Goal: Information Seeking & Learning: Find specific fact

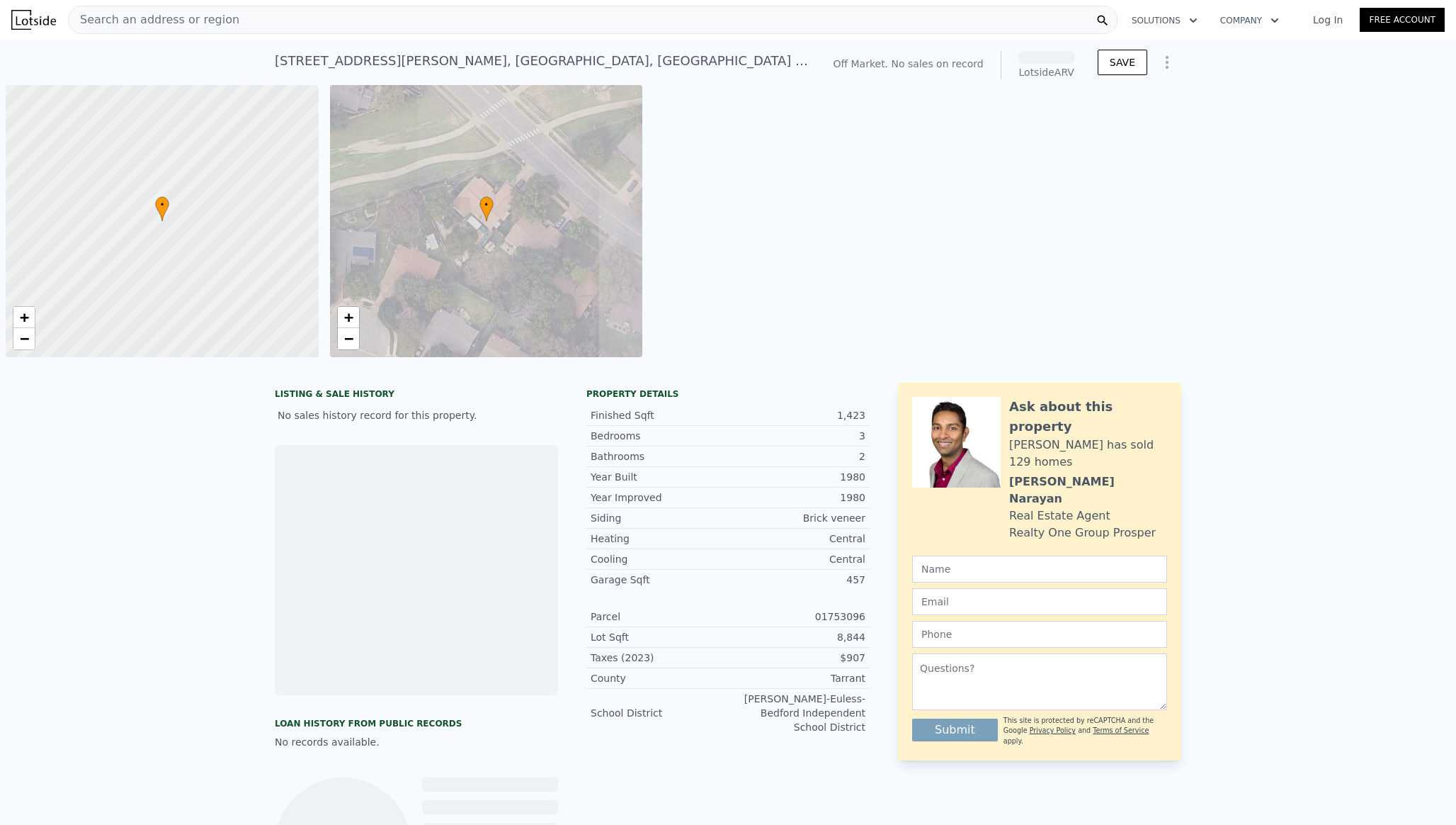
scroll to position [0, 6]
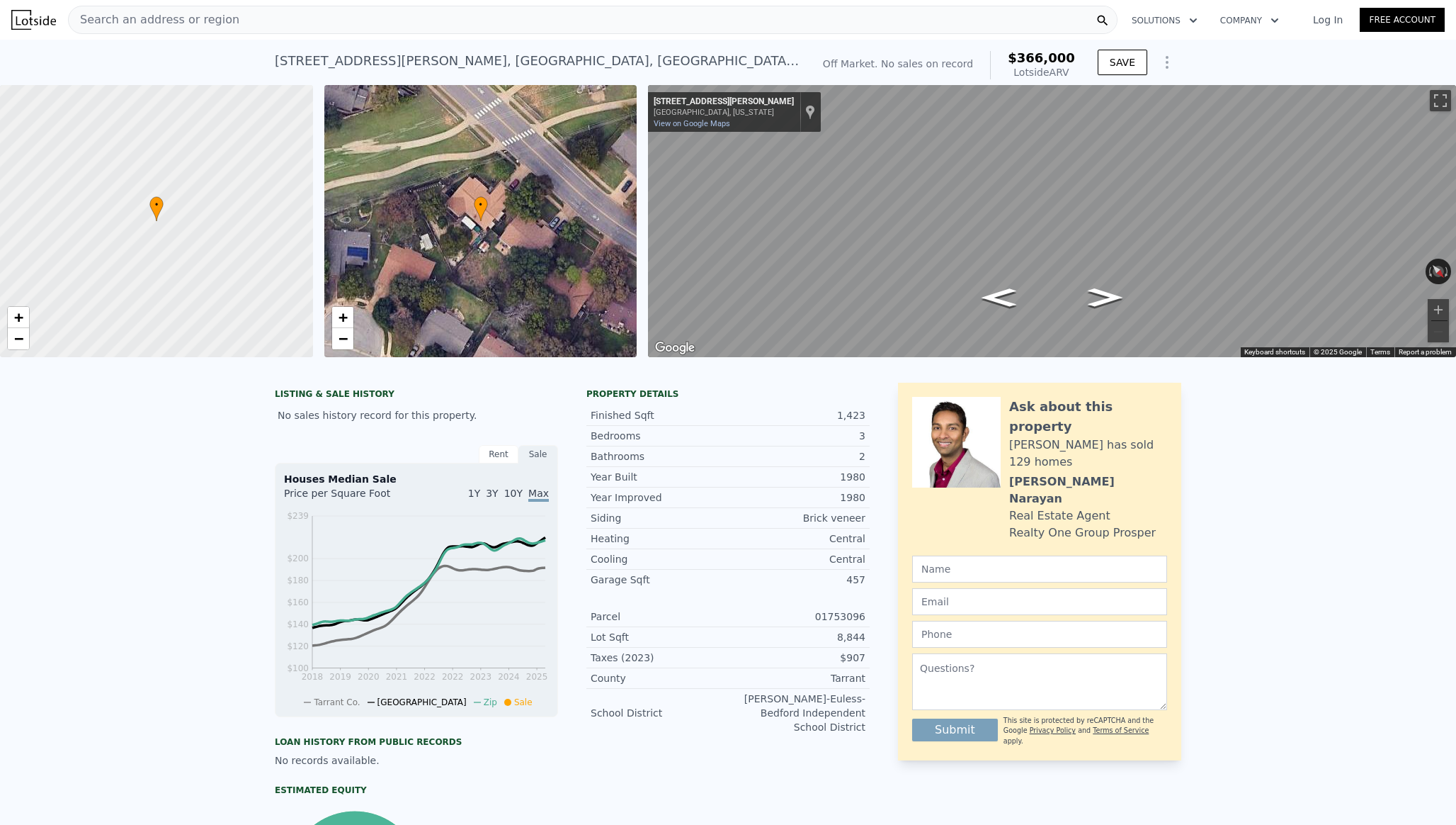
click at [406, 17] on div "Search an address or region" at bounding box center [592, 20] width 1050 height 28
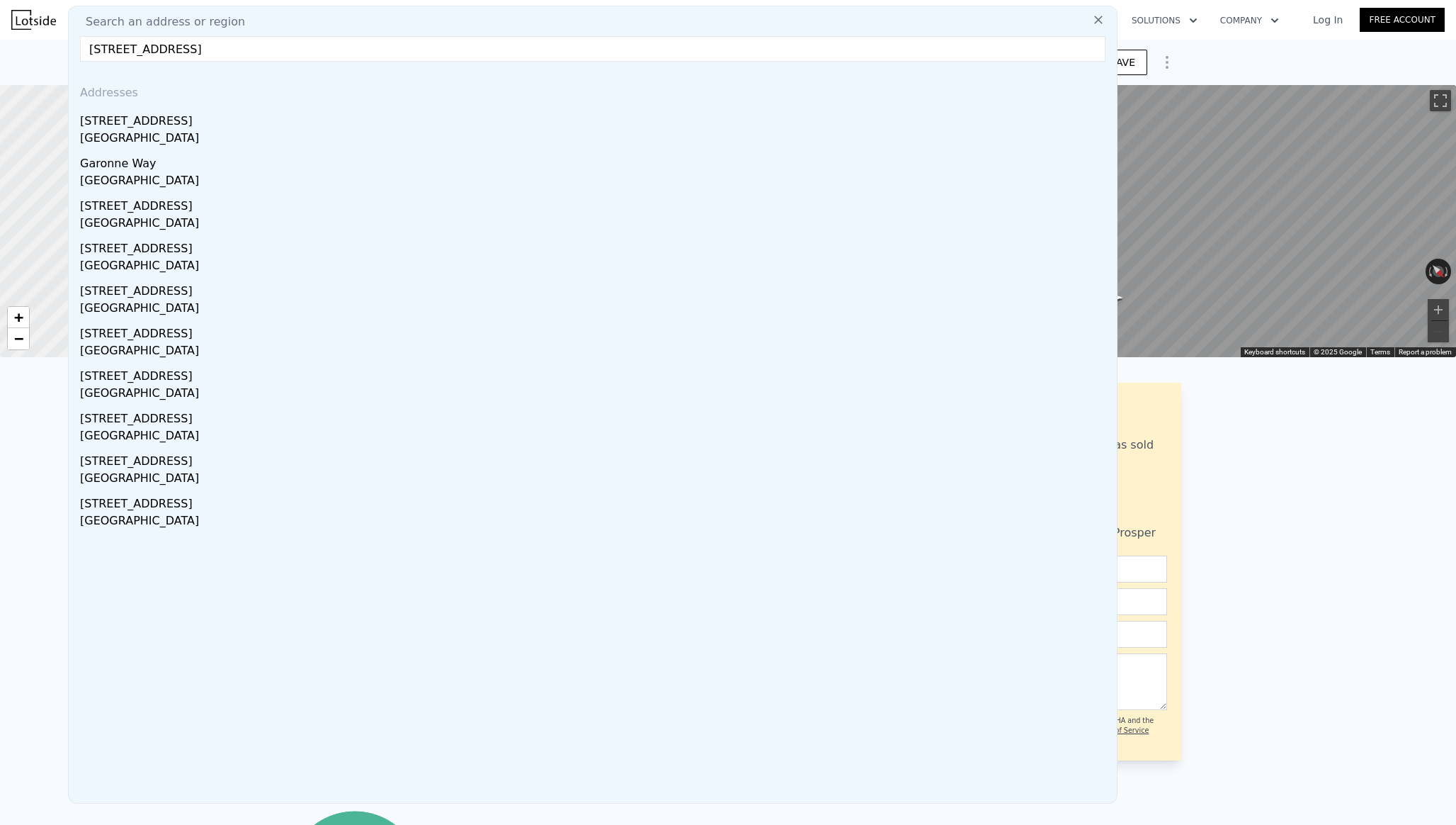
type input "2820 Garonne Way, Cumming, GA 30041"
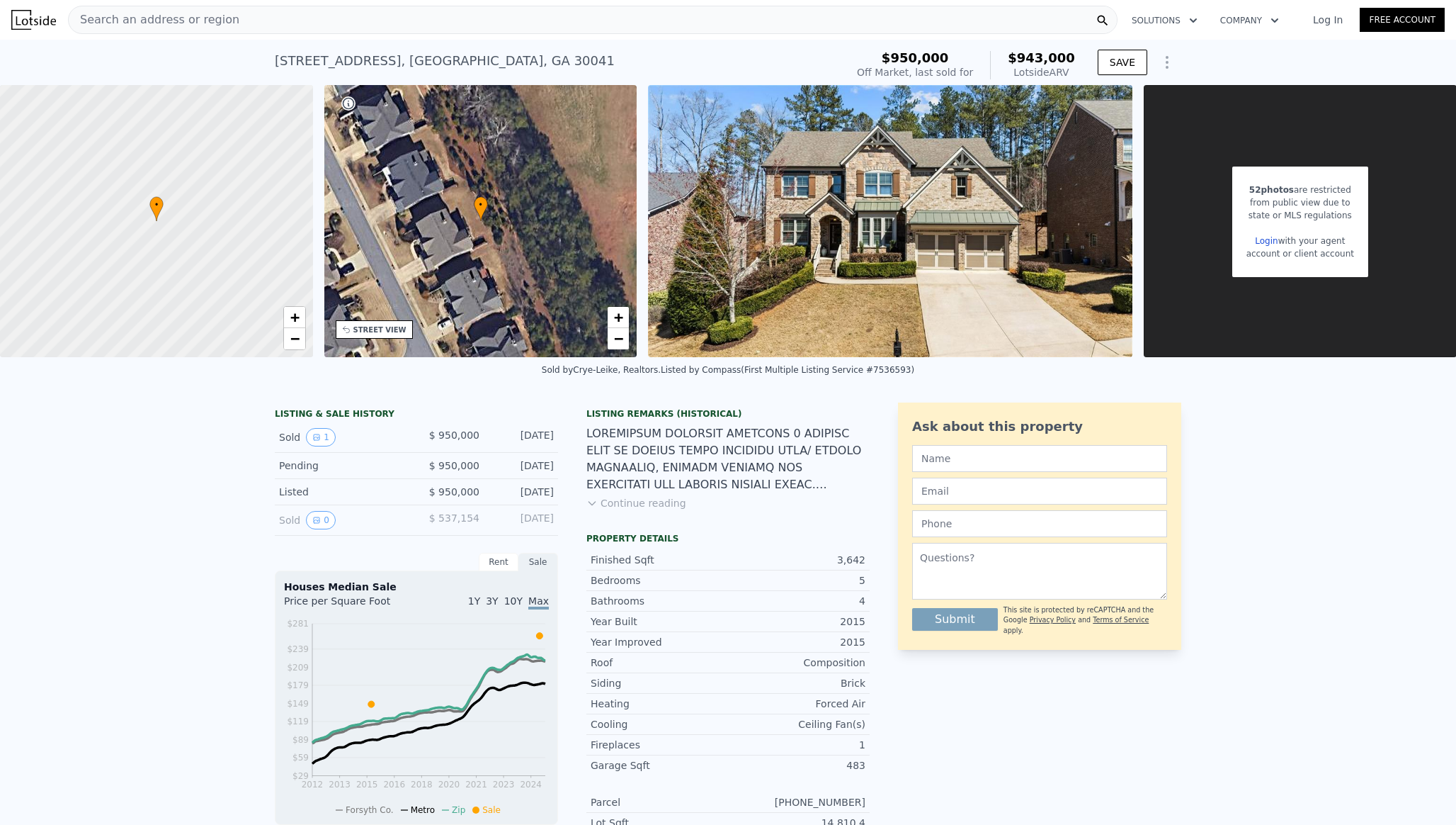
scroll to position [0, 11]
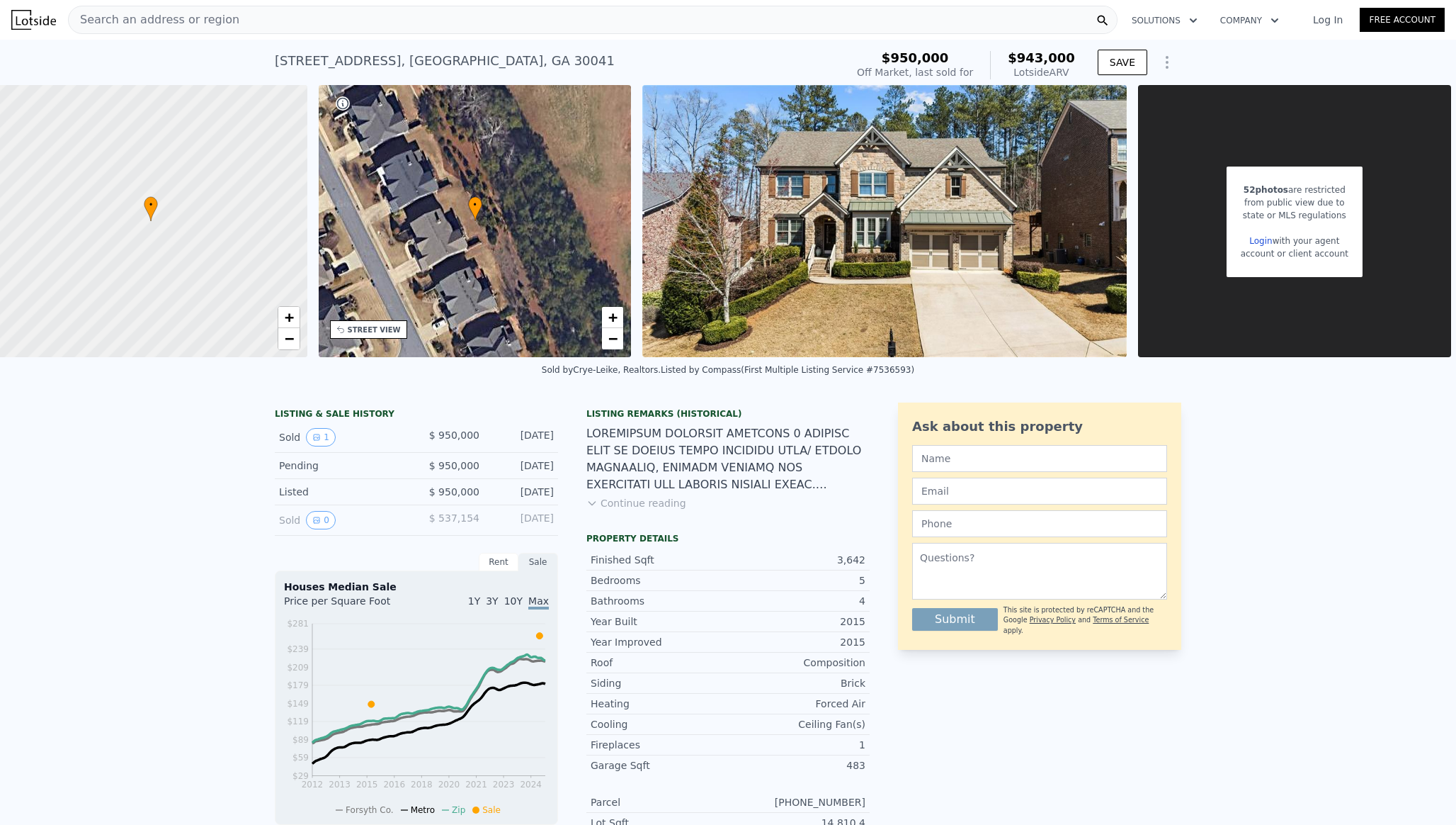
click at [1271, 239] on link "Login" at bounding box center [1260, 241] width 22 height 10
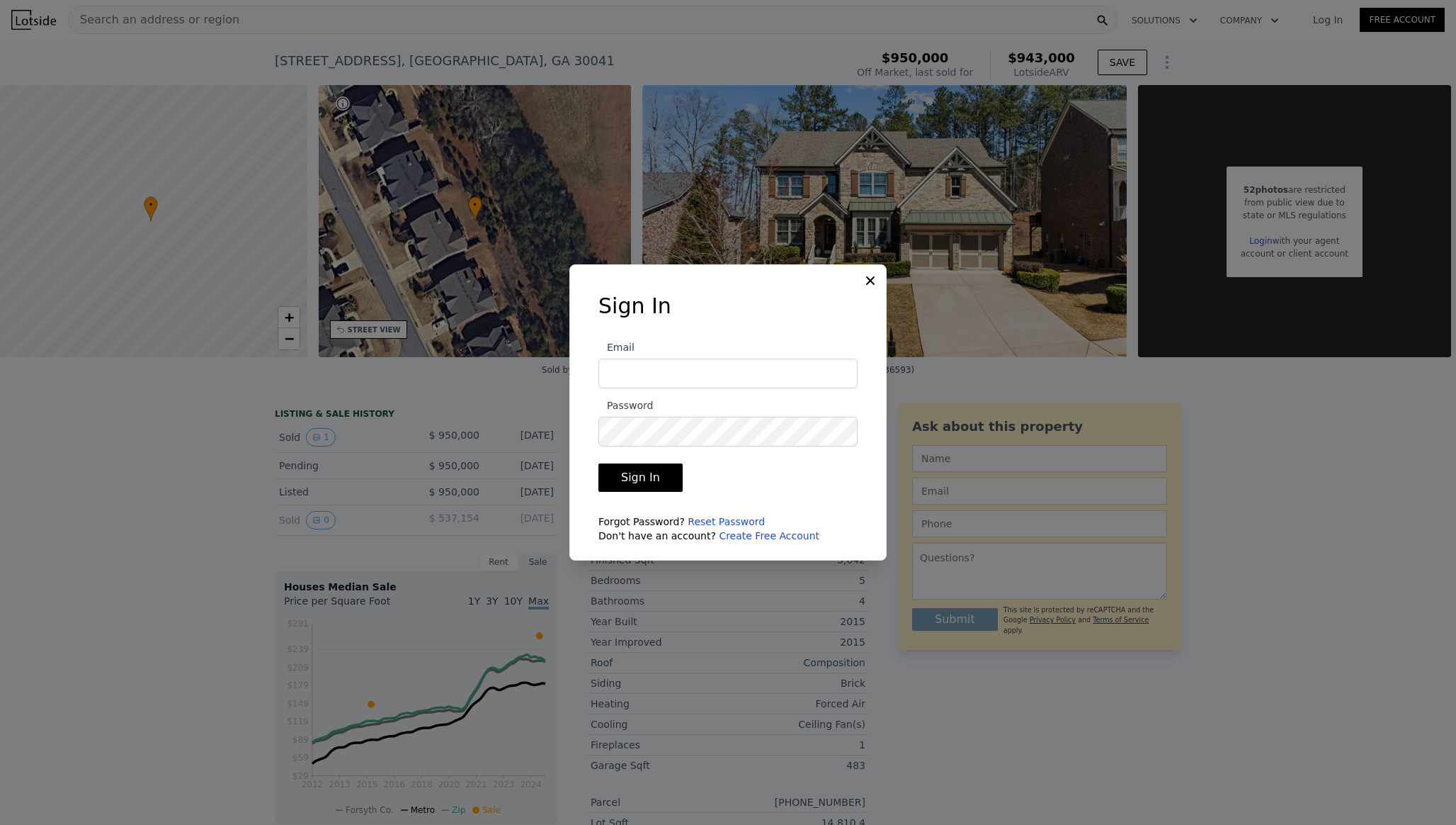
click at [719, 537] on link "Create Free Account" at bounding box center [769, 535] width 101 height 11
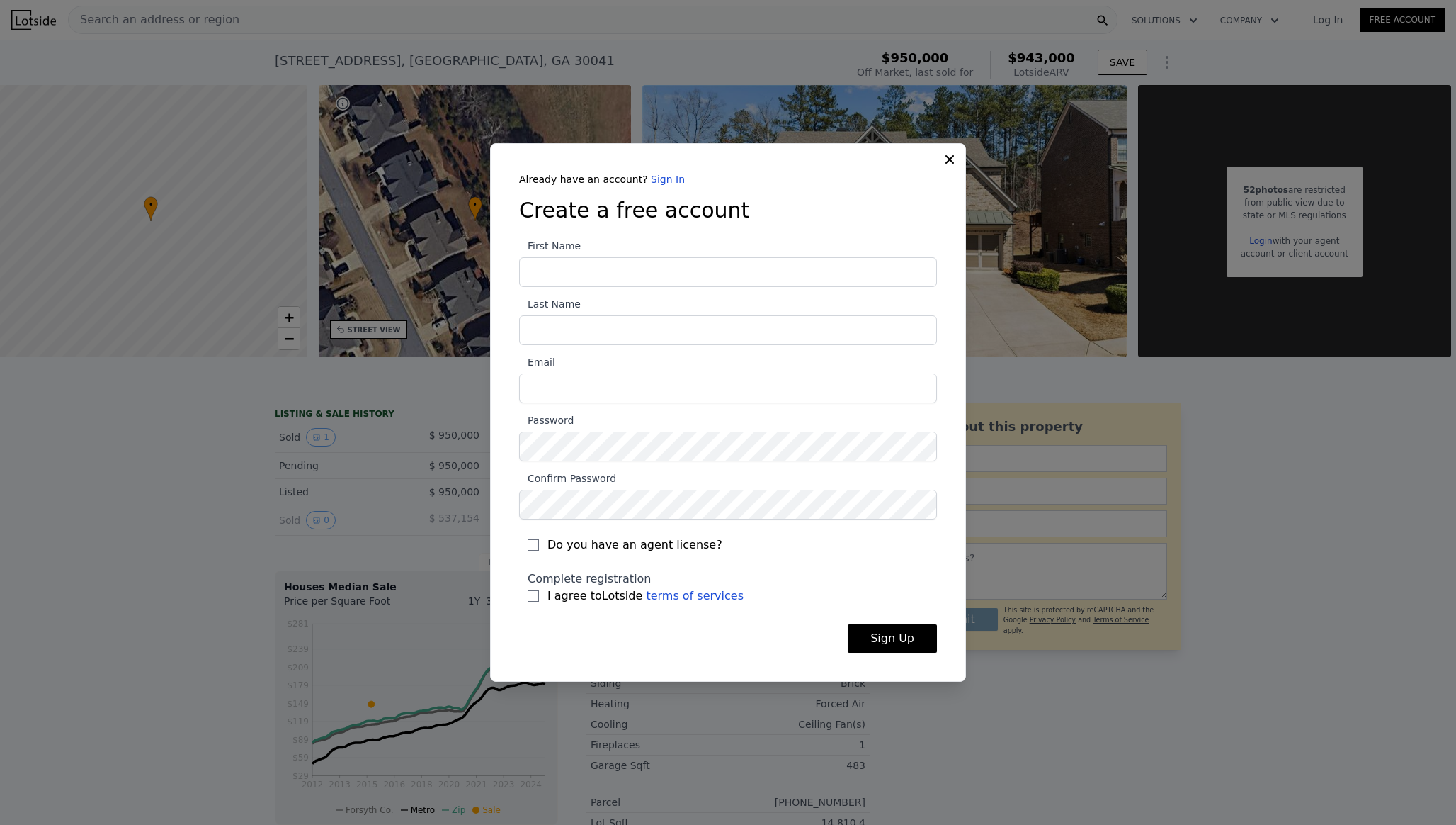
click at [617, 268] on input "First Name" at bounding box center [728, 272] width 418 height 30
type input "Prasanna"
type input "Parasurama"
type input "[EMAIL_ADDRESS][DOMAIN_NAME]"
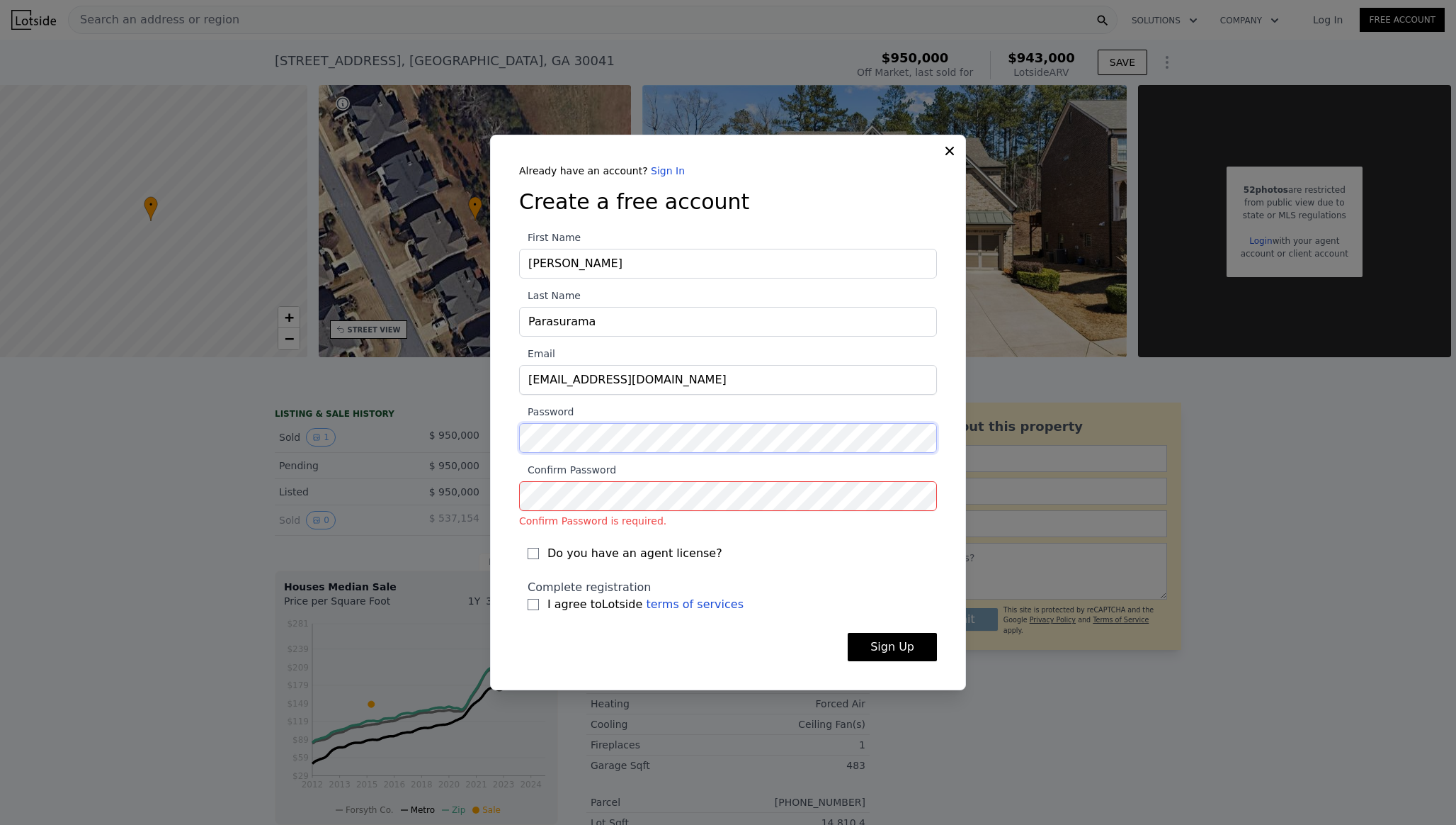
click at [641, 455] on section "First Name Prasanna Last Name Parasurama Email pparasurama@gmail.com Password C…" at bounding box center [728, 424] width 418 height 392
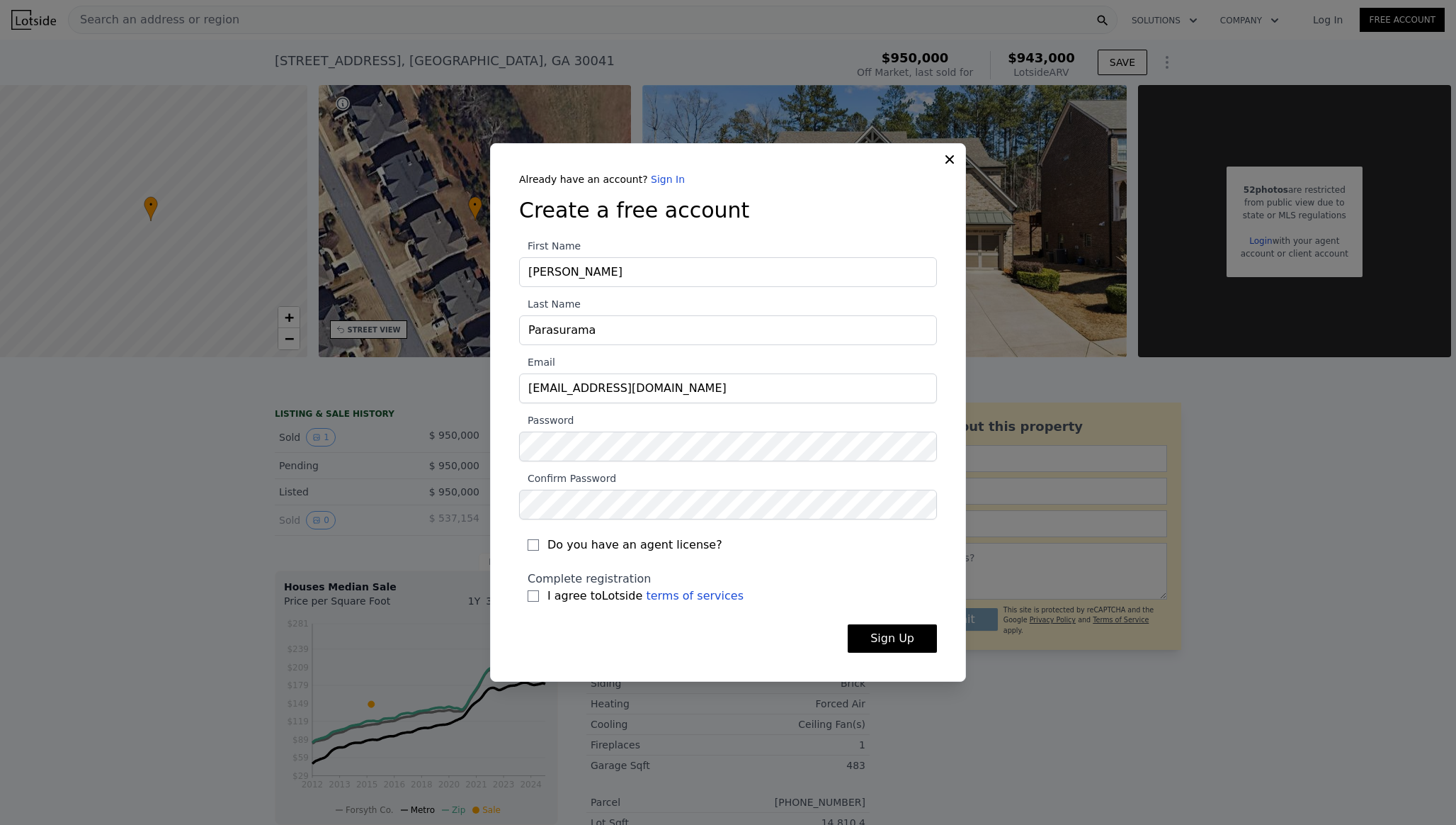
click at [589, 598] on span "I agree to Lotside terms of services" at bounding box center [645, 596] width 196 height 17
click at [539, 598] on input "I agree to Lotside terms of services" at bounding box center [533, 596] width 11 height 11
checkbox input "true"
click at [905, 635] on button "Sign Up" at bounding box center [892, 638] width 89 height 28
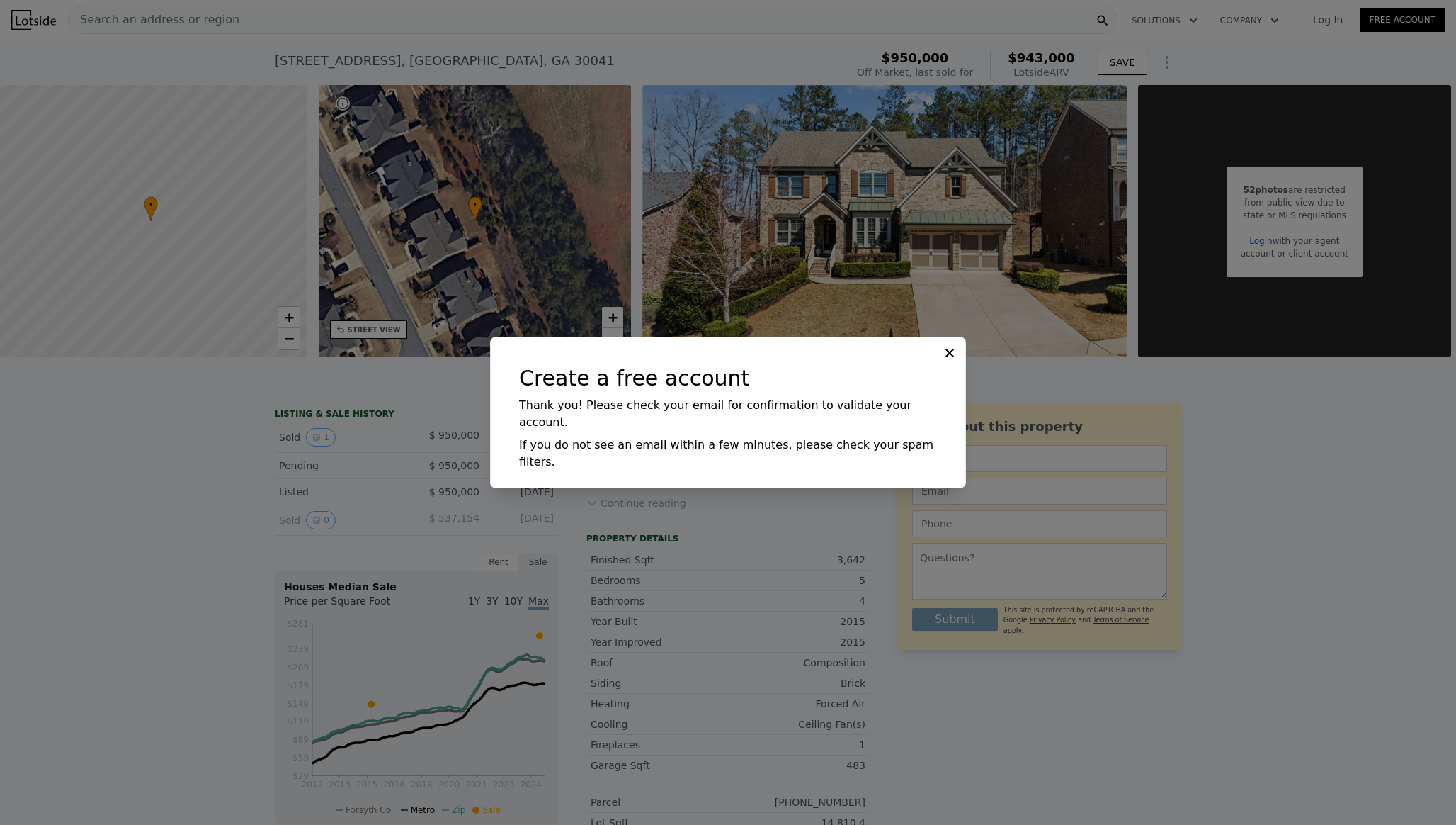
click at [949, 357] on icon at bounding box center [950, 352] width 8 height 8
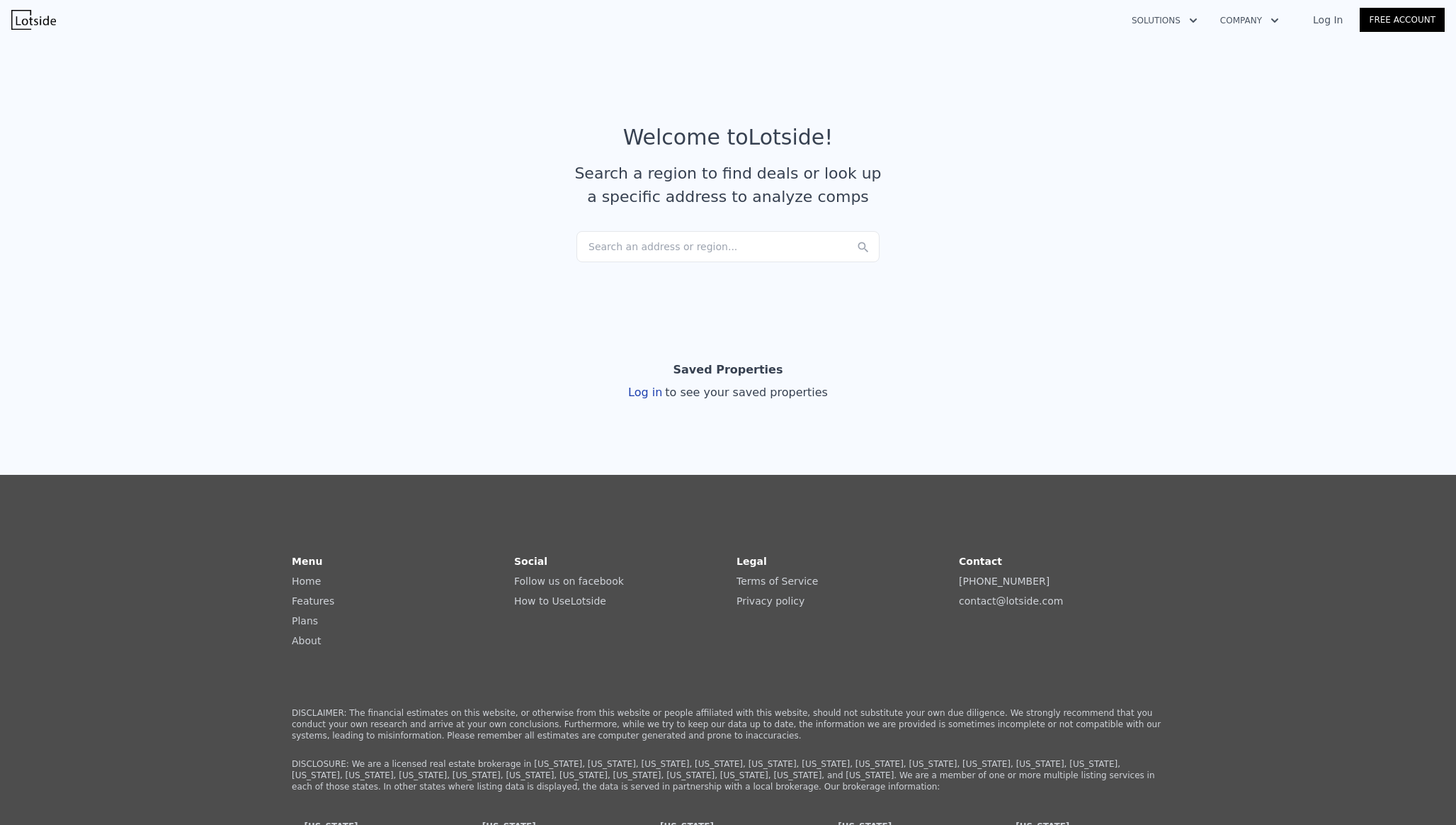
click at [591, 243] on div "Search an address or region..." at bounding box center [728, 247] width 303 height 31
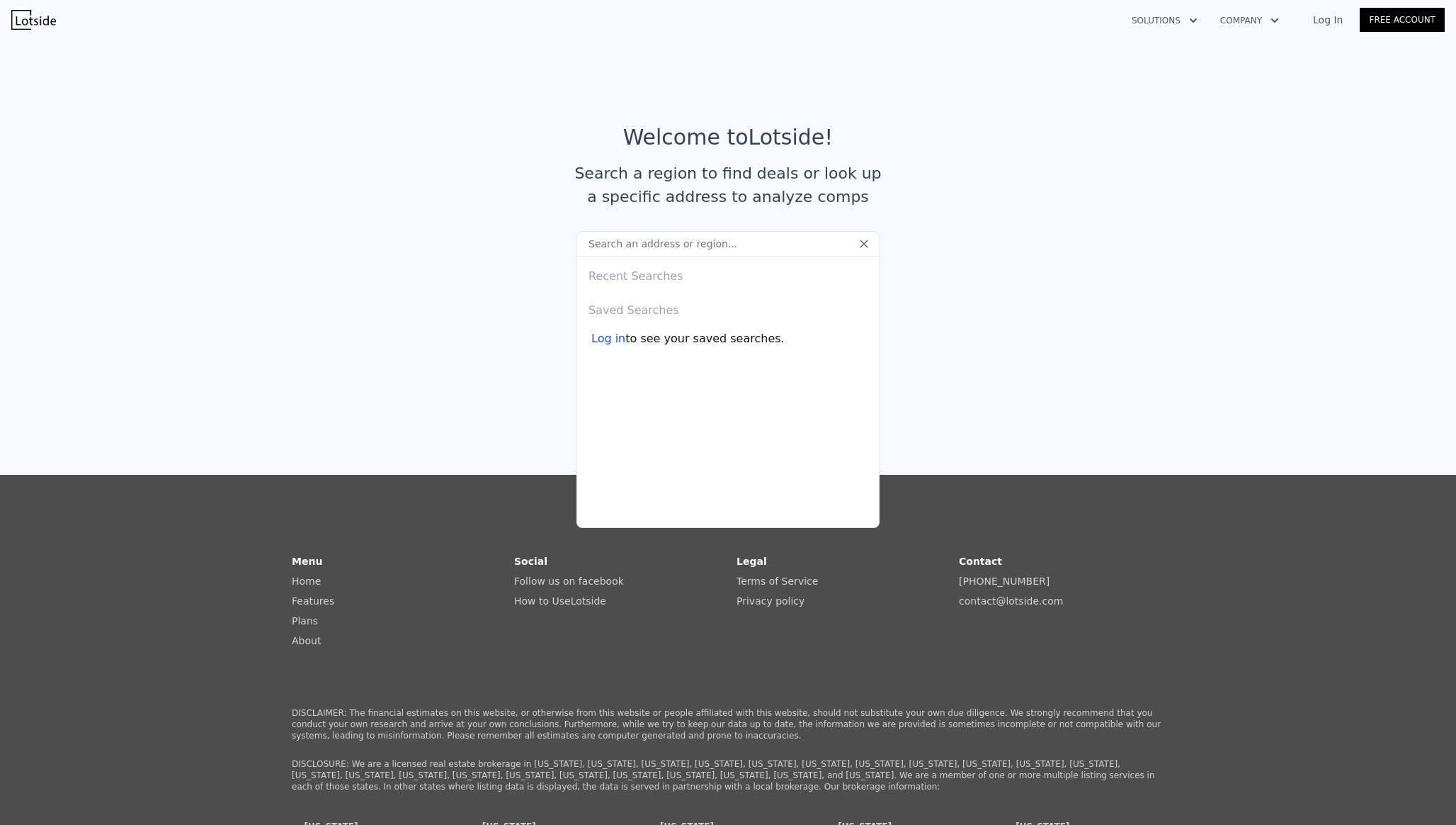
type input "YvhetGw@yzsA4pN"
click at [628, 241] on input "YvhetGw@yzsA4pN" at bounding box center [728, 244] width 303 height 25
type input "2820"
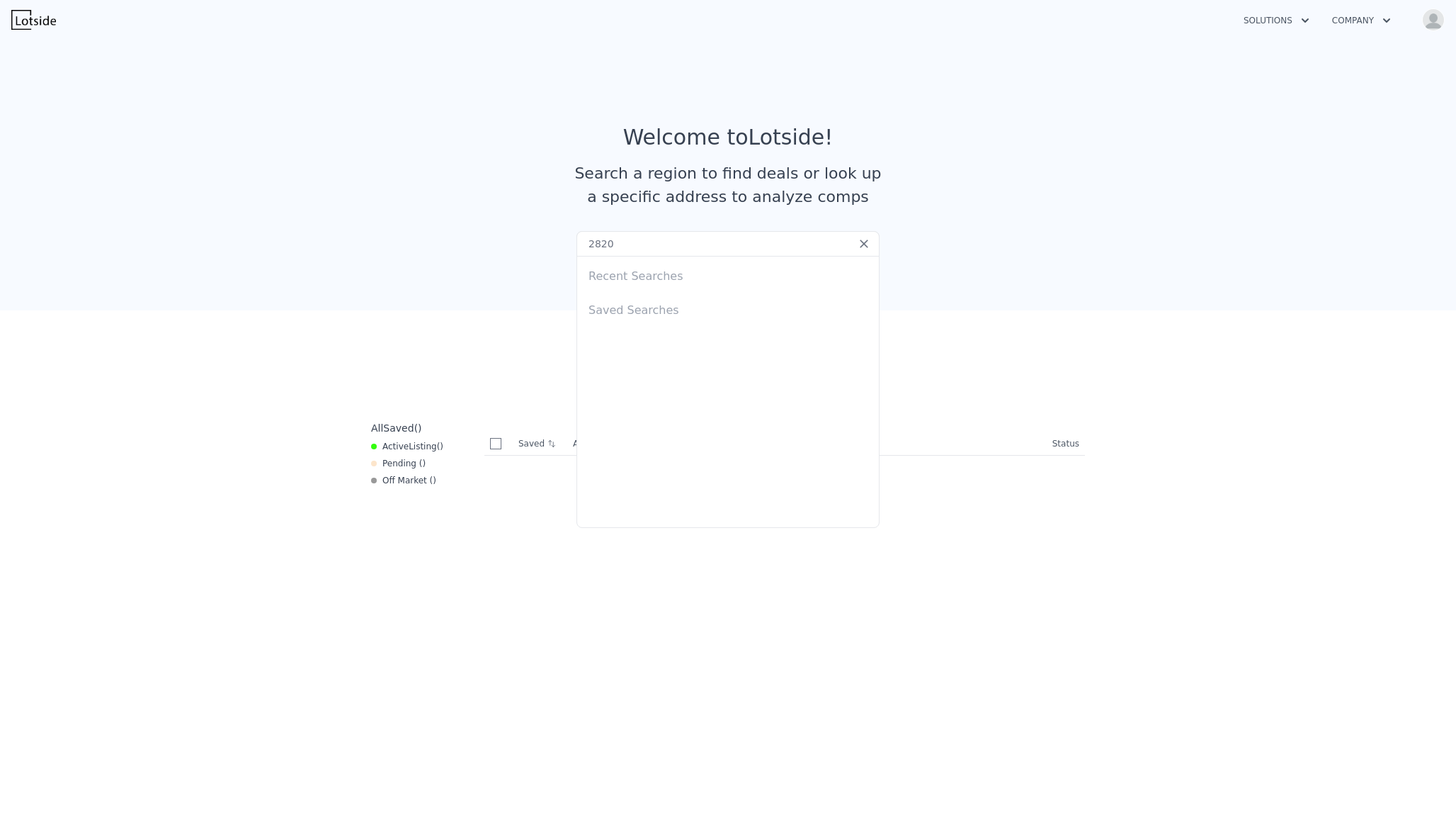
click at [730, 244] on input "2820" at bounding box center [728, 244] width 303 height 25
checkbox input "true"
click at [730, 244] on input "2820" at bounding box center [728, 244] width 303 height 25
paste input "Garonne Way, Cumming, GA 30041"
type input "2820 Garonne Way, Cumming, GA 30041"
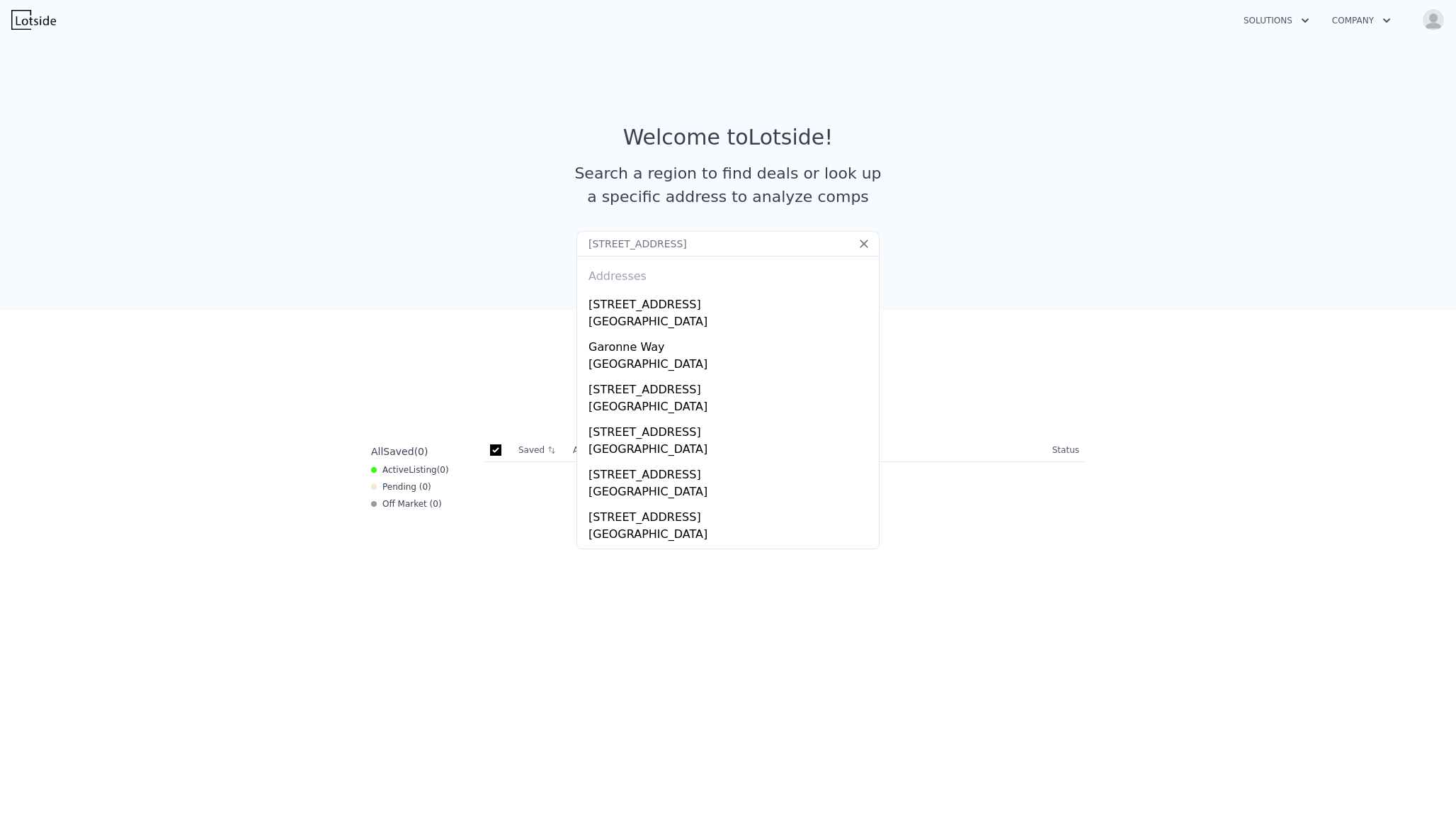
click at [513, 312] on section "Saved Properties Save properties to see them here All Saved ( 0 ) Active Listin…" at bounding box center [728, 809] width 1456 height 998
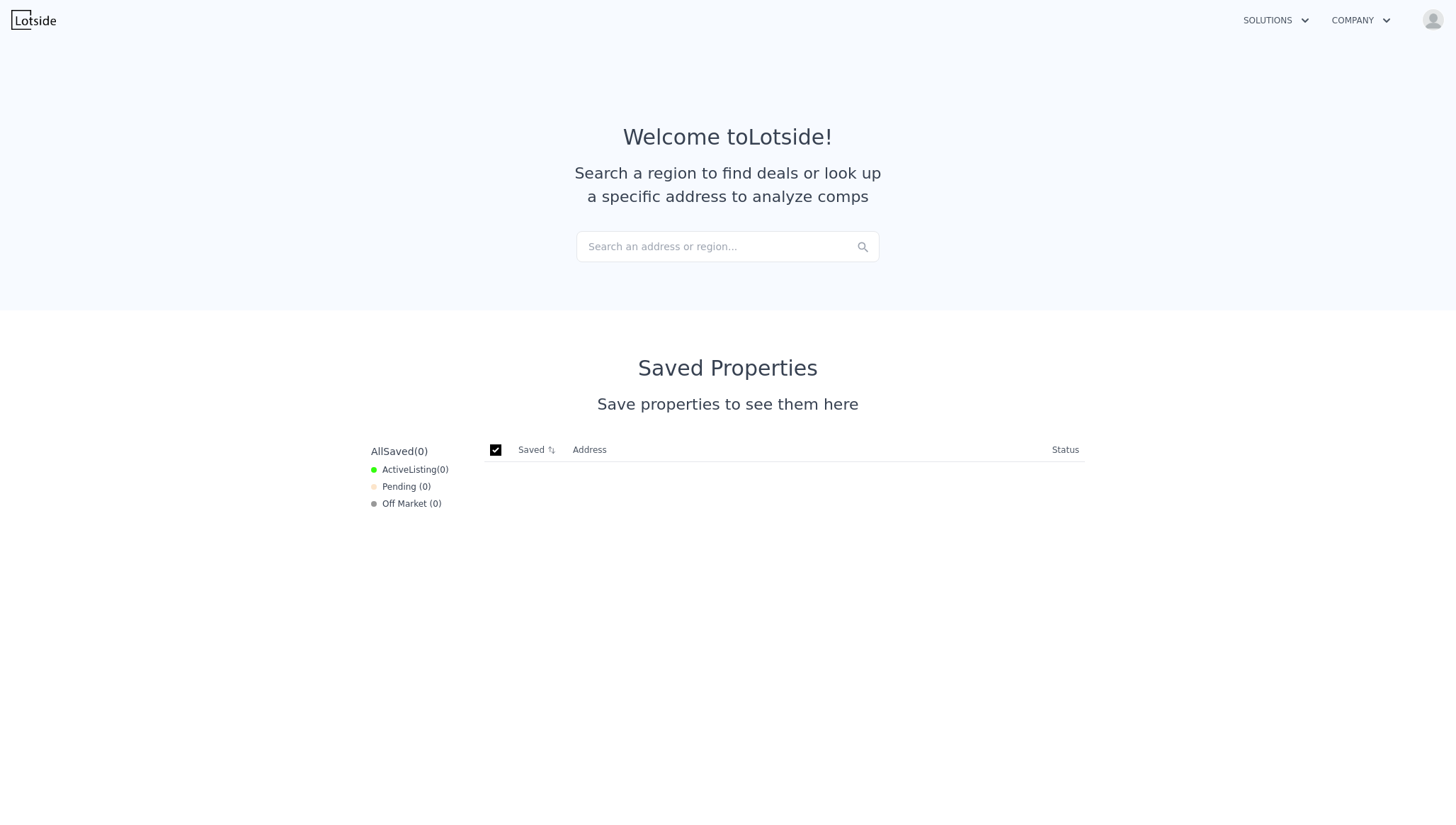
click at [821, 250] on div "Search an address or region..." at bounding box center [728, 247] width 303 height 31
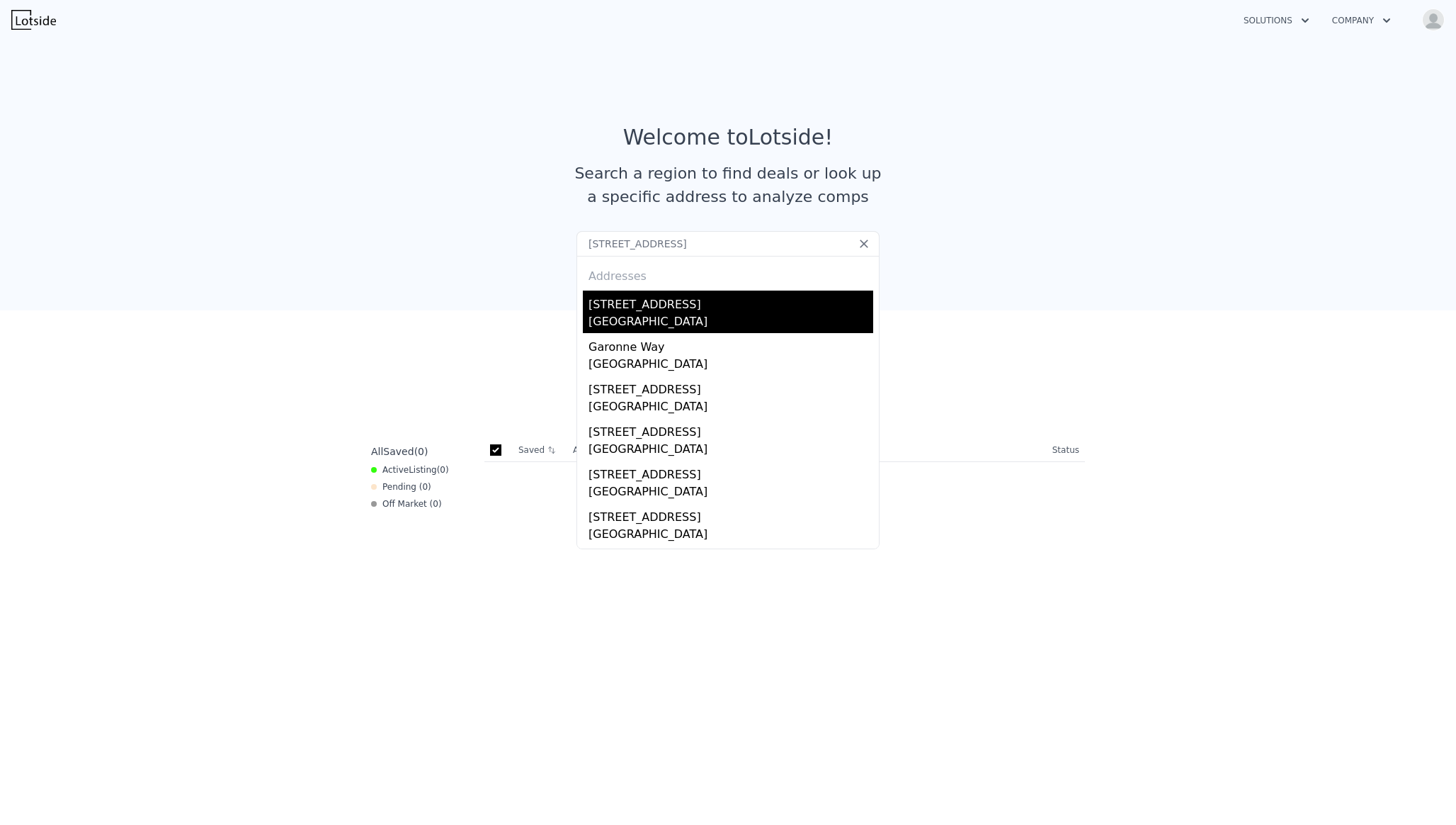
type input "2820 Garonne Way, Cumming, GA 30041"
click at [761, 314] on div "Forsyth County, GA 30041" at bounding box center [731, 323] width 285 height 20
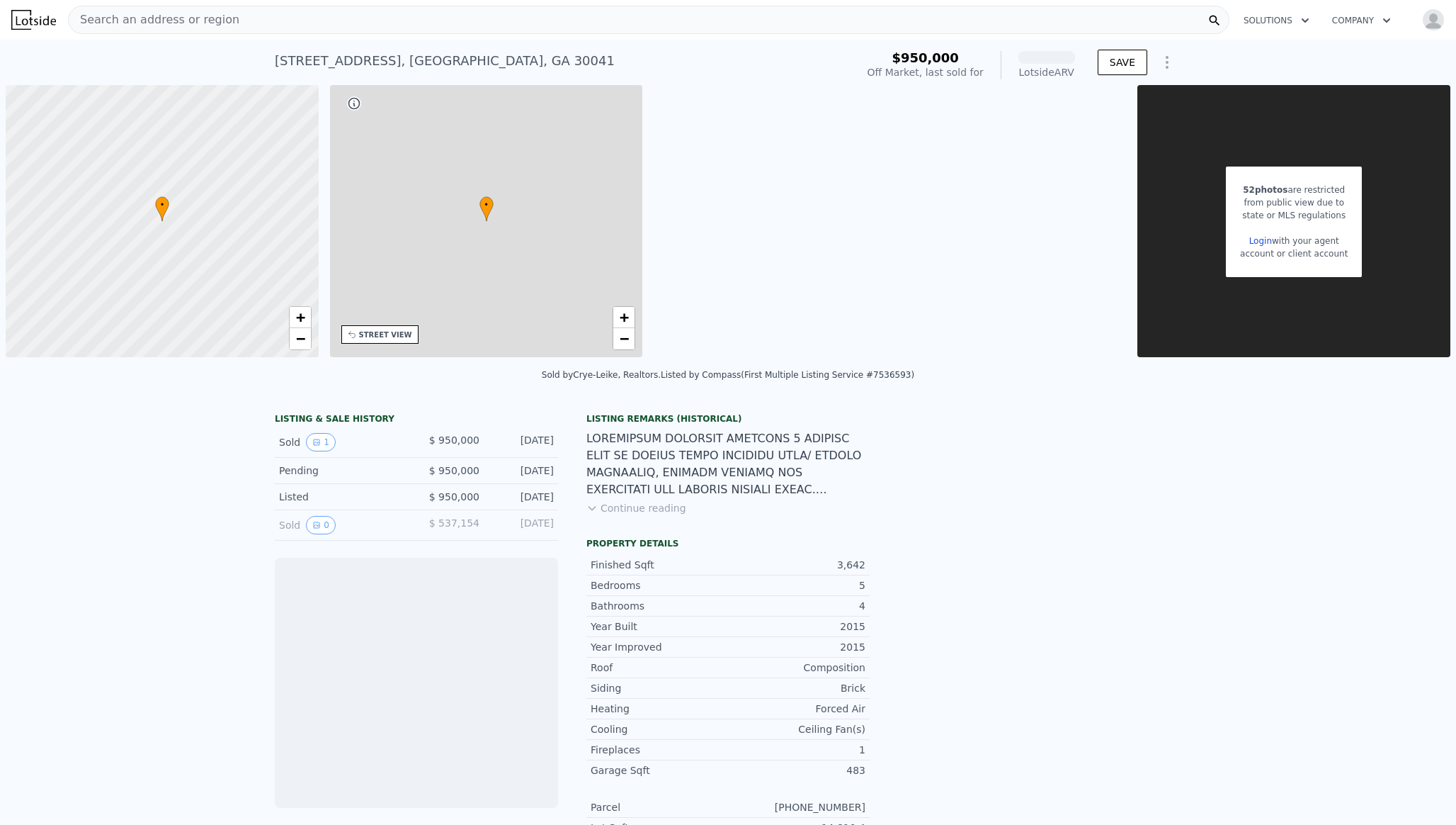
scroll to position [0, 6]
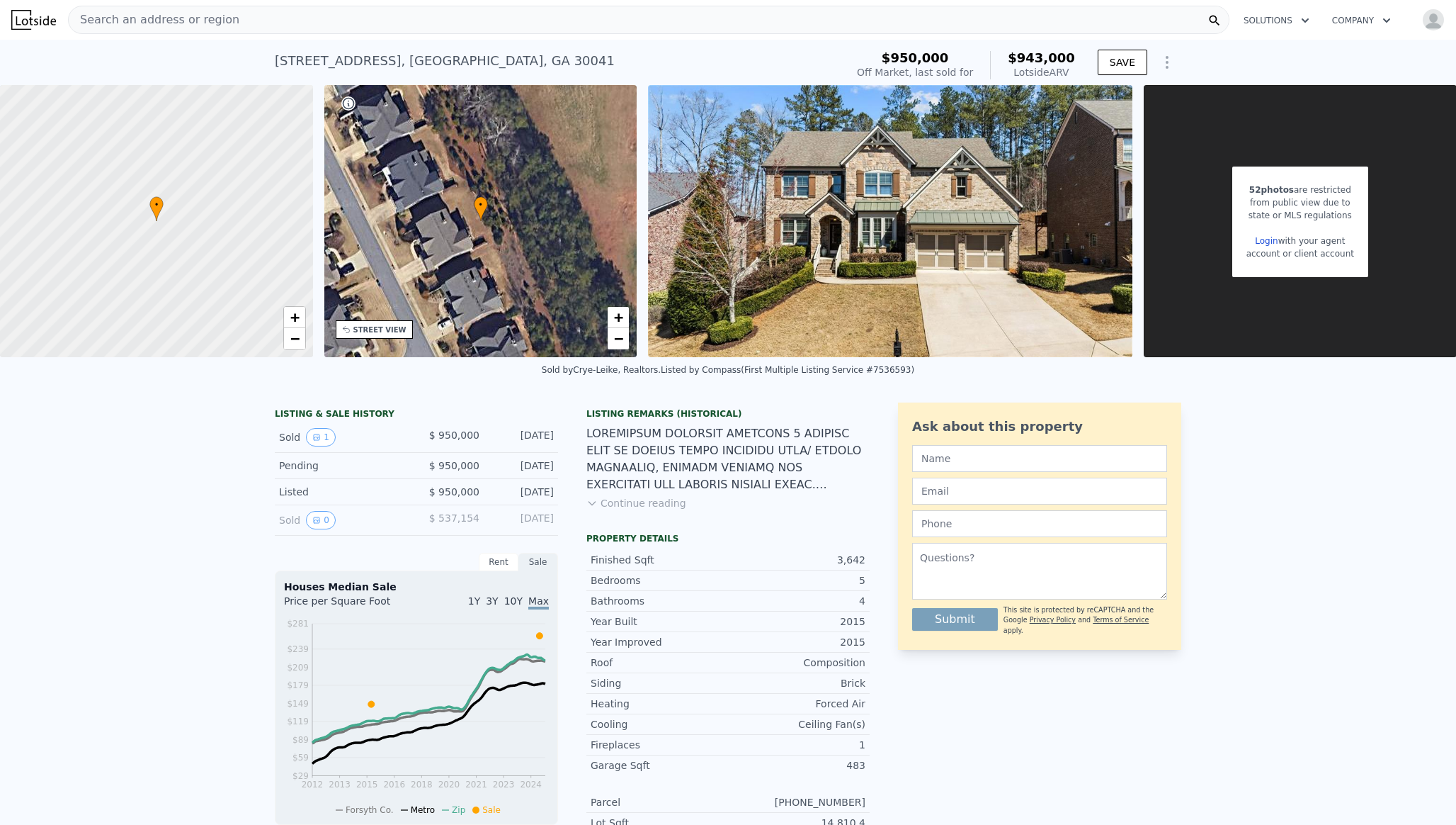
click at [1274, 241] on link "Login" at bounding box center [1266, 241] width 22 height 10
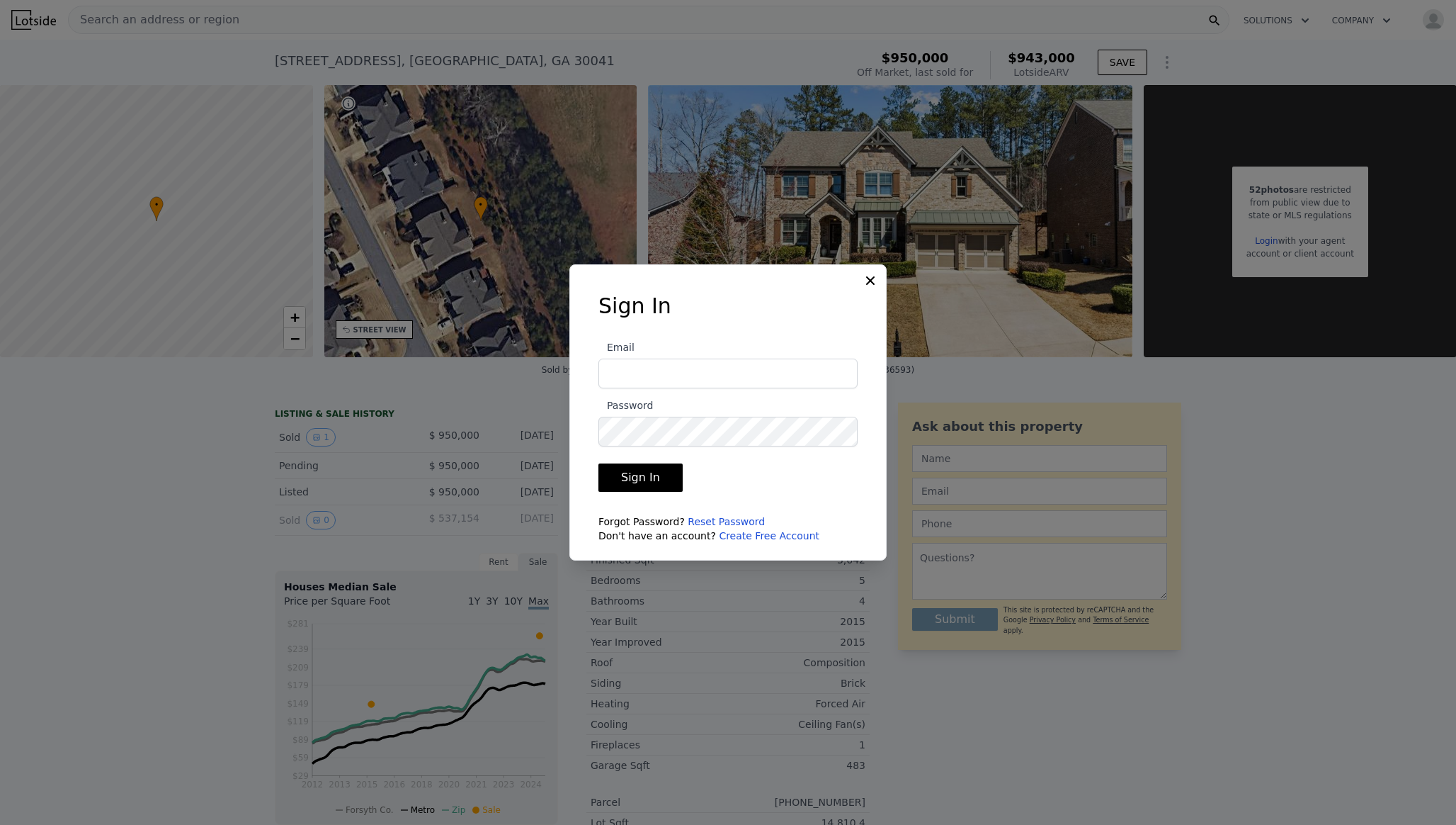
type input "[EMAIL_ADDRESS][DOMAIN_NAME]"
click at [656, 472] on button "Sign In" at bounding box center [640, 478] width 84 height 28
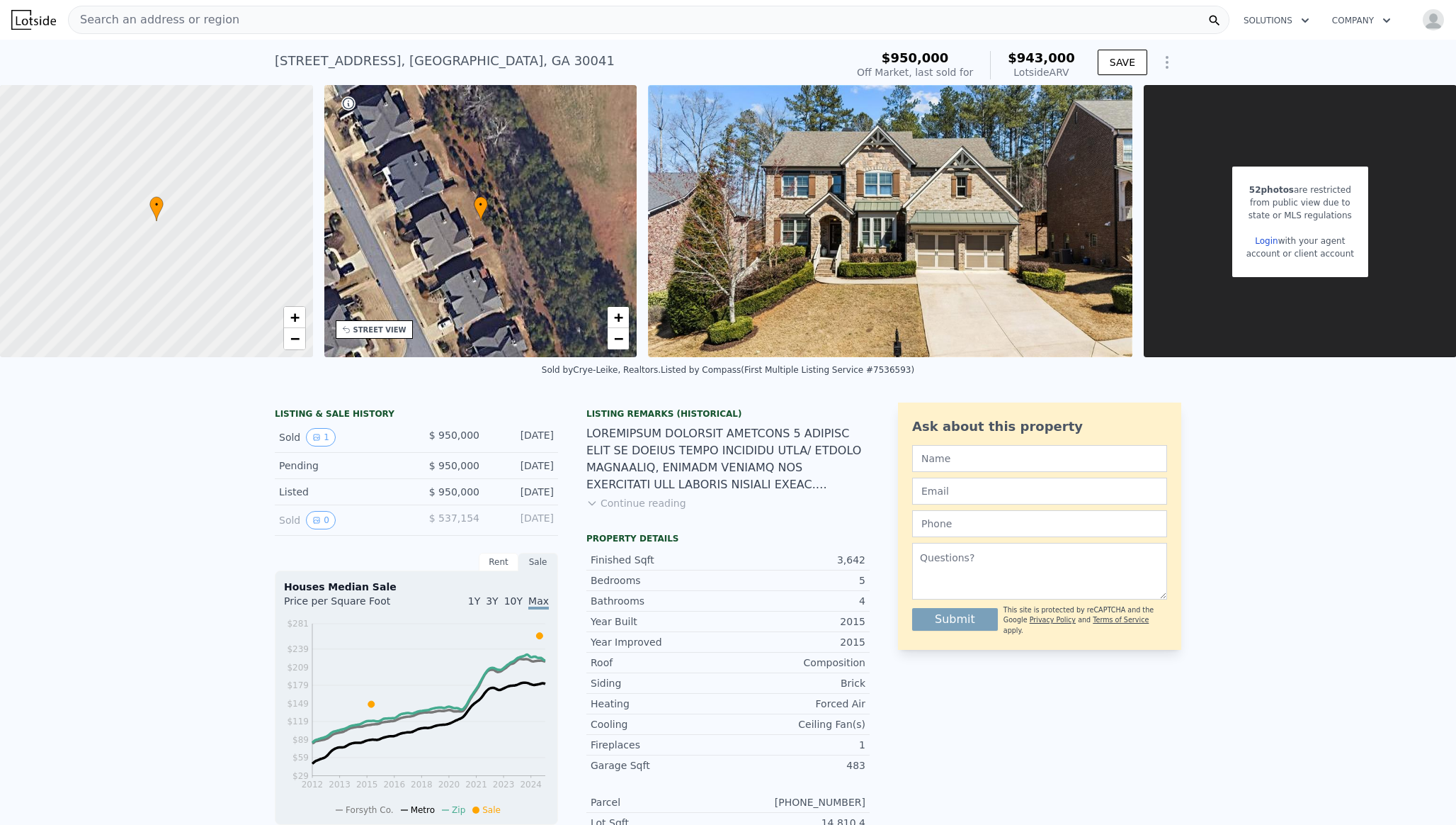
click at [1270, 241] on link "Login" at bounding box center [1266, 241] width 22 height 10
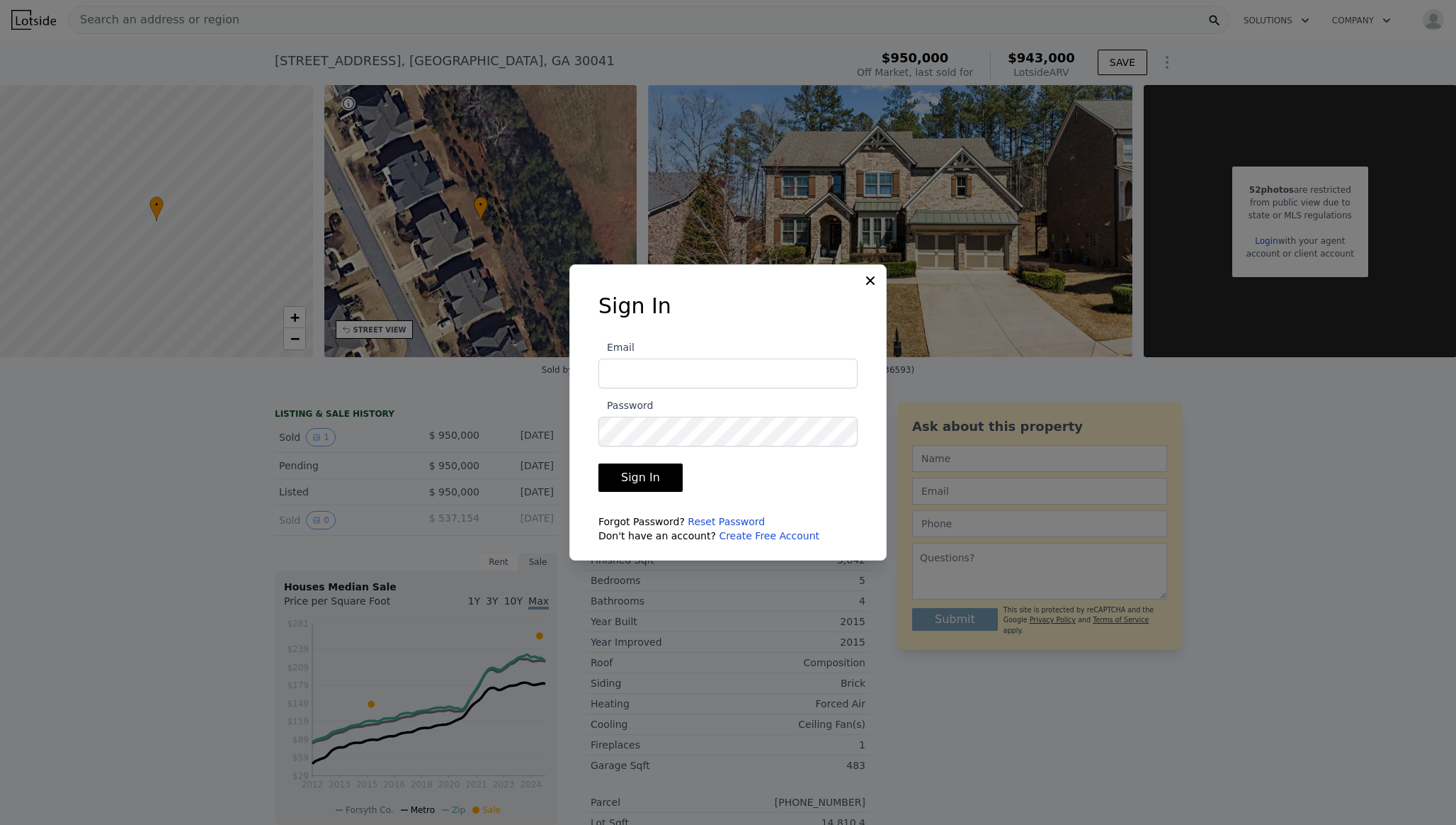
type input "[EMAIL_ADDRESS][DOMAIN_NAME]"
click at [644, 480] on button "Sign In" at bounding box center [640, 478] width 84 height 28
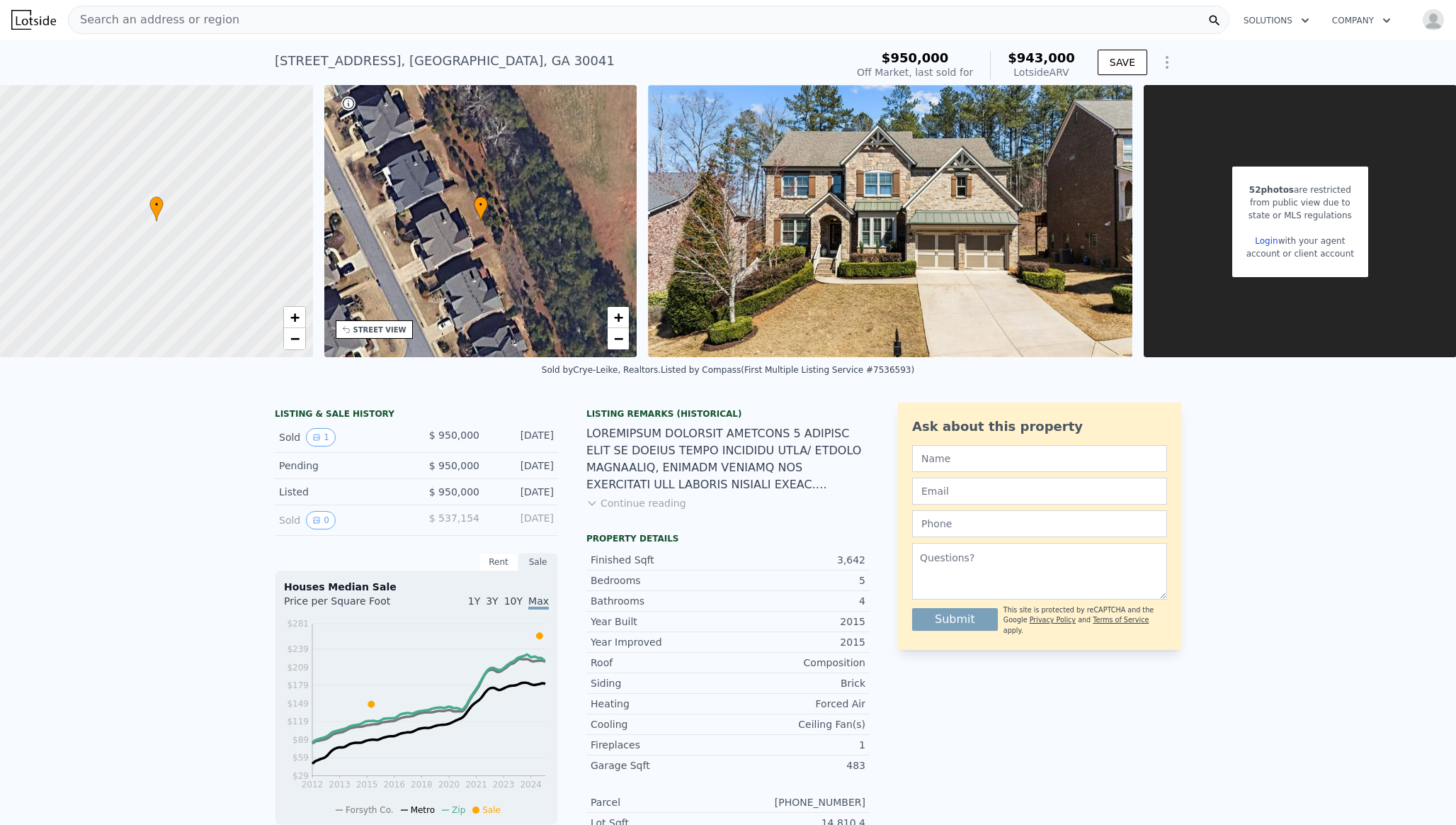
click at [1444, 16] on img "button" at bounding box center [1434, 19] width 22 height 22
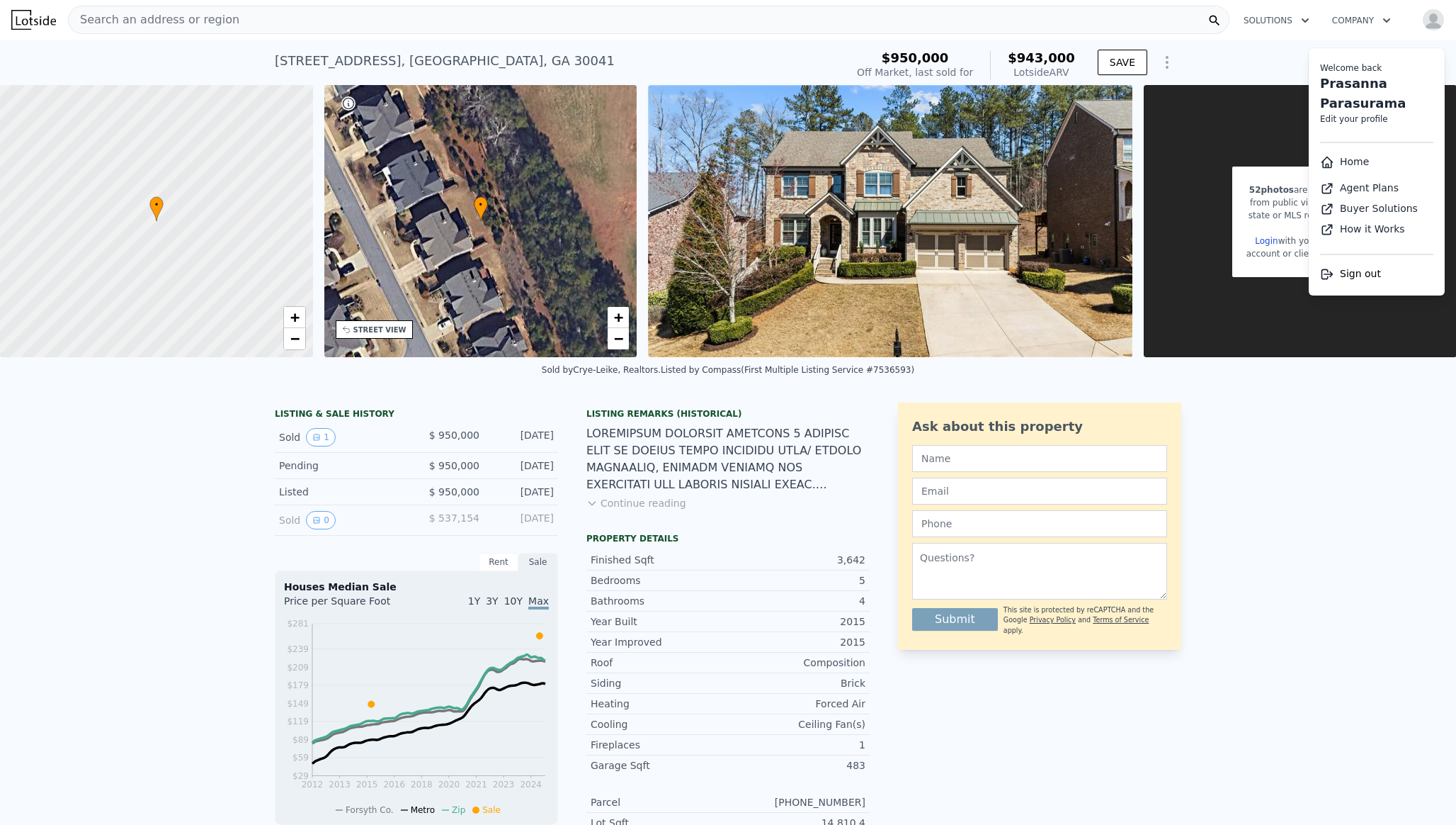
click at [1330, 350] on div "52 photos are restricted from public view due to state or MLS regulations Login…" at bounding box center [1300, 221] width 313 height 272
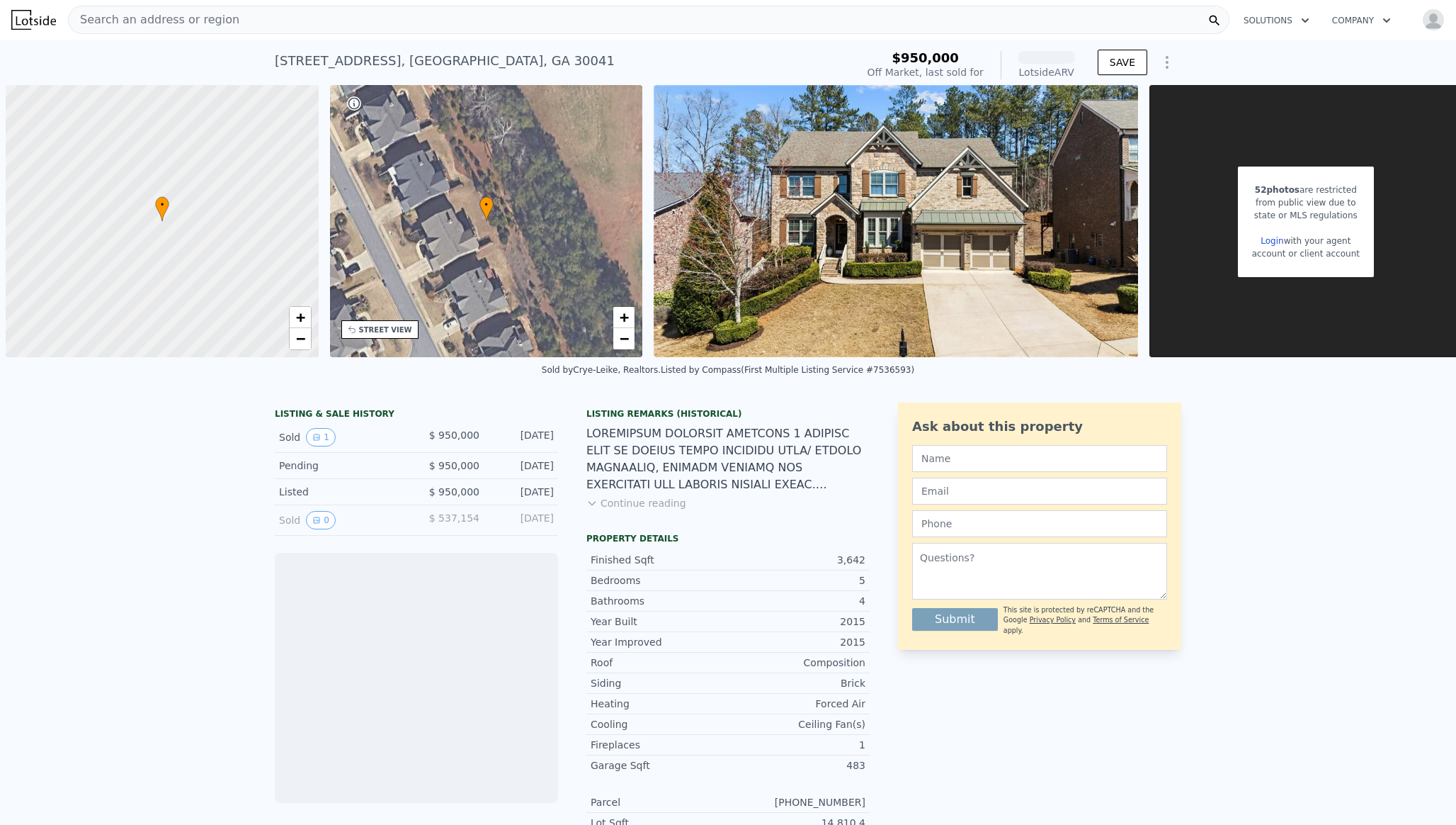
scroll to position [0, 6]
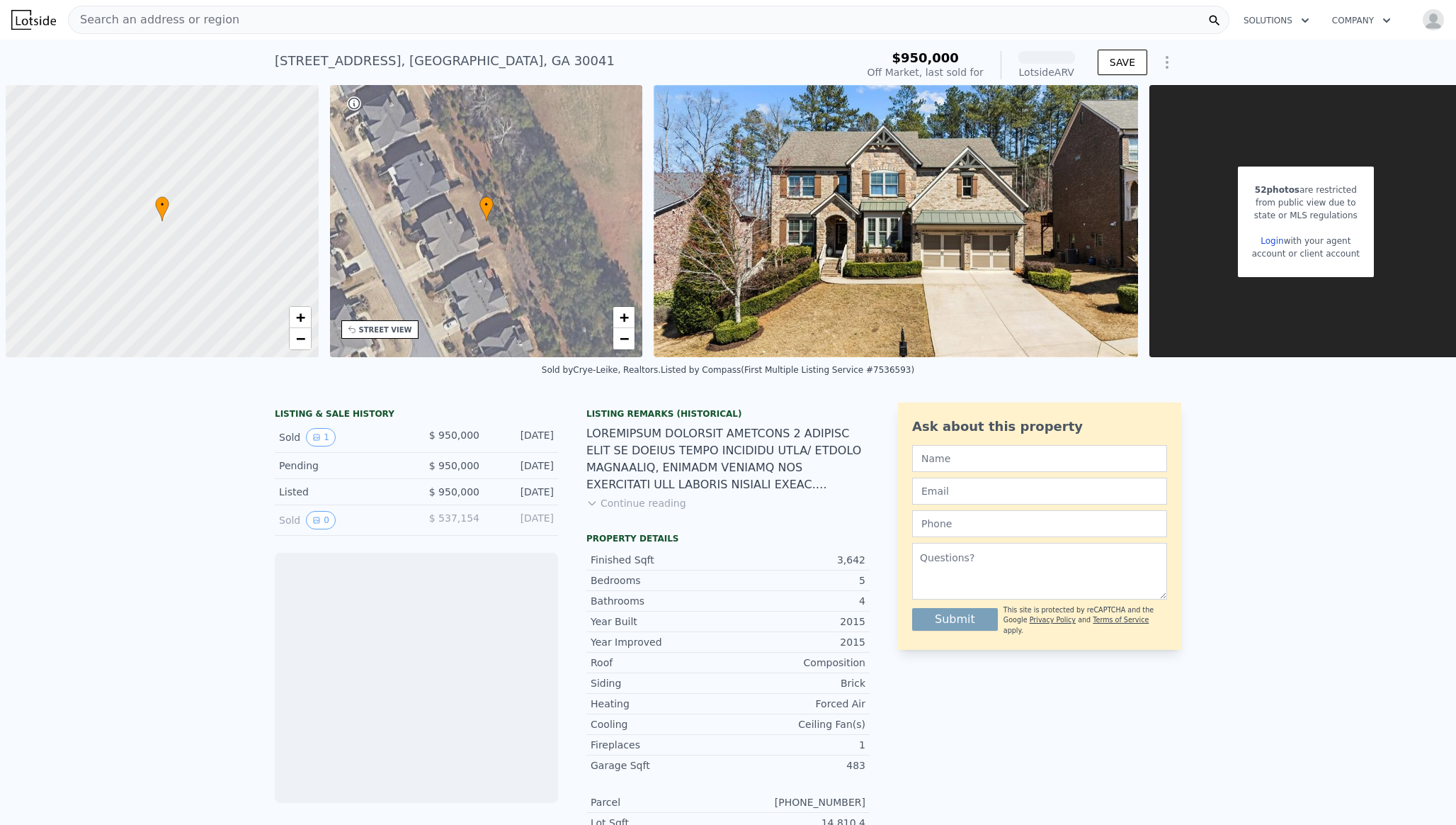
scroll to position [0, 6]
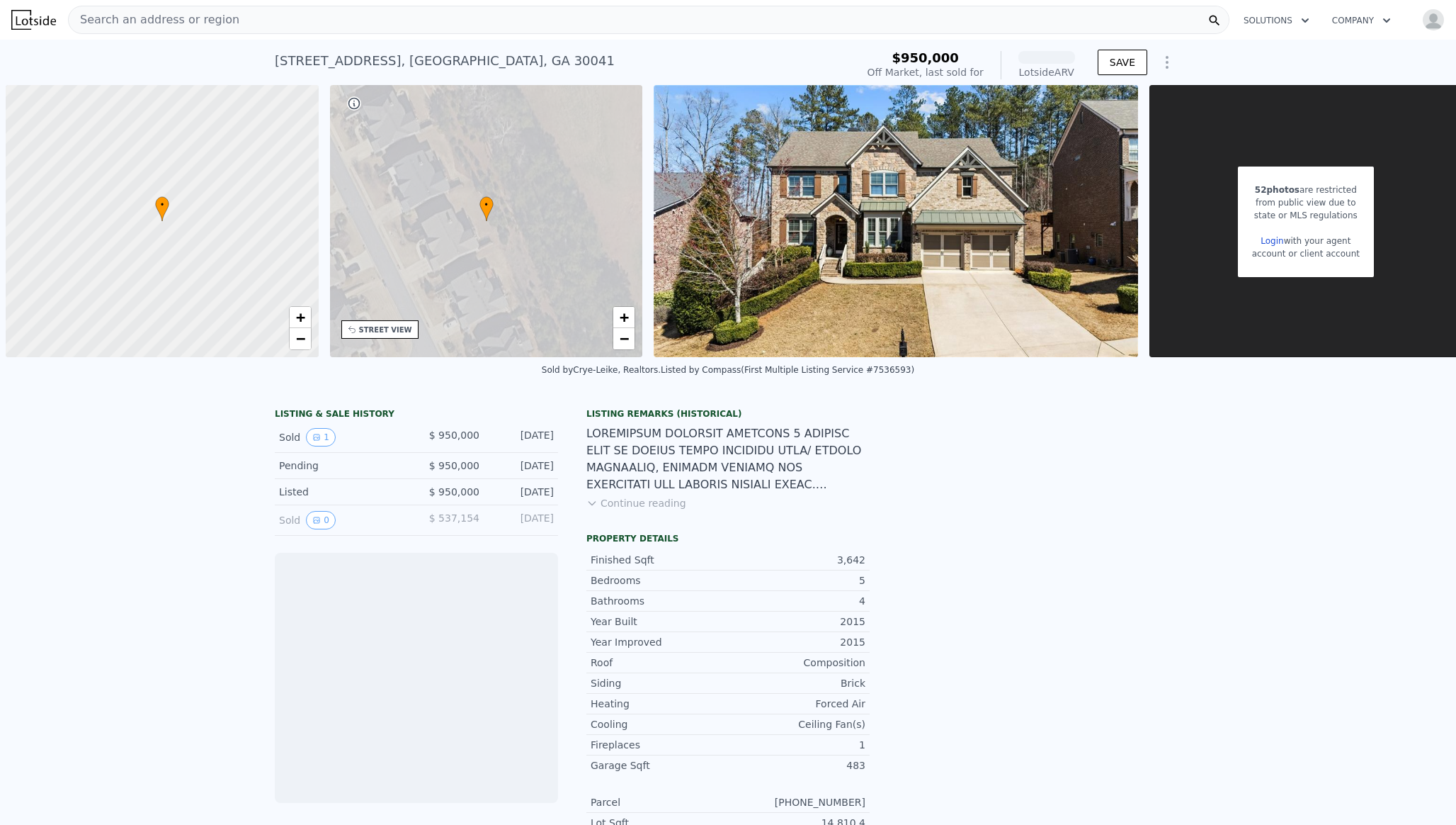
scroll to position [0, 6]
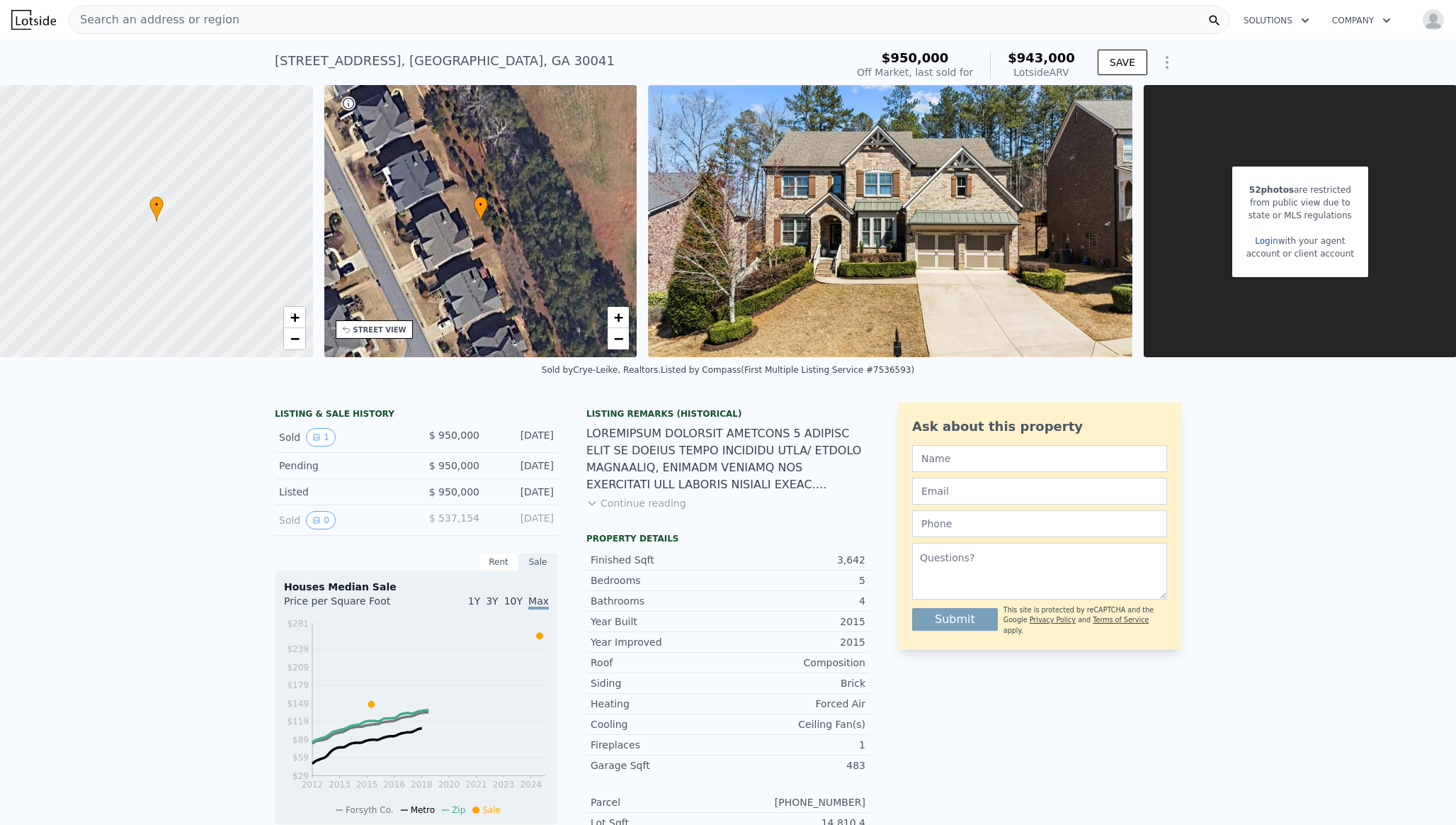
click at [1274, 244] on link "Login" at bounding box center [1266, 241] width 22 height 10
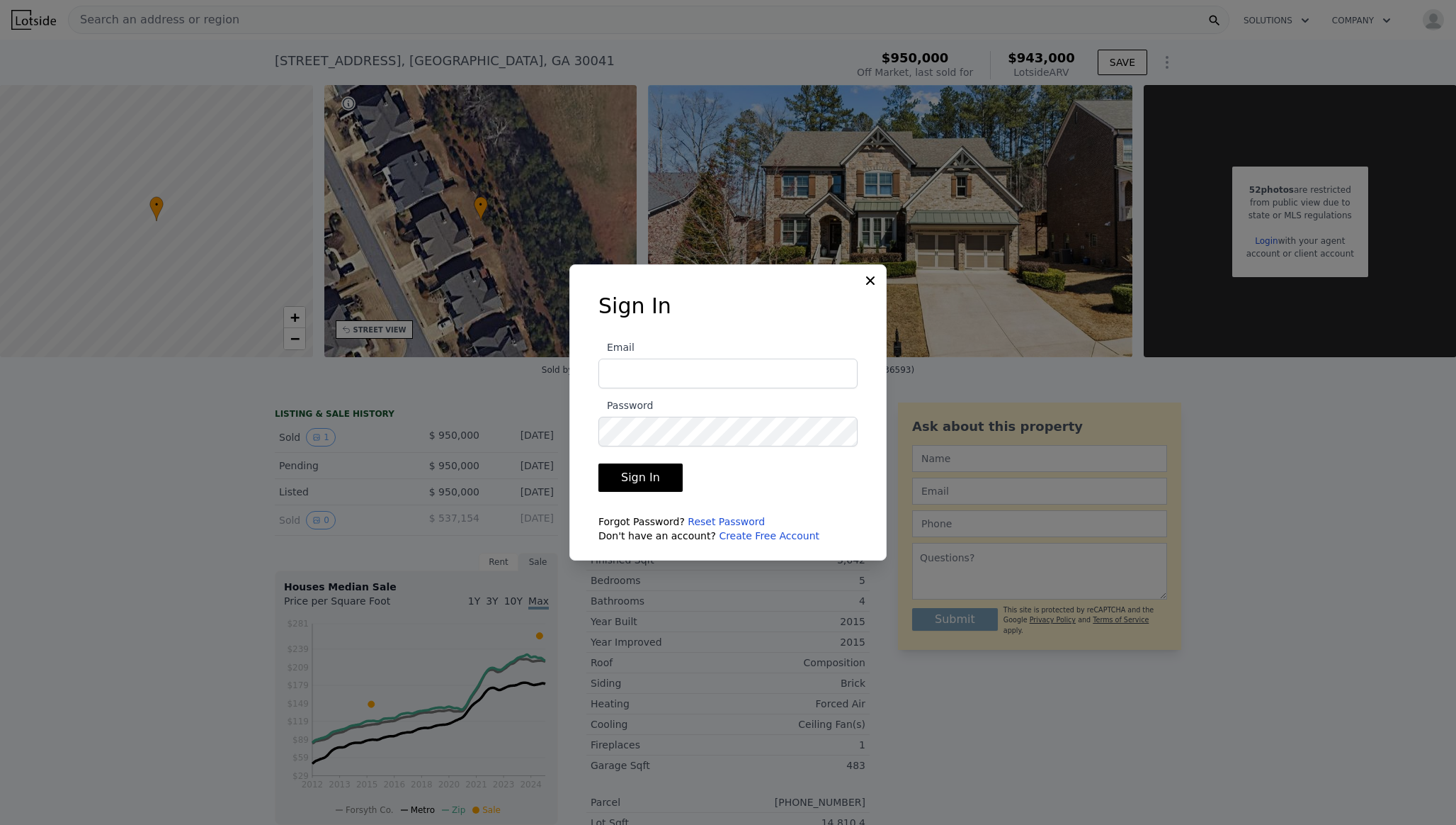
type input "[EMAIL_ADDRESS][DOMAIN_NAME]"
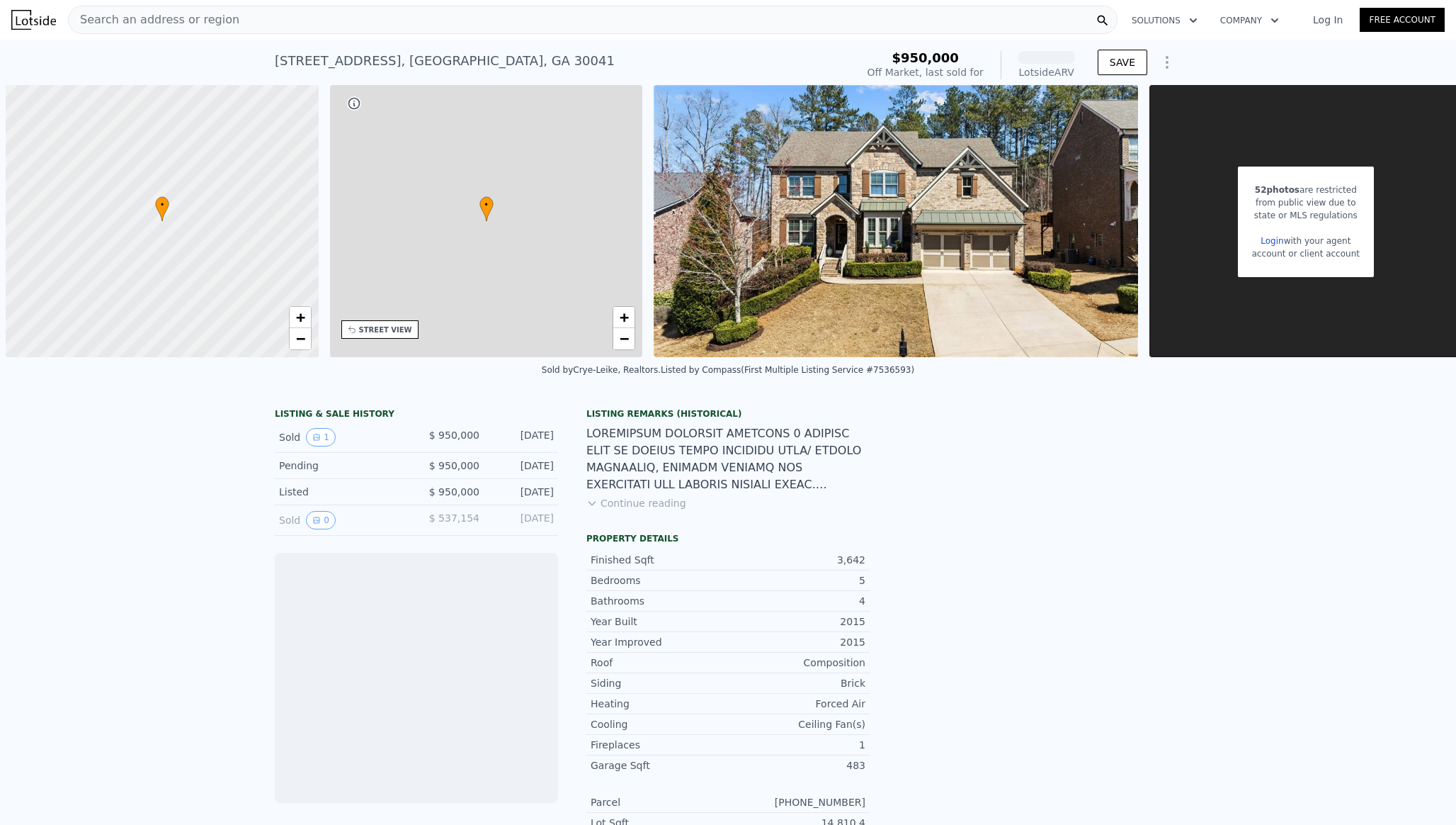
scroll to position [0, 6]
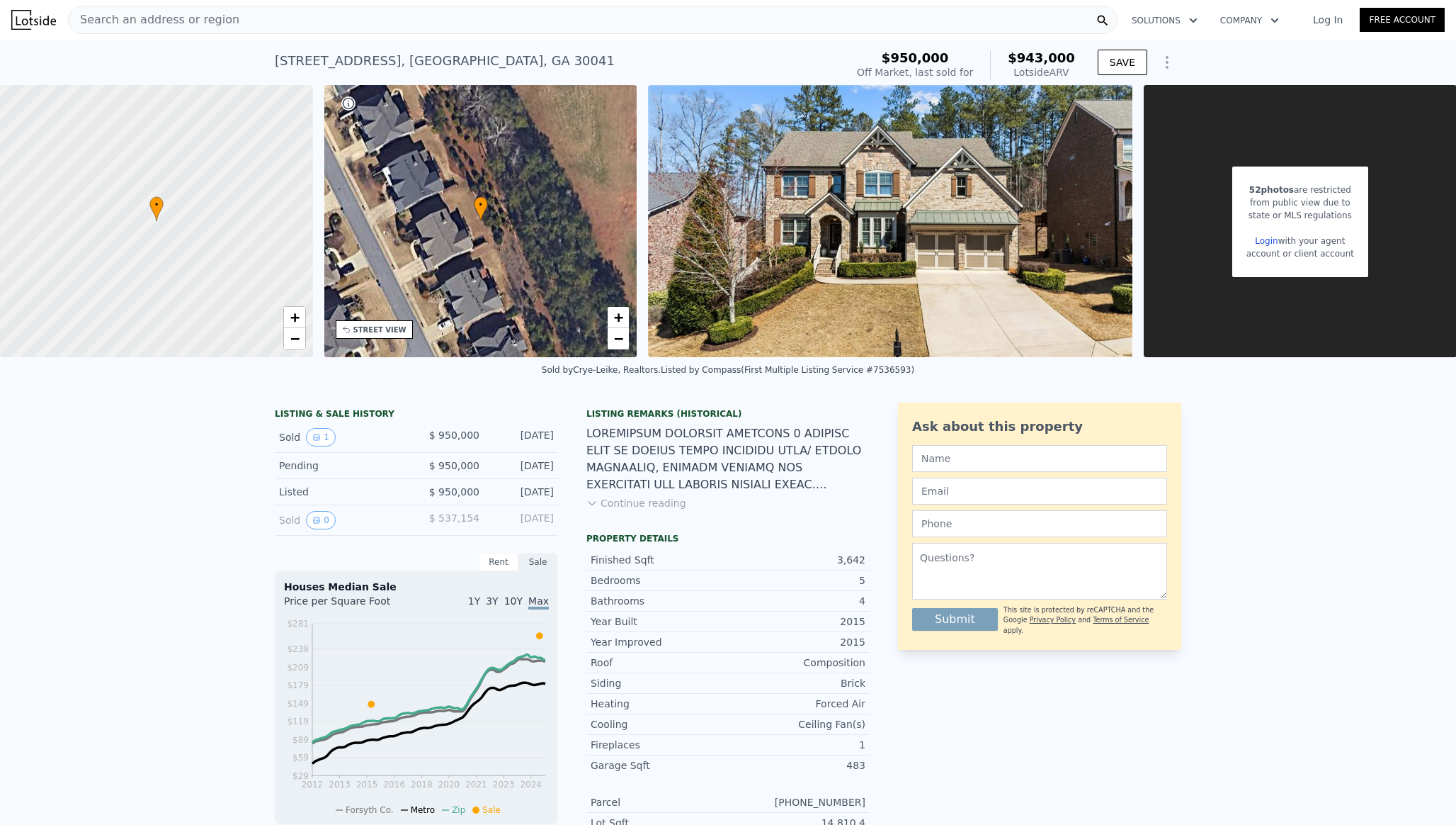
click at [1268, 246] on div "Login with your agent" at bounding box center [1301, 241] width 108 height 13
click at [1268, 240] on link "Login" at bounding box center [1266, 241] width 22 height 10
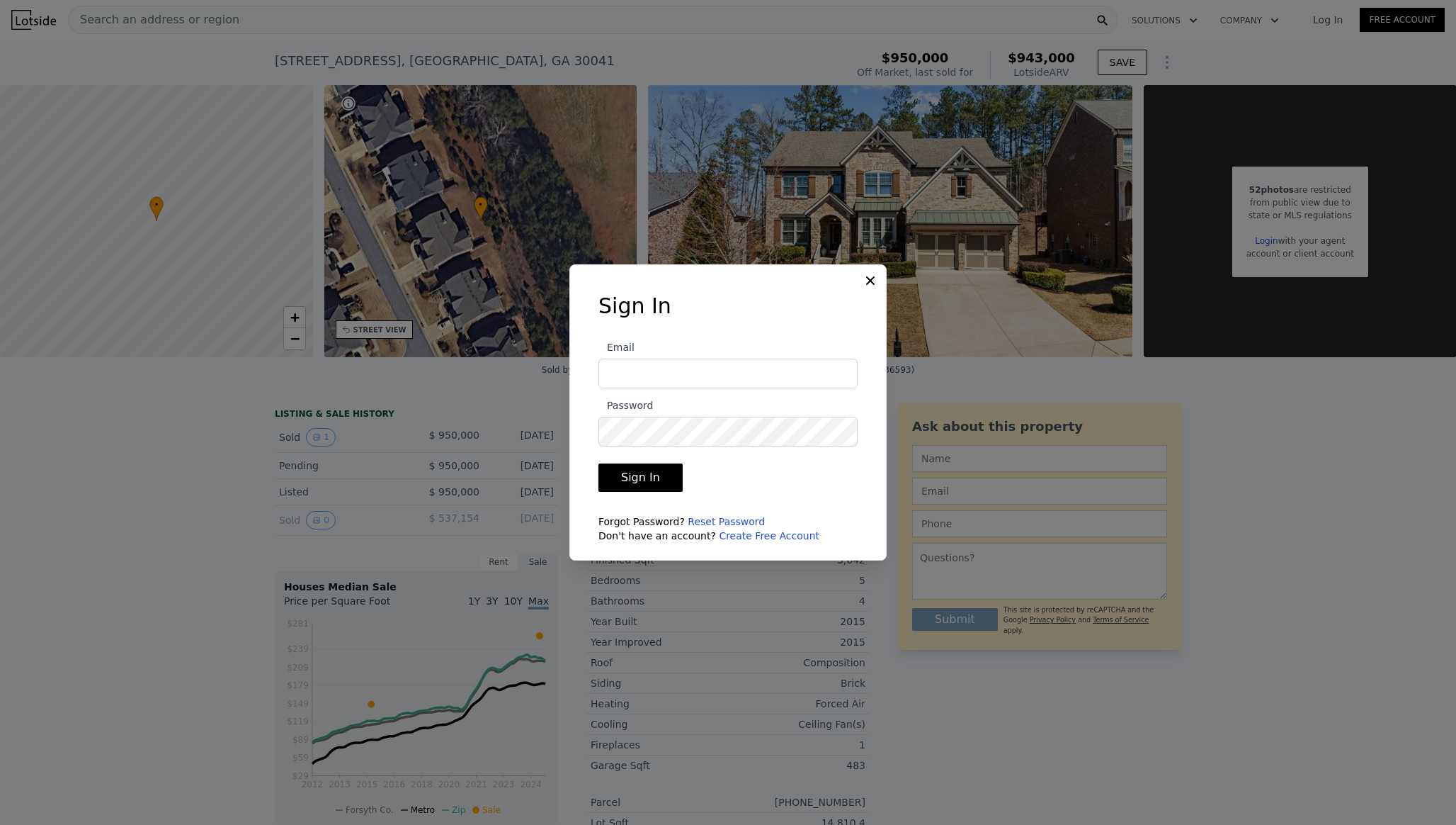
type input "[EMAIL_ADDRESS][DOMAIN_NAME]"
click at [694, 374] on input "[EMAIL_ADDRESS][DOMAIN_NAME]" at bounding box center [728, 374] width 259 height 30
click at [722, 495] on form "Email pparasurama@gmail.com Password Sign In Forgot Password? Reset Password Do…" at bounding box center [728, 436] width 259 height 212
click at [660, 485] on button "Sign In" at bounding box center [640, 478] width 84 height 28
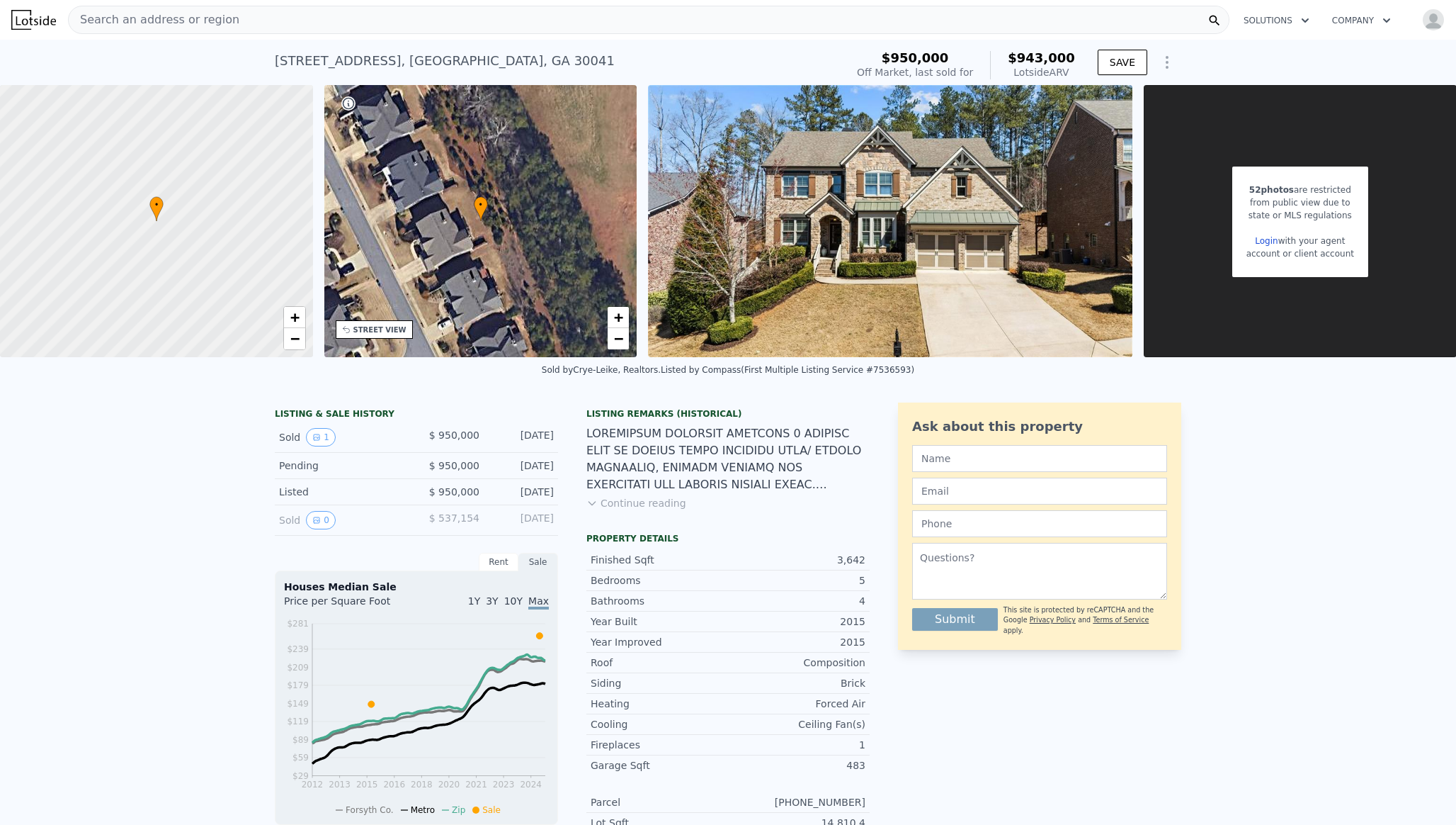
click at [1291, 235] on div "Login with your agent" at bounding box center [1301, 241] width 108 height 13
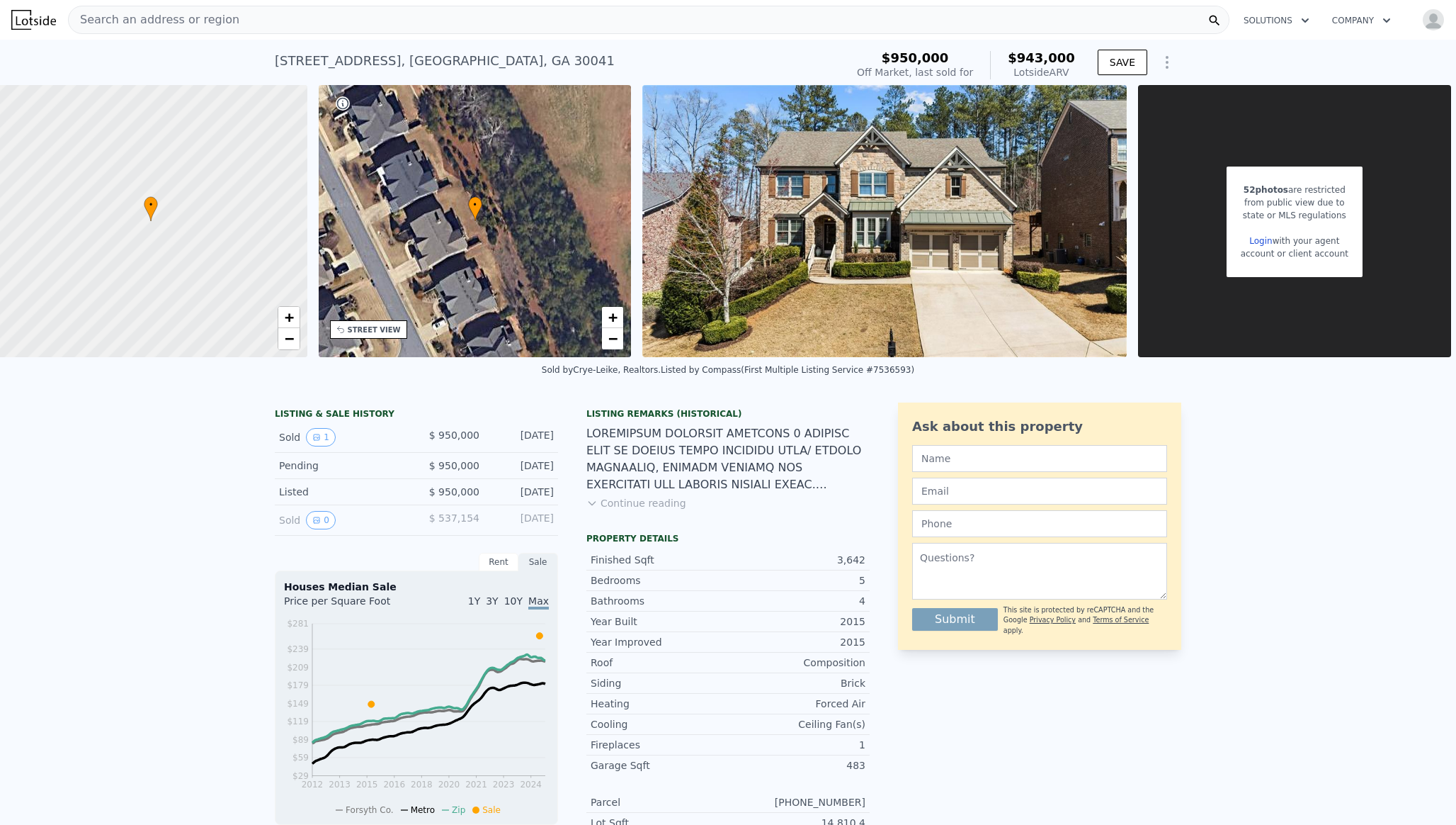
click at [1360, 163] on div "52 photos are restricted from public view due to state or MLS regulations Login…" at bounding box center [1295, 221] width 313 height 272
click at [1440, 18] on img "button" at bounding box center [1434, 19] width 22 height 22
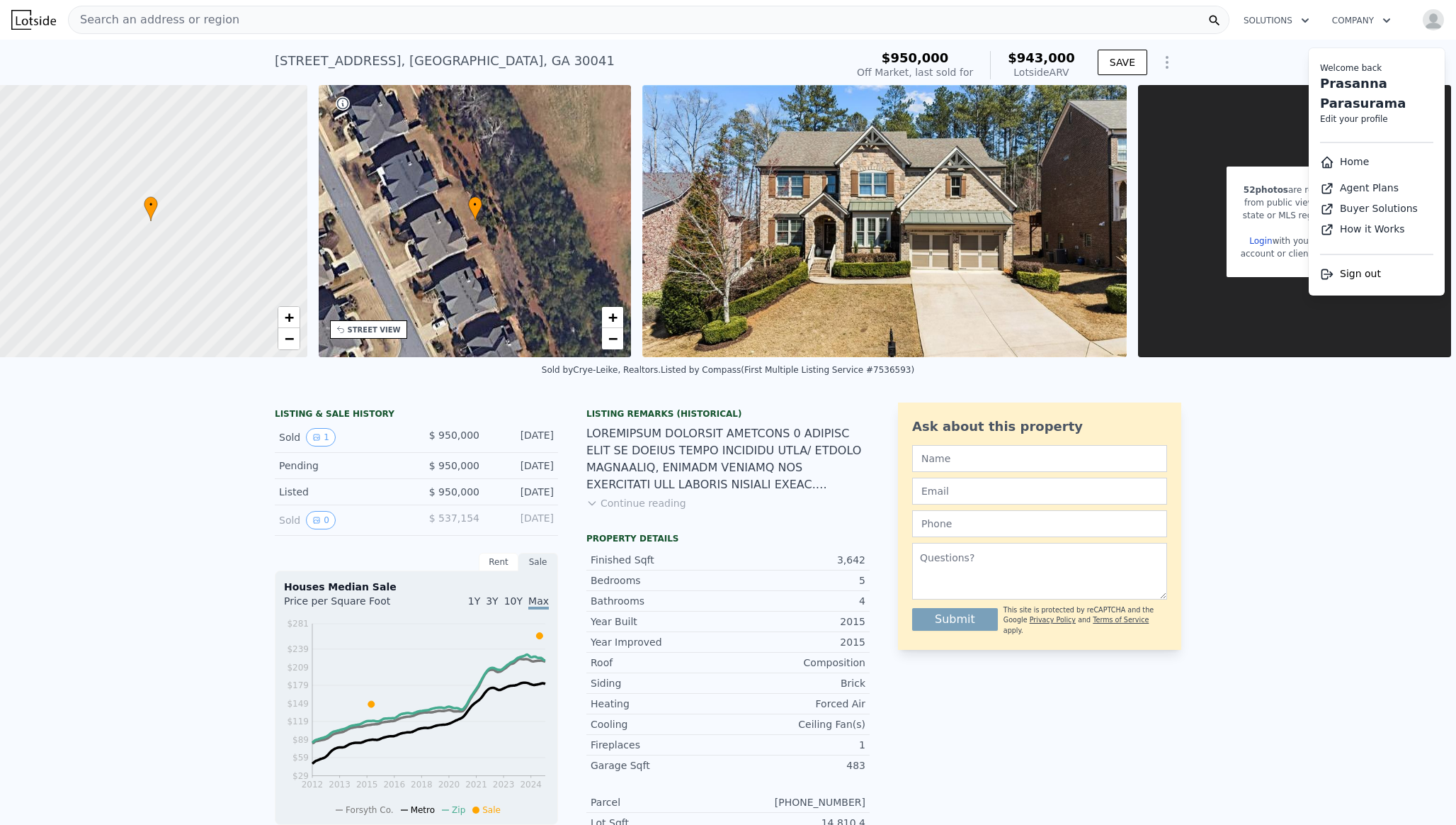
click at [1353, 157] on link "Home" at bounding box center [1344, 161] width 49 height 11
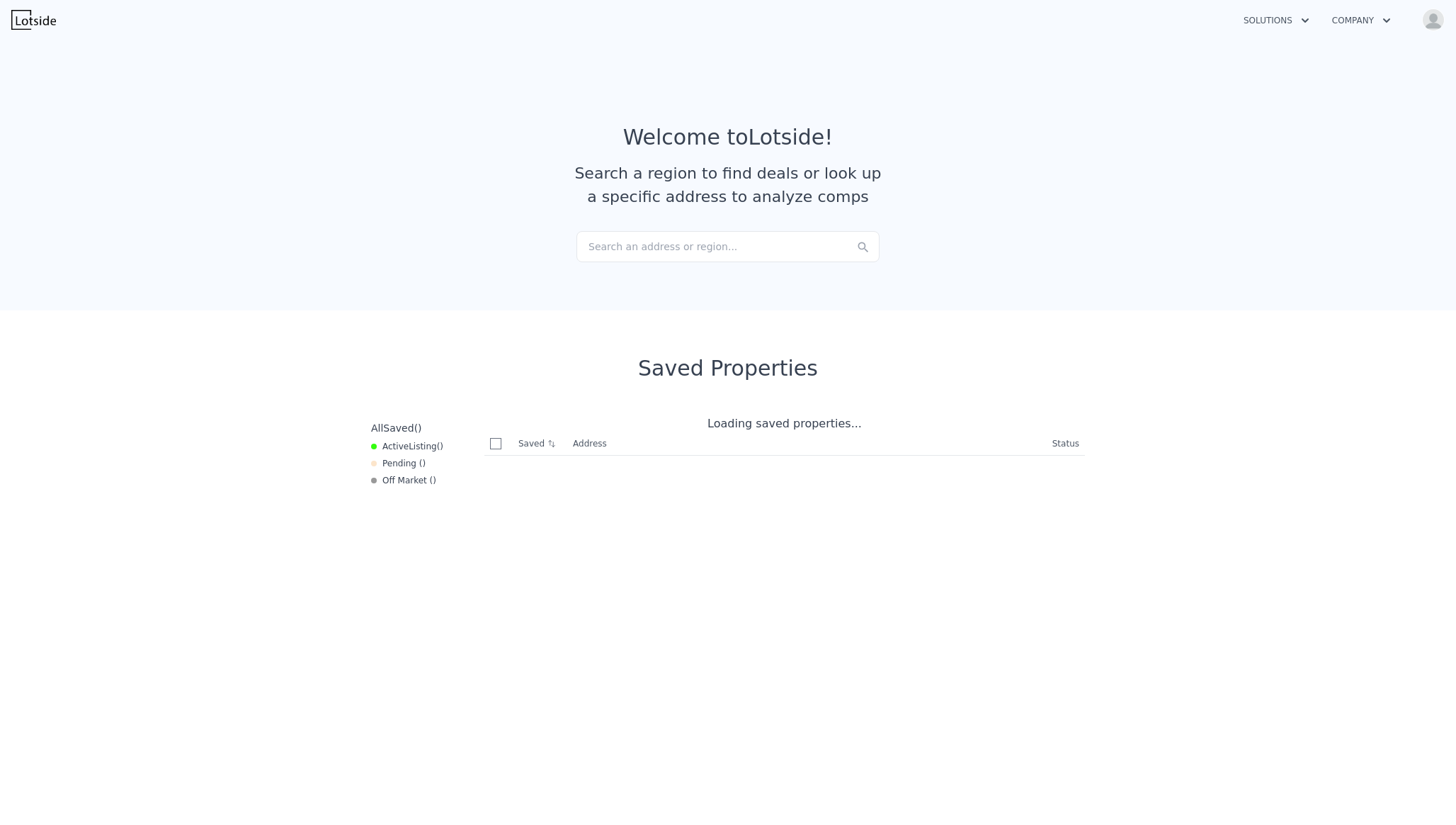
checkbox input "true"
click at [805, 246] on div "Search an address or region..." at bounding box center [728, 247] width 303 height 31
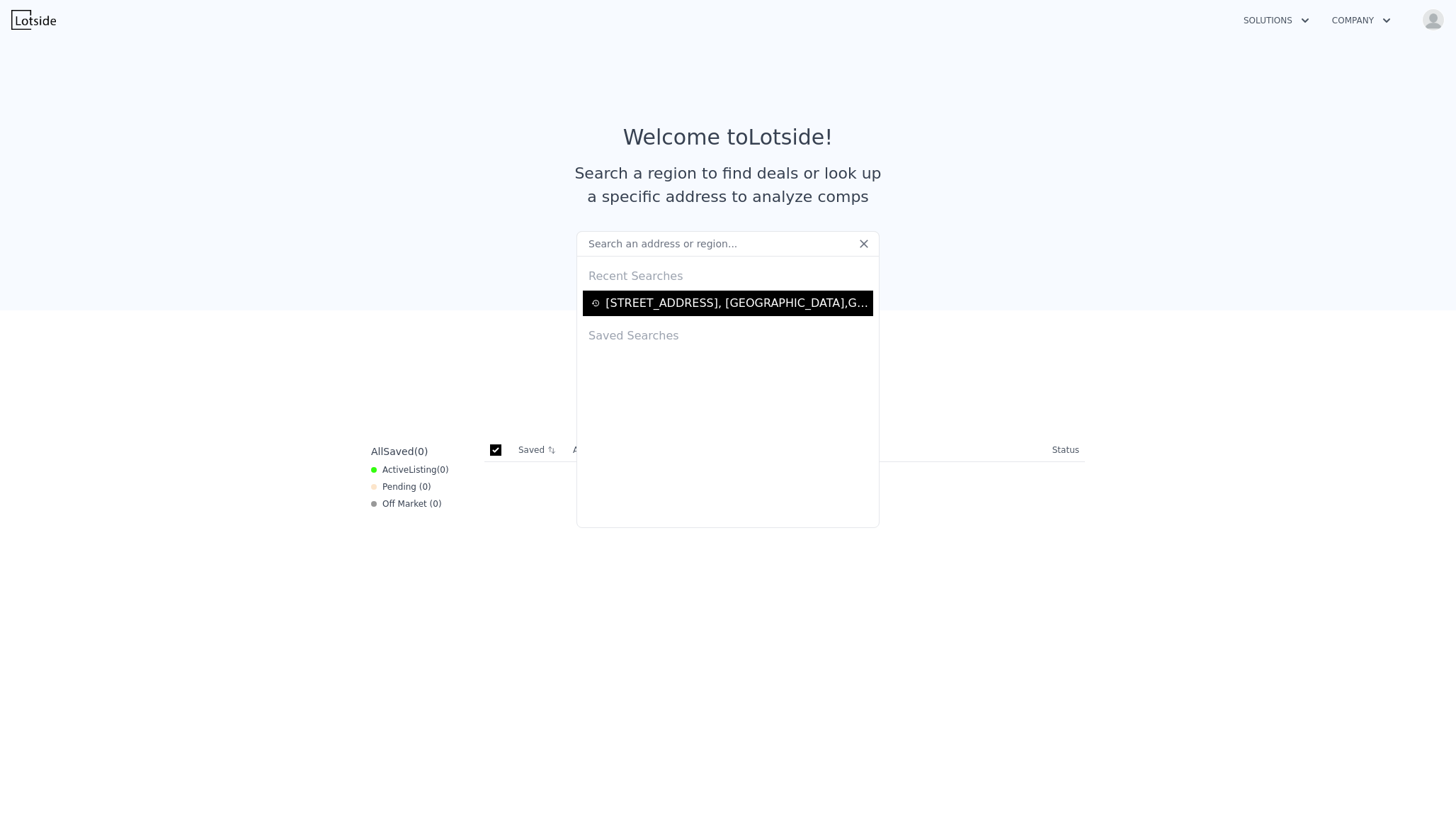
click at [761, 300] on div "2820 Garonne Way , Forsyth County , GA 30041" at bounding box center [737, 303] width 264 height 17
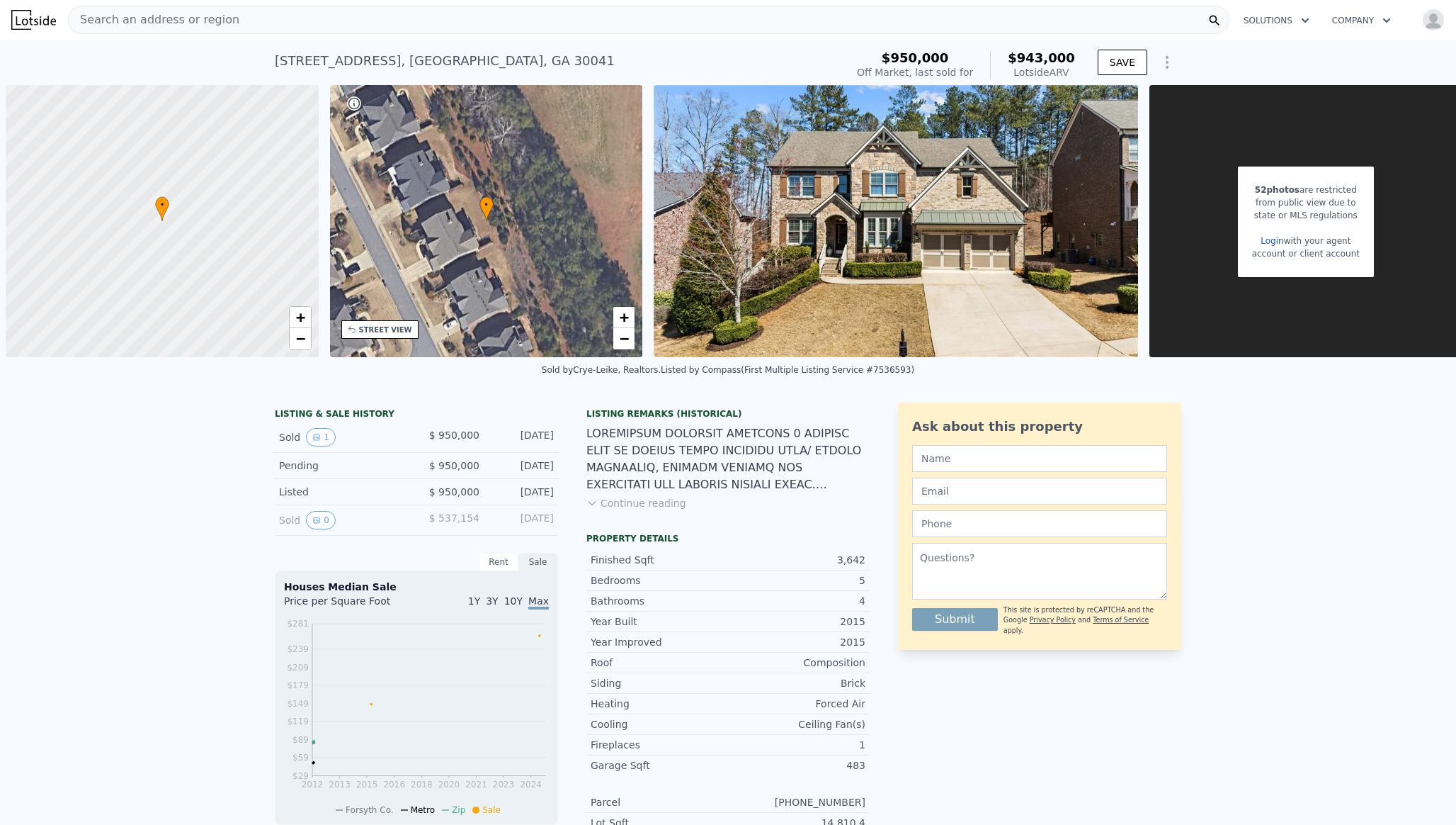
scroll to position [0, 6]
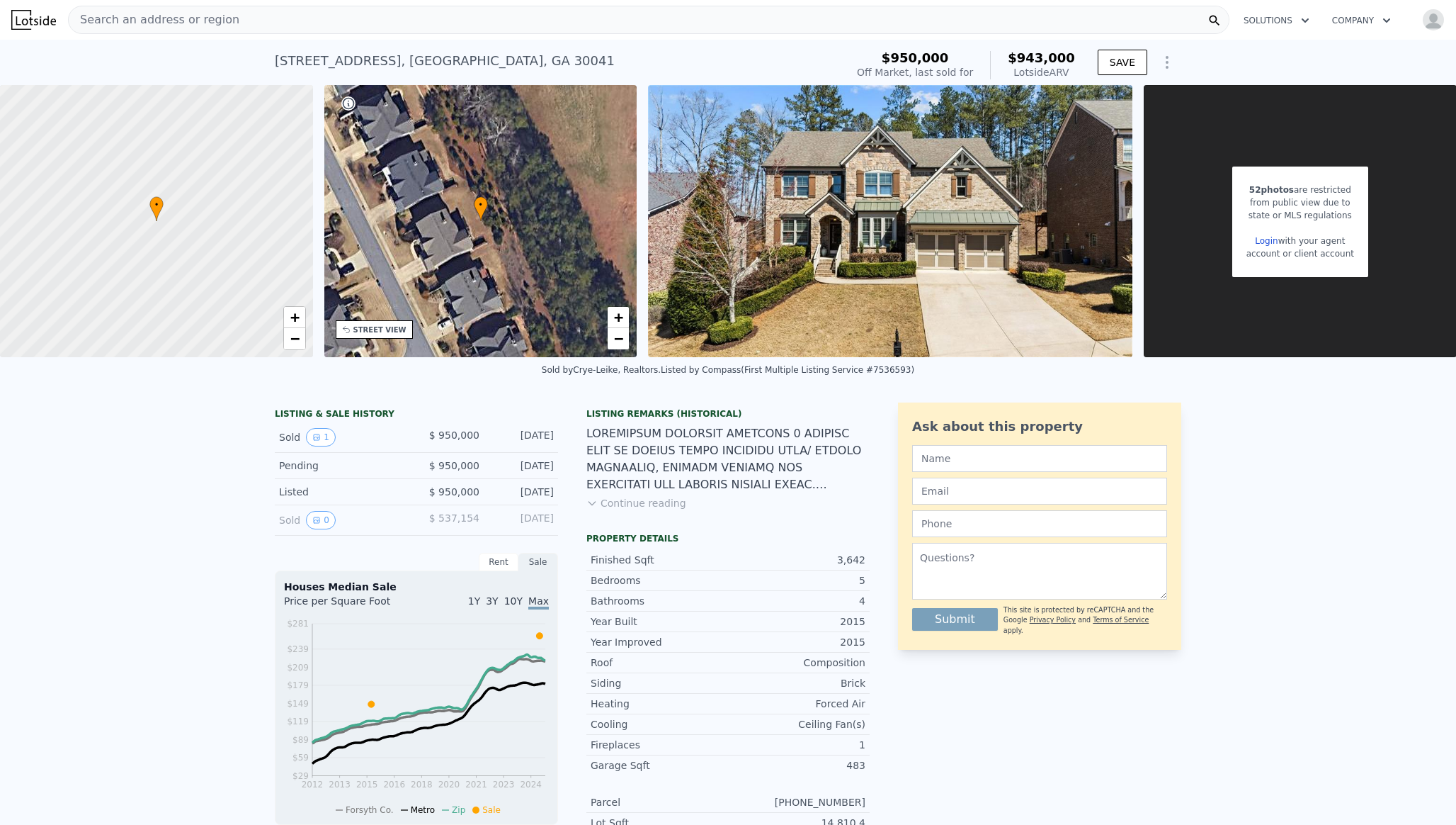
click at [1272, 241] on link "Login" at bounding box center [1266, 241] width 22 height 10
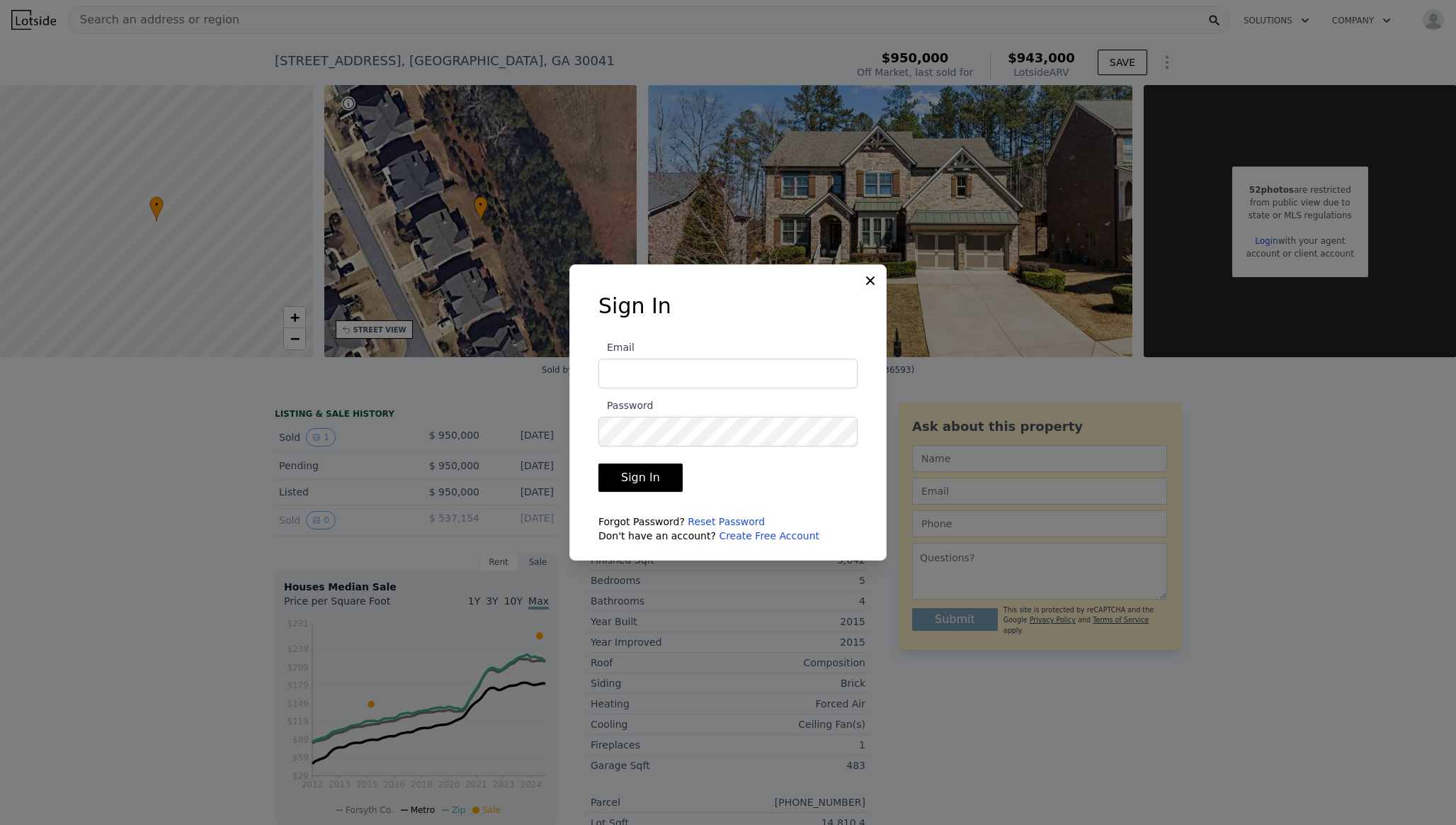
type input "[EMAIL_ADDRESS][DOMAIN_NAME]"
click at [868, 282] on icon at bounding box center [870, 280] width 8 height 8
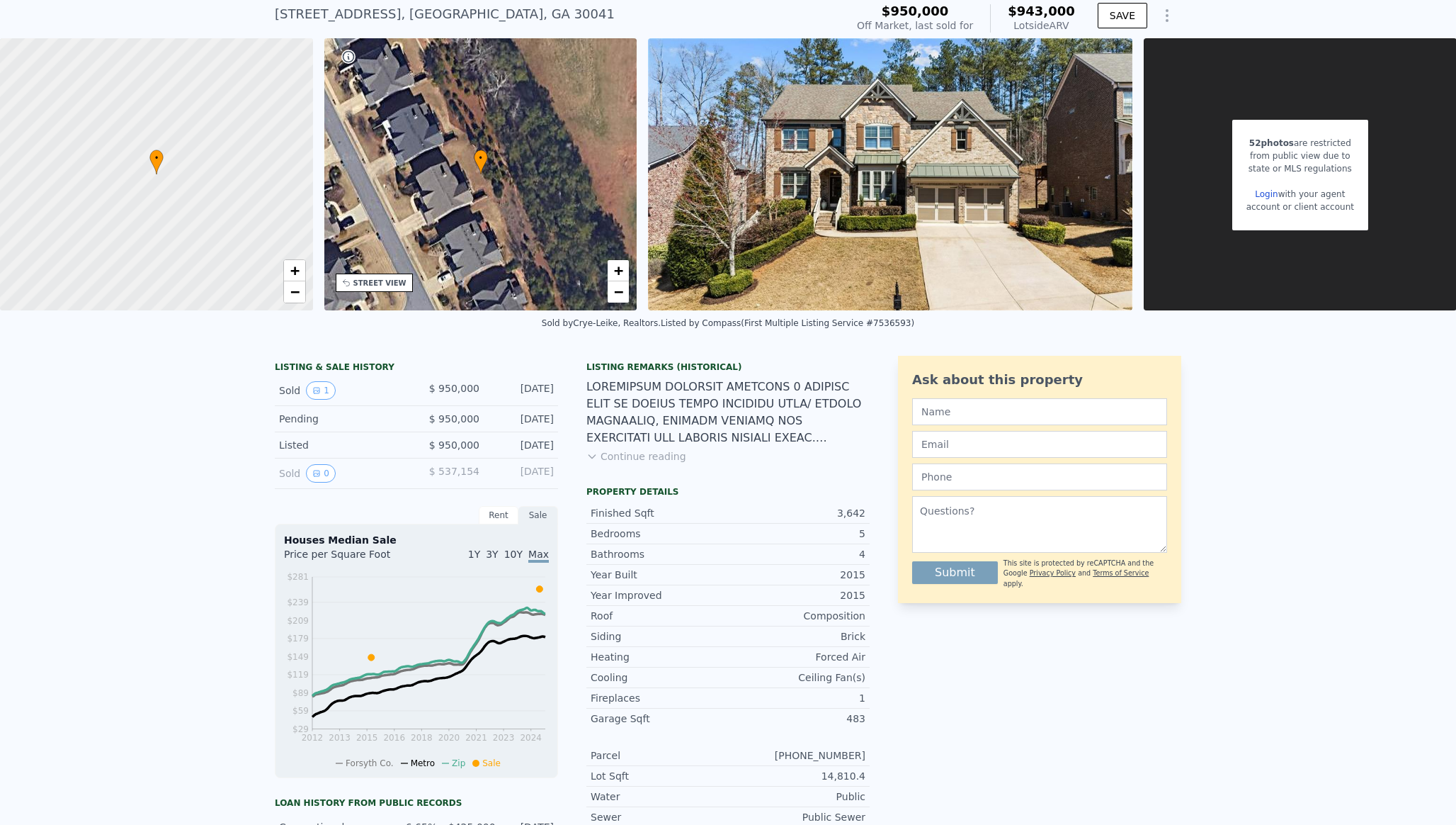
scroll to position [48, 0]
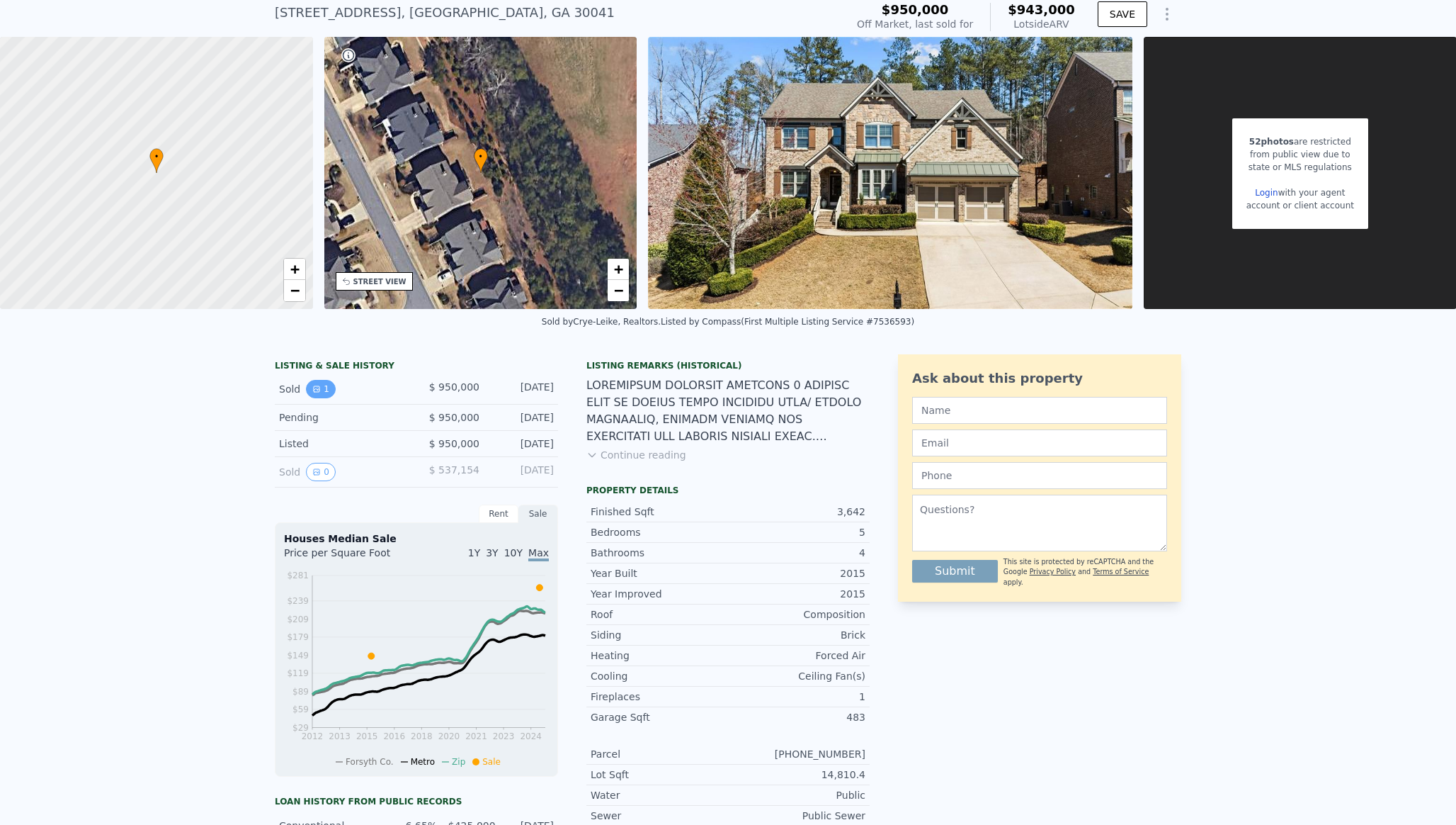
click at [324, 392] on button "1" at bounding box center [321, 389] width 30 height 19
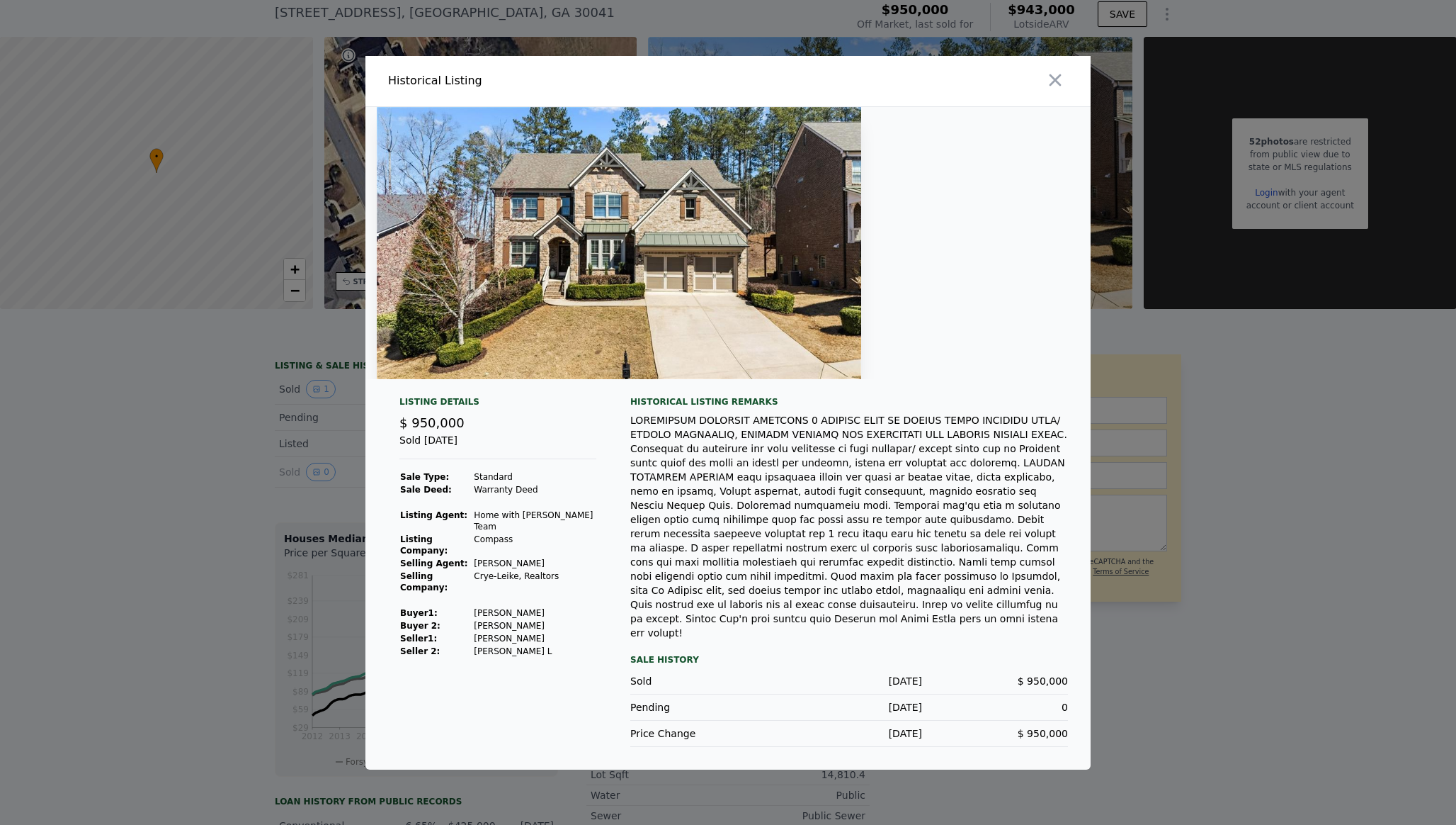
click at [285, 504] on div at bounding box center [728, 412] width 1456 height 825
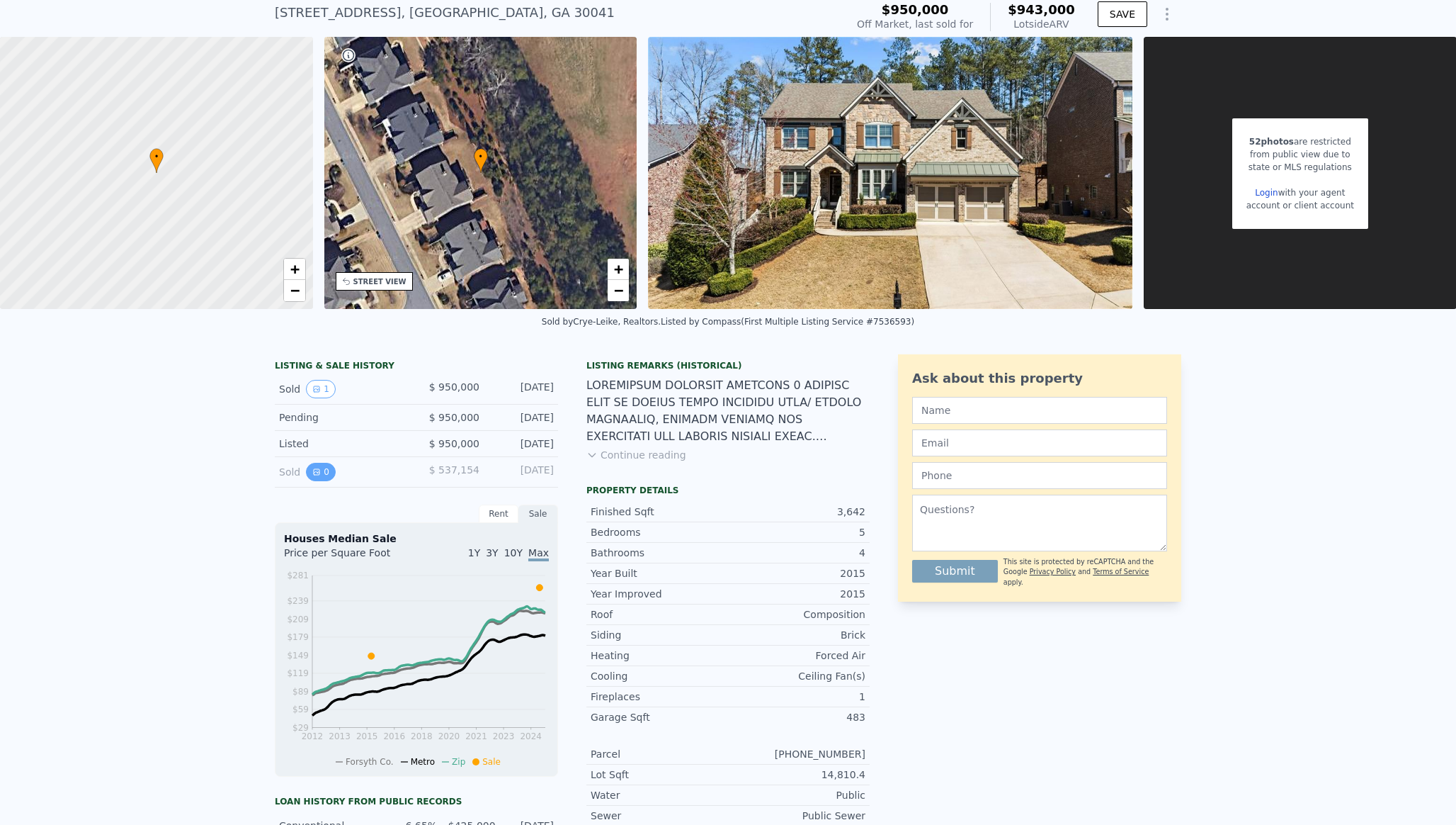
click at [320, 477] on button "0" at bounding box center [321, 472] width 30 height 19
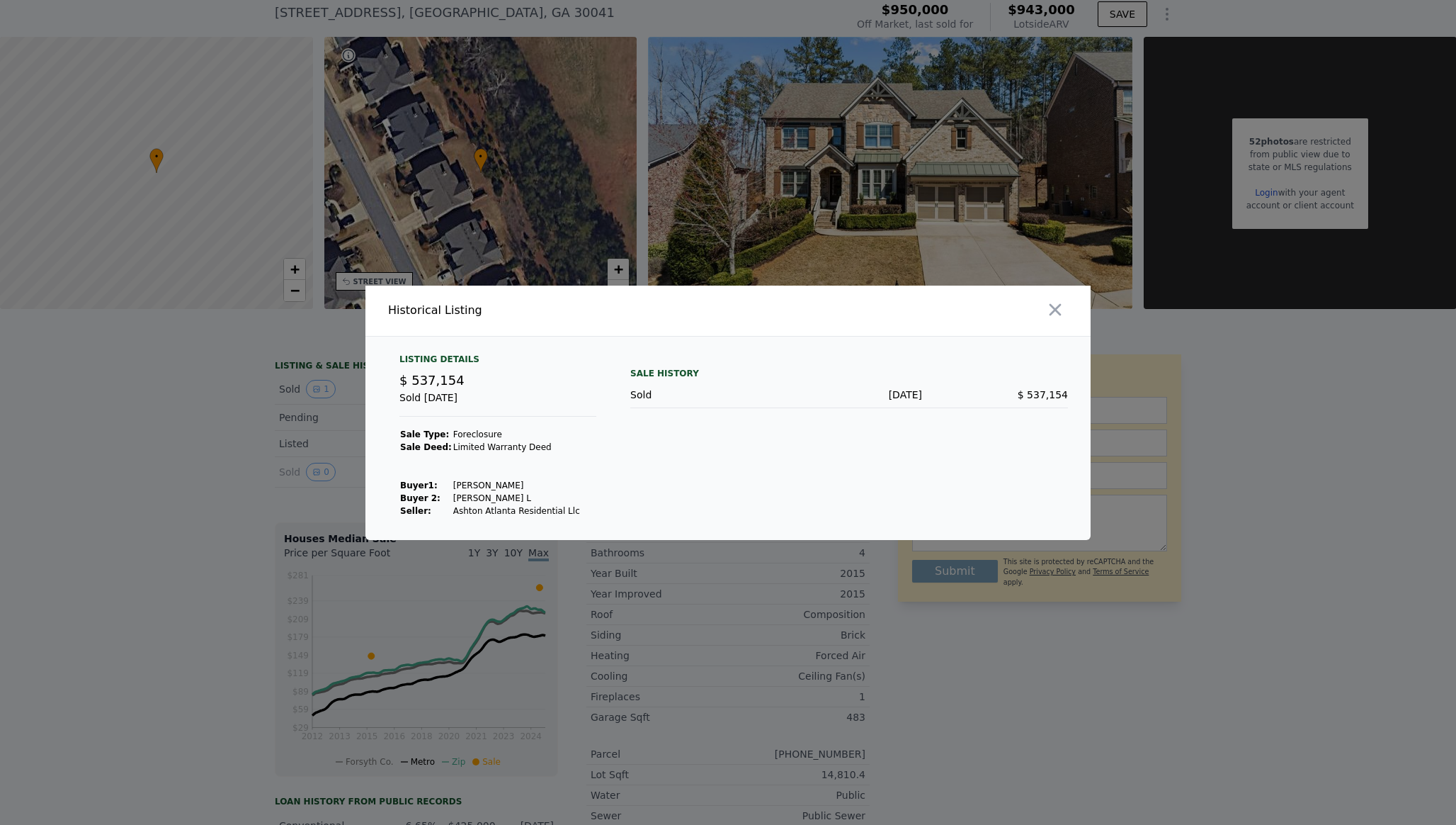
click at [244, 550] on div at bounding box center [728, 412] width 1456 height 825
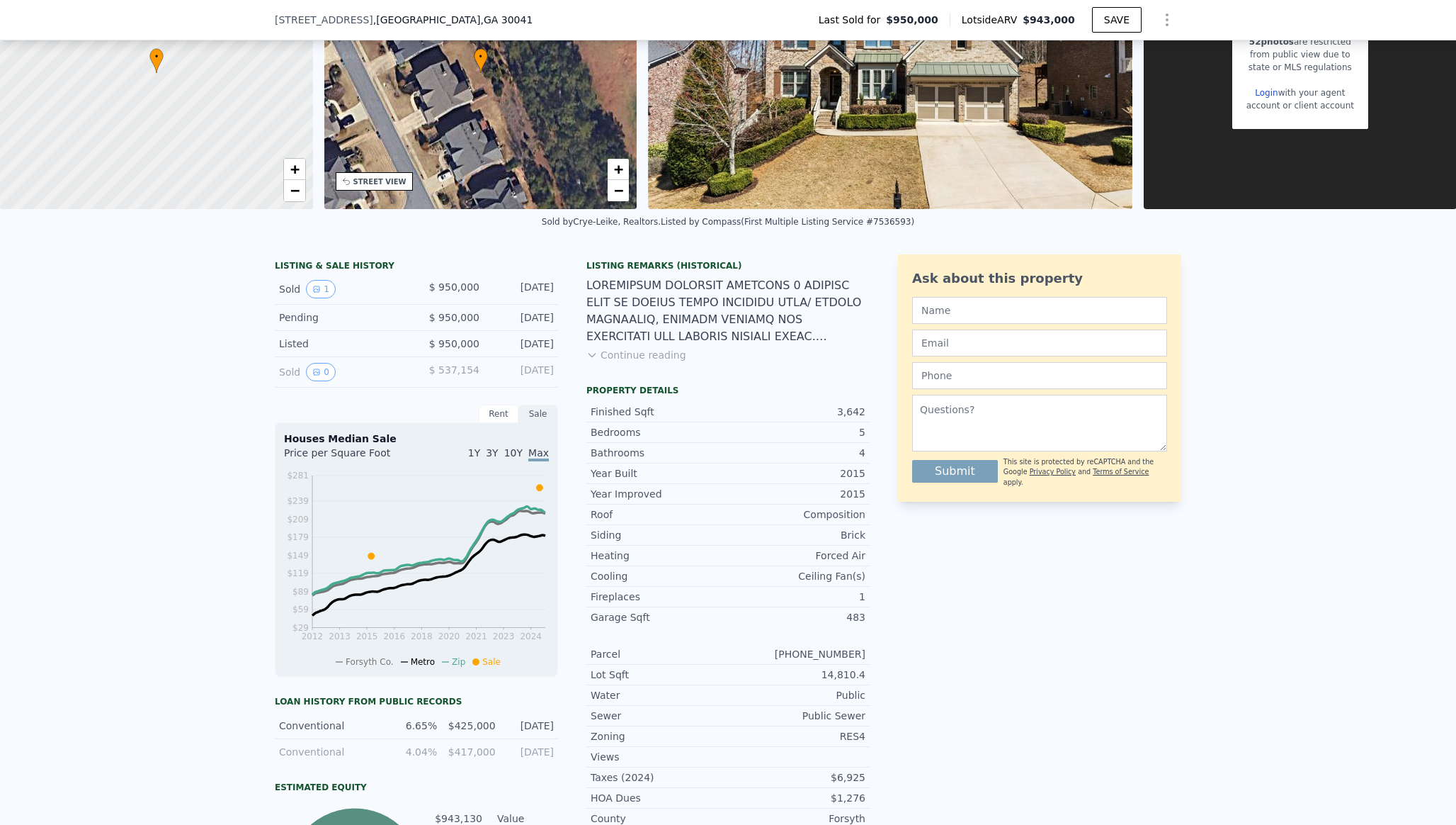
scroll to position [0, 0]
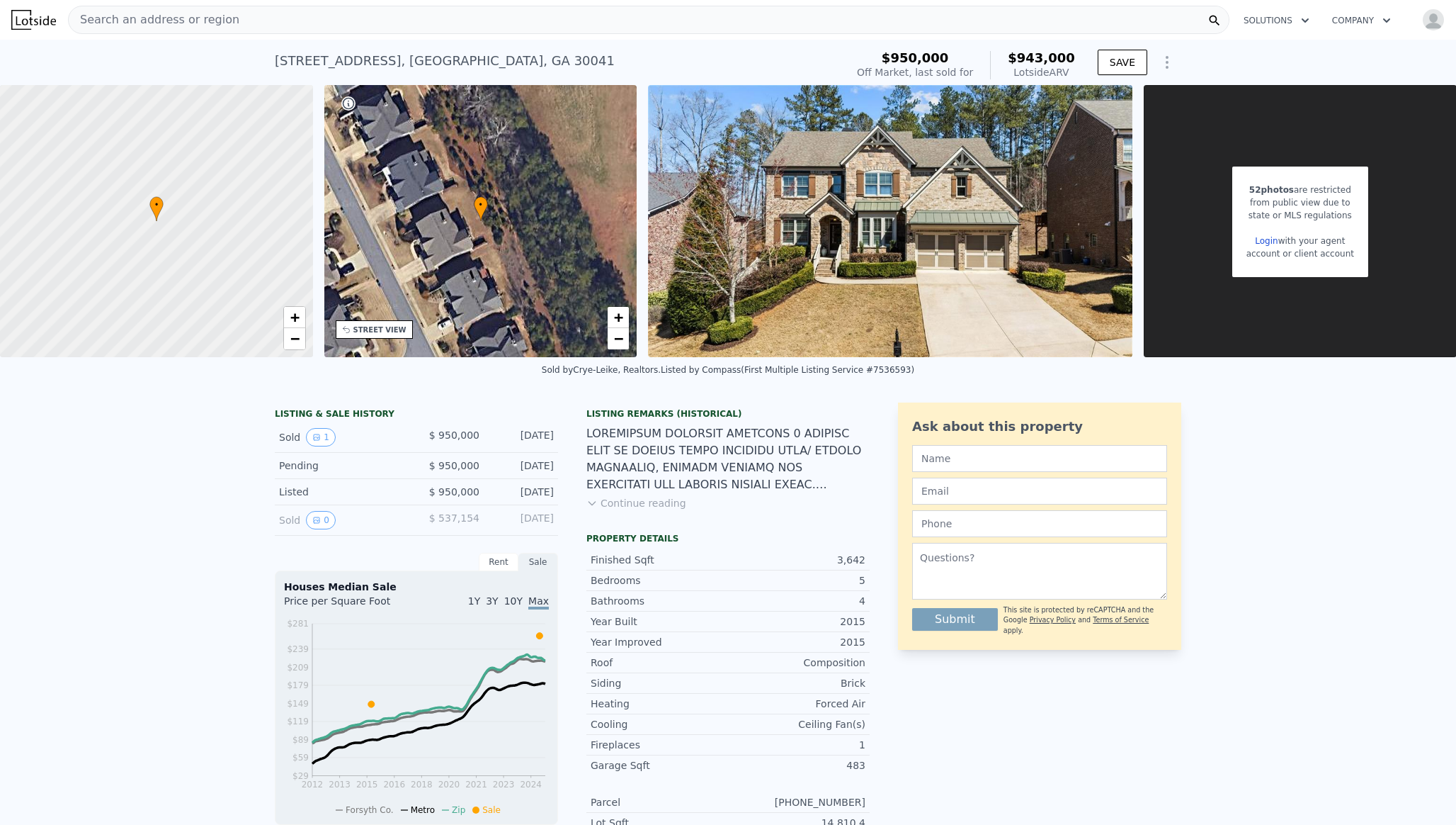
click at [317, 55] on div "[STREET_ADDRESS]" at bounding box center [444, 61] width 340 height 20
click at [317, 55] on div "2820 Garonne Way , Forsyth County , GA 30041" at bounding box center [444, 61] width 340 height 20
click at [302, 20] on div "Search an address or region" at bounding box center [648, 20] width 1162 height 28
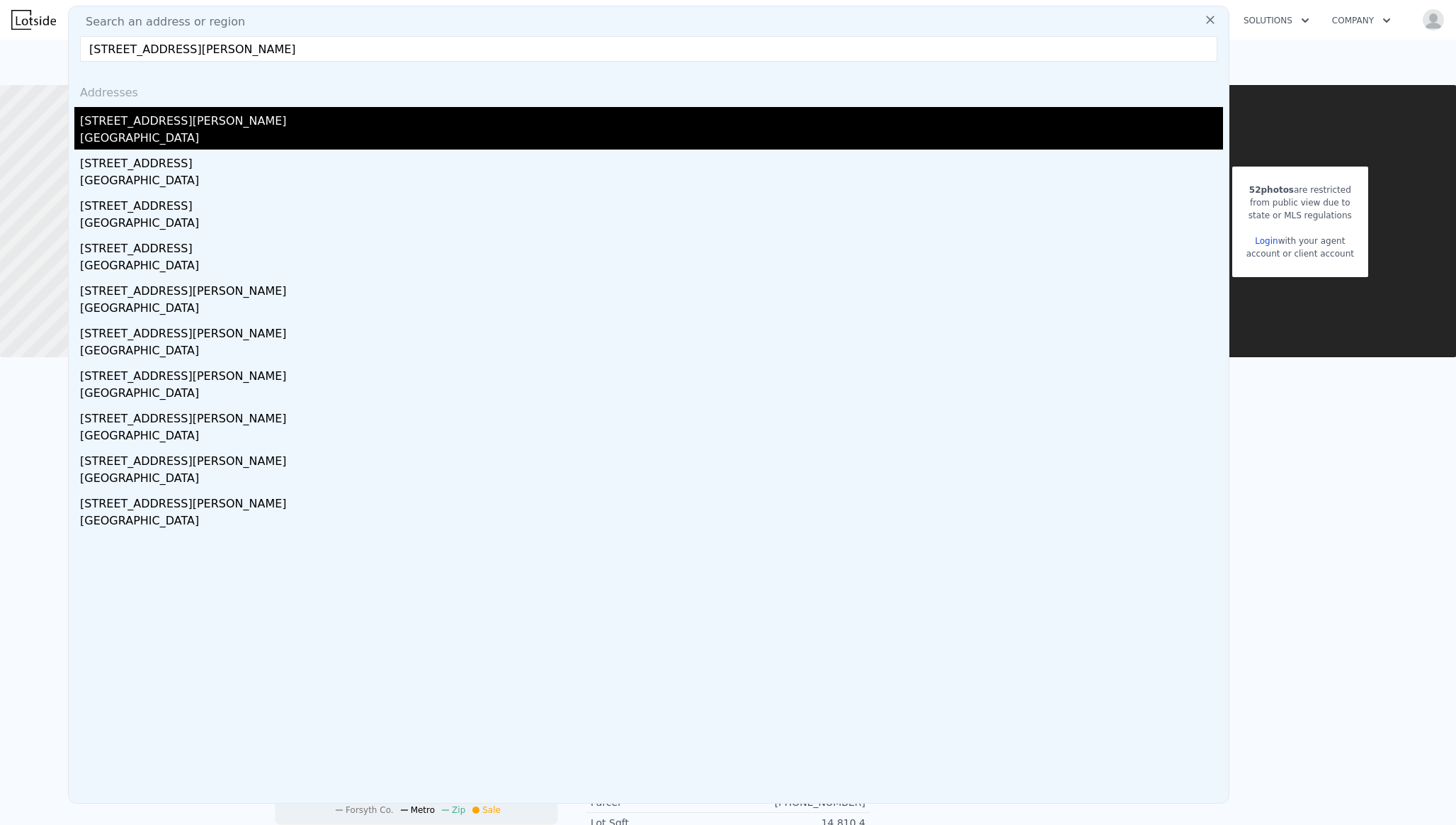
type input "2635 etienne lane"
click at [225, 124] on div "[STREET_ADDRESS][PERSON_NAME]" at bounding box center [651, 118] width 1143 height 22
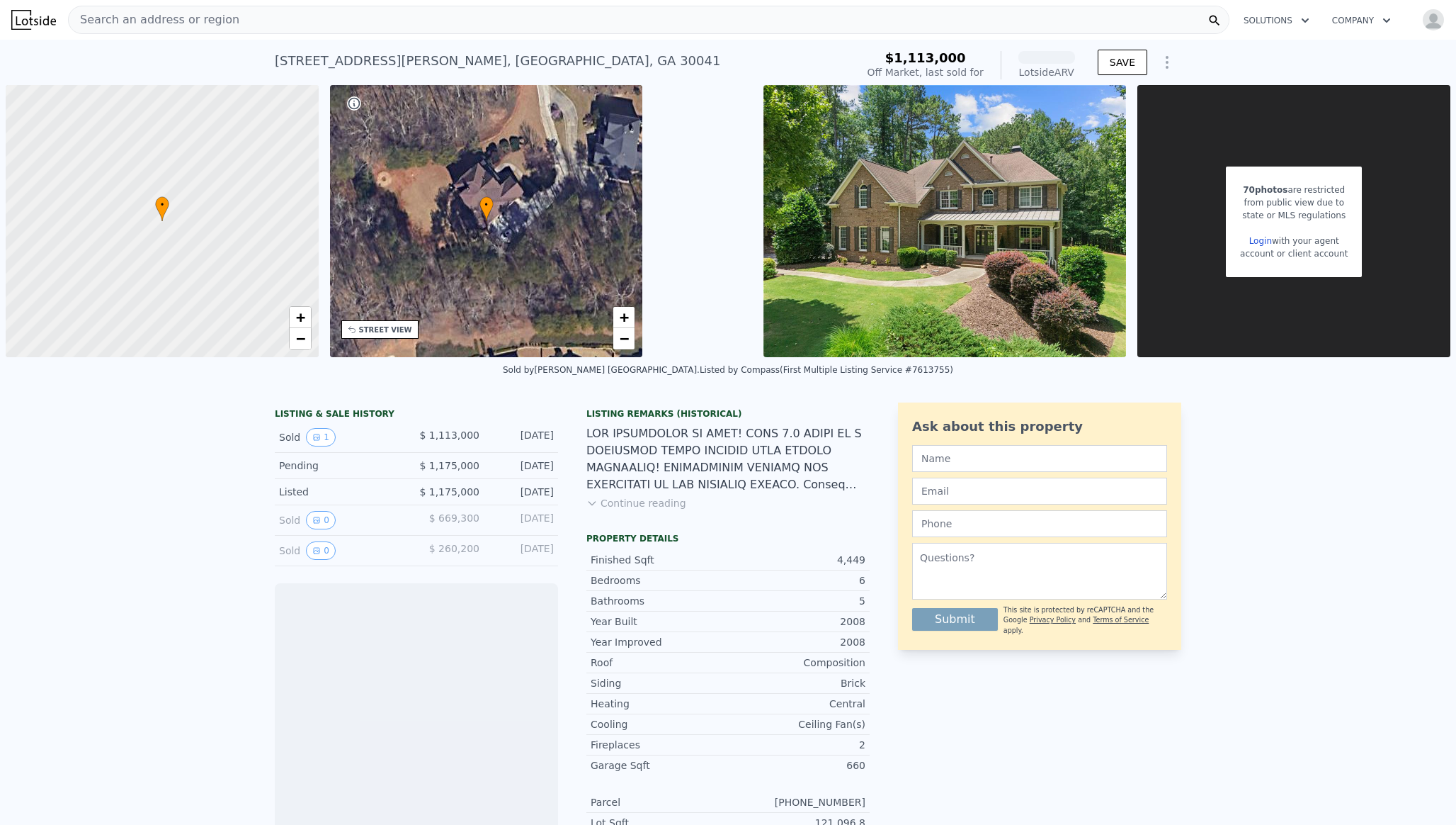
click at [309, 67] on div "2635 Etienne Ln , Forsyth County , GA 30041" at bounding box center [498, 61] width 445 height 20
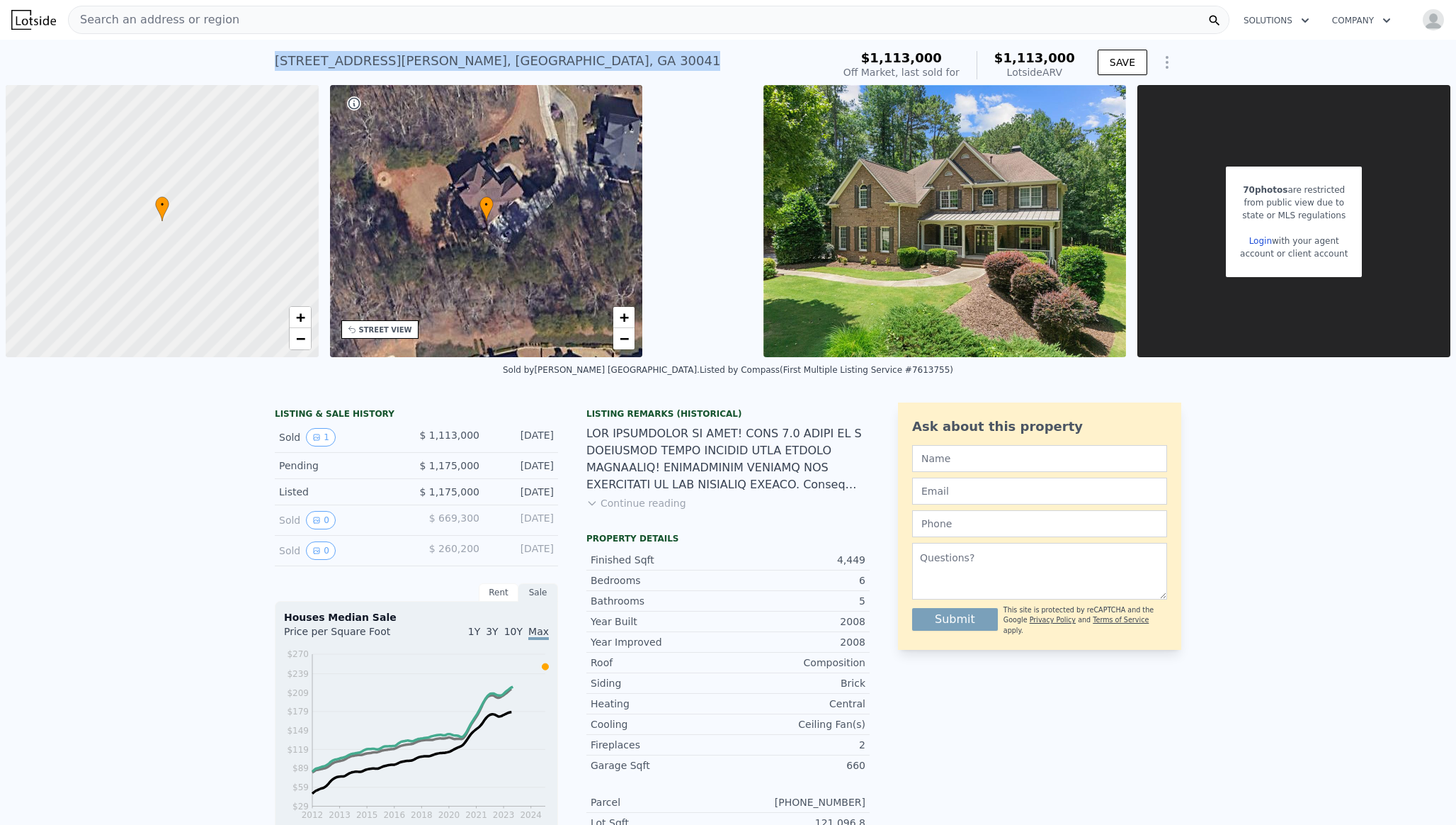
copy div "2635 Etienne Ln , Forsyth County , GA 30041 Sold Aug 2025 for $1.113m (~ARV )"
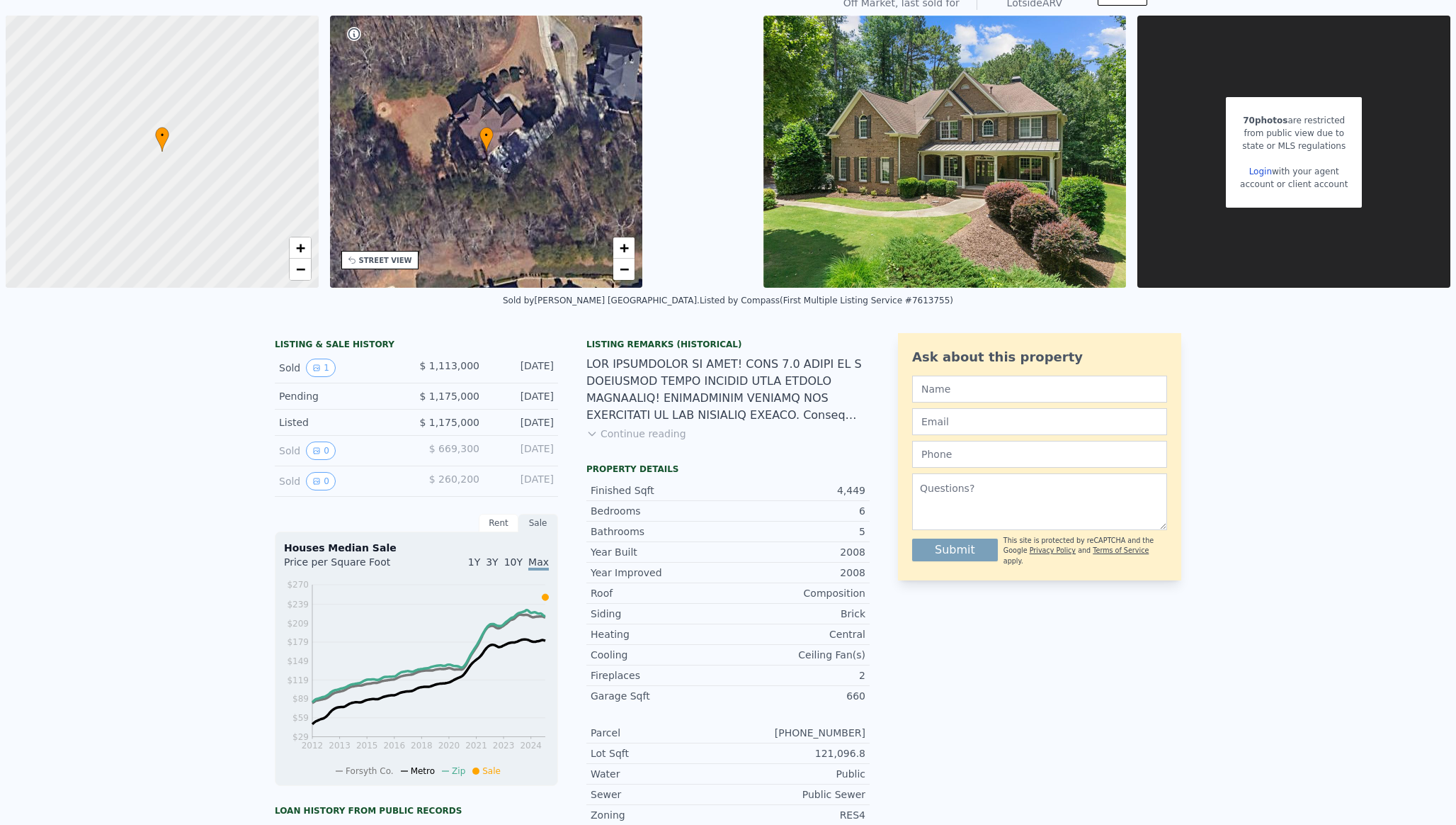
scroll to position [64, 0]
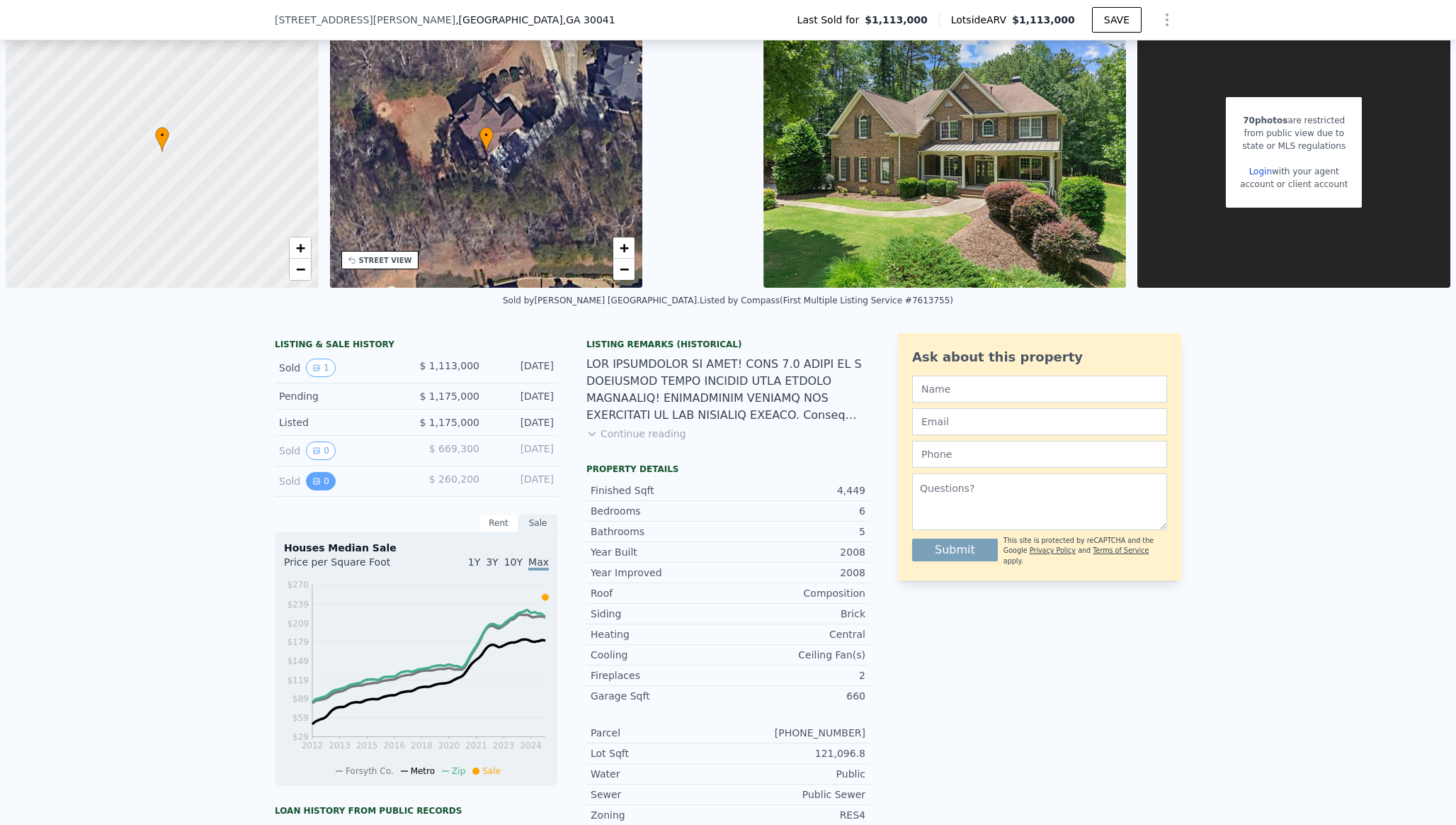
click at [323, 481] on button "0" at bounding box center [321, 481] width 30 height 19
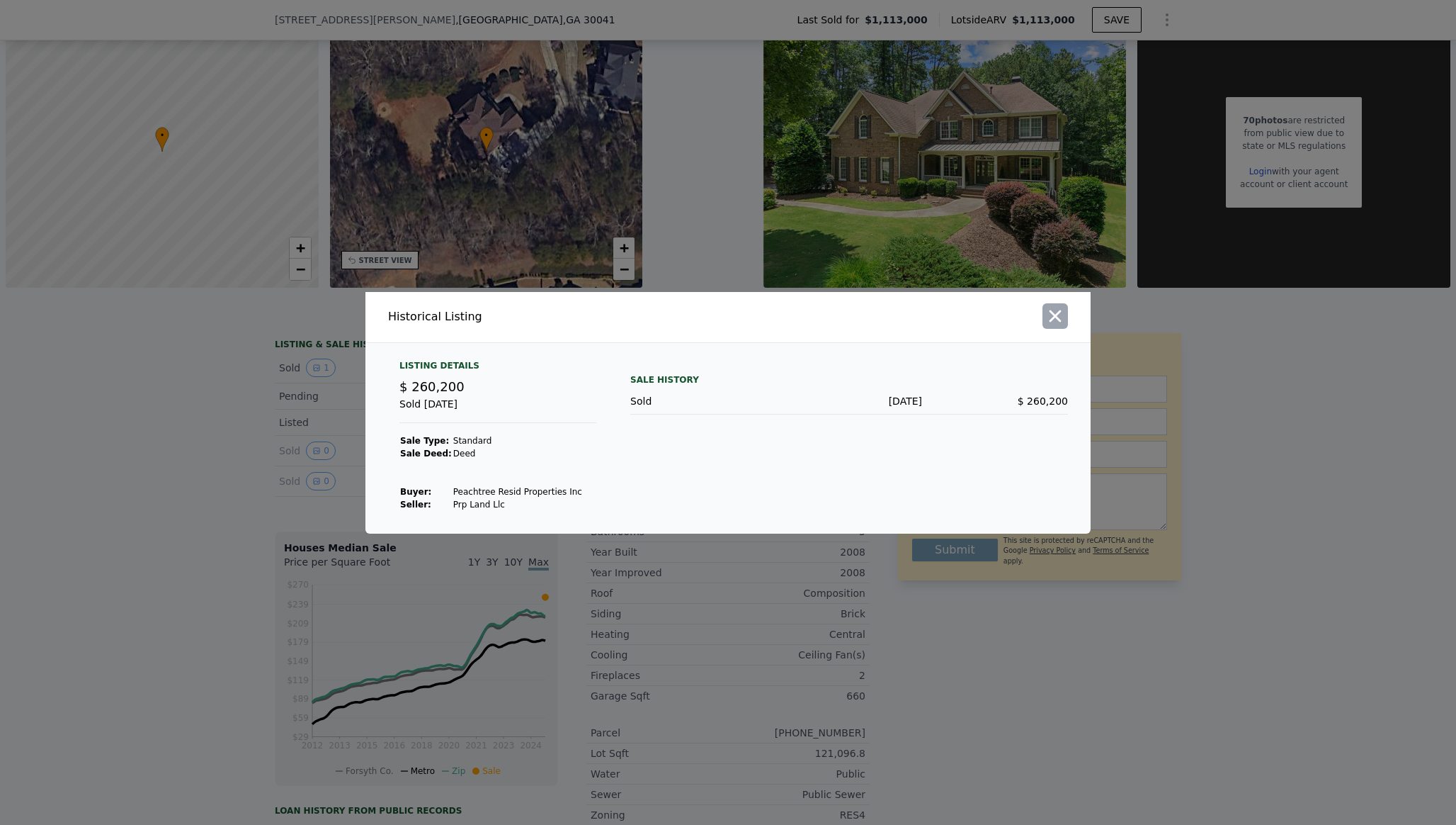
click at [1062, 321] on icon "button" at bounding box center [1055, 316] width 20 height 20
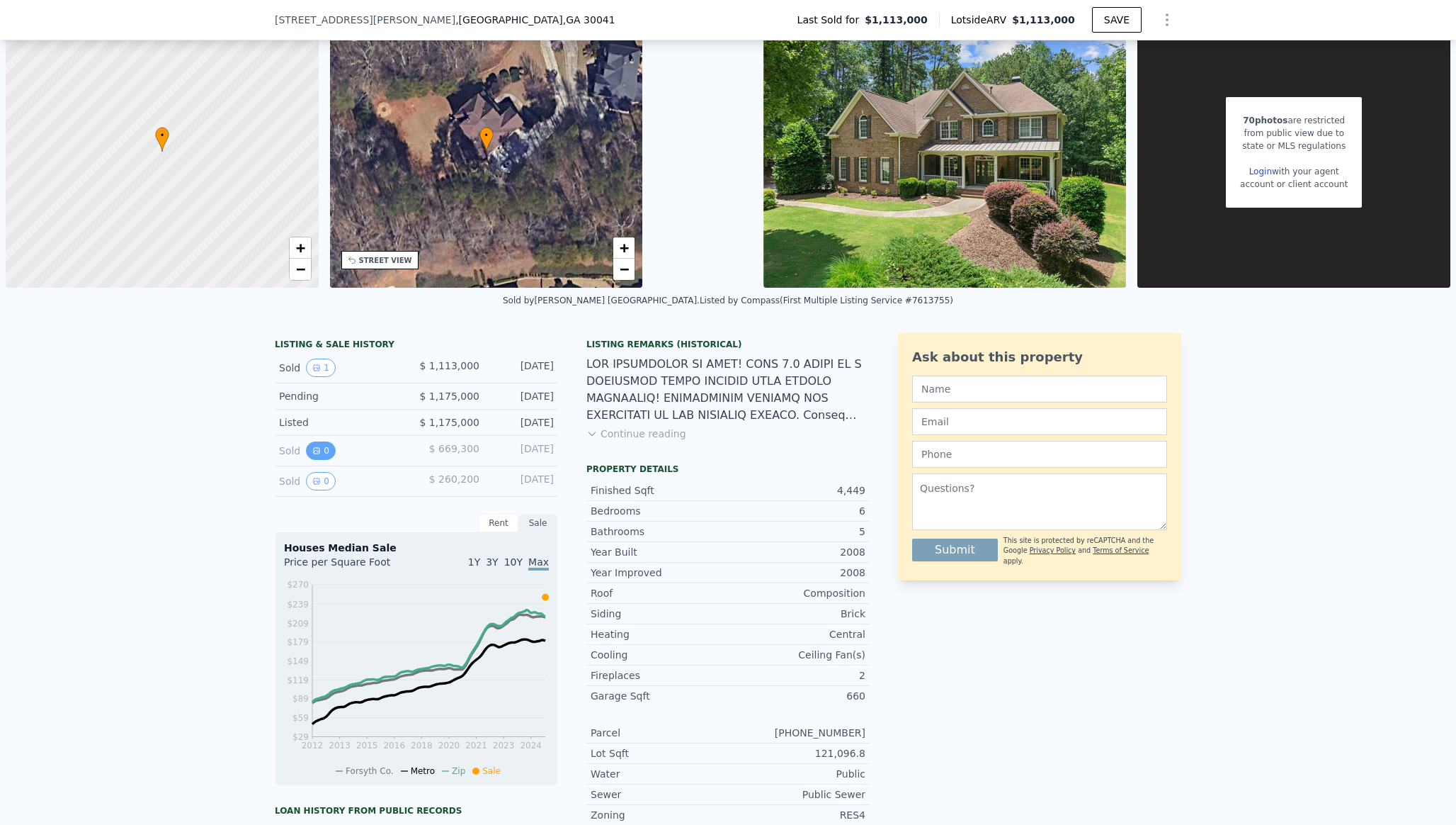
click at [320, 450] on icon "View historical data" at bounding box center [316, 450] width 8 height 8
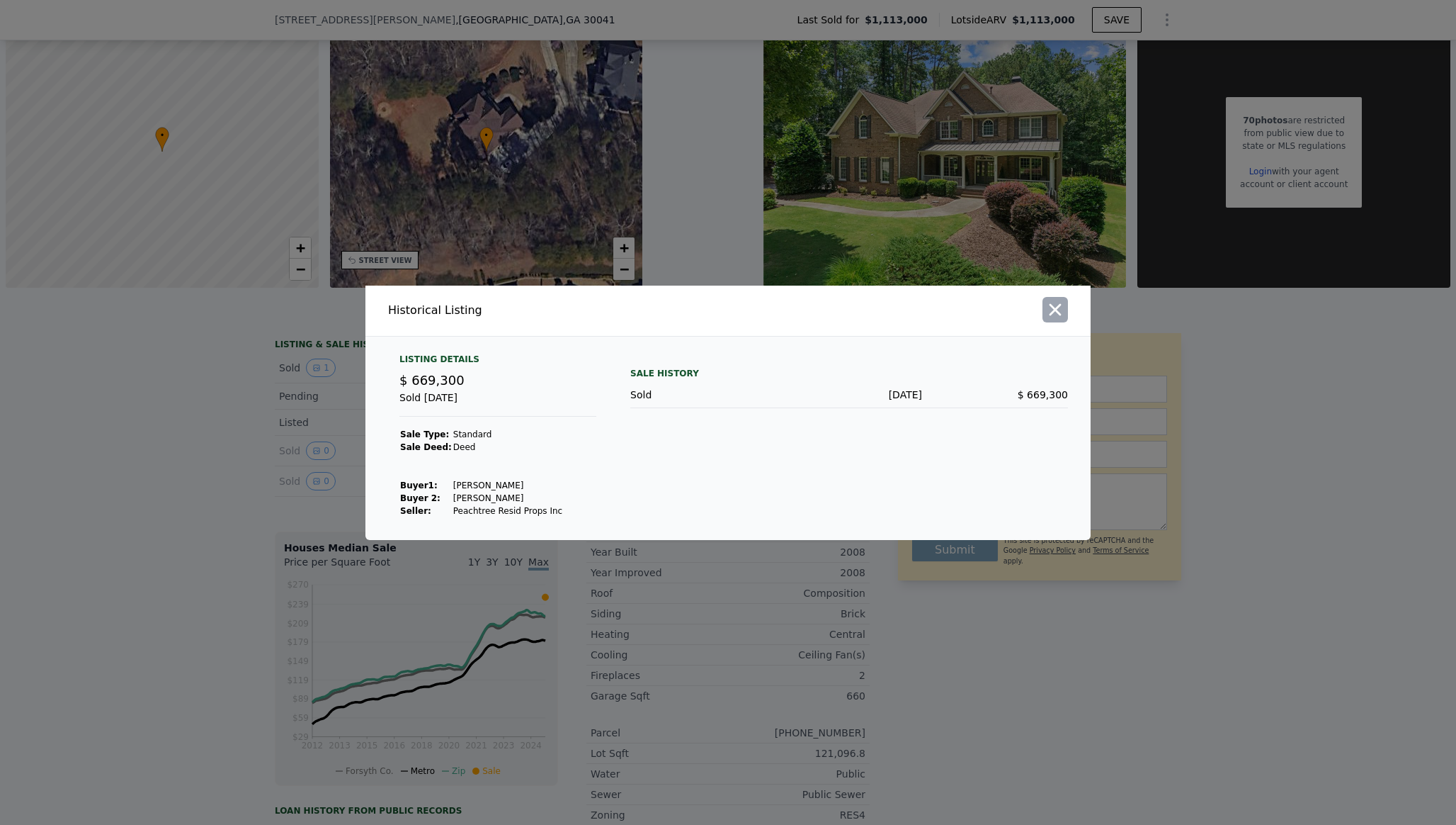
click at [1056, 315] on icon "button" at bounding box center [1055, 309] width 20 height 20
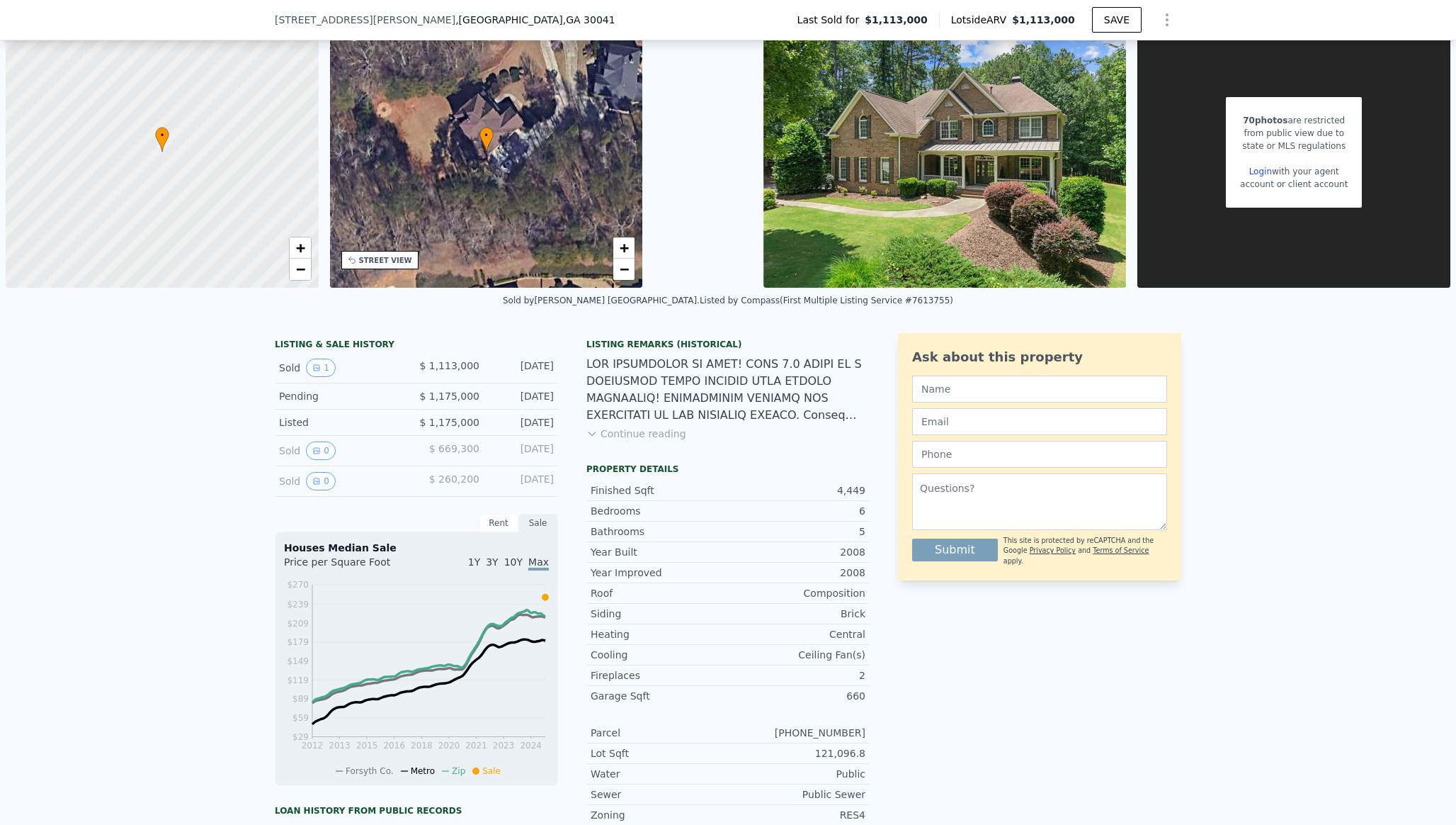
click at [647, 436] on button "Continue reading" at bounding box center [636, 433] width 100 height 14
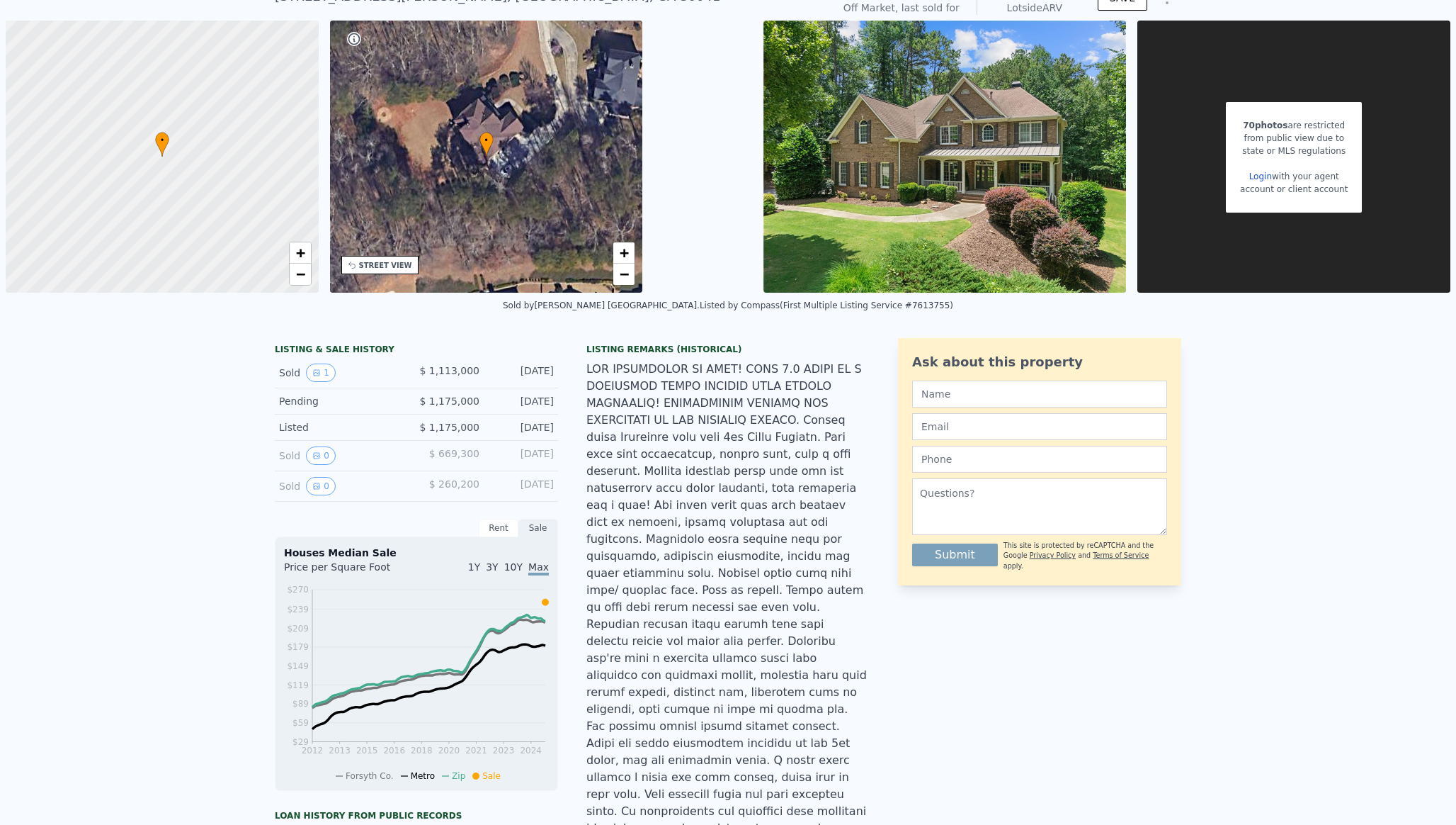
scroll to position [0, 0]
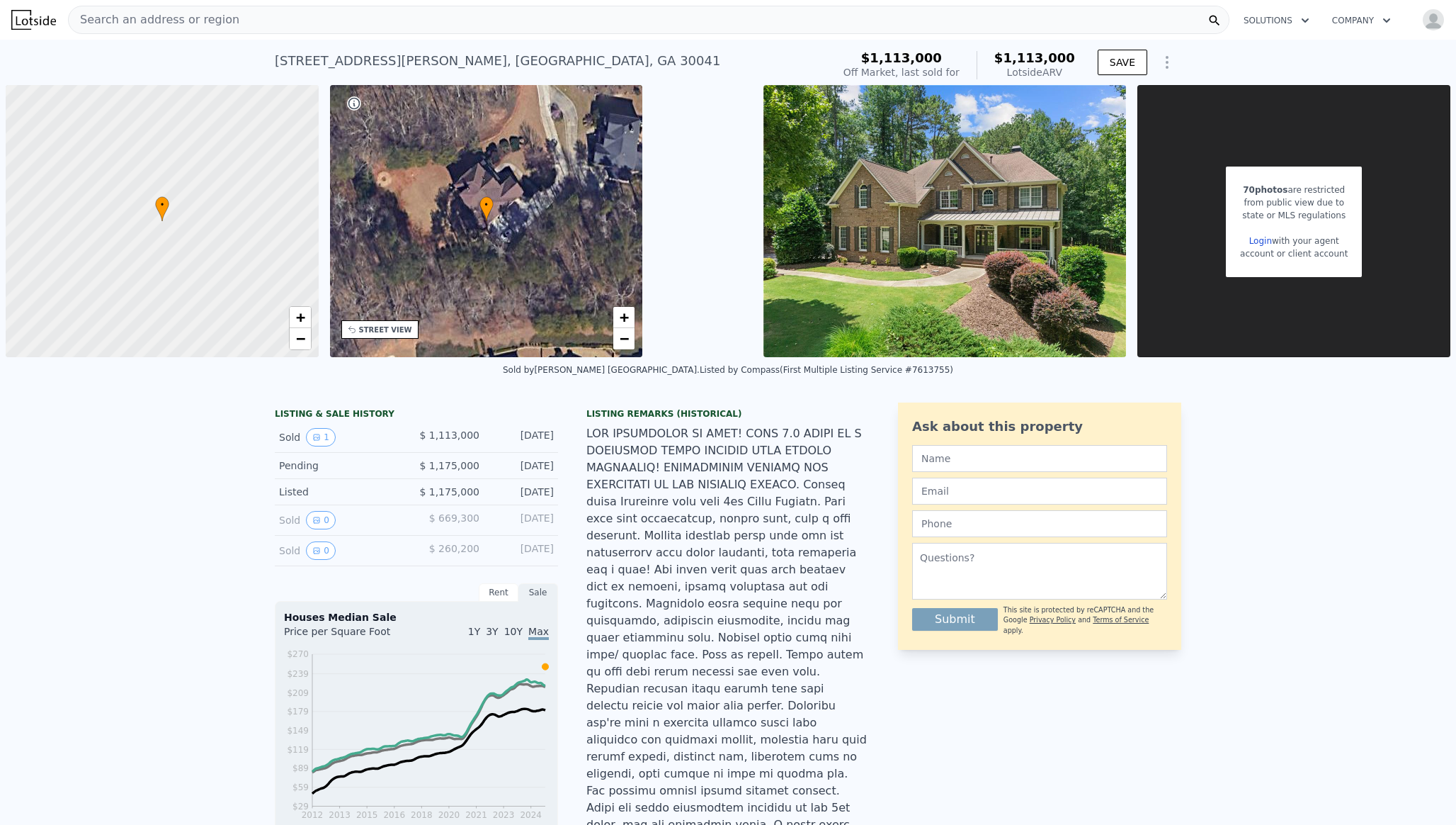
click at [320, 58] on div "2635 Etienne Ln , Forsyth County , GA 30041" at bounding box center [498, 61] width 445 height 20
copy div "2635 Etienne Ln , Forsyth County , GA 30041 Sold Aug 2025 for $1.113m (~ARV $1.…"
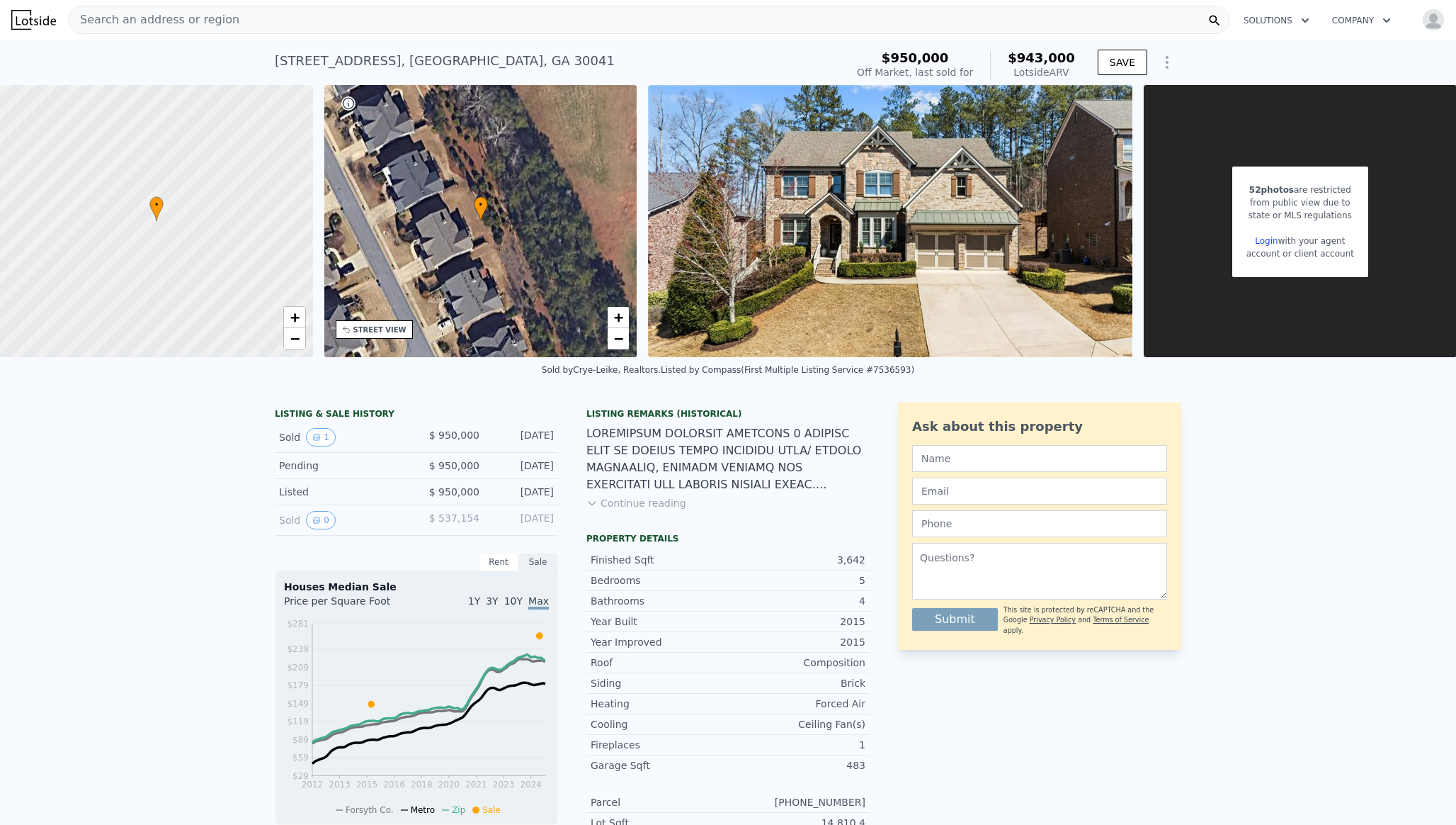
click at [285, 61] on div "[STREET_ADDRESS]" at bounding box center [444, 61] width 340 height 20
click at [287, 60] on div "[STREET_ADDRESS]" at bounding box center [444, 61] width 340 height 20
click at [286, 59] on div "2820 Garonne Way , Forsyth County , GA 30041" at bounding box center [444, 61] width 340 height 20
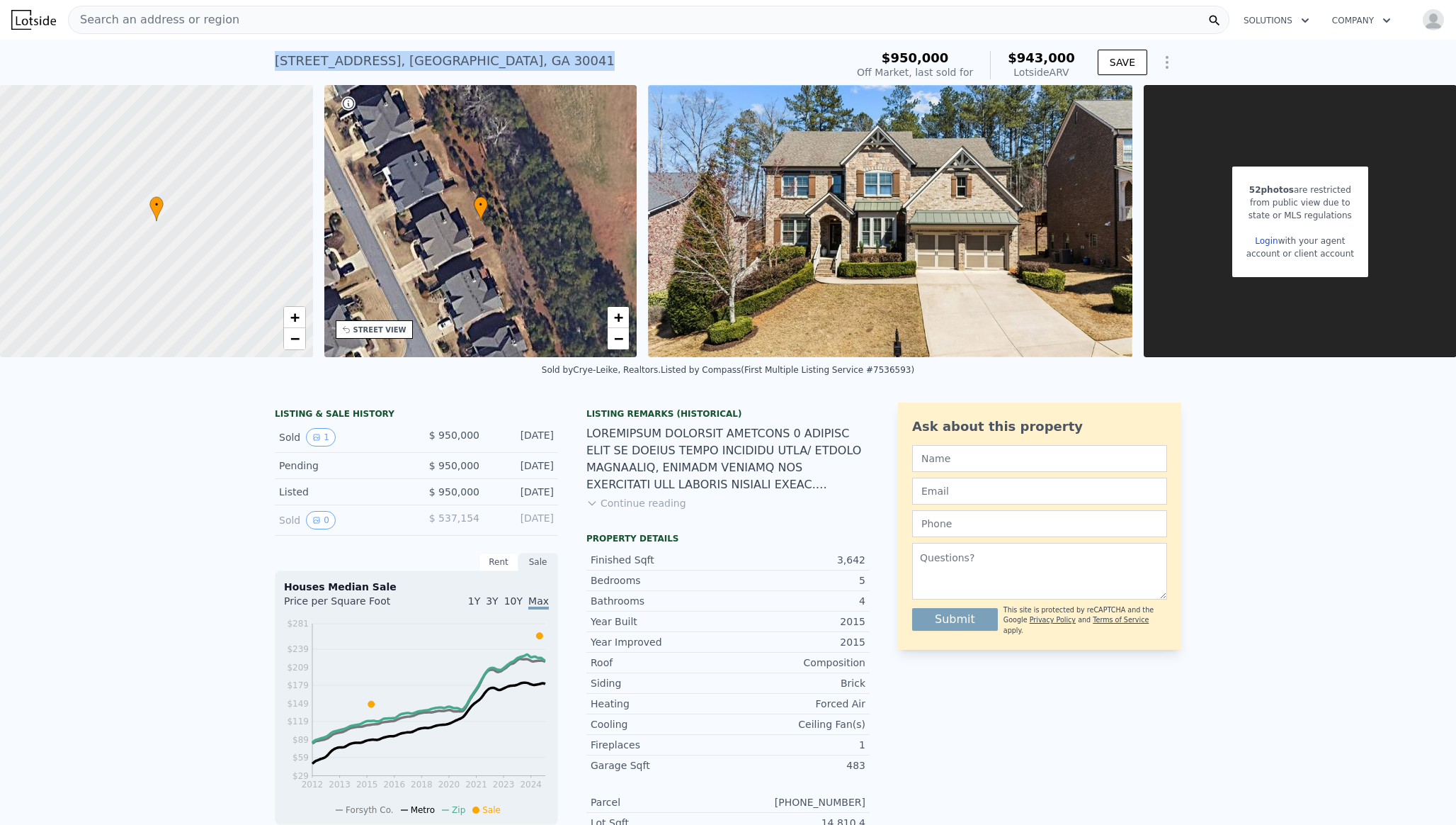
click at [286, 59] on div "2820 Garonne Way , Forsyth County , GA 30041" at bounding box center [444, 61] width 340 height 20
click at [274, 6] on div "Search an address or region" at bounding box center [648, 20] width 1162 height 28
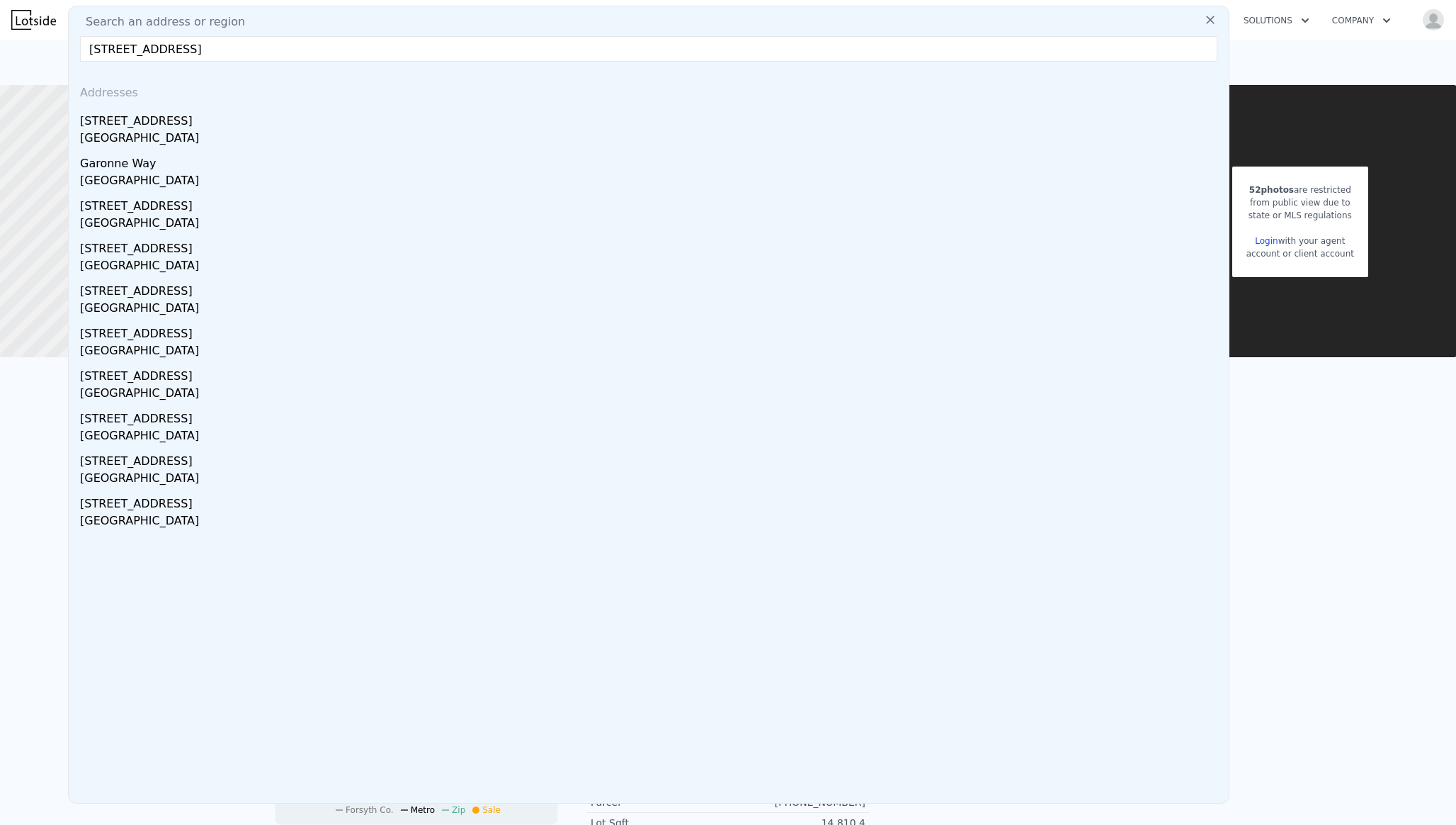
click at [102, 47] on input "2820 Garonne Way, Forsyth County, GA 30041" at bounding box center [648, 49] width 1138 height 25
type input "2720 Garonne Way, Forsyth County, GA 30041"
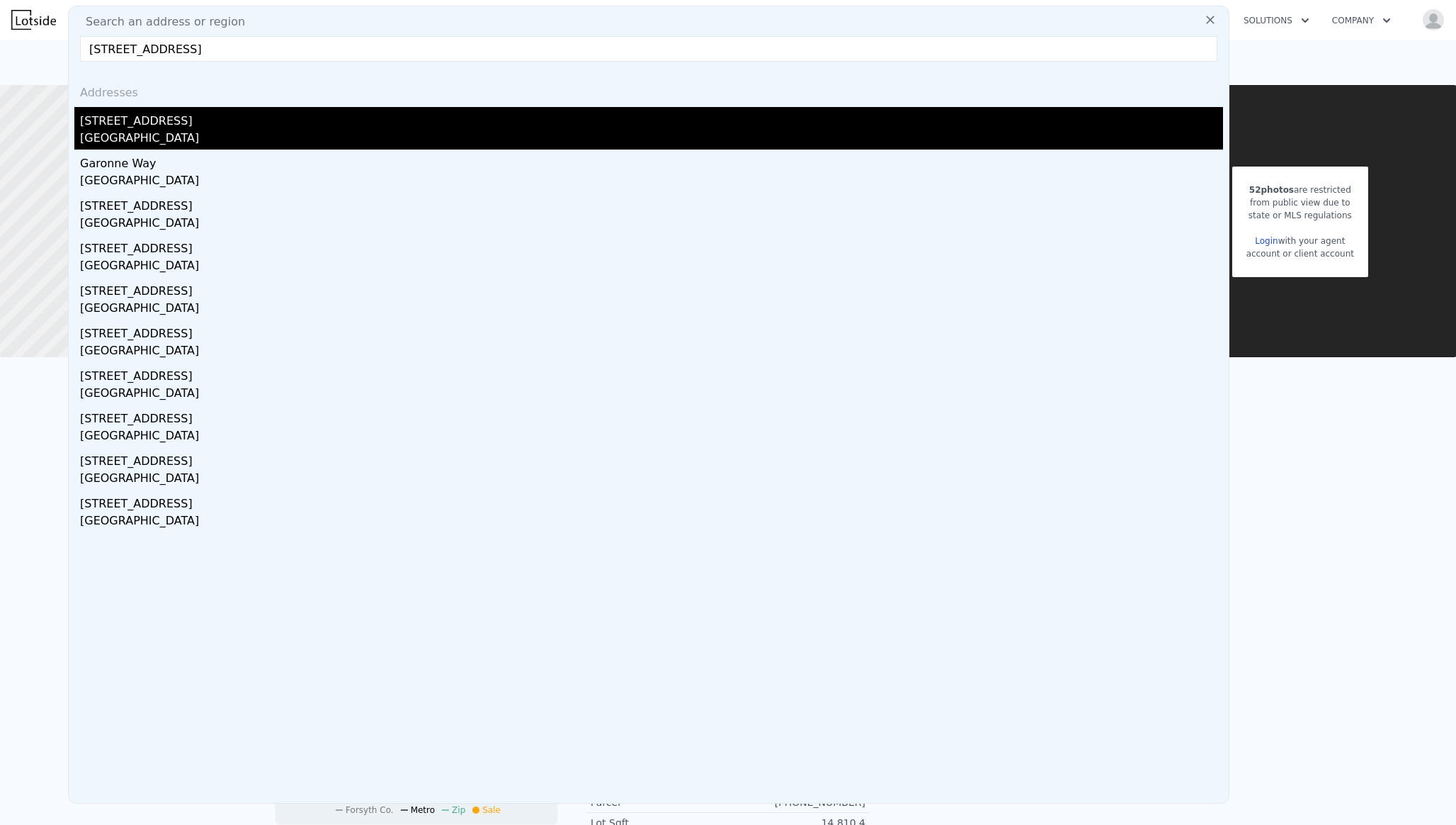
click at [279, 145] on div "Forsyth County, GA 30041" at bounding box center [651, 140] width 1143 height 20
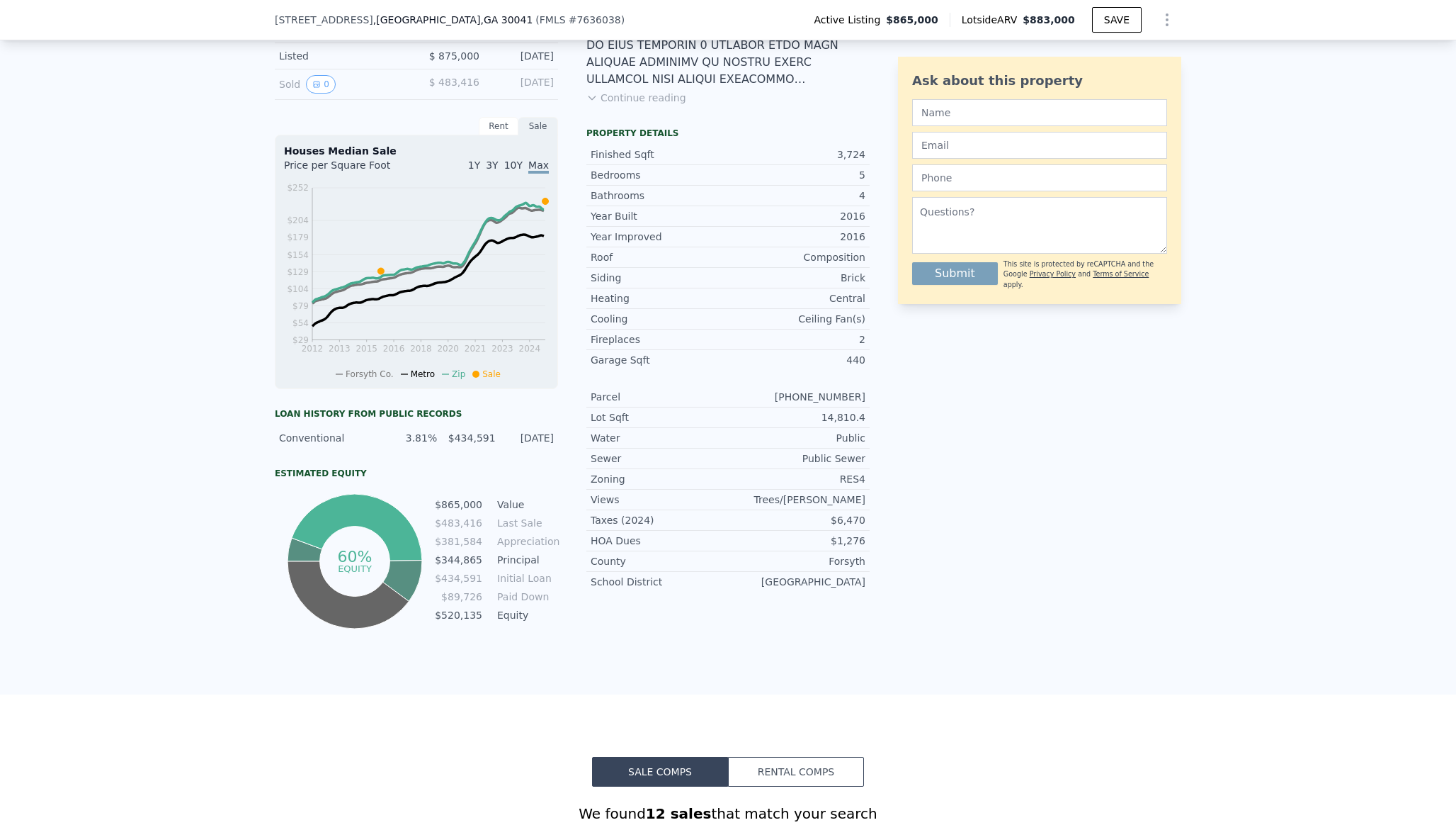
scroll to position [371, 0]
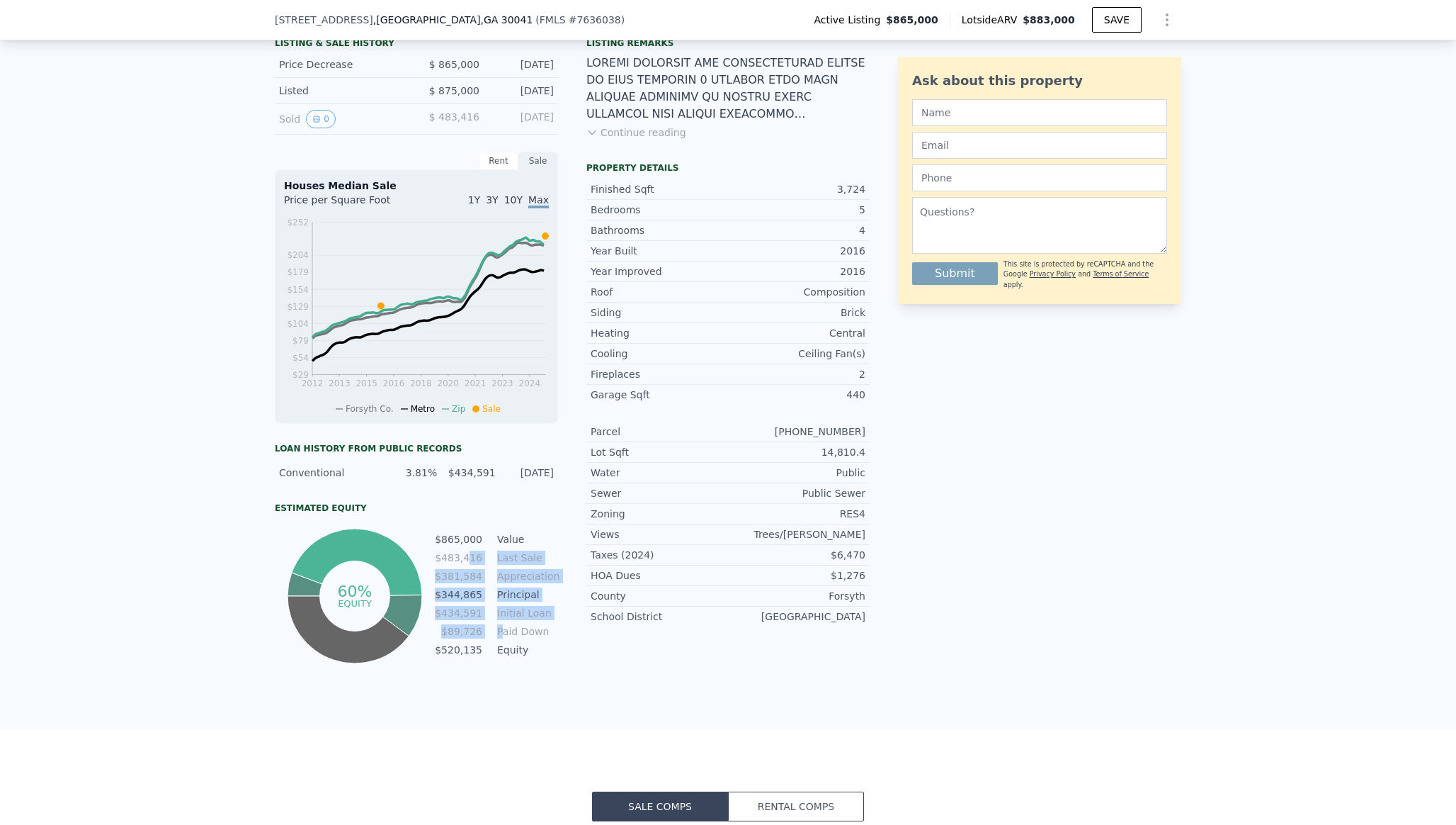
drag, startPoint x: 471, startPoint y: 551, endPoint x: 504, endPoint y: 625, distance: 81.0
click at [504, 625] on tbody "$865,000 Value $483,416 Last Sale $381,584 Appreciation $344,865 Principal $434…" at bounding box center [496, 596] width 124 height 129
click at [504, 625] on td "Paid Down" at bounding box center [526, 631] width 63 height 16
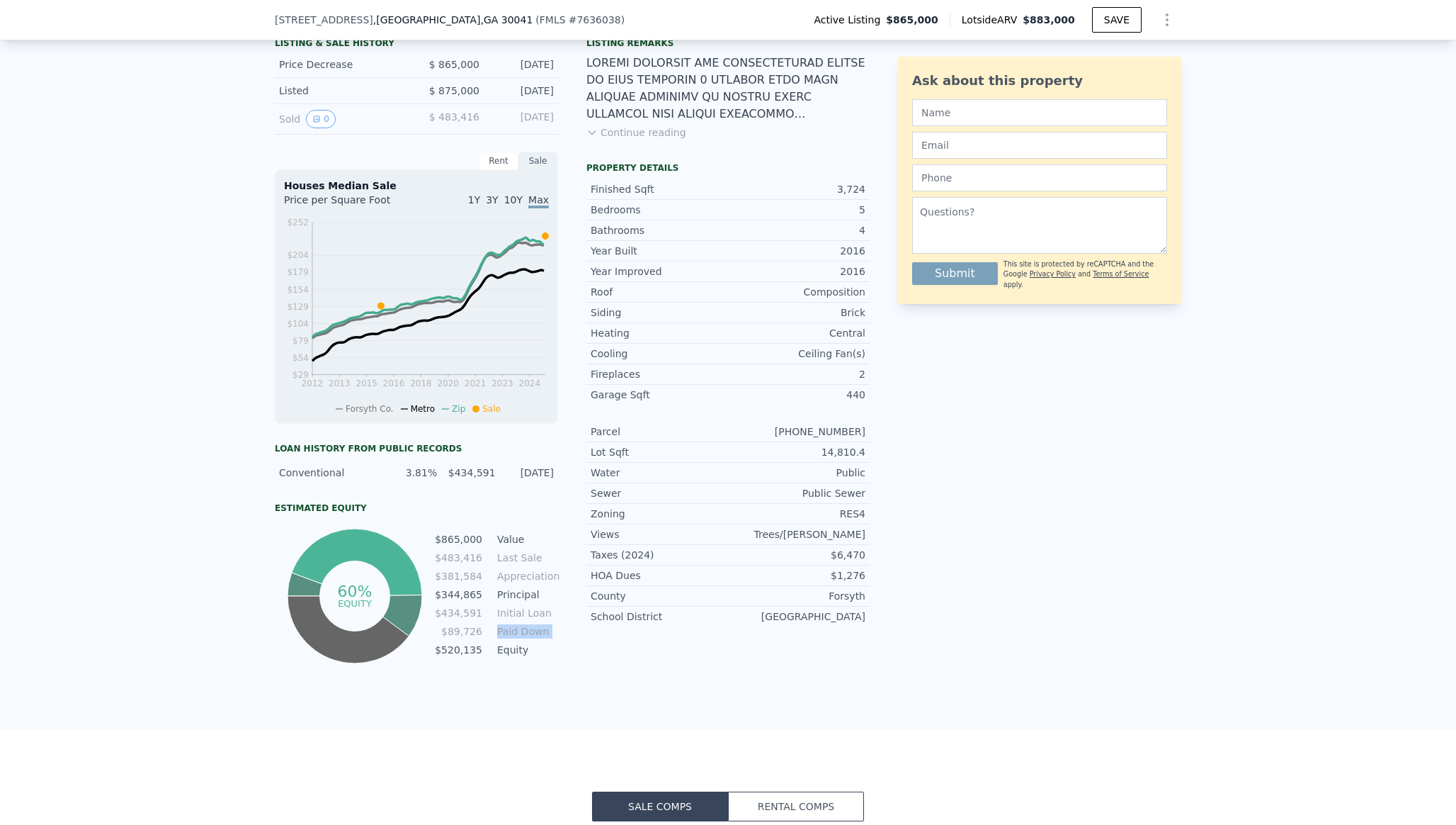
click at [504, 625] on td "Paid Down" at bounding box center [526, 631] width 63 height 16
click at [526, 619] on td "Initial Loan" at bounding box center [526, 613] width 63 height 16
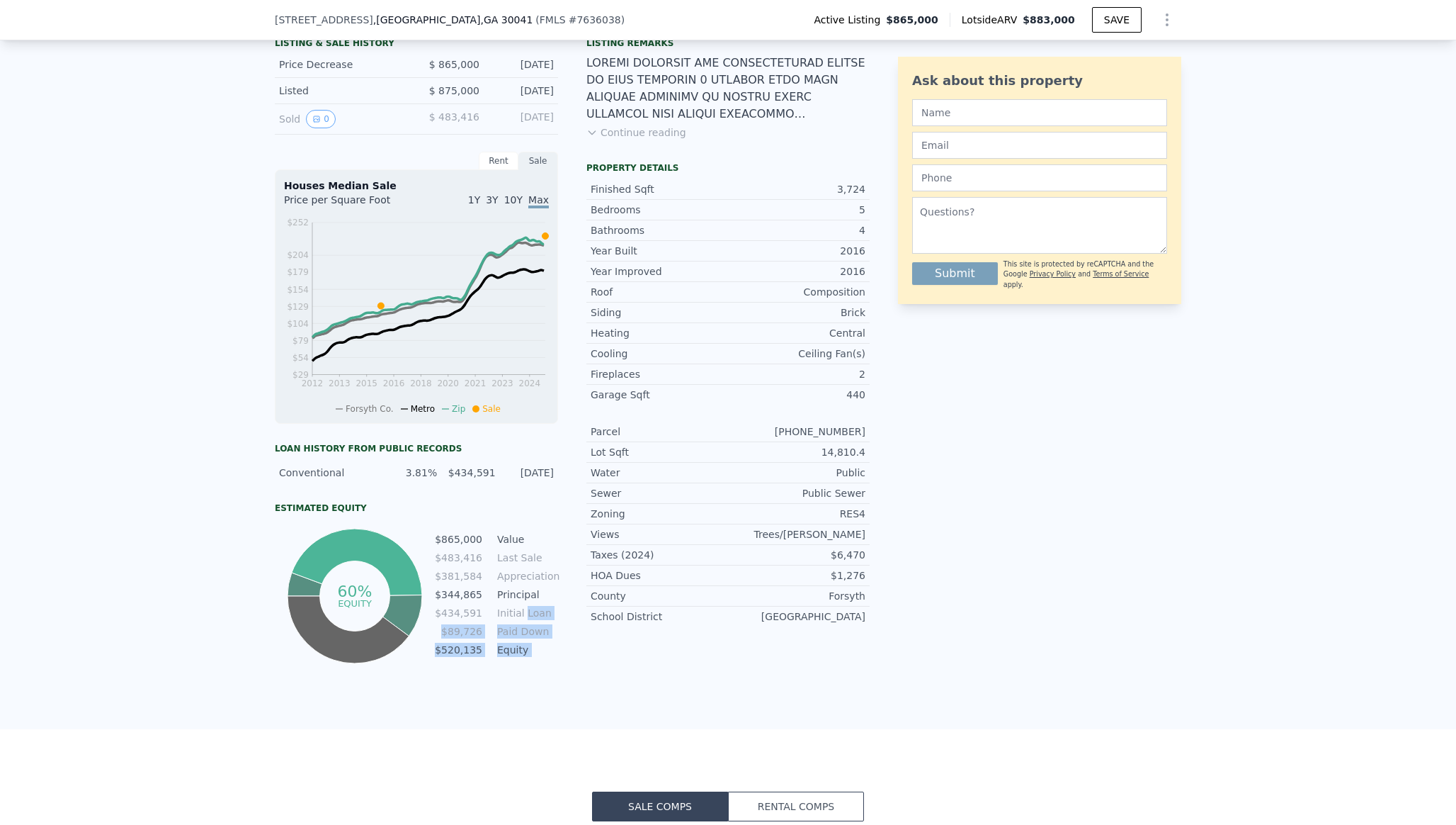
drag, startPoint x: 526, startPoint y: 619, endPoint x: 536, endPoint y: 649, distance: 31.6
click at [536, 649] on tbody "$865,000 Value $483,416 Last Sale $381,584 Appreciation $344,865 Principal $434…" at bounding box center [496, 596] width 124 height 129
click at [536, 649] on td "Equity" at bounding box center [526, 649] width 63 height 16
drag, startPoint x: 536, startPoint y: 649, endPoint x: 549, endPoint y: 603, distance: 47.8
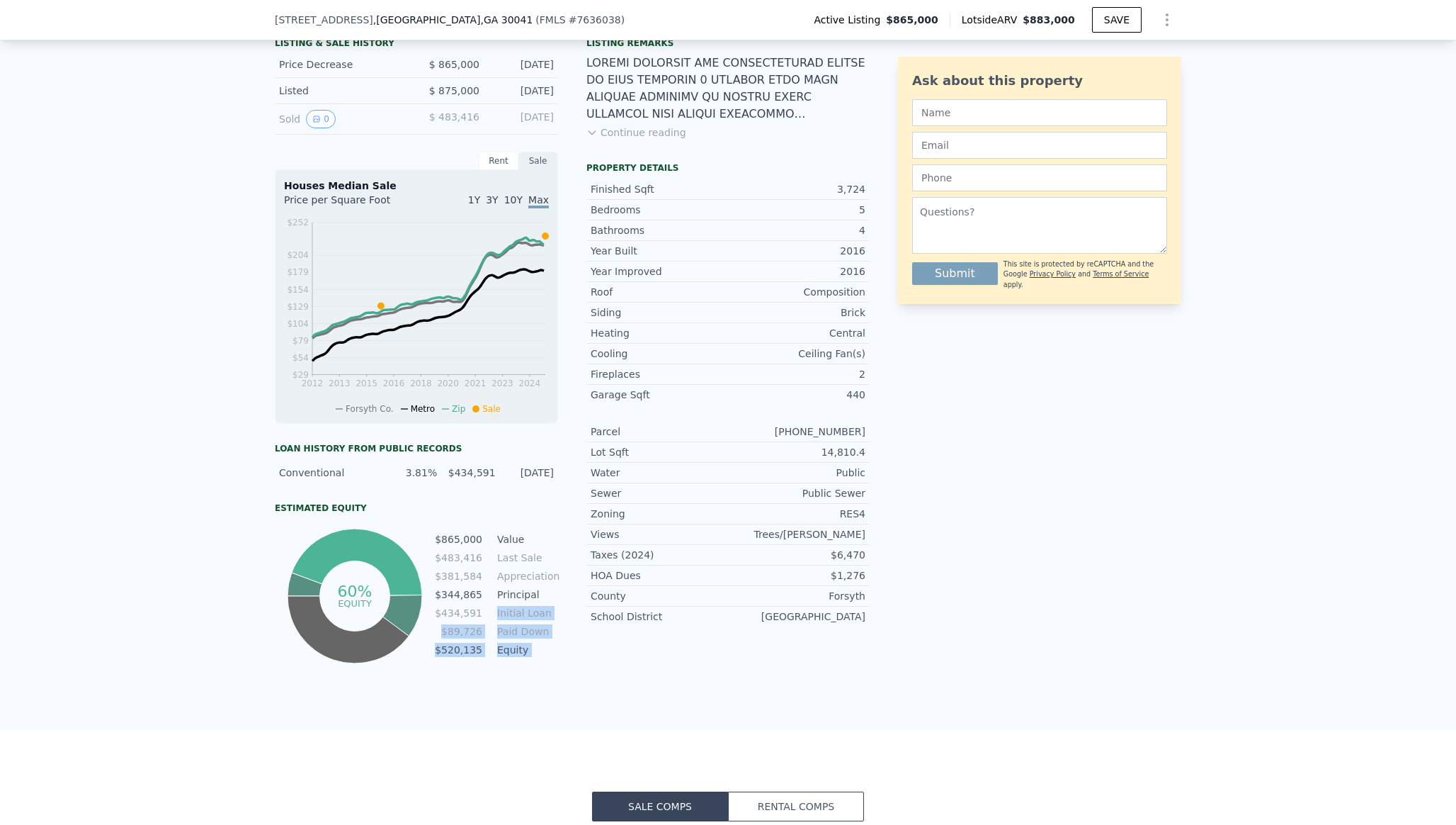
click at [549, 603] on tbody "$865,000 Value $483,416 Last Sale $381,584 Appreciation $344,865 Principal $434…" at bounding box center [496, 596] width 124 height 129
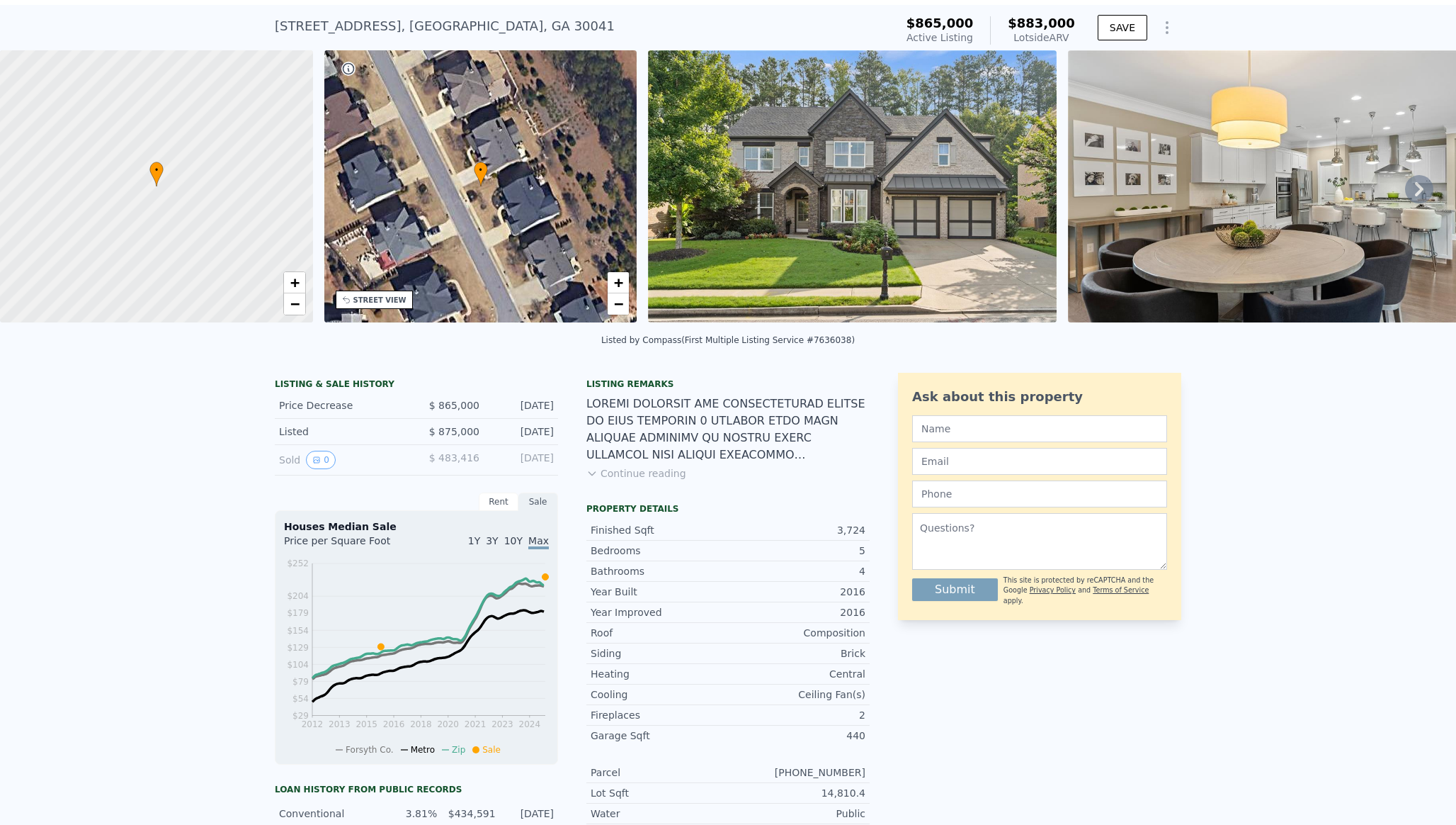
scroll to position [0, 0]
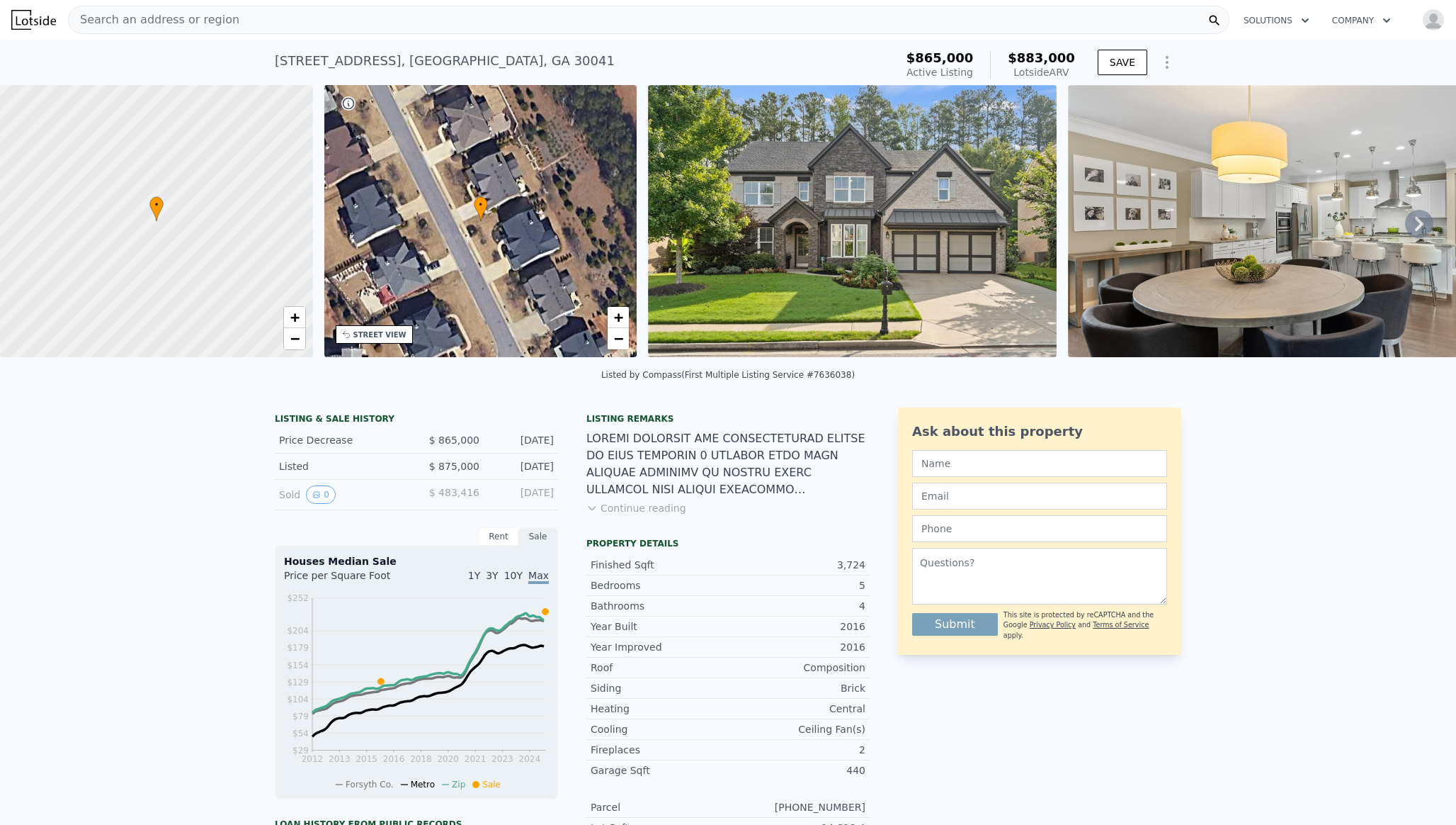
click at [614, 507] on button "Continue reading" at bounding box center [636, 507] width 100 height 14
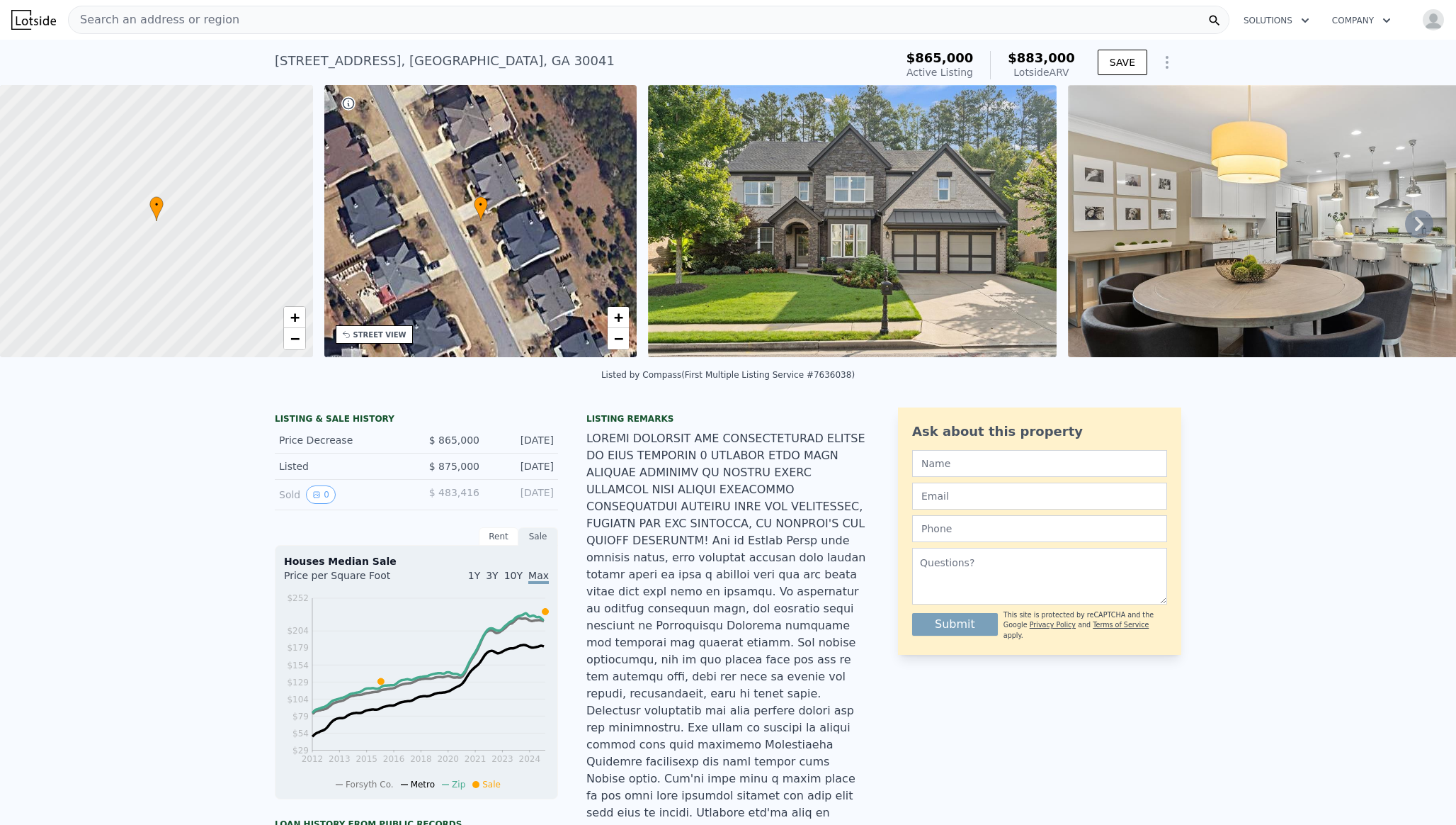
click at [509, 20] on div "Search an address or region" at bounding box center [648, 20] width 1162 height 28
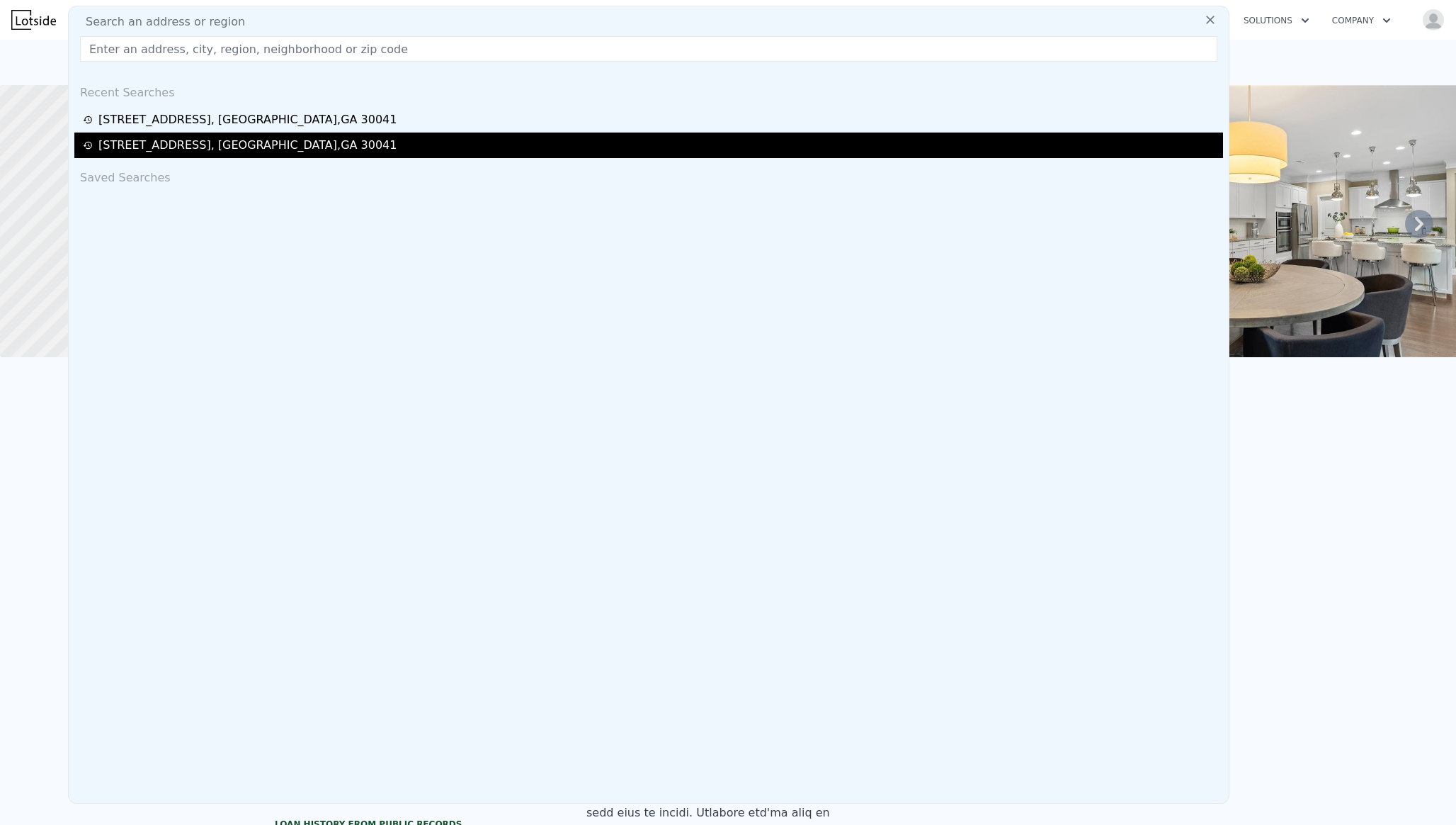
click at [382, 146] on div "2820 Garonne Way , Forsyth County , GA 30041" at bounding box center [651, 145] width 1136 height 17
type input "2.5"
type input "2634"
type input "4770"
type input "16988.4"
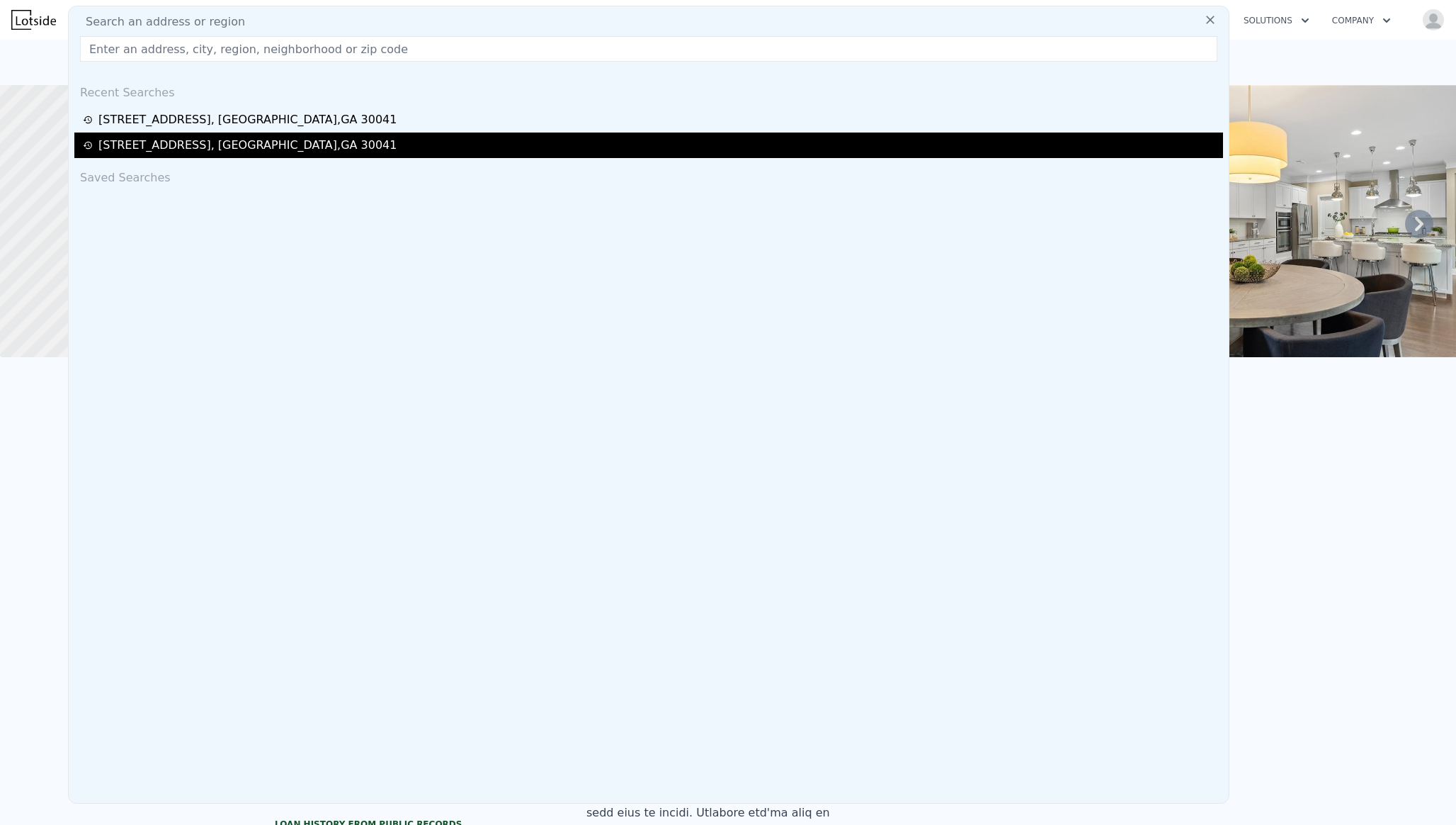
type input "$ 943,000"
type input "-$ 114,991"
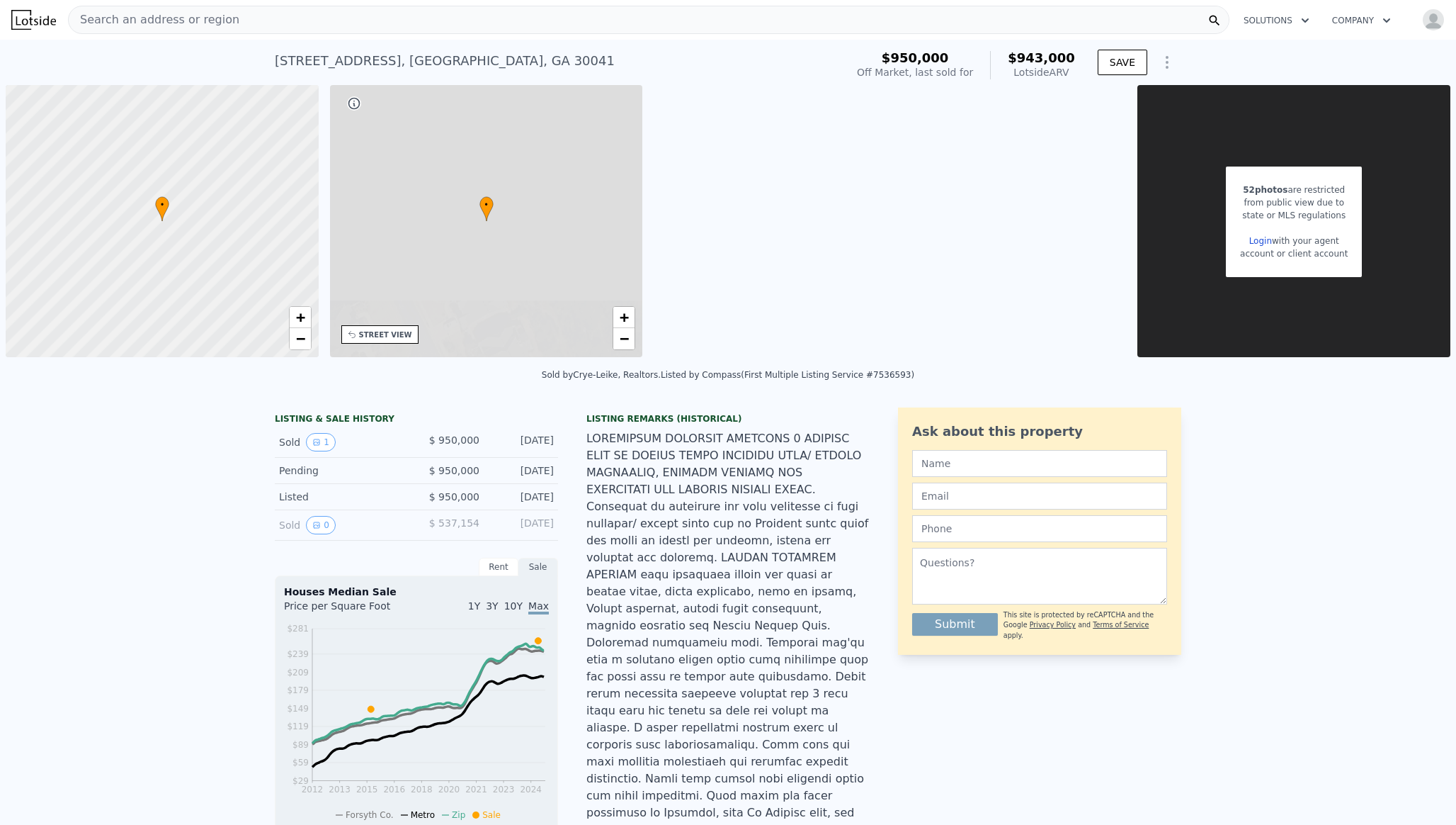
scroll to position [0, 6]
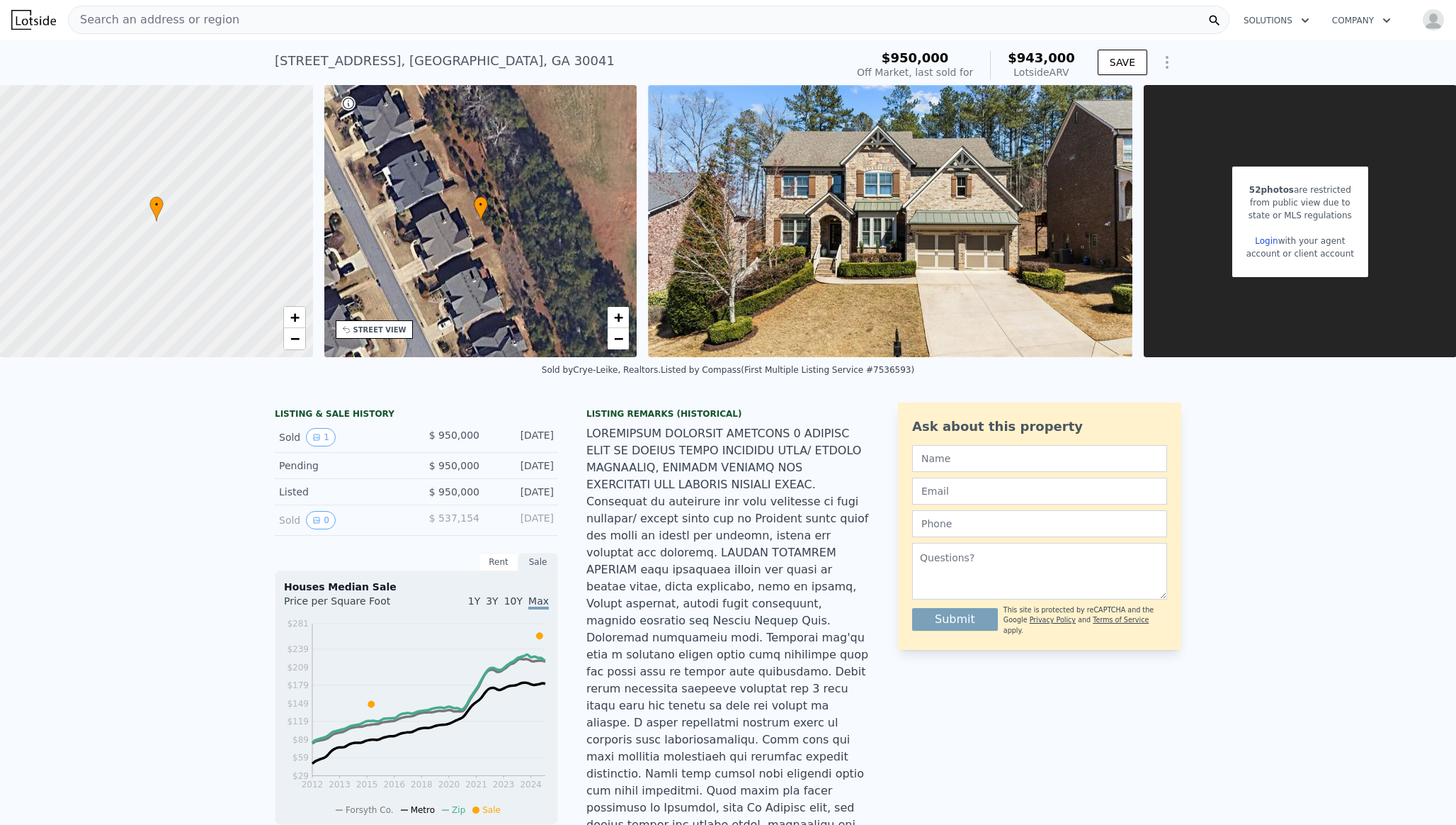
click at [1271, 238] on link "Login" at bounding box center [1266, 241] width 22 height 10
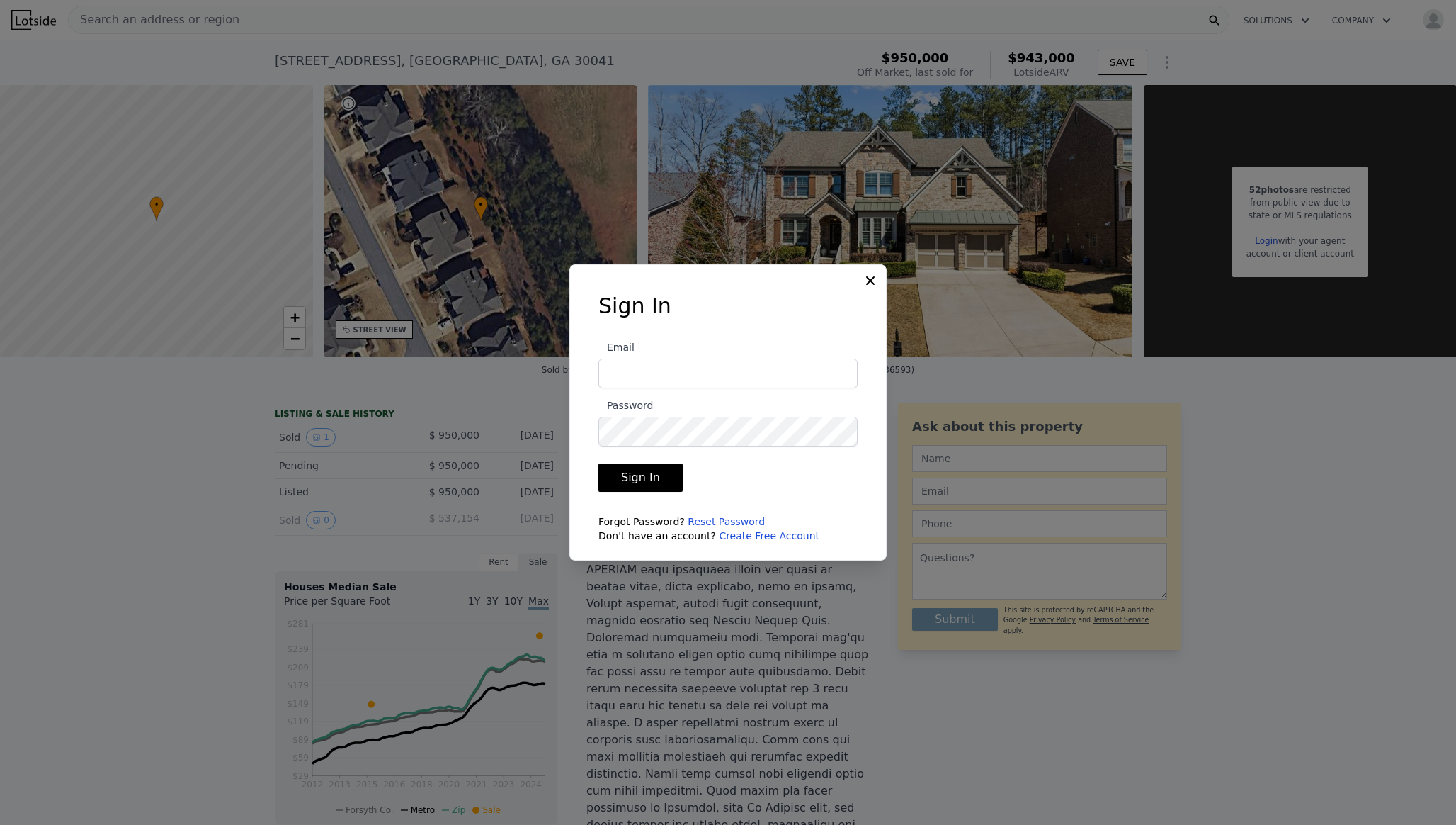
type input "[EMAIL_ADDRESS][DOMAIN_NAME]"
click at [659, 480] on button "Sign In" at bounding box center [640, 478] width 84 height 28
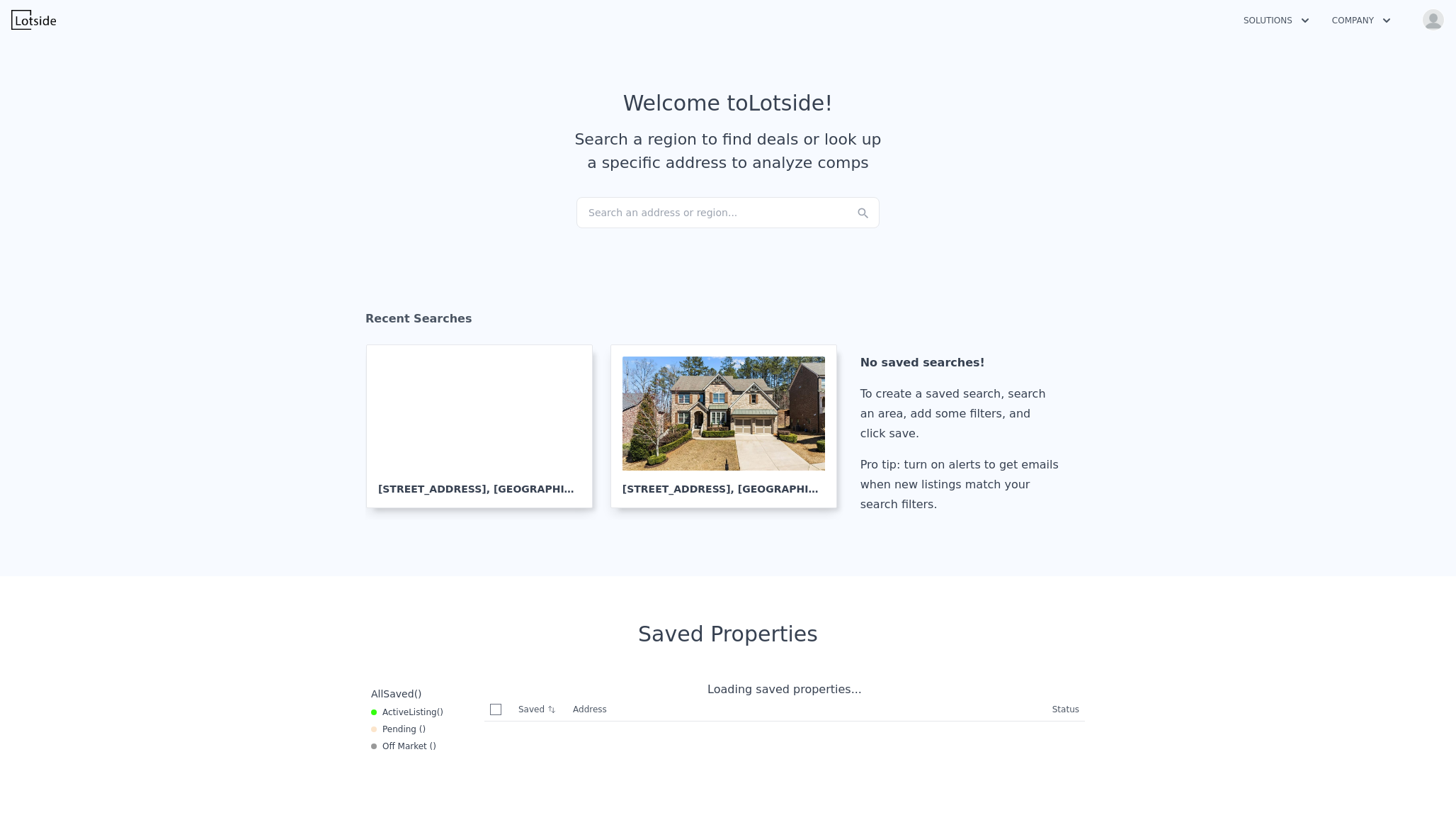
checkbox input "true"
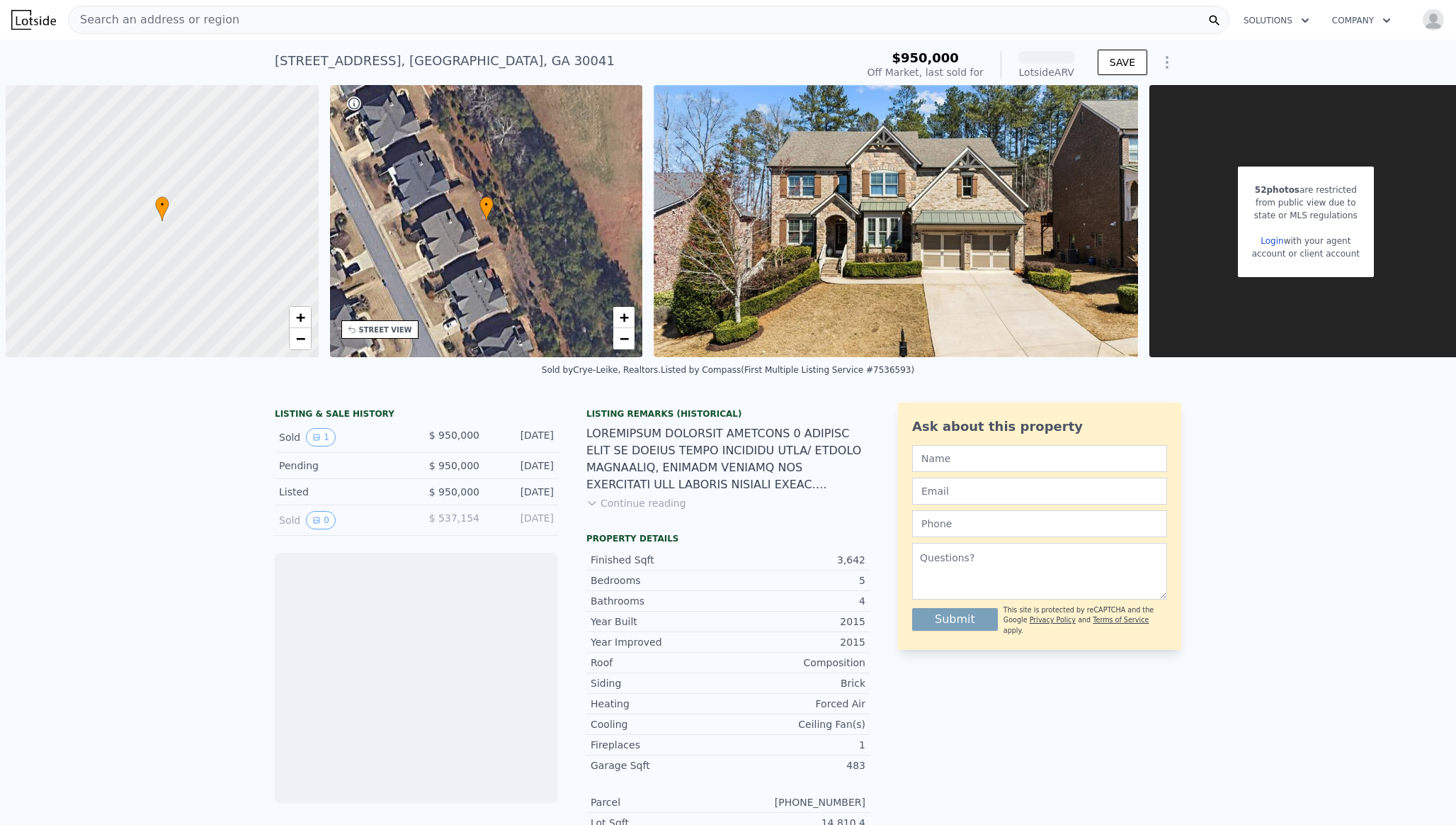
scroll to position [0, 6]
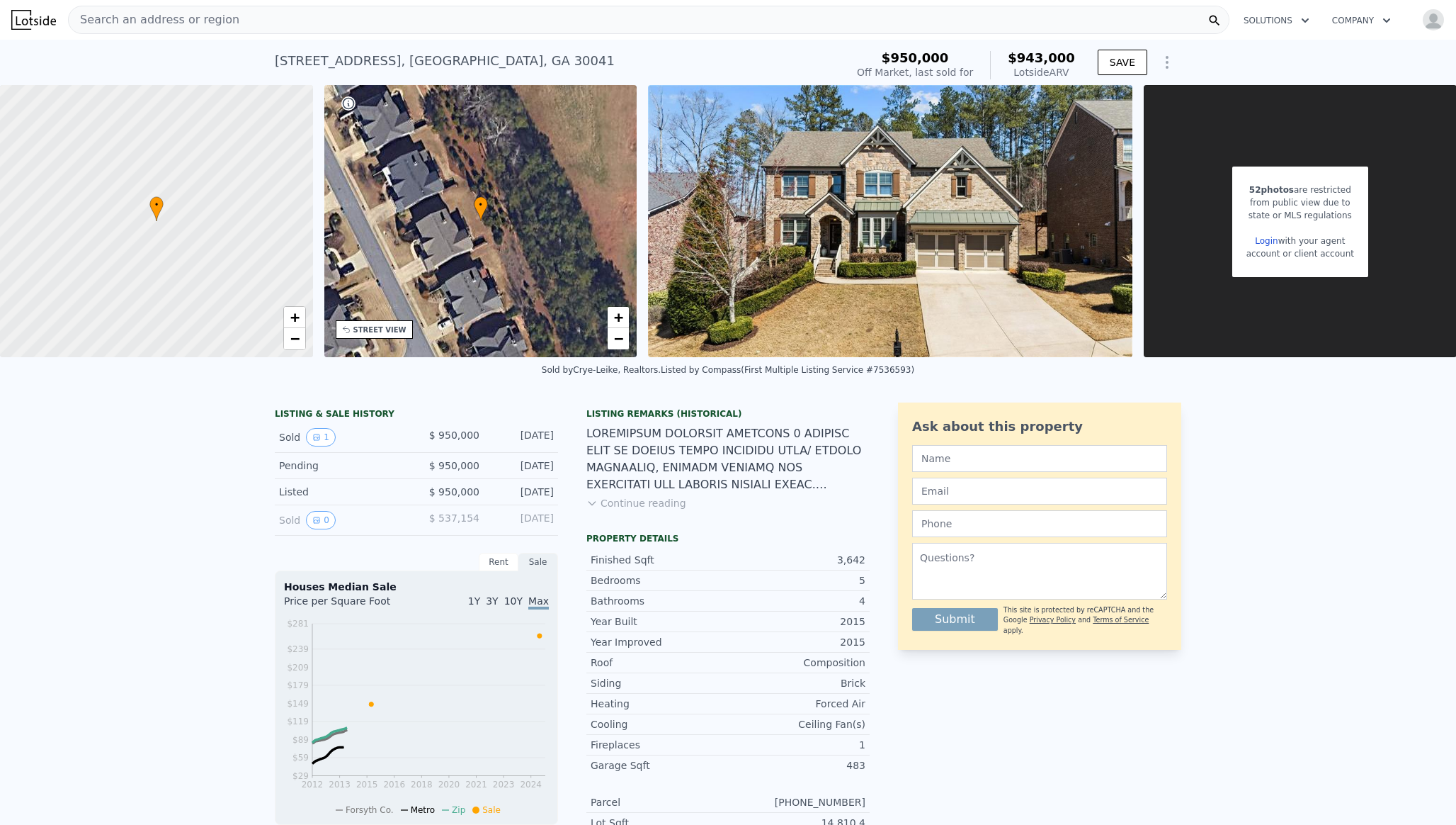
click at [1272, 239] on link "Login" at bounding box center [1266, 241] width 22 height 10
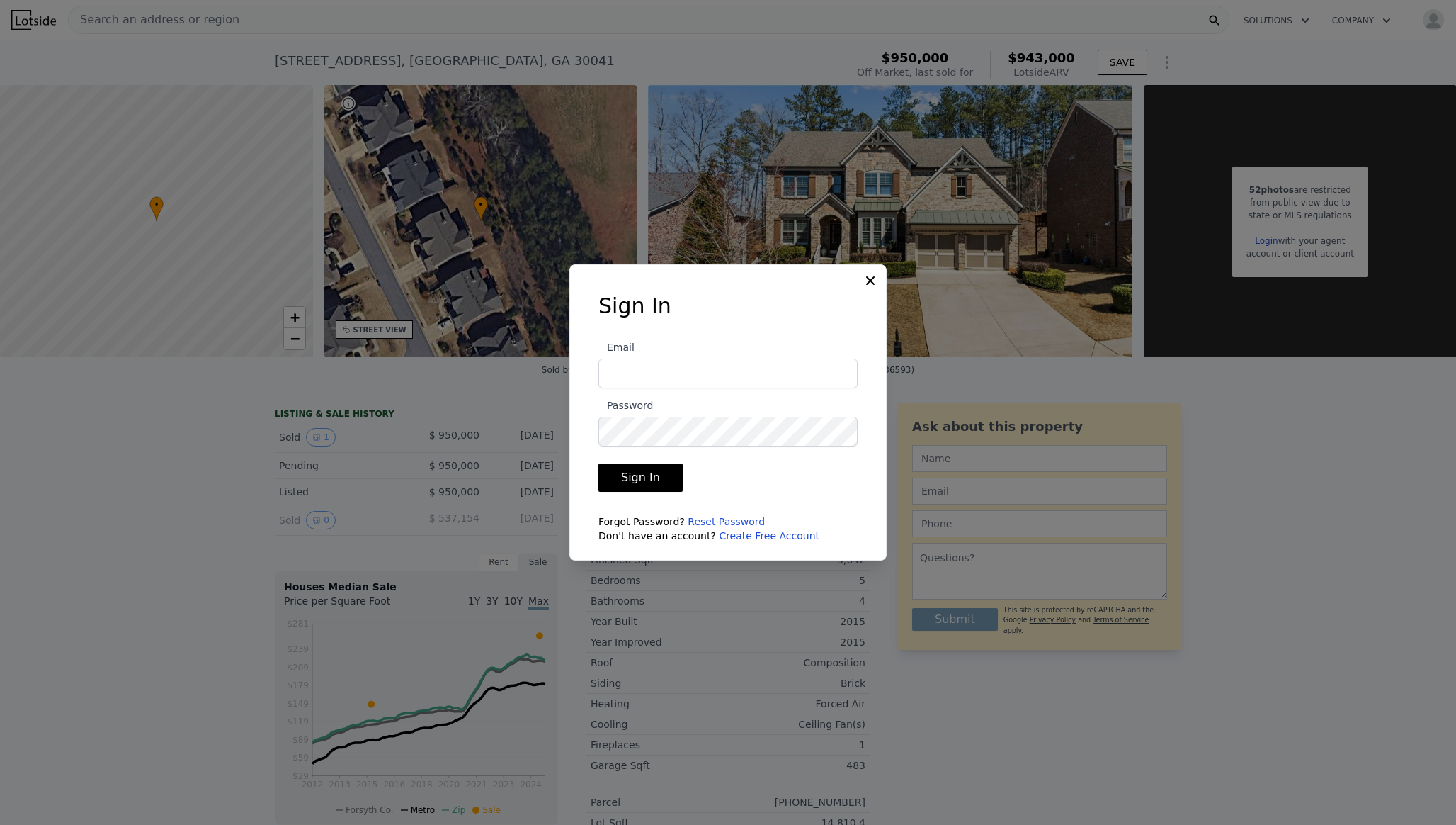
type input "[EMAIL_ADDRESS][DOMAIN_NAME]"
click at [636, 481] on button "Sign In" at bounding box center [640, 478] width 84 height 28
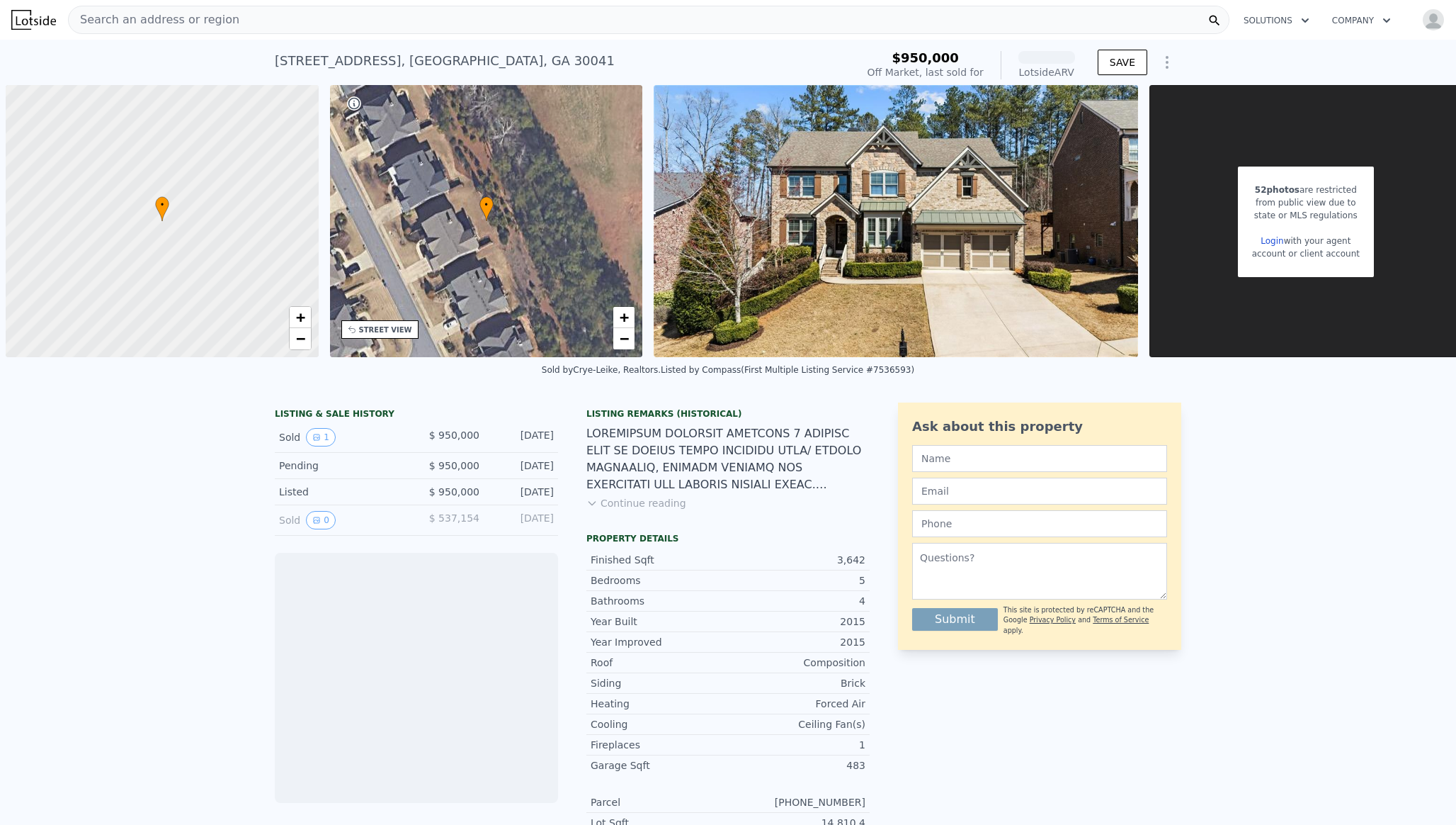
scroll to position [0, 6]
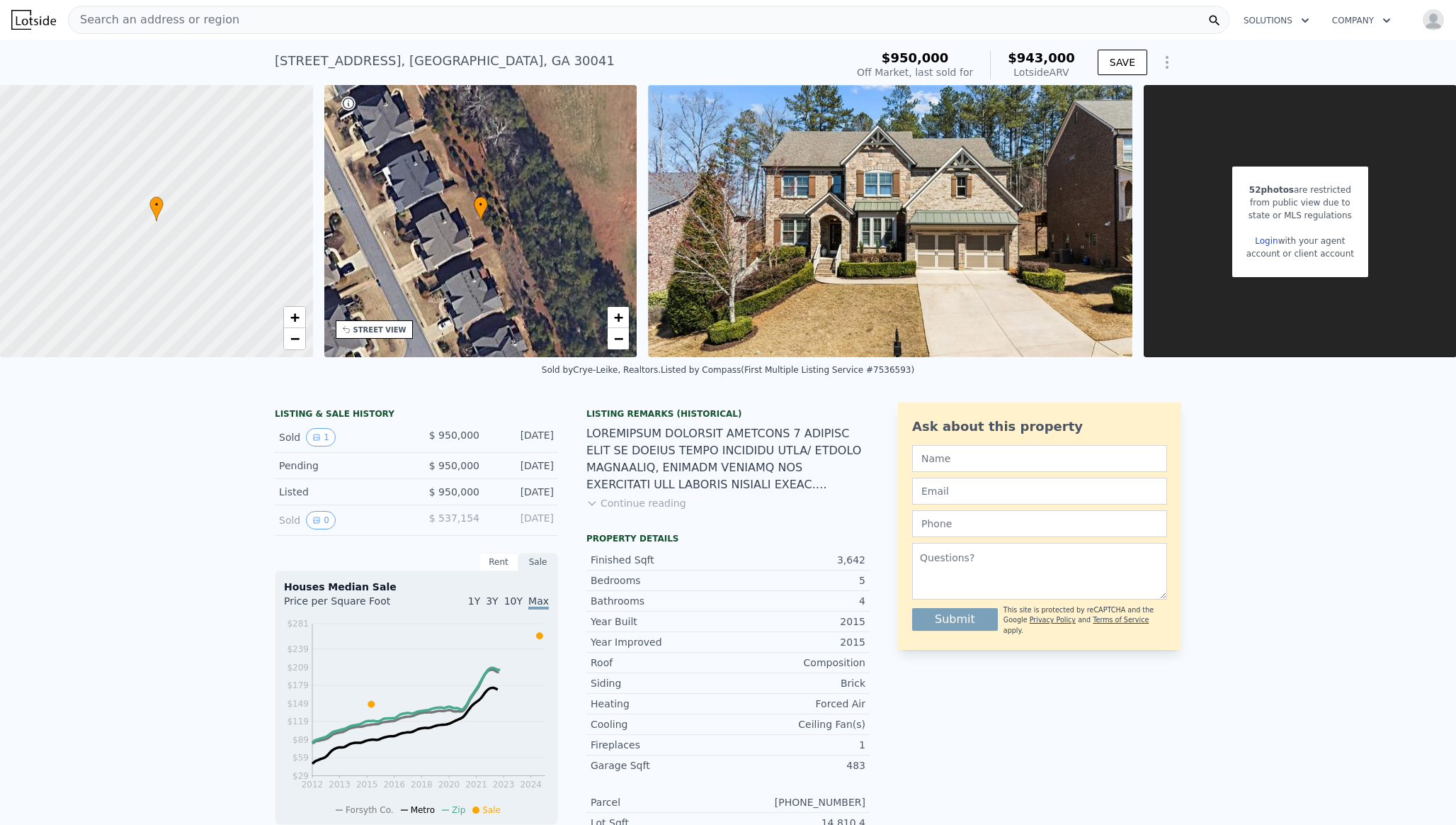
click at [1425, 12] on img "button" at bounding box center [1434, 19] width 22 height 22
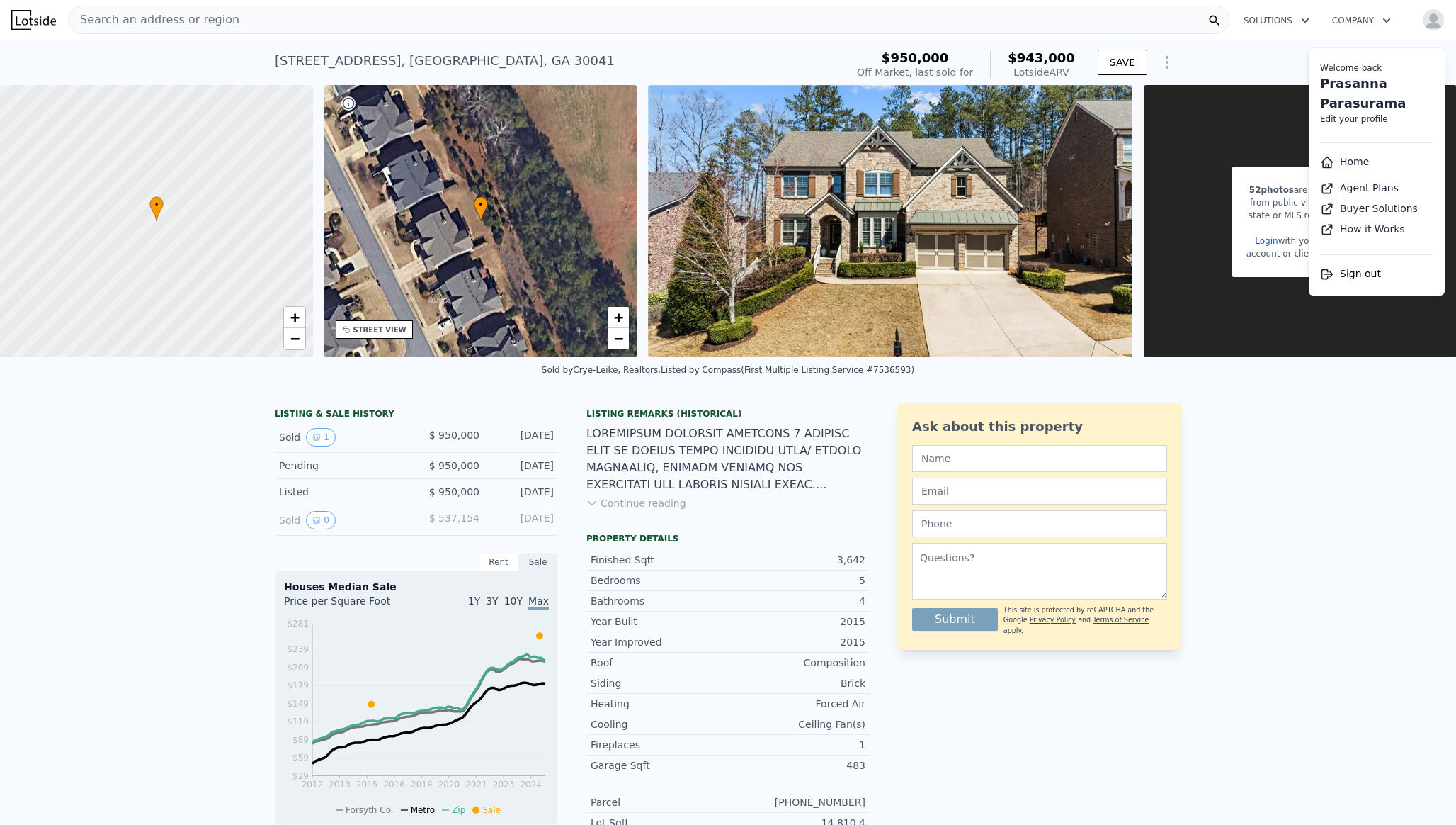
click at [1354, 276] on span "Sign out" at bounding box center [1360, 273] width 41 height 11
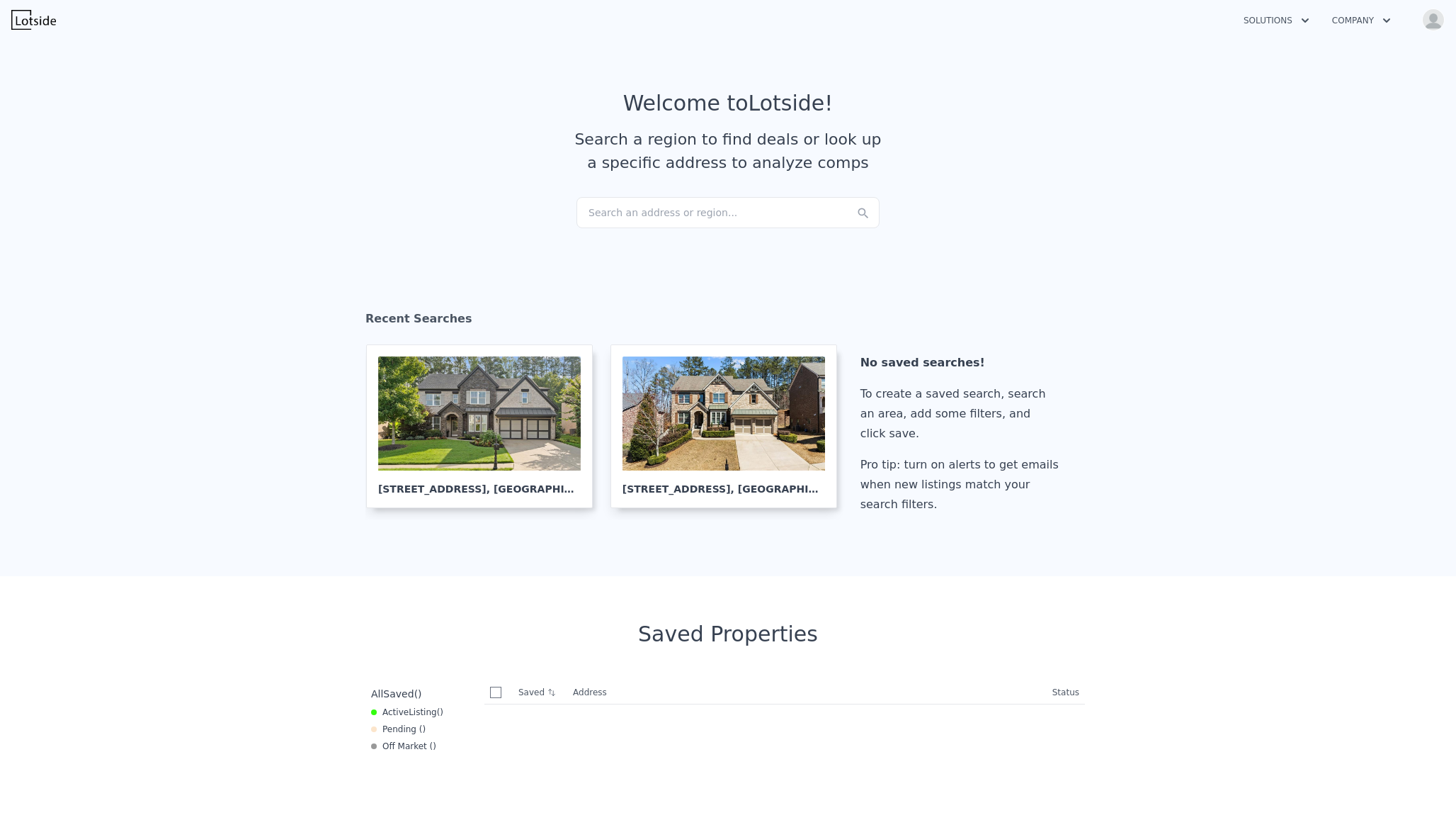
click at [725, 208] on div "Search an address or region..." at bounding box center [728, 213] width 303 height 31
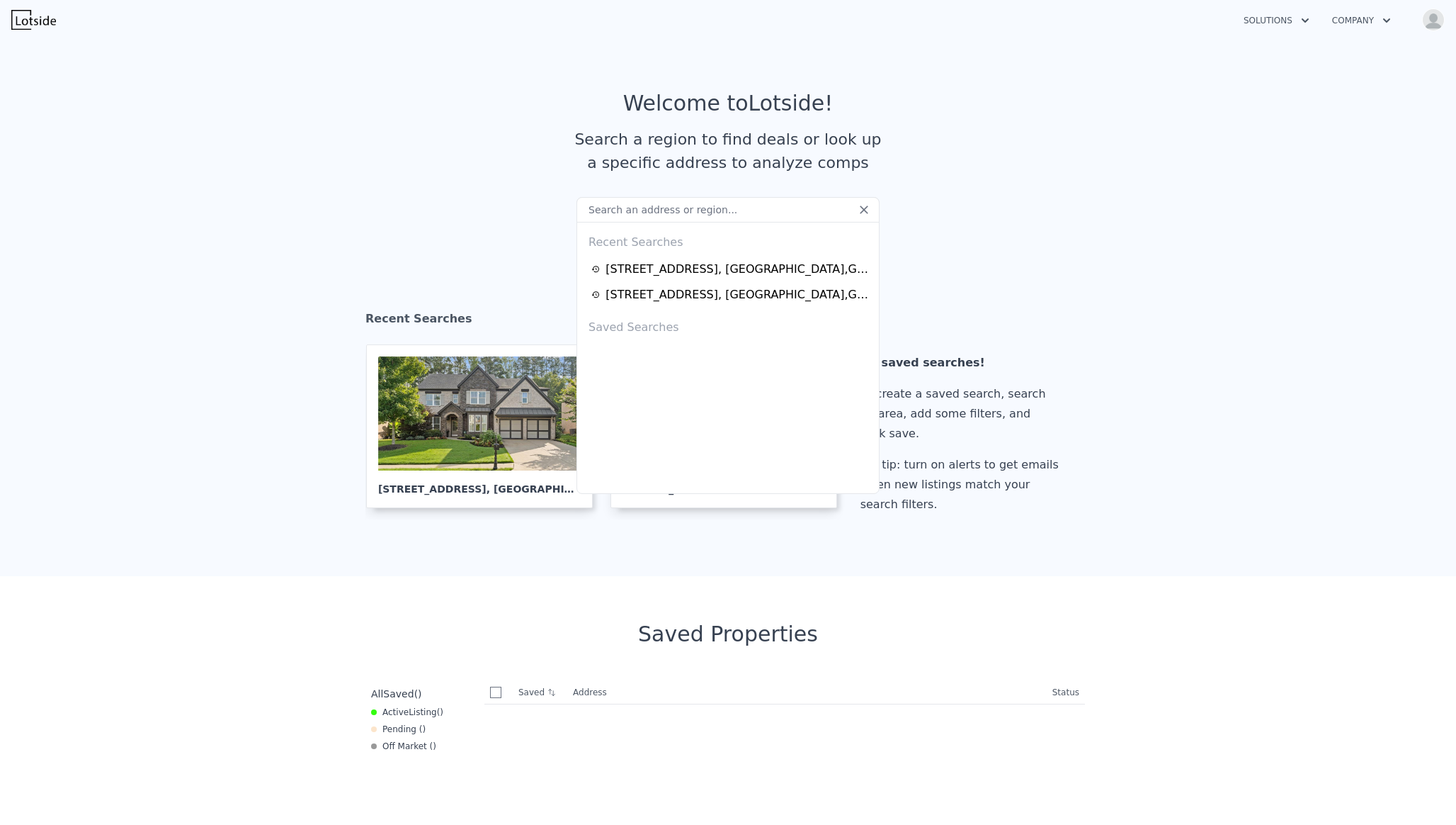
click at [261, 377] on section "Recent Searches [STREET_ADDRESS] [STREET_ADDRESS] No saved searches! To create …" at bounding box center [728, 414] width 1456 height 322
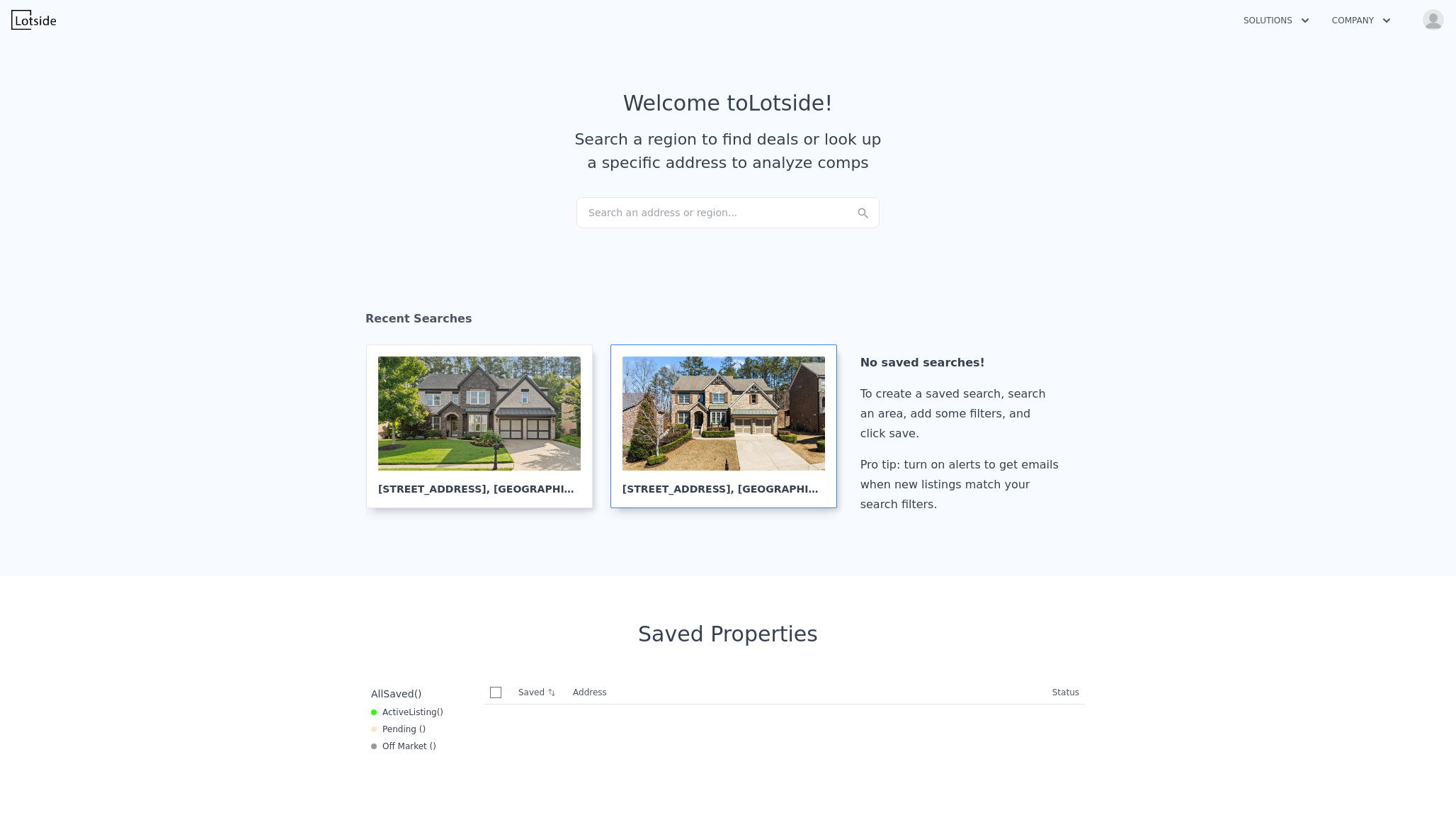
click at [706, 418] on div at bounding box center [723, 413] width 202 height 114
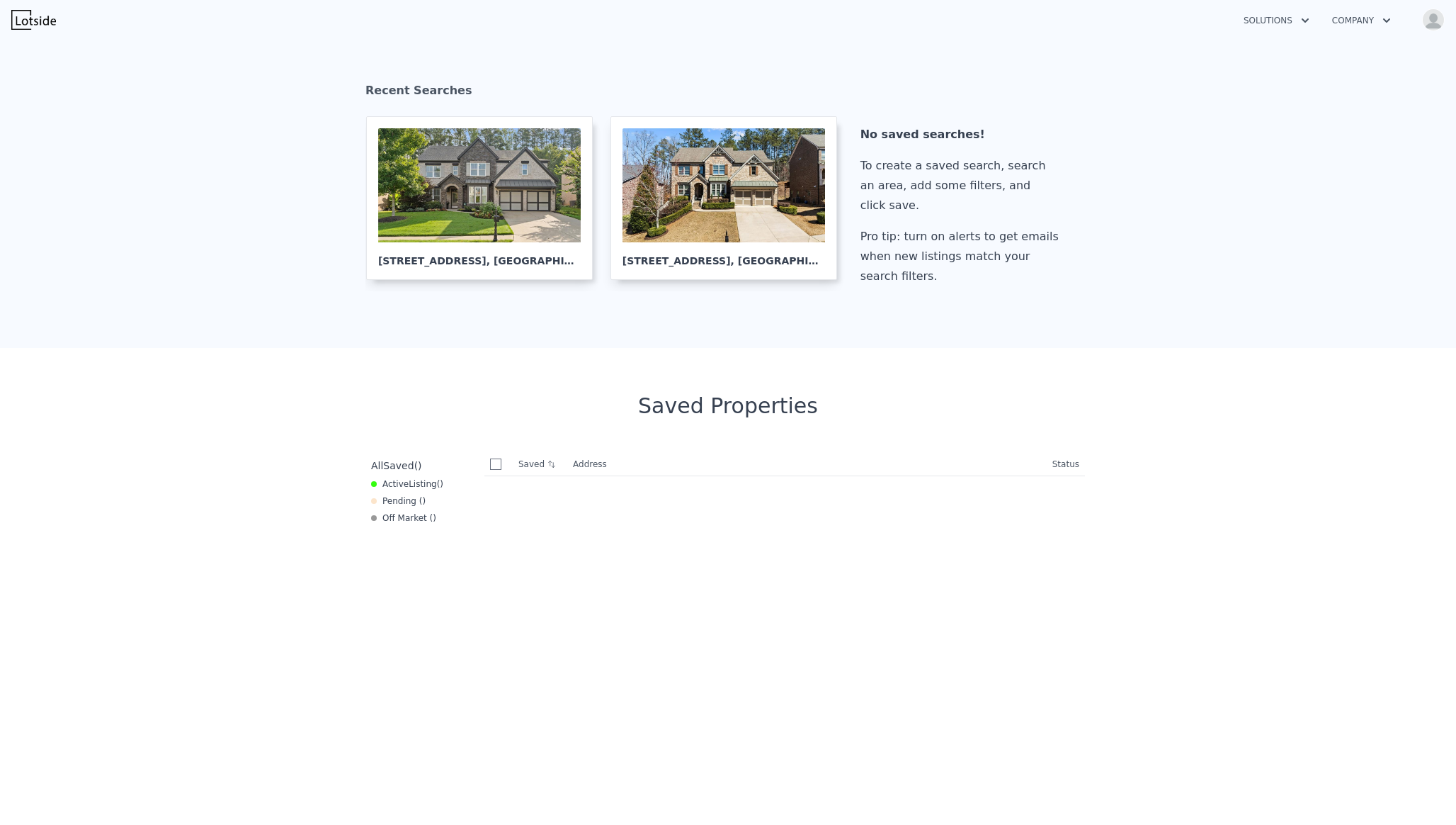
scroll to position [186, 0]
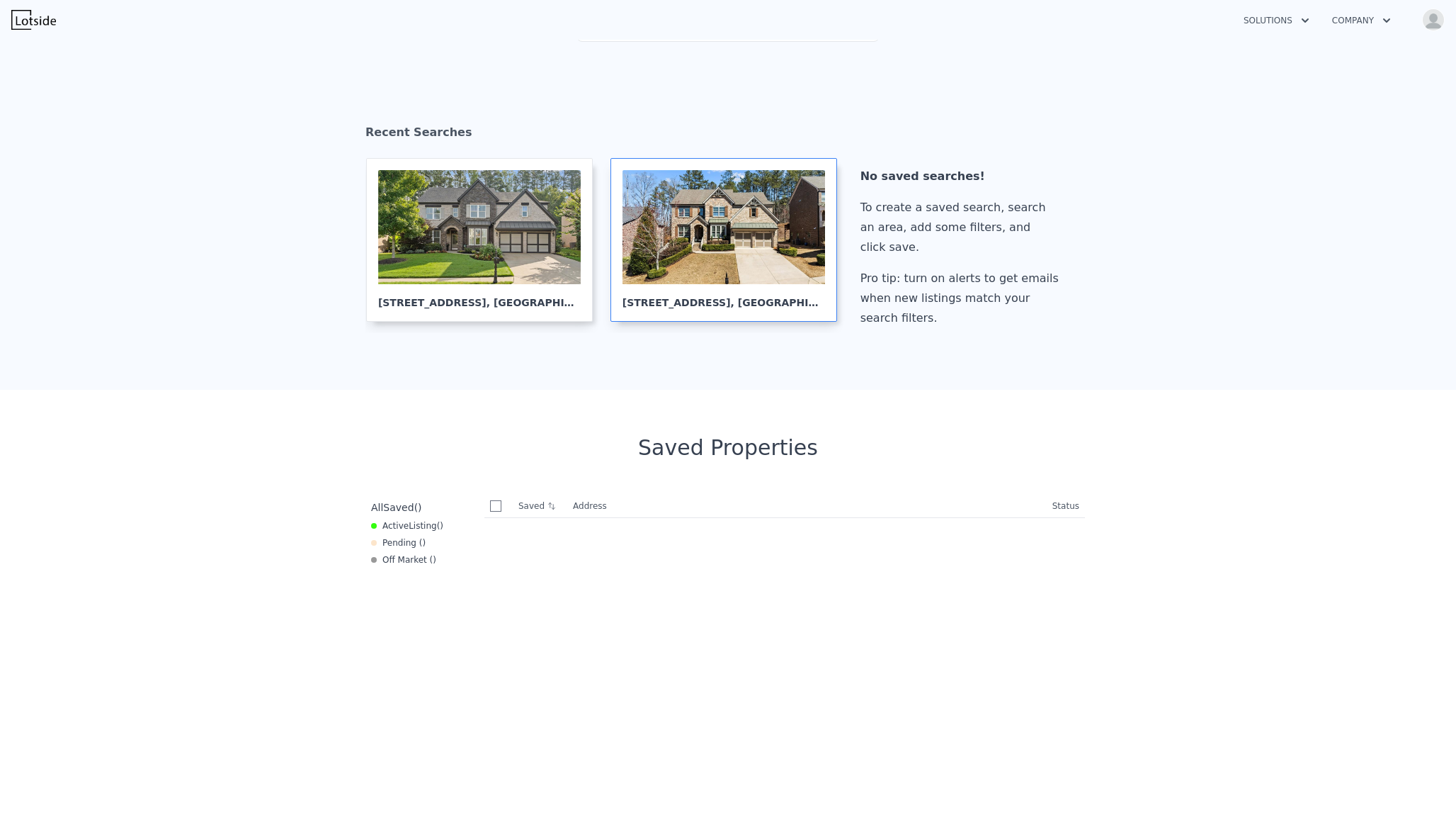
click at [652, 235] on div at bounding box center [723, 227] width 202 height 114
click at [695, 244] on div at bounding box center [723, 227] width 202 height 114
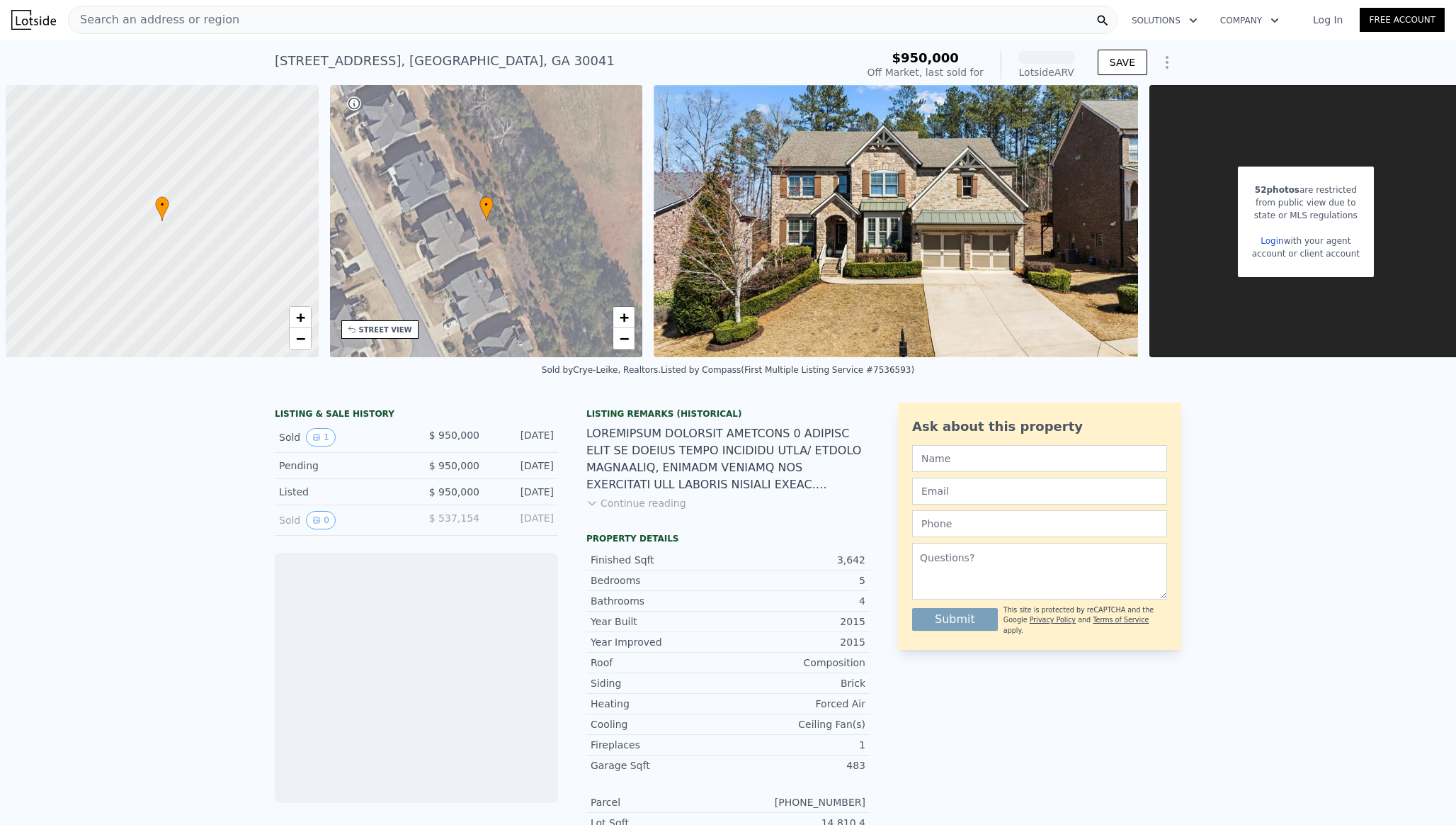
scroll to position [0, 6]
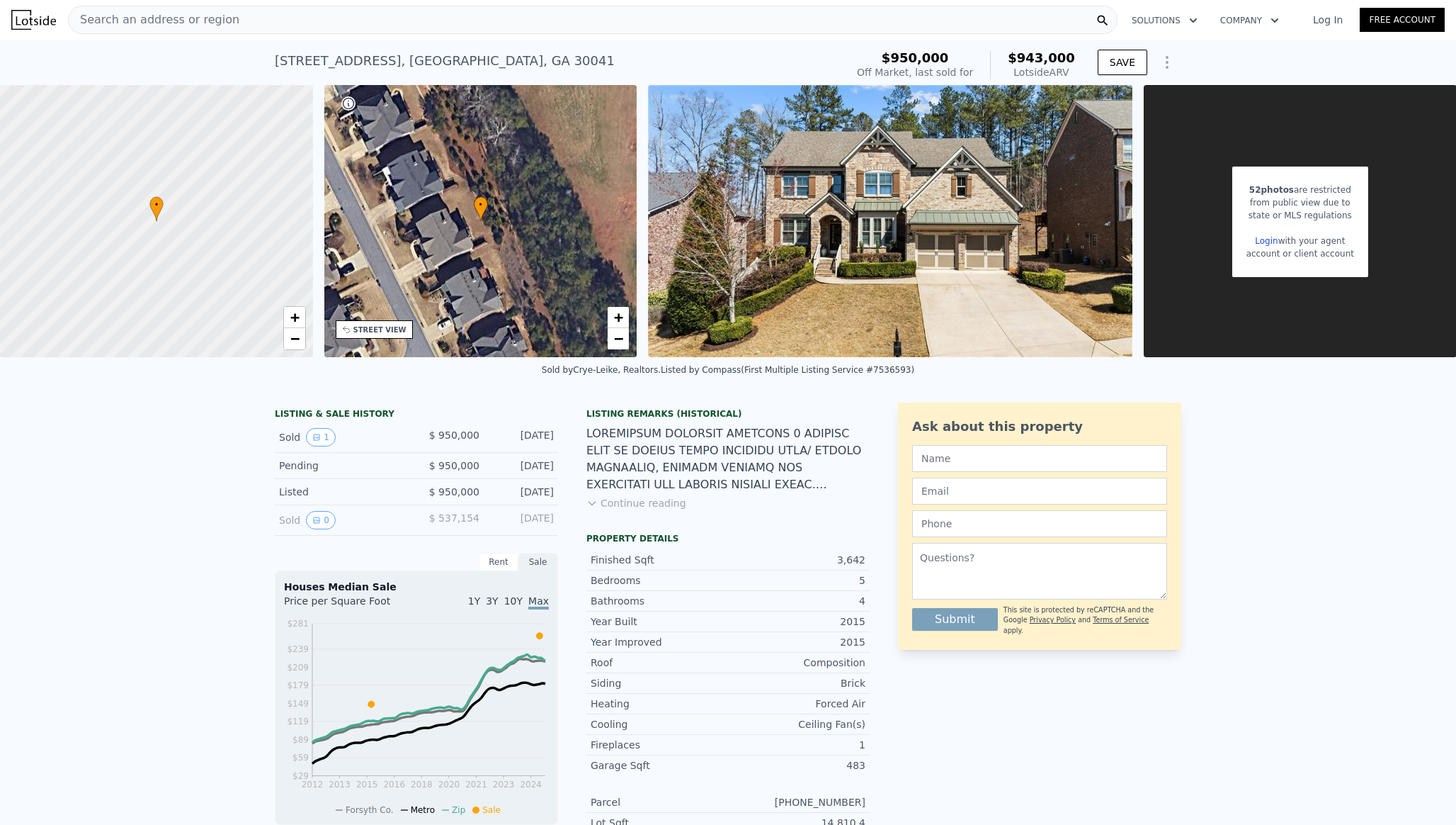
click at [1267, 237] on link "Login" at bounding box center [1266, 241] width 22 height 10
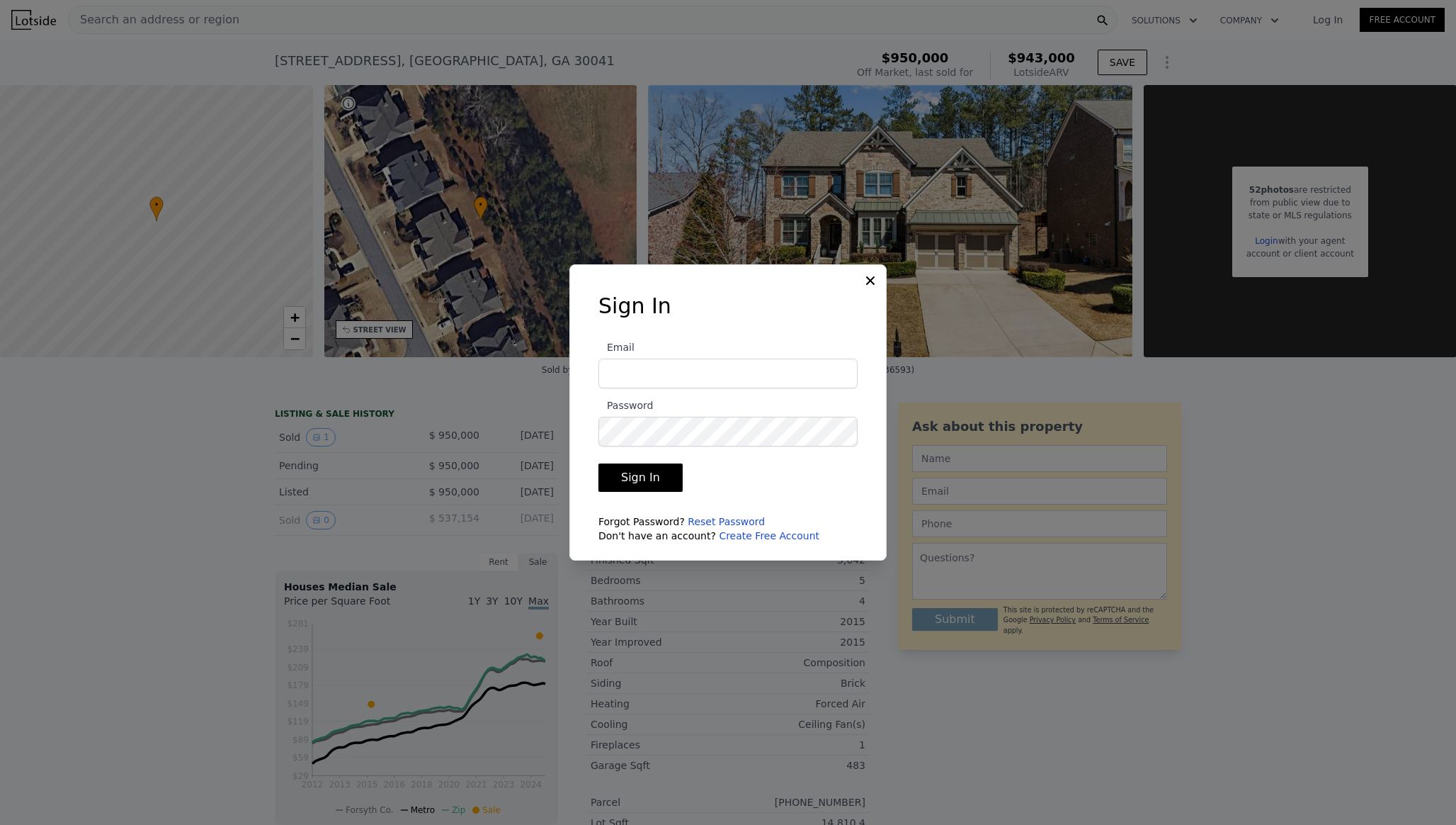
type input "[EMAIL_ADDRESS][DOMAIN_NAME]"
click at [638, 463] on button "Sign In" at bounding box center [640, 478] width 84 height 28
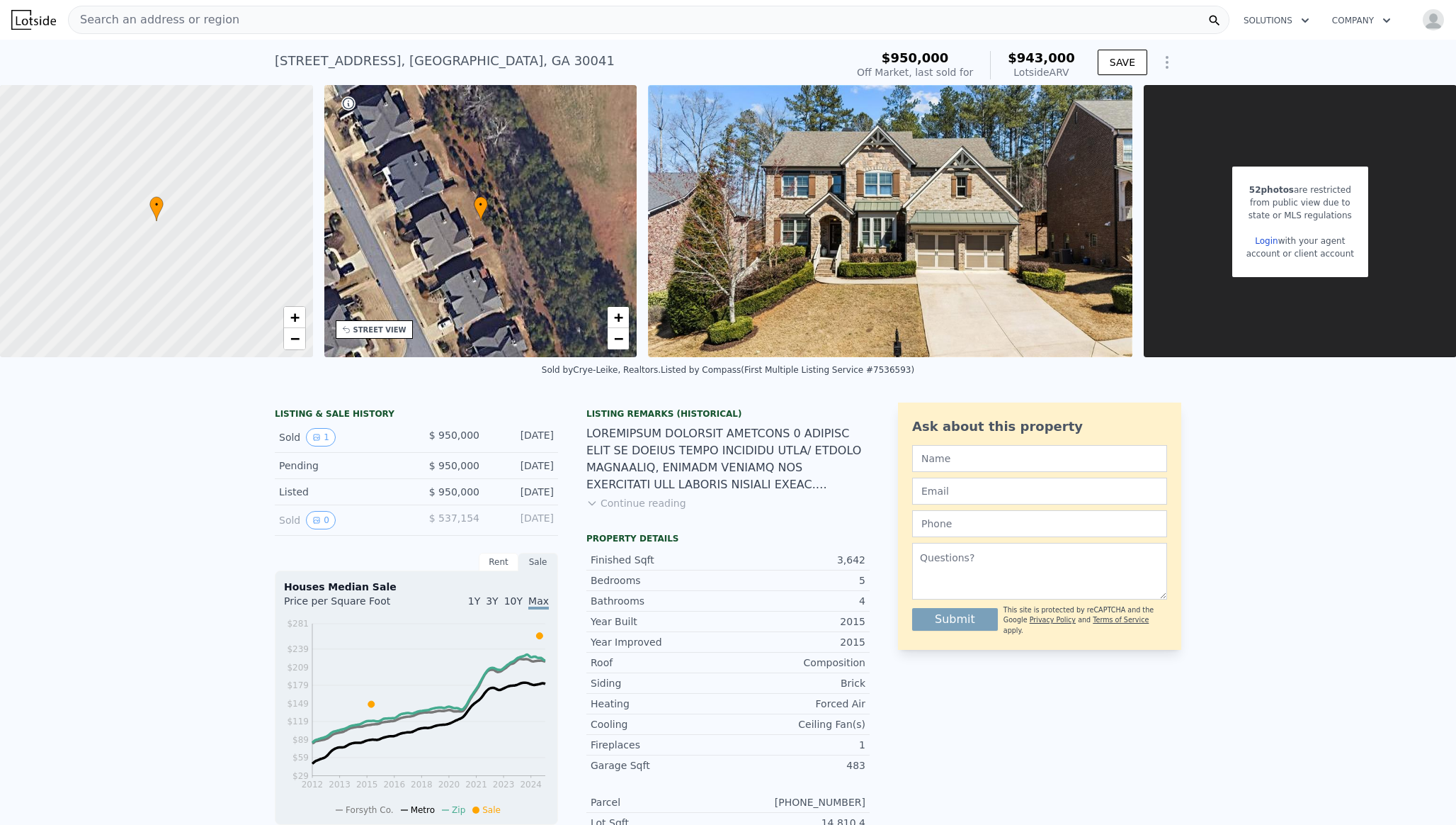
scroll to position [0, 11]
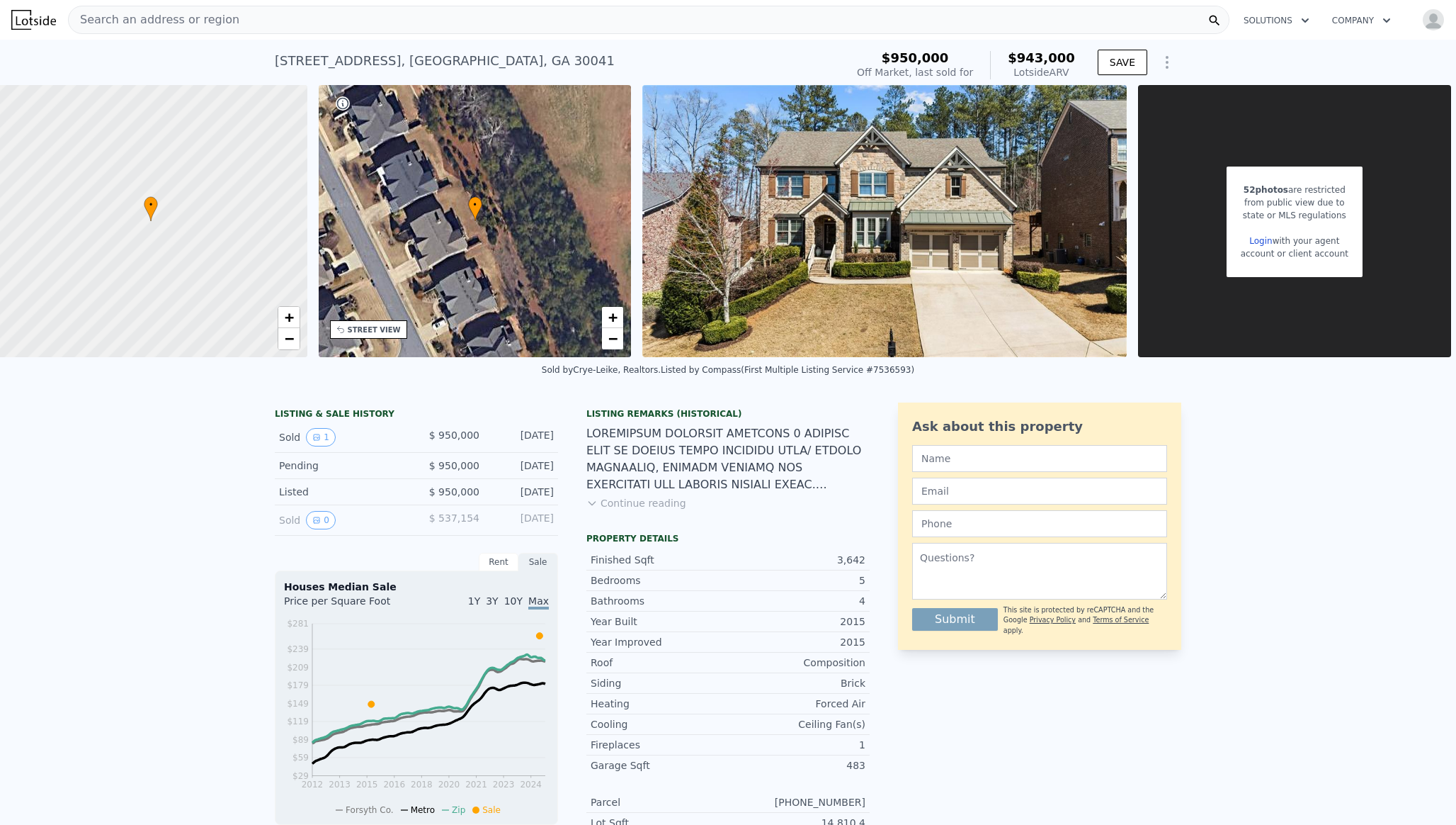
click at [1245, 281] on div "52 photos are restricted from public view due to state or MLS regulations Login…" at bounding box center [1295, 221] width 313 height 272
click at [1263, 198] on div "from public view due to" at bounding box center [1295, 203] width 108 height 13
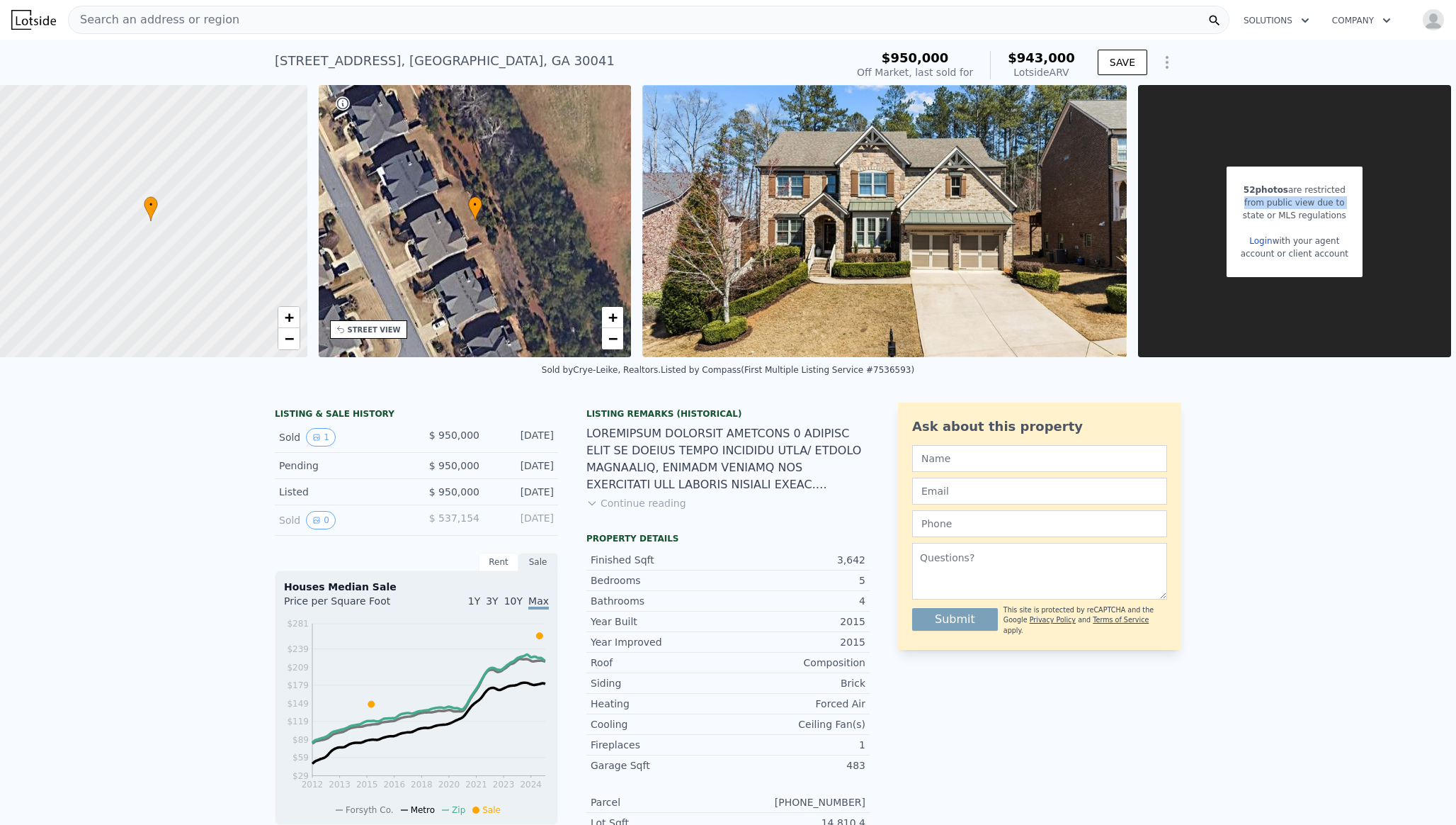
click at [1263, 198] on div "from public view due to" at bounding box center [1295, 203] width 108 height 13
click at [1270, 173] on div "52 photos are restricted from public view due to state or MLS regulations Login…" at bounding box center [1295, 222] width 136 height 111
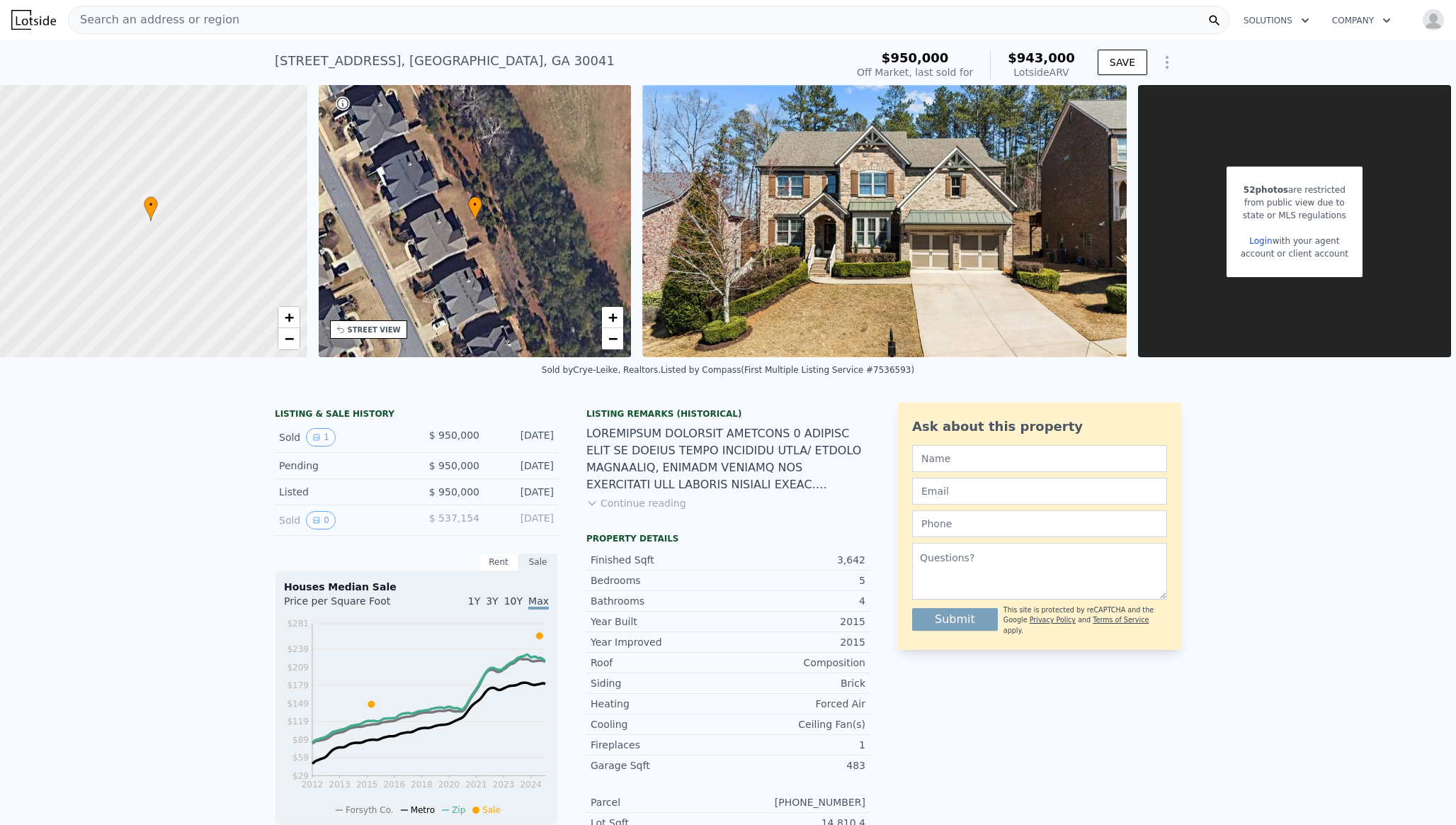
click at [1270, 173] on div "52 photos are restricted from public view due to state or MLS regulations Login…" at bounding box center [1295, 222] width 136 height 111
drag, startPoint x: 1270, startPoint y: 173, endPoint x: 1295, endPoint y: 246, distance: 77.2
click at [1295, 246] on div "52 photos are restricted from public view due to state or MLS regulations Login…" at bounding box center [1295, 222] width 136 height 111
click at [1437, 10] on img "button" at bounding box center [1434, 19] width 22 height 22
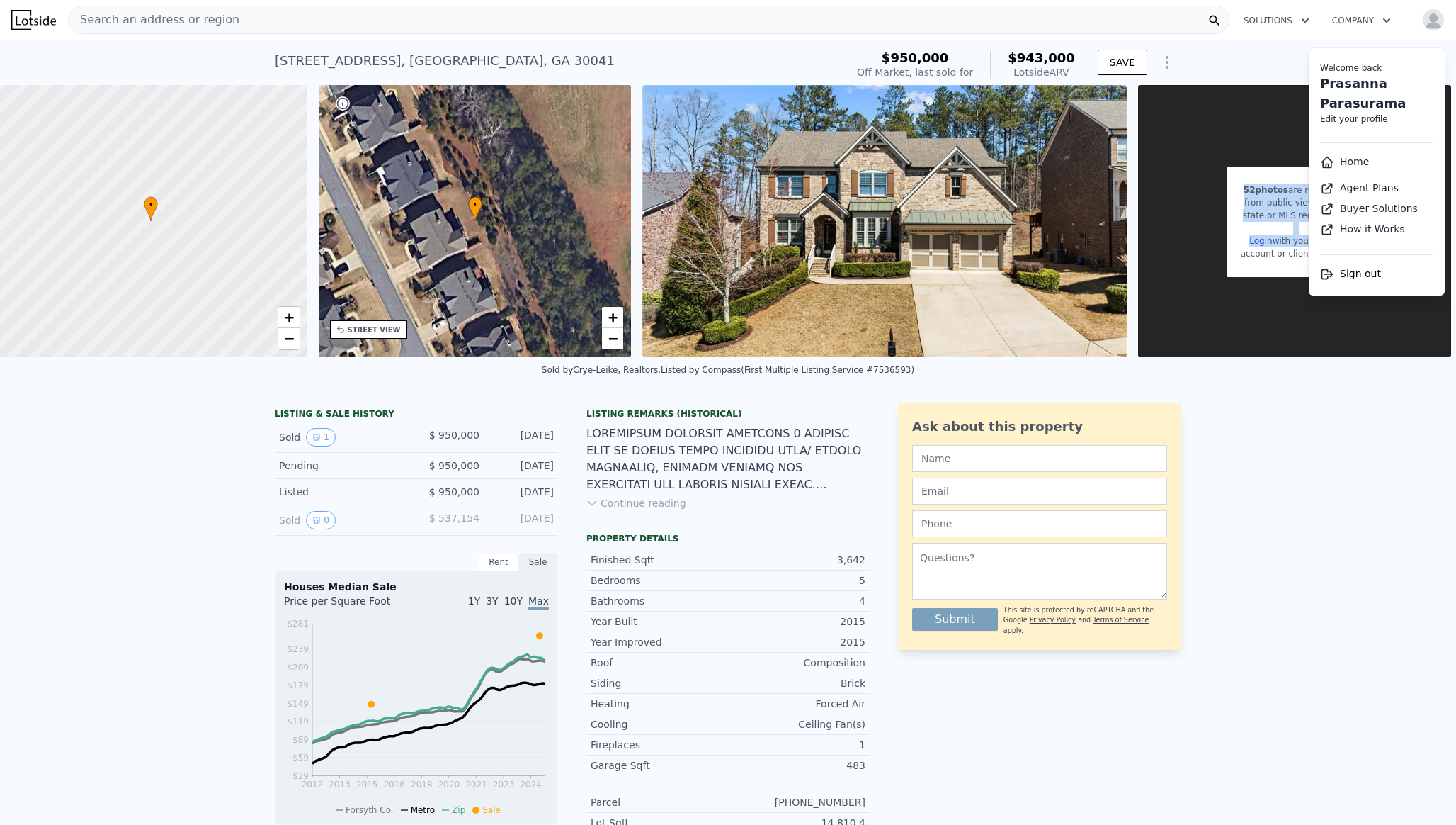
click at [1357, 116] on link "Edit your profile" at bounding box center [1354, 119] width 68 height 10
select select "53"
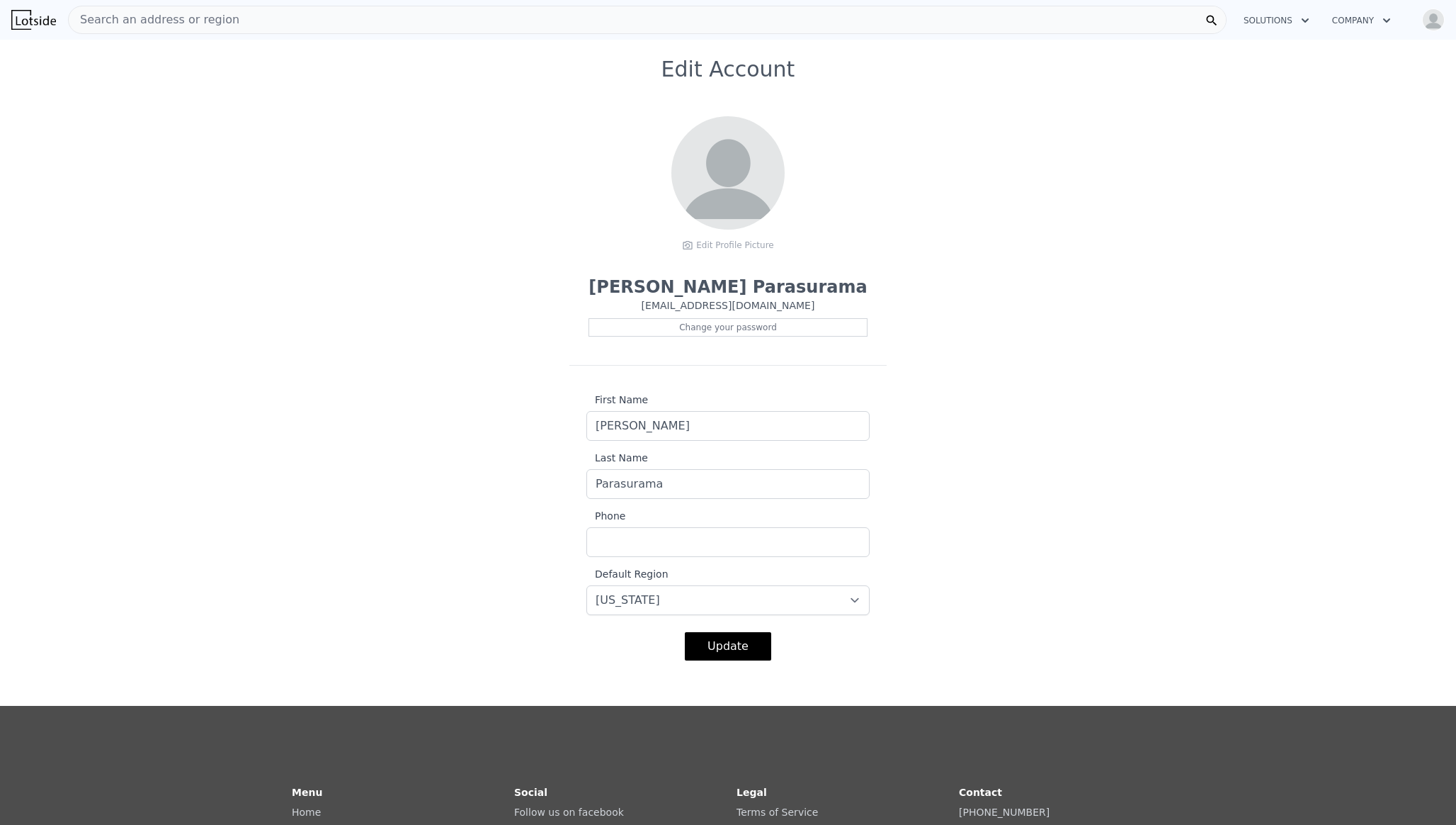
click at [1440, 22] on img "button" at bounding box center [1434, 19] width 22 height 22
click at [1348, 190] on link "Agent Plans" at bounding box center [1359, 188] width 78 height 11
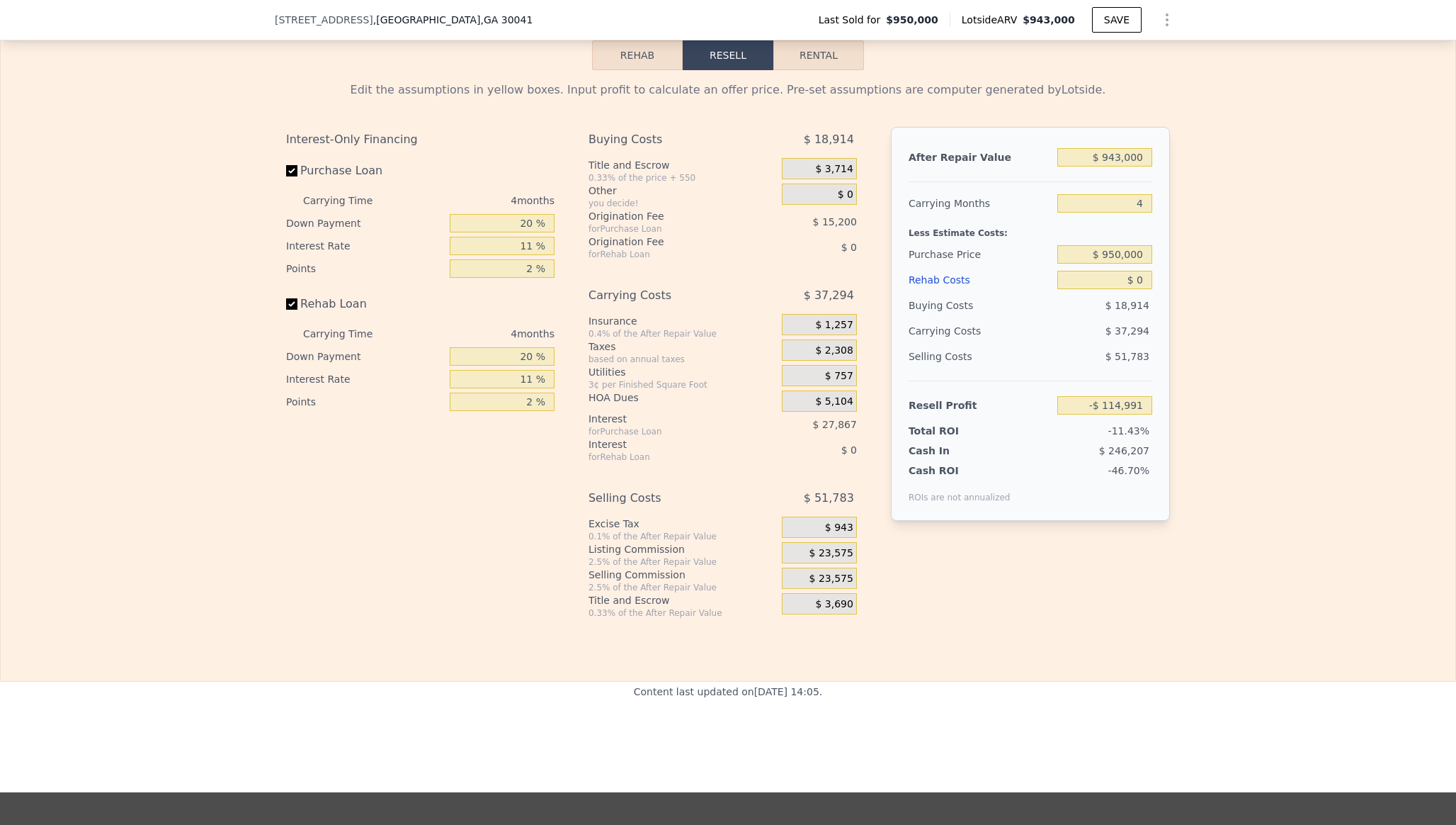
scroll to position [2163, 0]
click at [823, 226] on span "$ 15,200" at bounding box center [834, 220] width 44 height 11
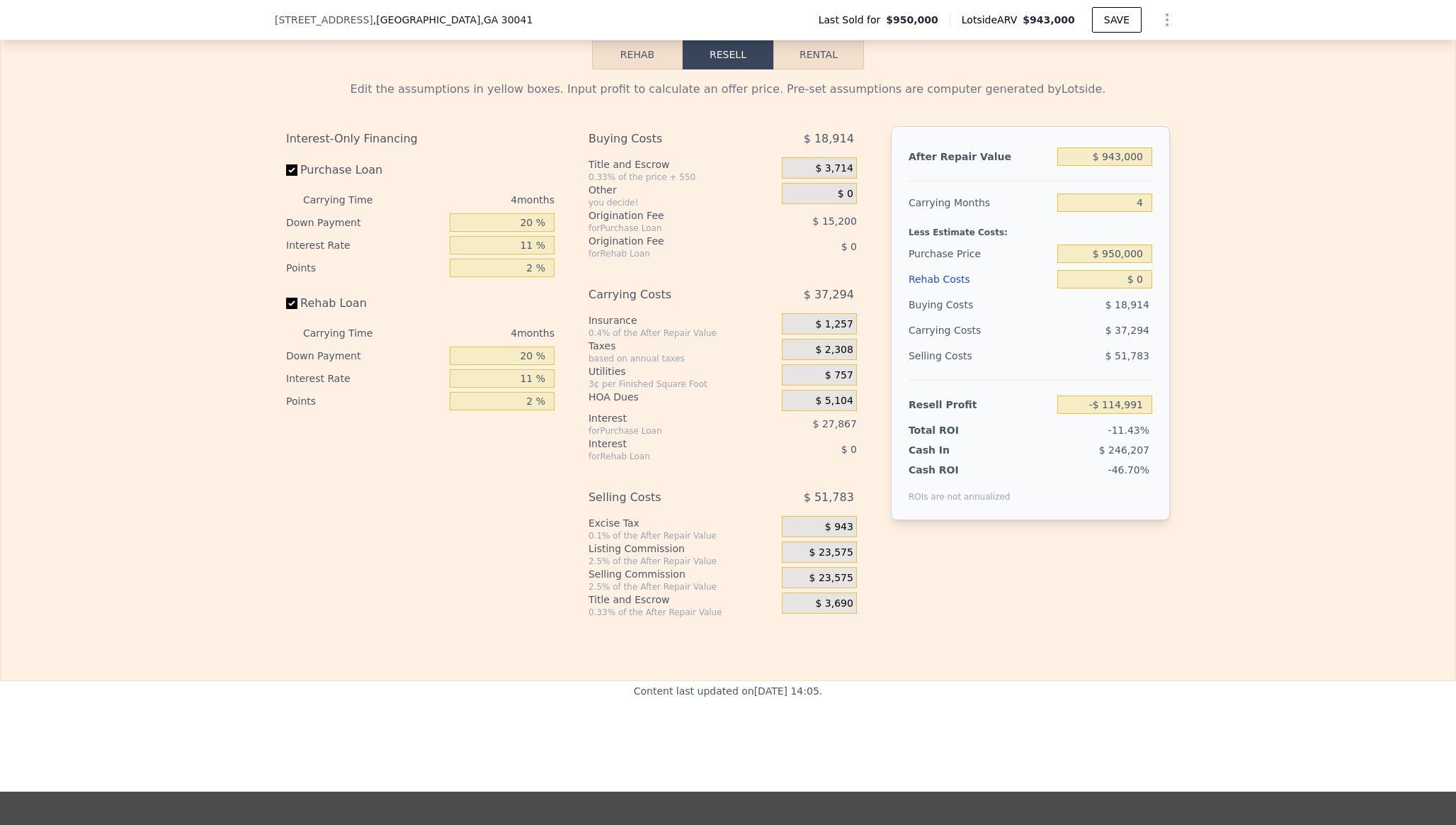
click at [823, 226] on span "$ 15,200" at bounding box center [834, 220] width 44 height 11
drag, startPoint x: 823, startPoint y: 226, endPoint x: 849, endPoint y: 241, distance: 30.0
click at [849, 241] on div "Buying Costs $ 18,914 Title and Escrow 0.33% of the price + 550 $ 3,714 Other y…" at bounding box center [722, 193] width 268 height 133
click at [849, 241] on span "$ 0" at bounding box center [849, 246] width 16 height 11
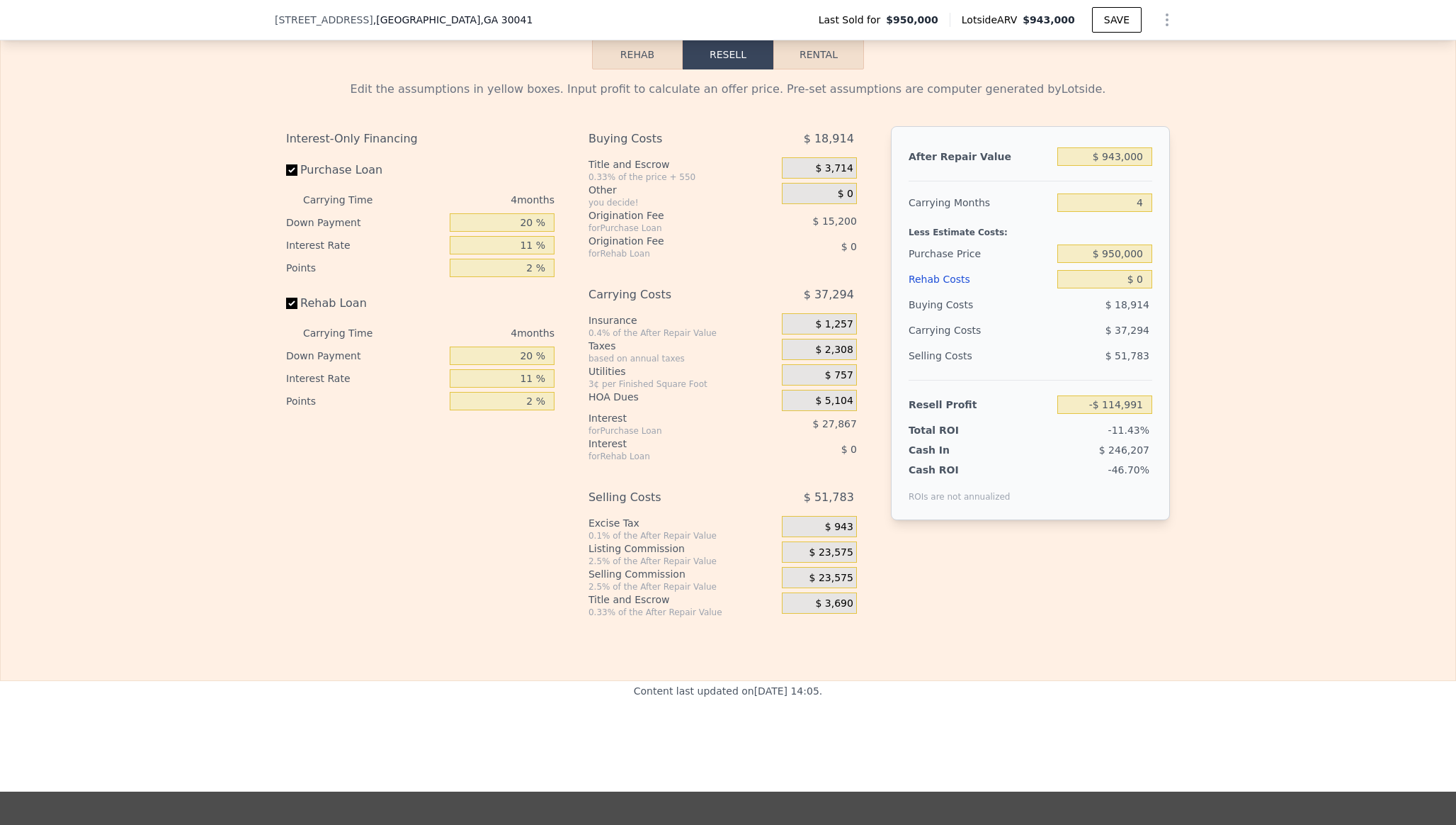
click at [849, 241] on span "$ 0" at bounding box center [849, 246] width 16 height 11
drag, startPoint x: 849, startPoint y: 241, endPoint x: 837, endPoint y: 217, distance: 26.8
click at [837, 217] on div "Buying Costs $ 18,914 Title and Escrow 0.33% of the price + 550 $ 3,714 Other y…" at bounding box center [722, 193] width 268 height 133
click at [837, 217] on span "$ 15,200" at bounding box center [834, 220] width 44 height 11
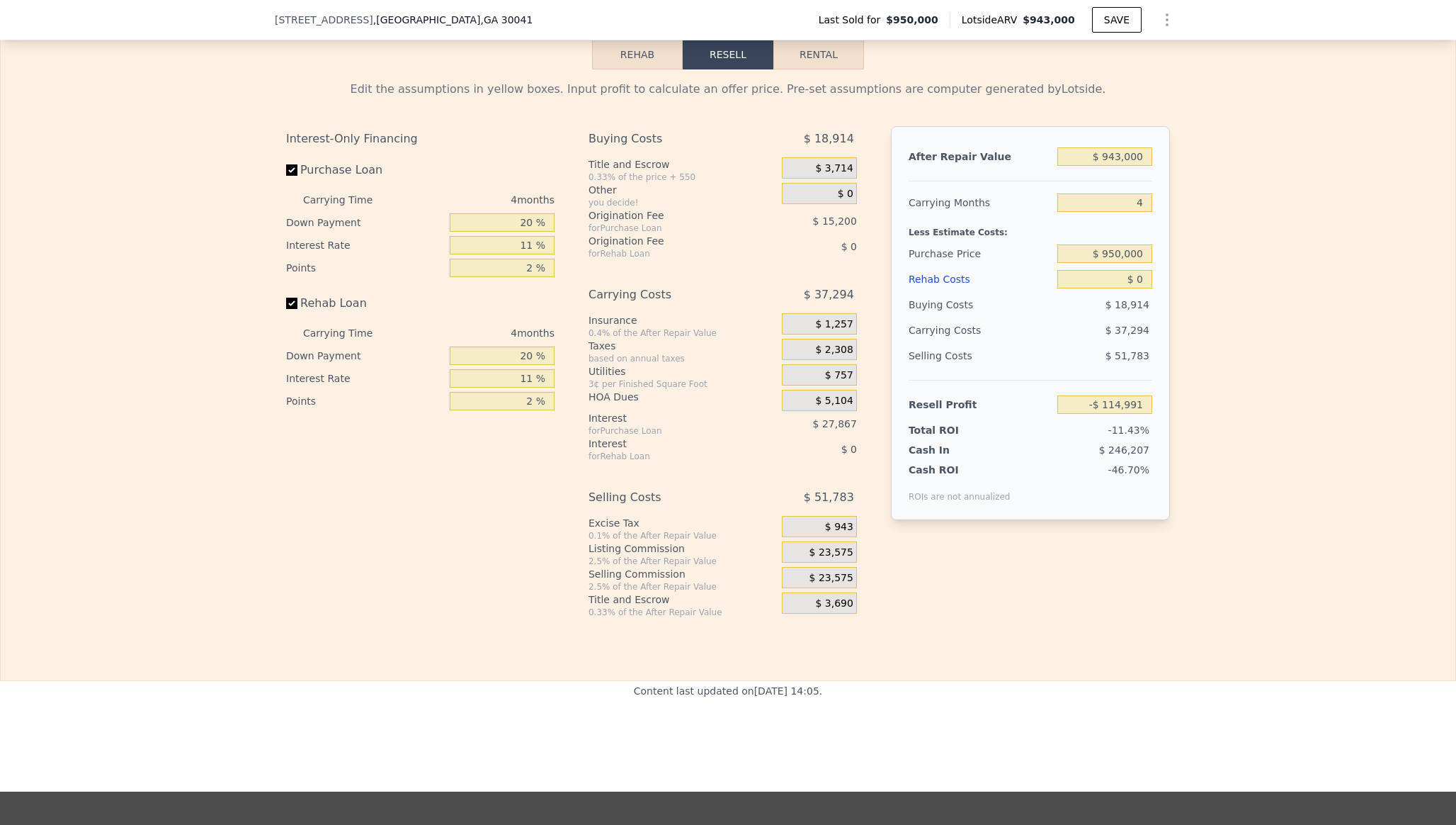
click at [837, 217] on span "$ 15,200" at bounding box center [834, 220] width 44 height 11
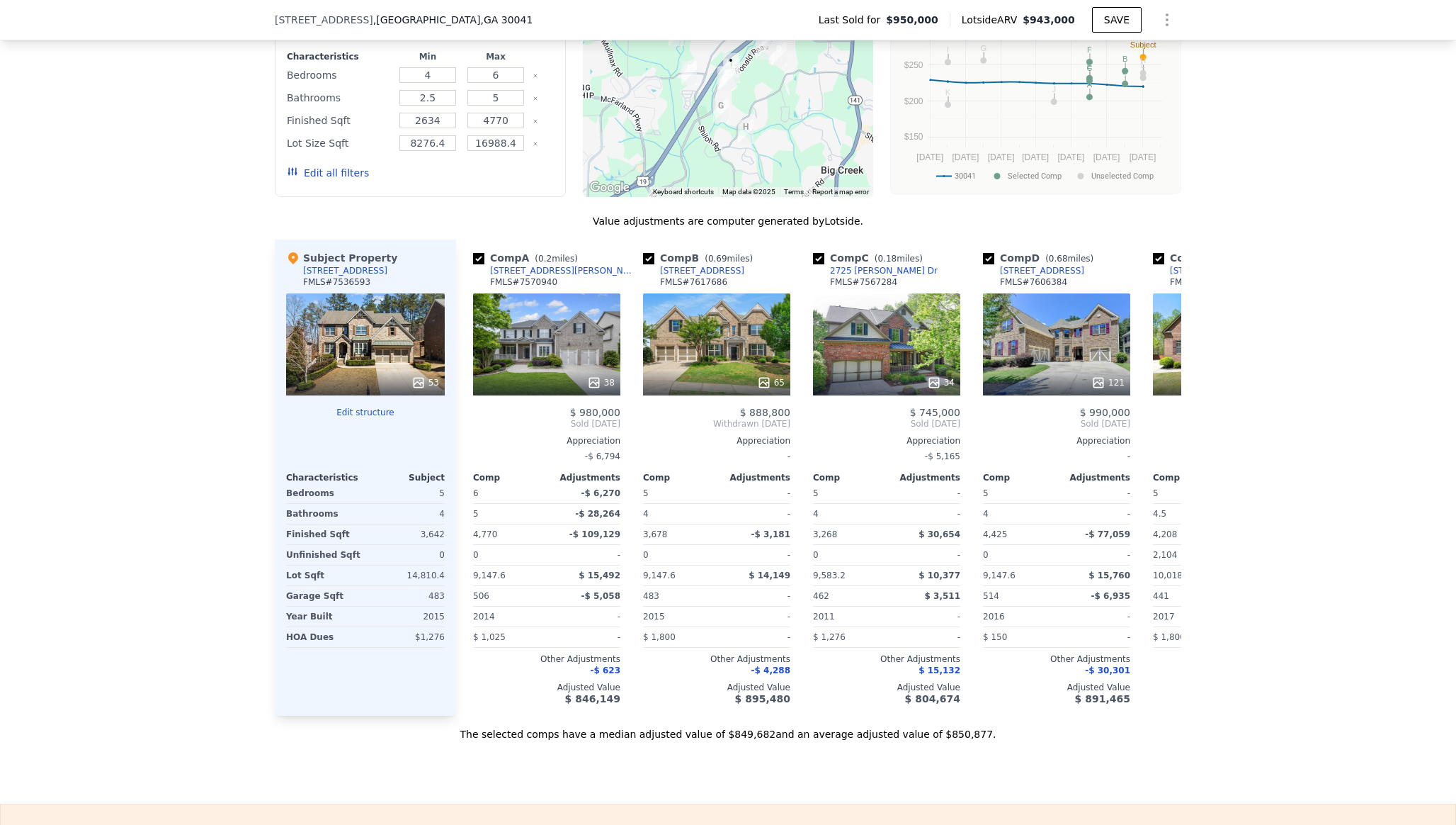
scroll to position [1007, 0]
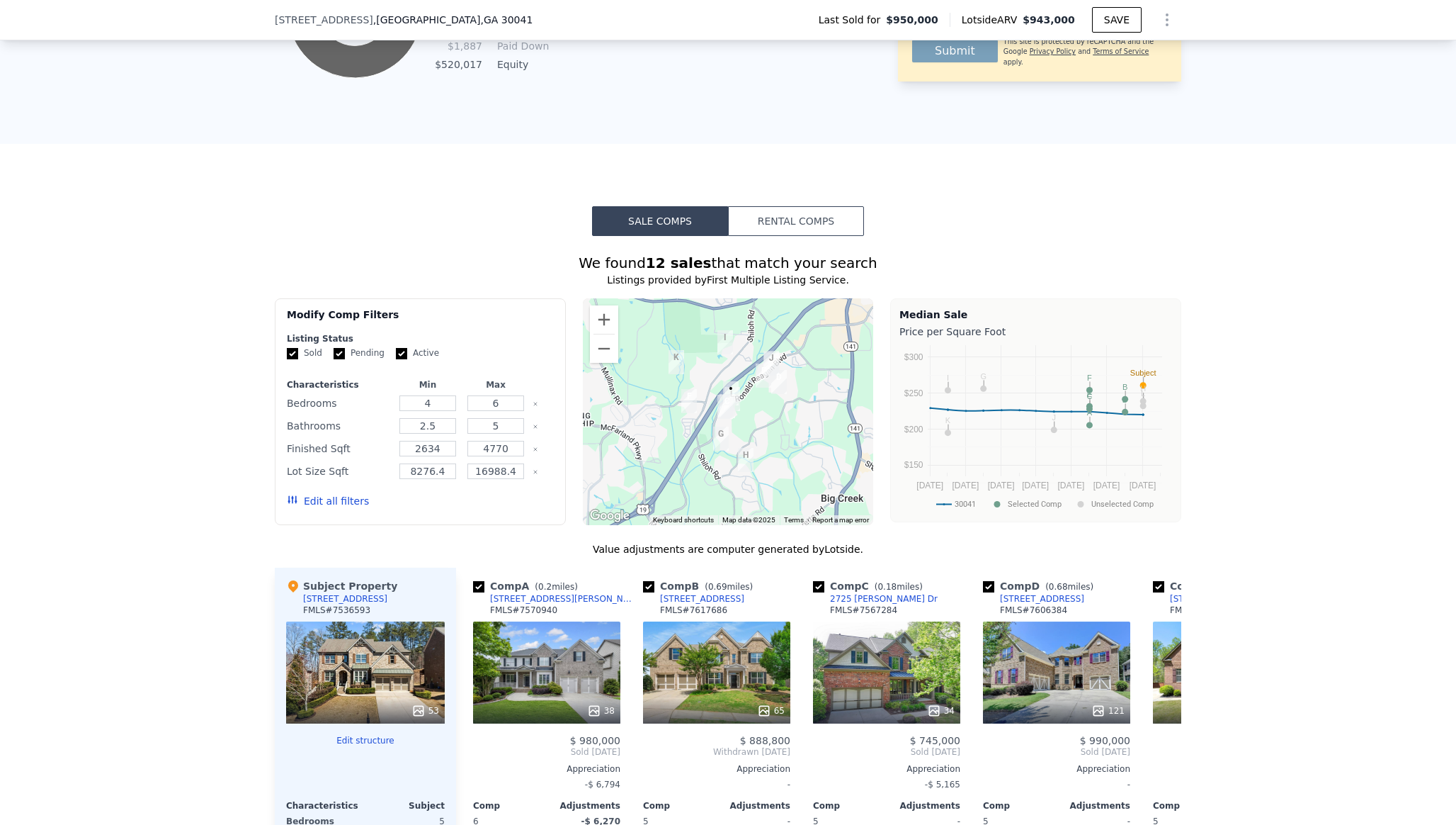
click at [837, 217] on button "Rental Comps" at bounding box center [796, 221] width 136 height 30
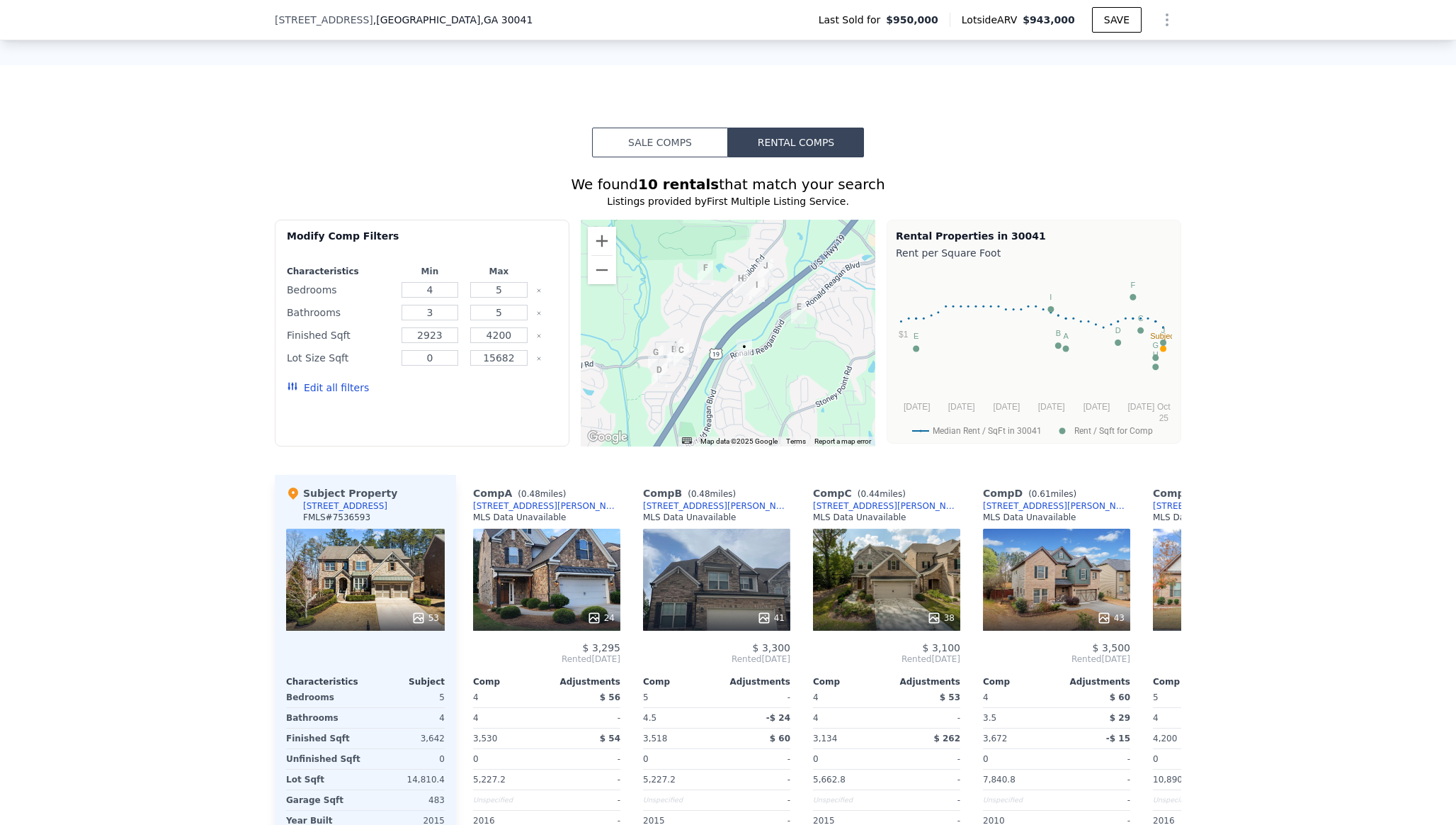
scroll to position [1087, 0]
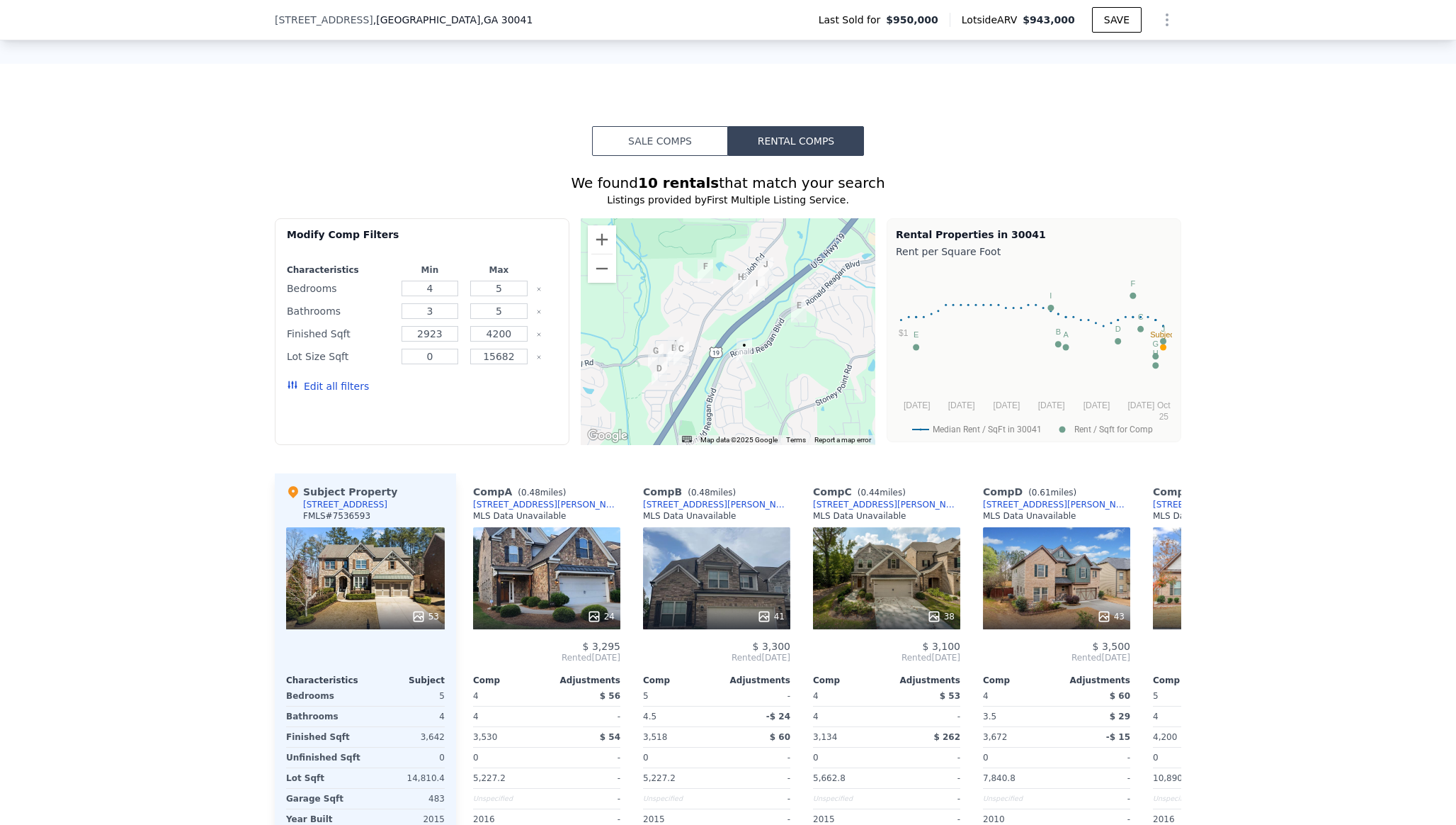
click at [693, 147] on button "Sale Comps" at bounding box center [660, 141] width 136 height 30
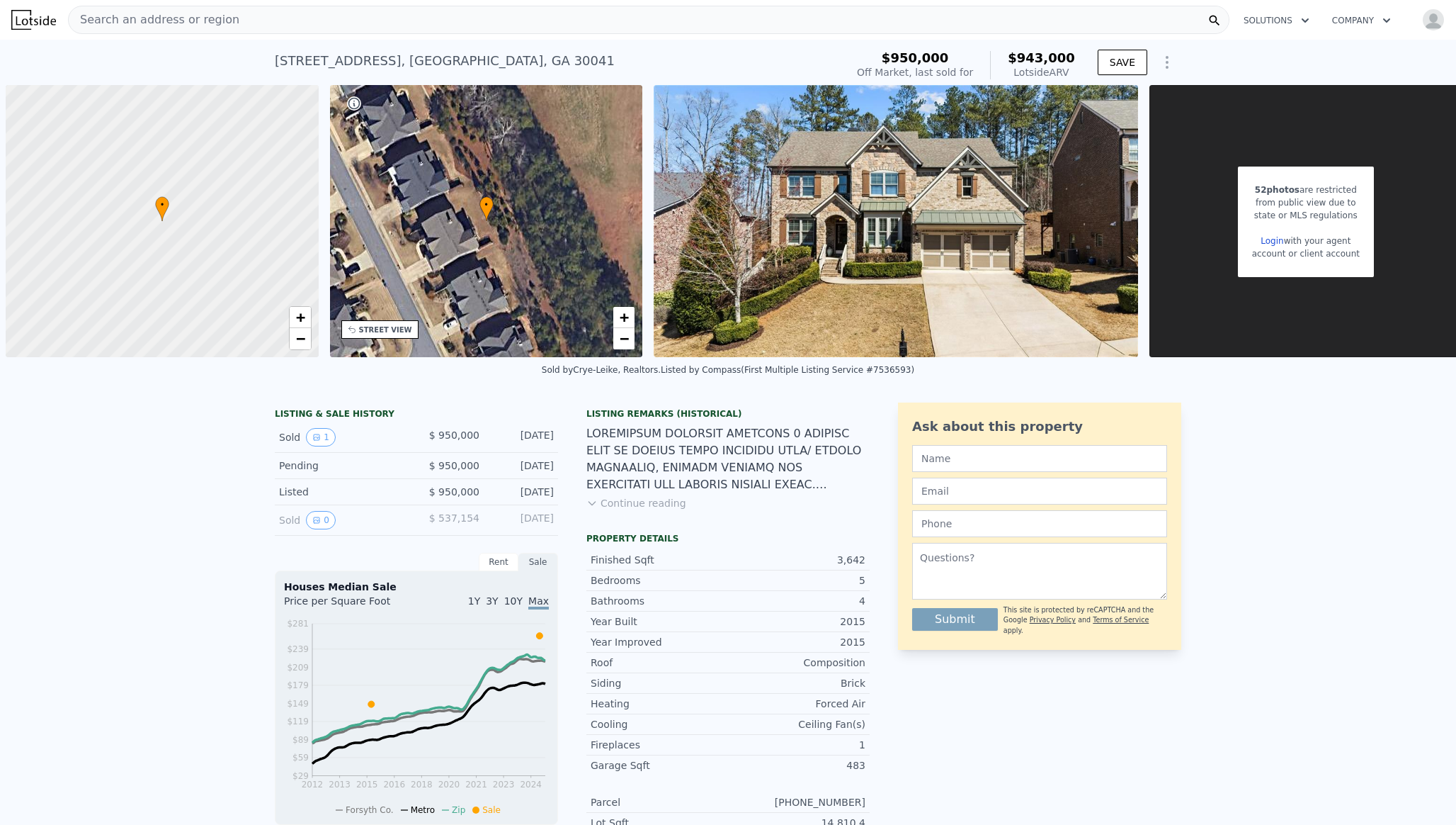
scroll to position [0, 11]
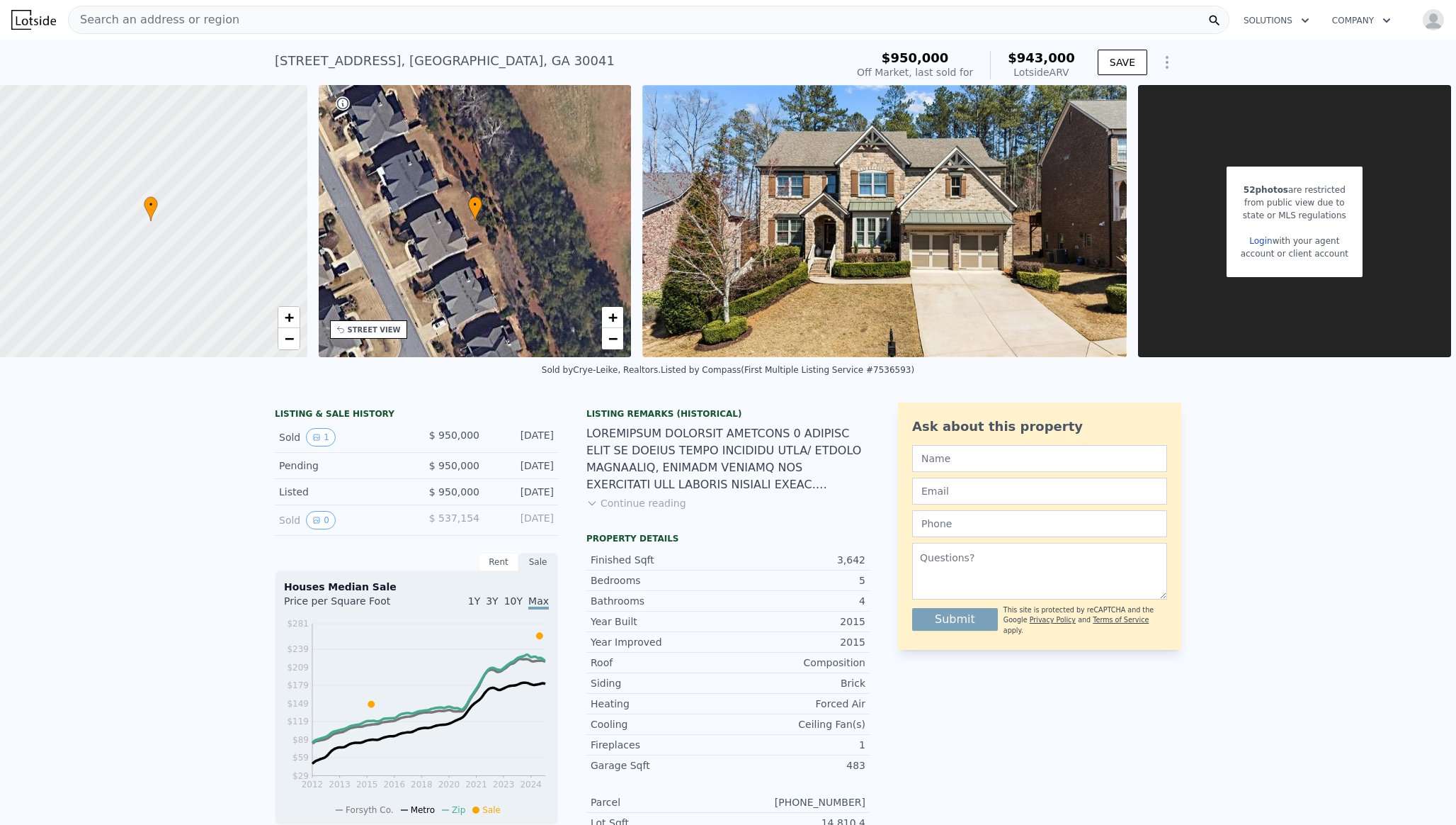
click at [1161, 63] on icon "Show Options" at bounding box center [1167, 62] width 17 height 17
click at [1263, 238] on link "Login" at bounding box center [1260, 241] width 22 height 10
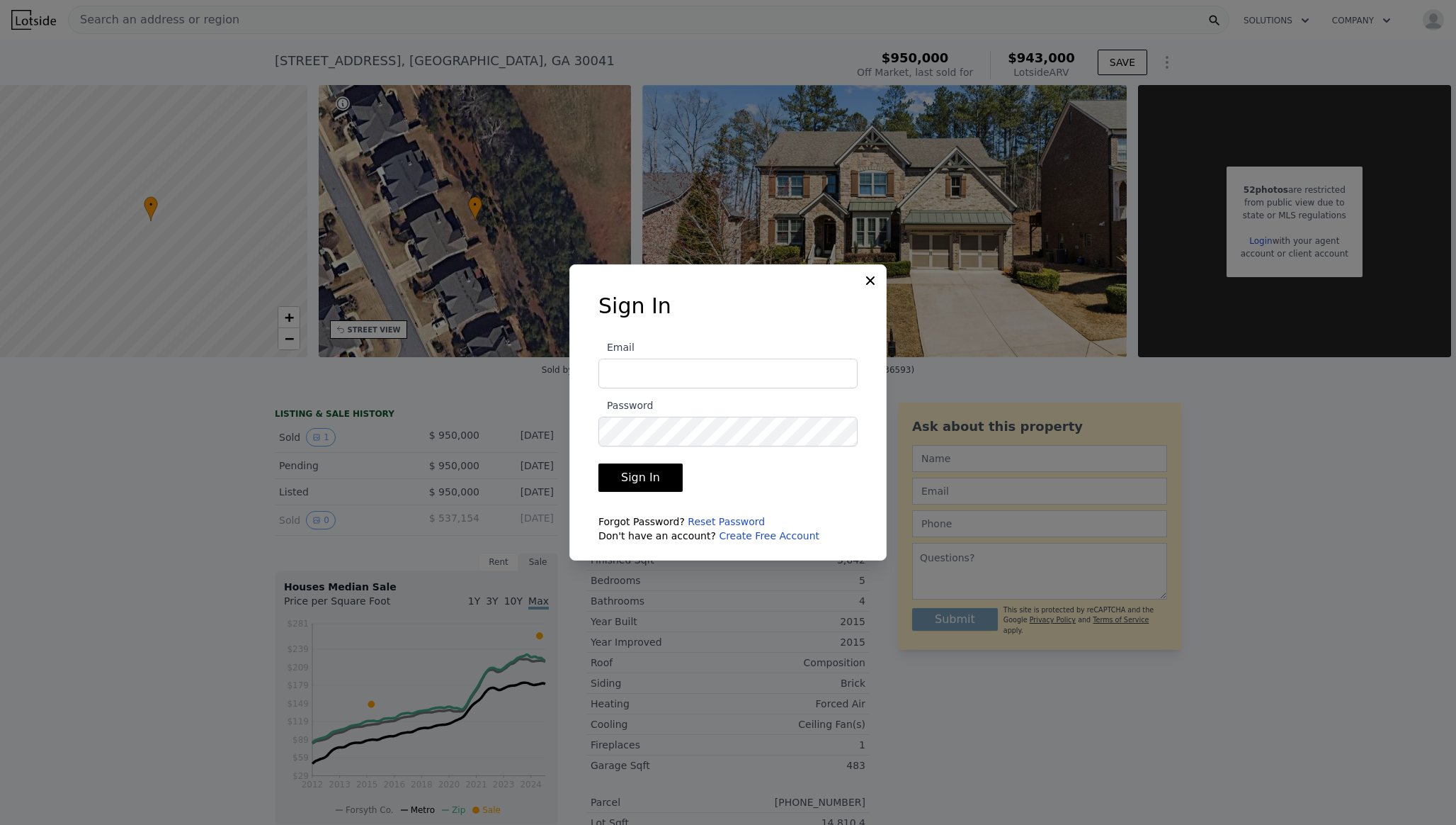
type input "pparasurama@gmail.com"
click at [649, 472] on button "Sign In" at bounding box center [640, 478] width 84 height 28
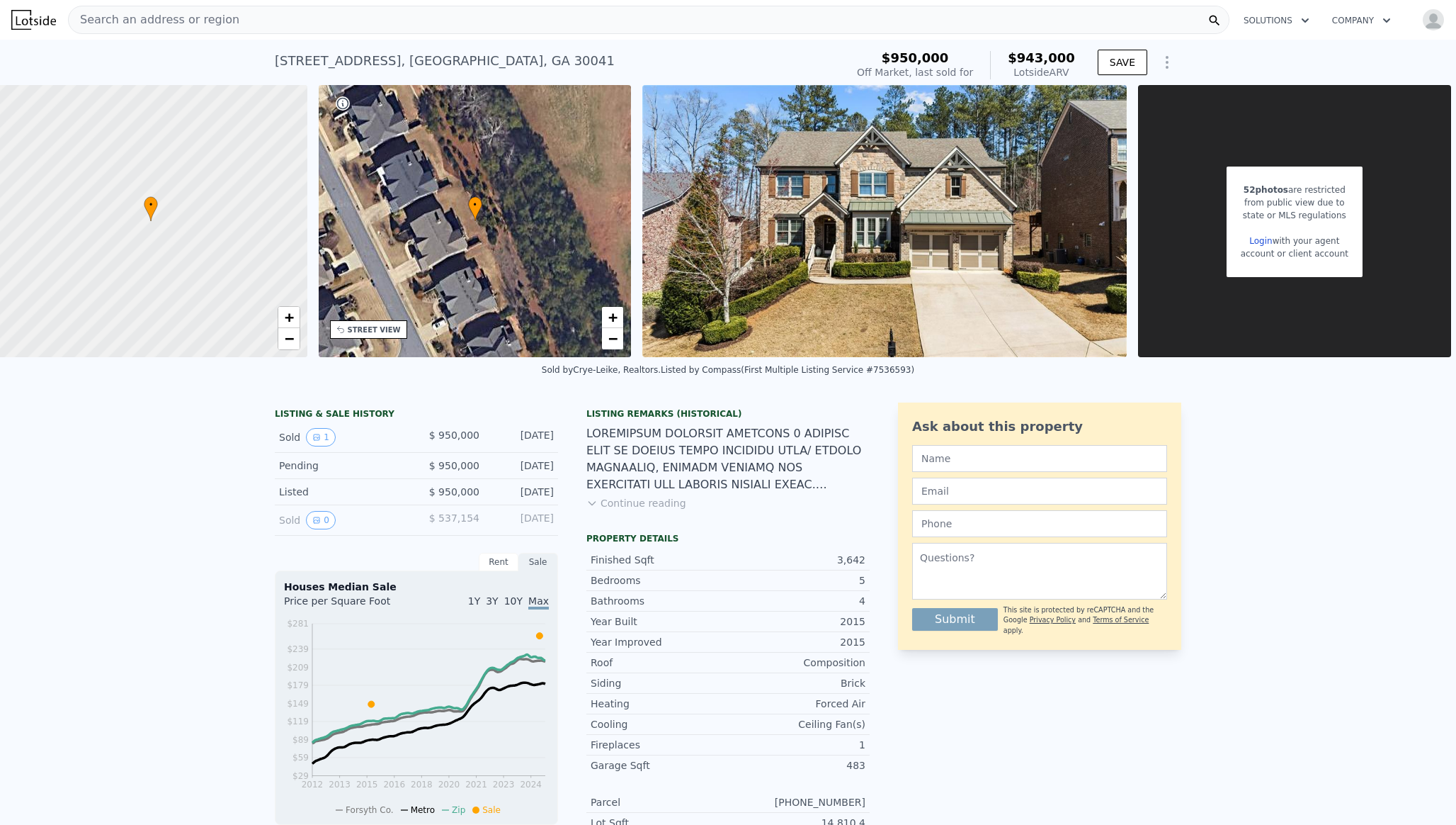
click at [1433, 22] on img "button" at bounding box center [1434, 19] width 22 height 22
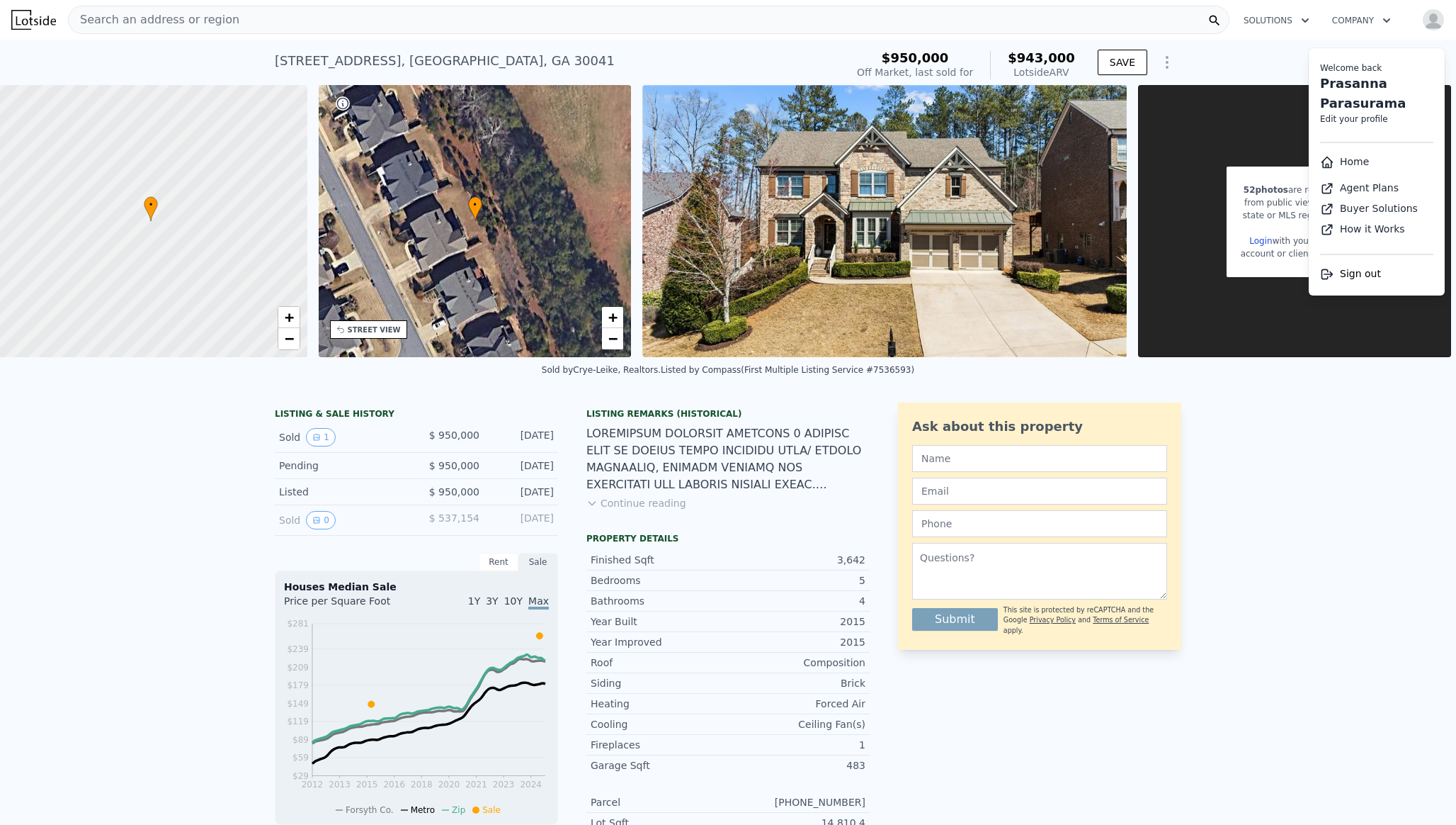
click at [1433, 22] on img "button" at bounding box center [1434, 19] width 22 height 22
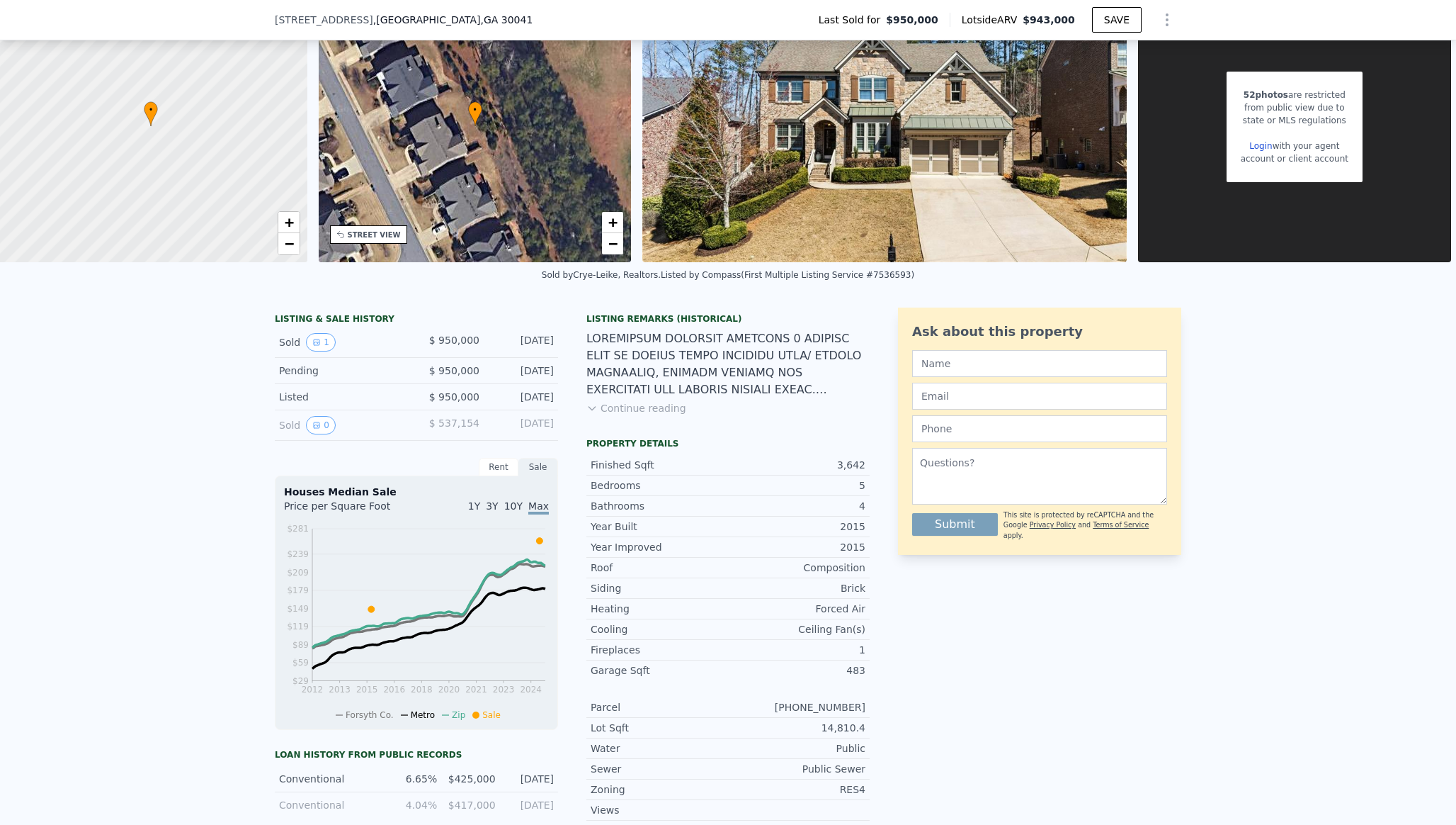
scroll to position [92, 0]
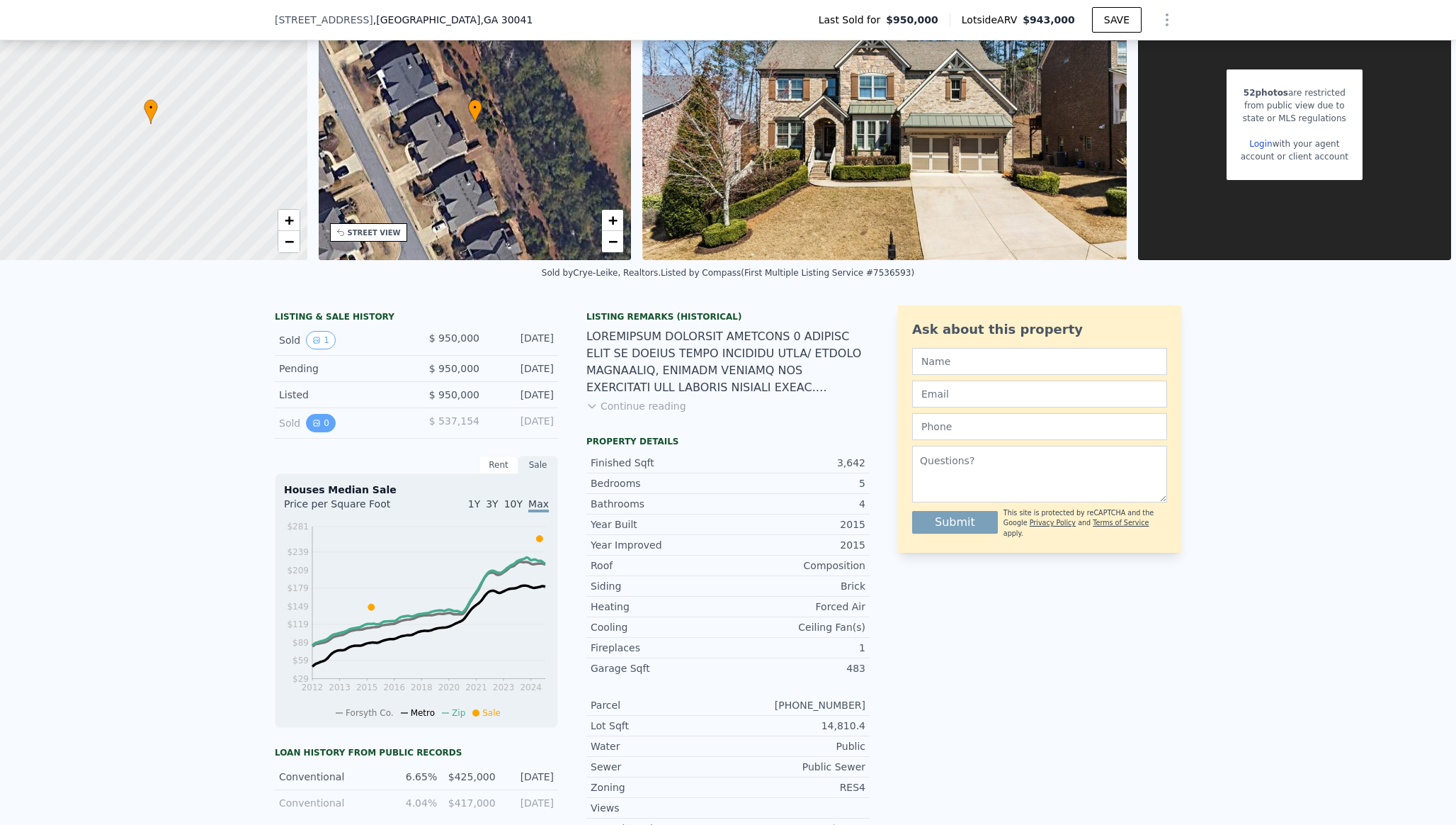
click at [314, 431] on button "0" at bounding box center [321, 423] width 30 height 19
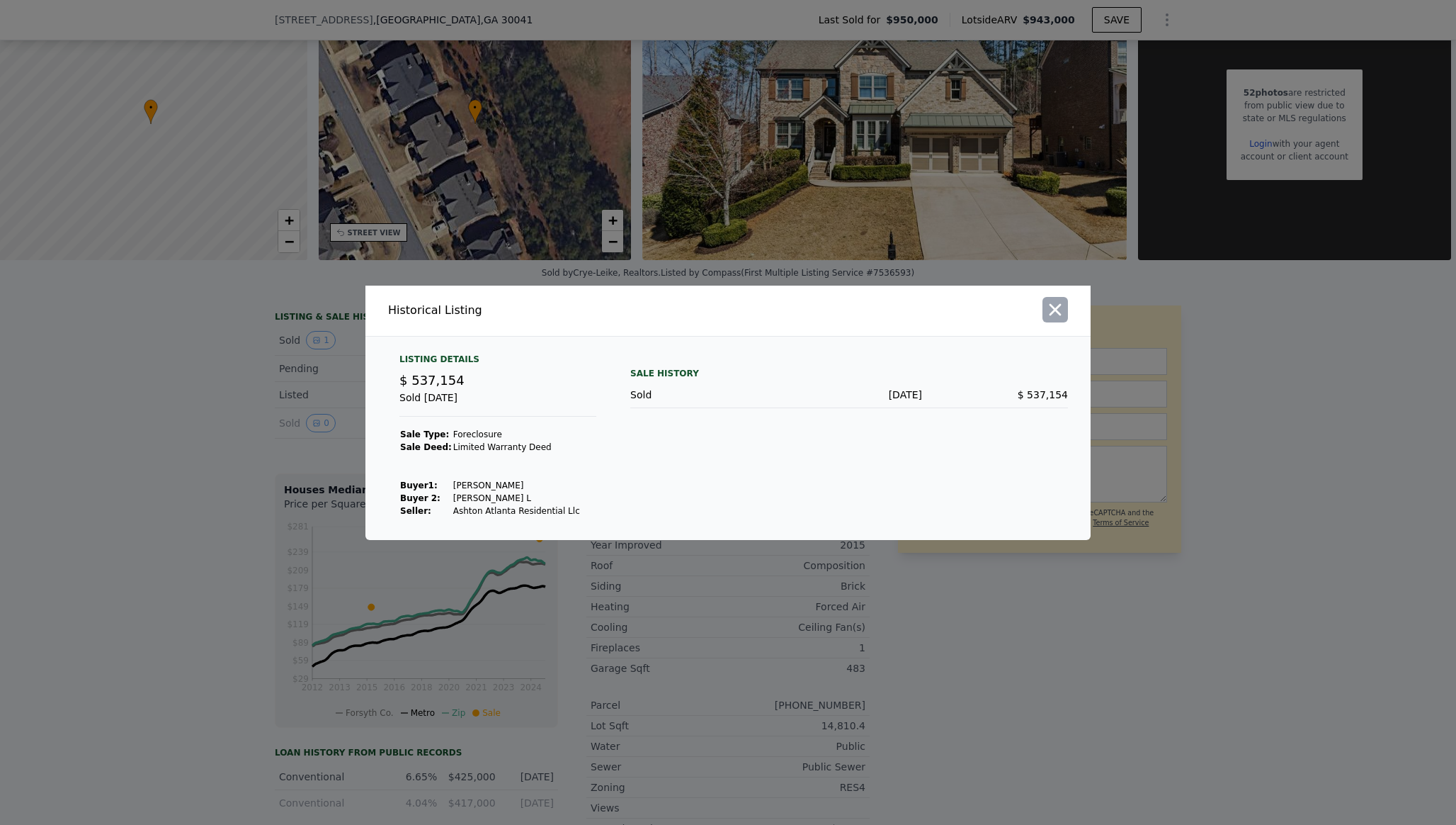
click at [1044, 317] on button "button" at bounding box center [1056, 309] width 25 height 25
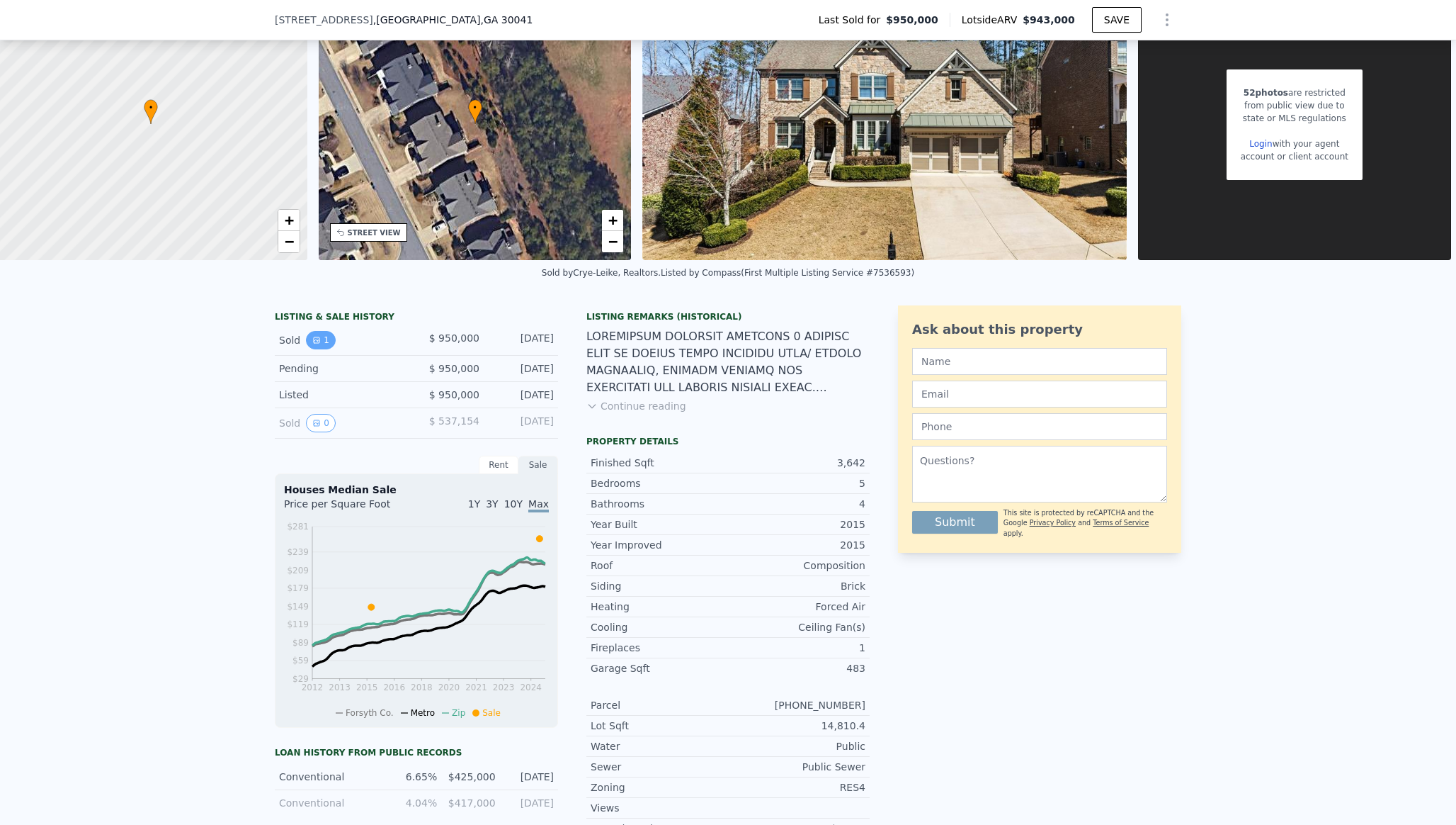
click at [329, 338] on button "1" at bounding box center [321, 340] width 30 height 19
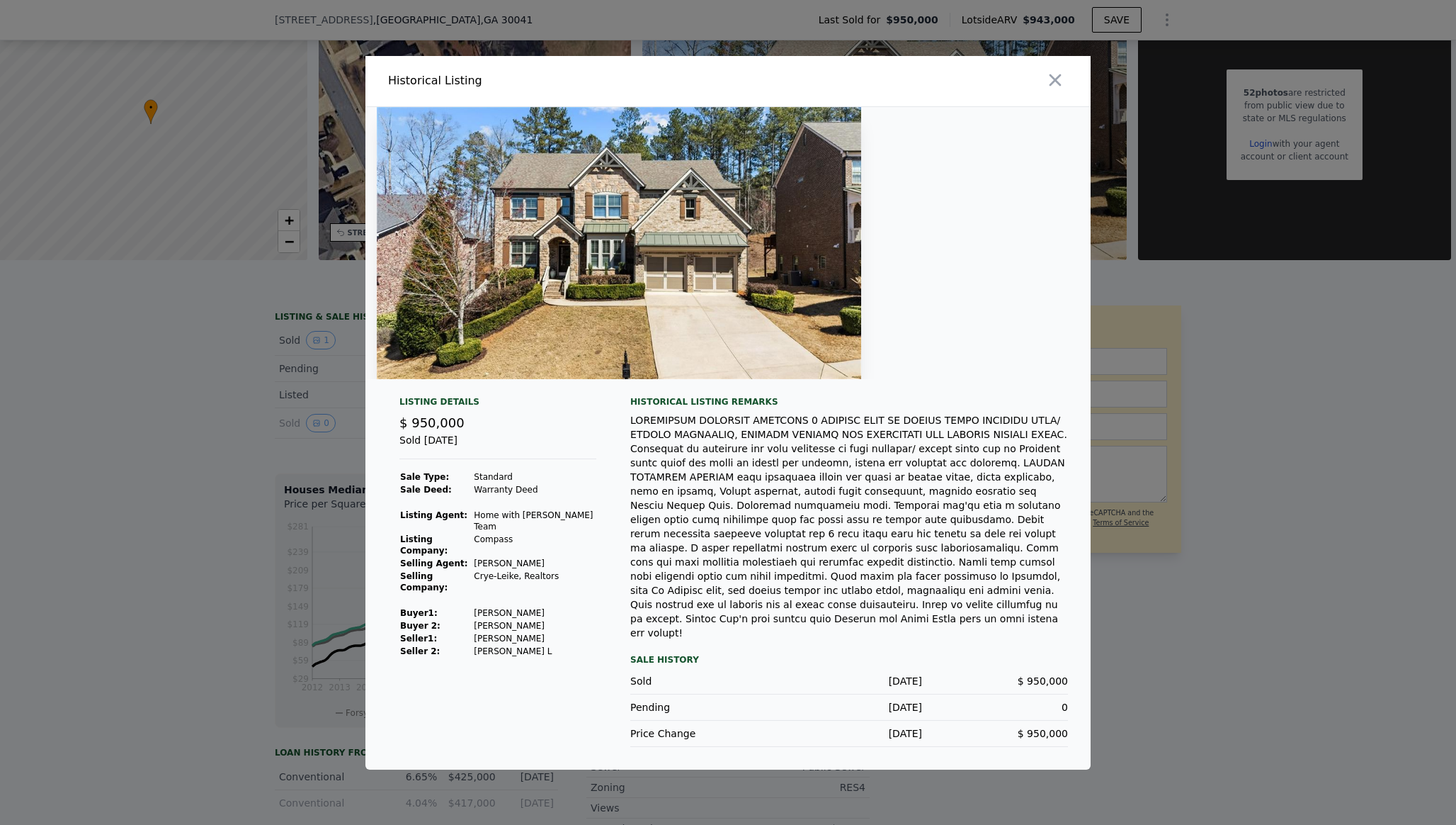
click at [731, 343] on img at bounding box center [619, 243] width 485 height 272
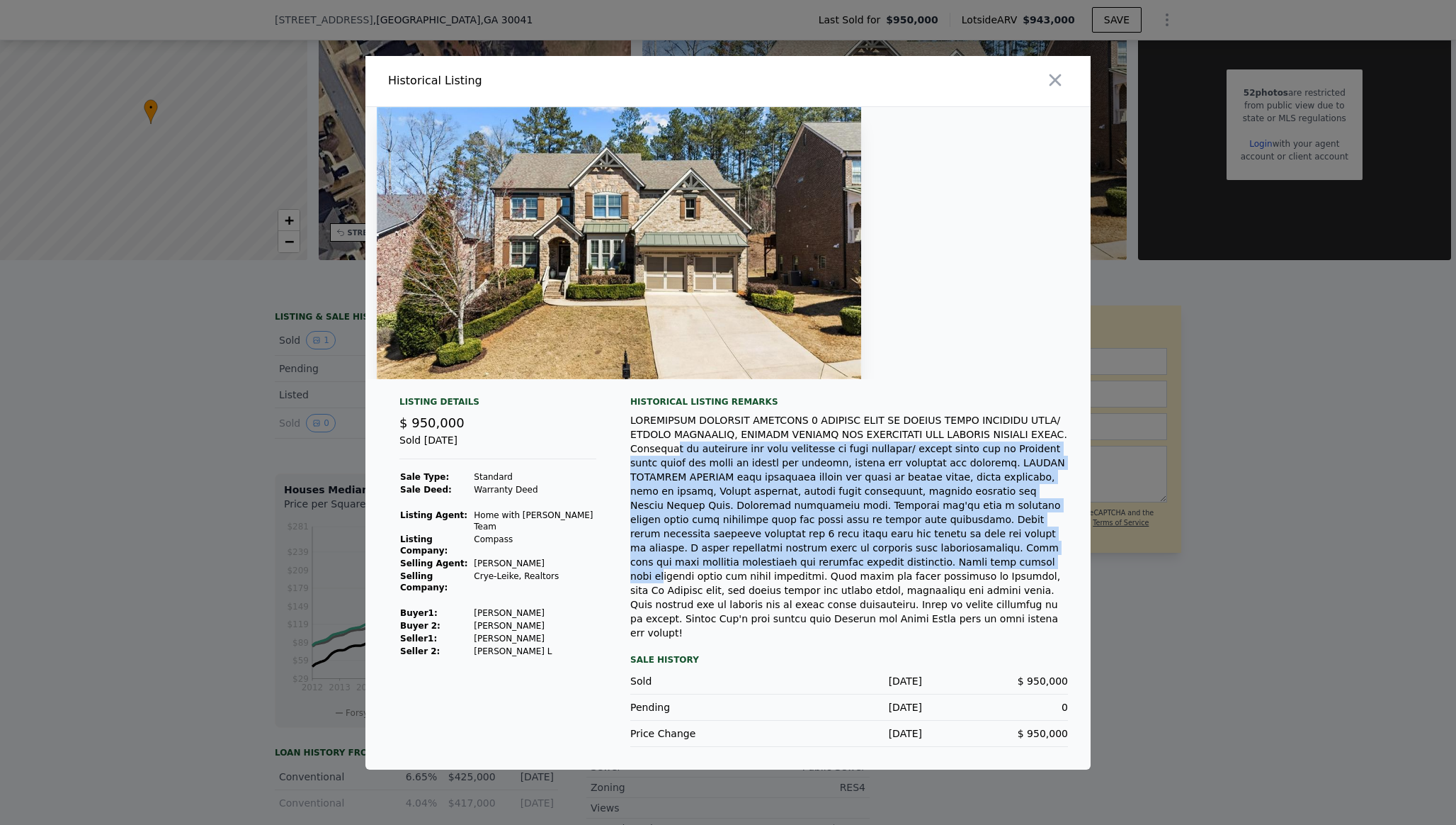
drag, startPoint x: 708, startPoint y: 460, endPoint x: 719, endPoint y: 581, distance: 121.5
click at [719, 581] on div at bounding box center [849, 526] width 438 height 226
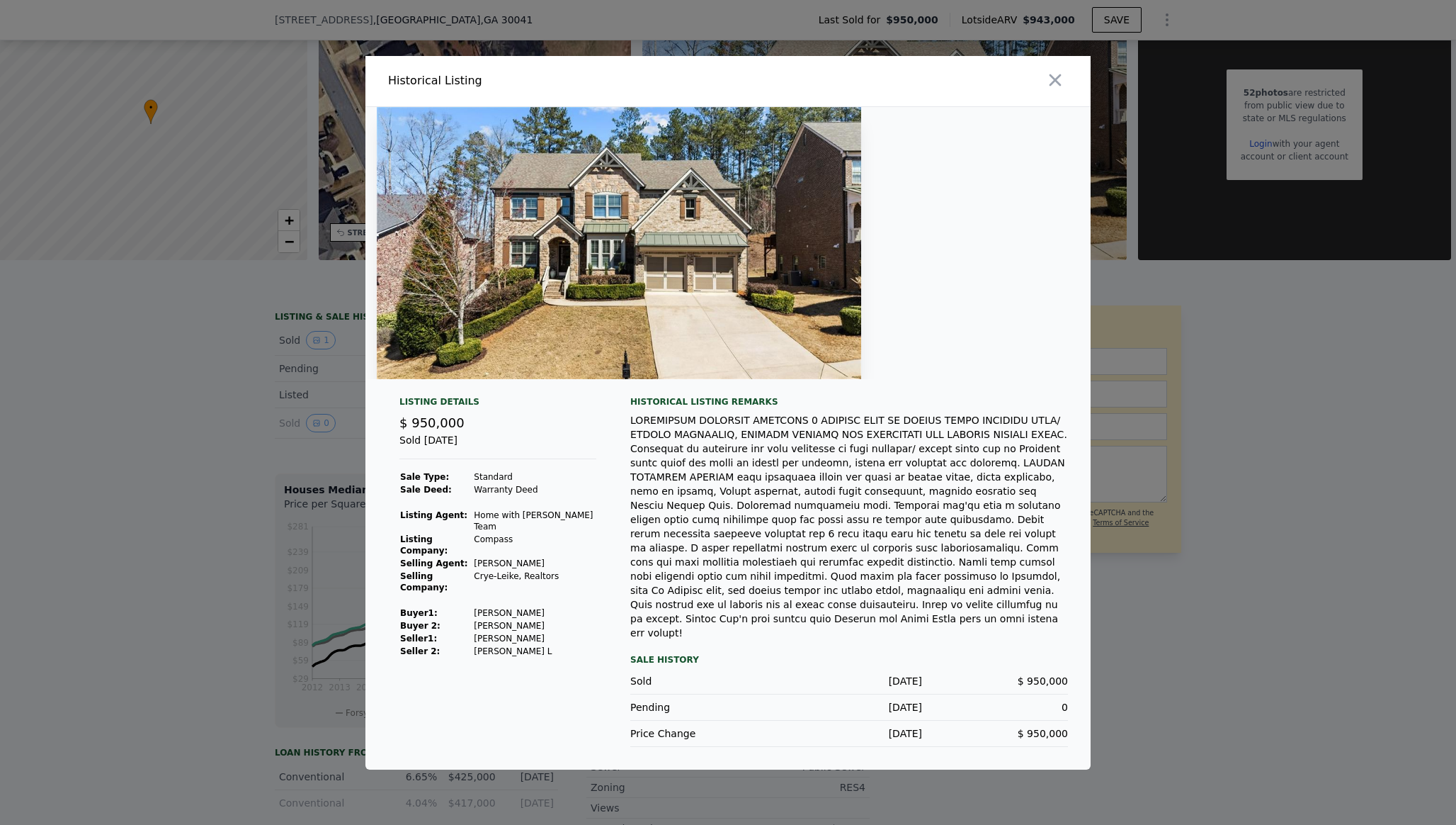
click at [719, 581] on div at bounding box center [849, 526] width 438 height 226
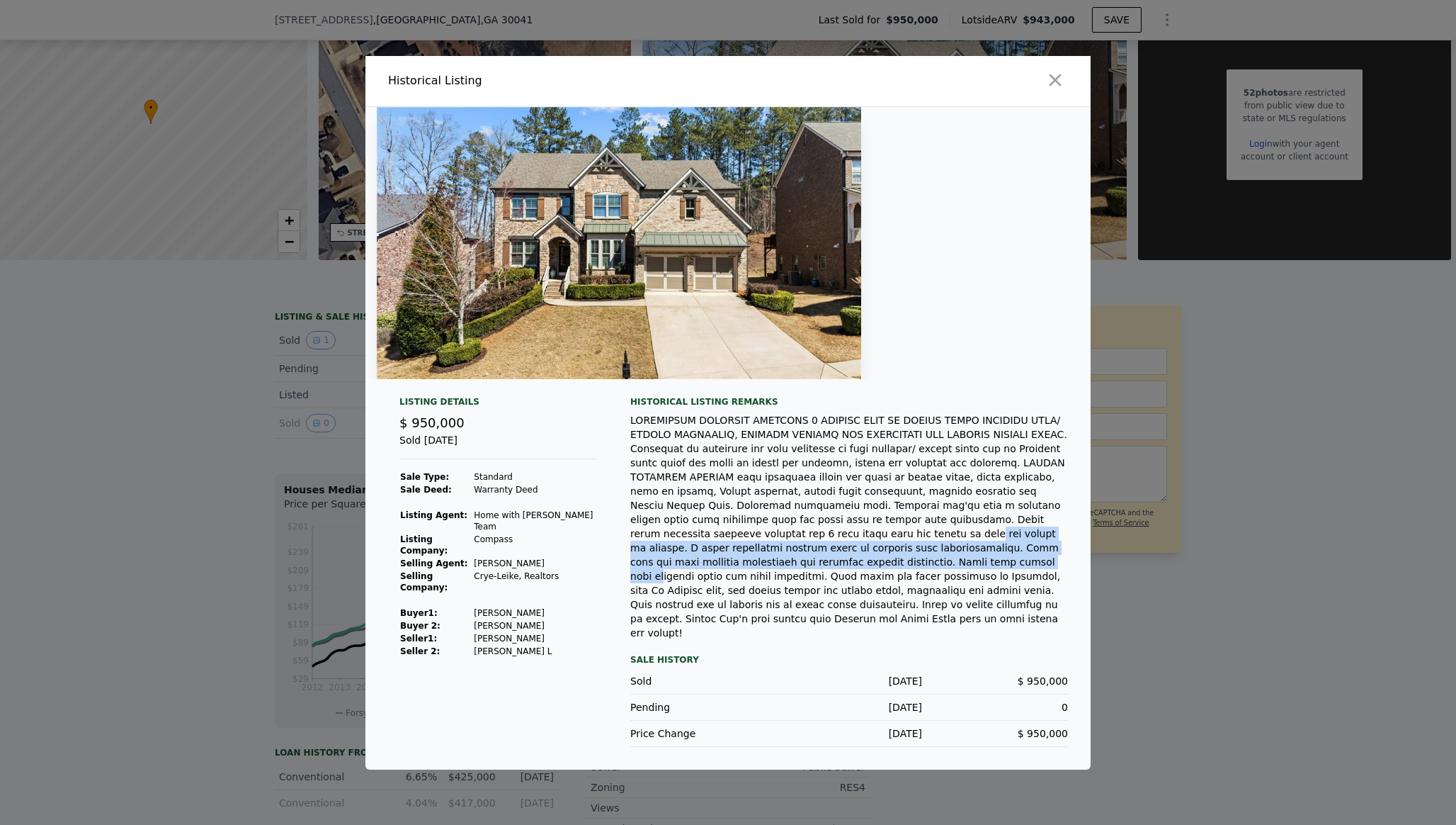
drag, startPoint x: 719, startPoint y: 581, endPoint x: 737, endPoint y: 551, distance: 35.0
click at [737, 551] on div at bounding box center [849, 526] width 438 height 226
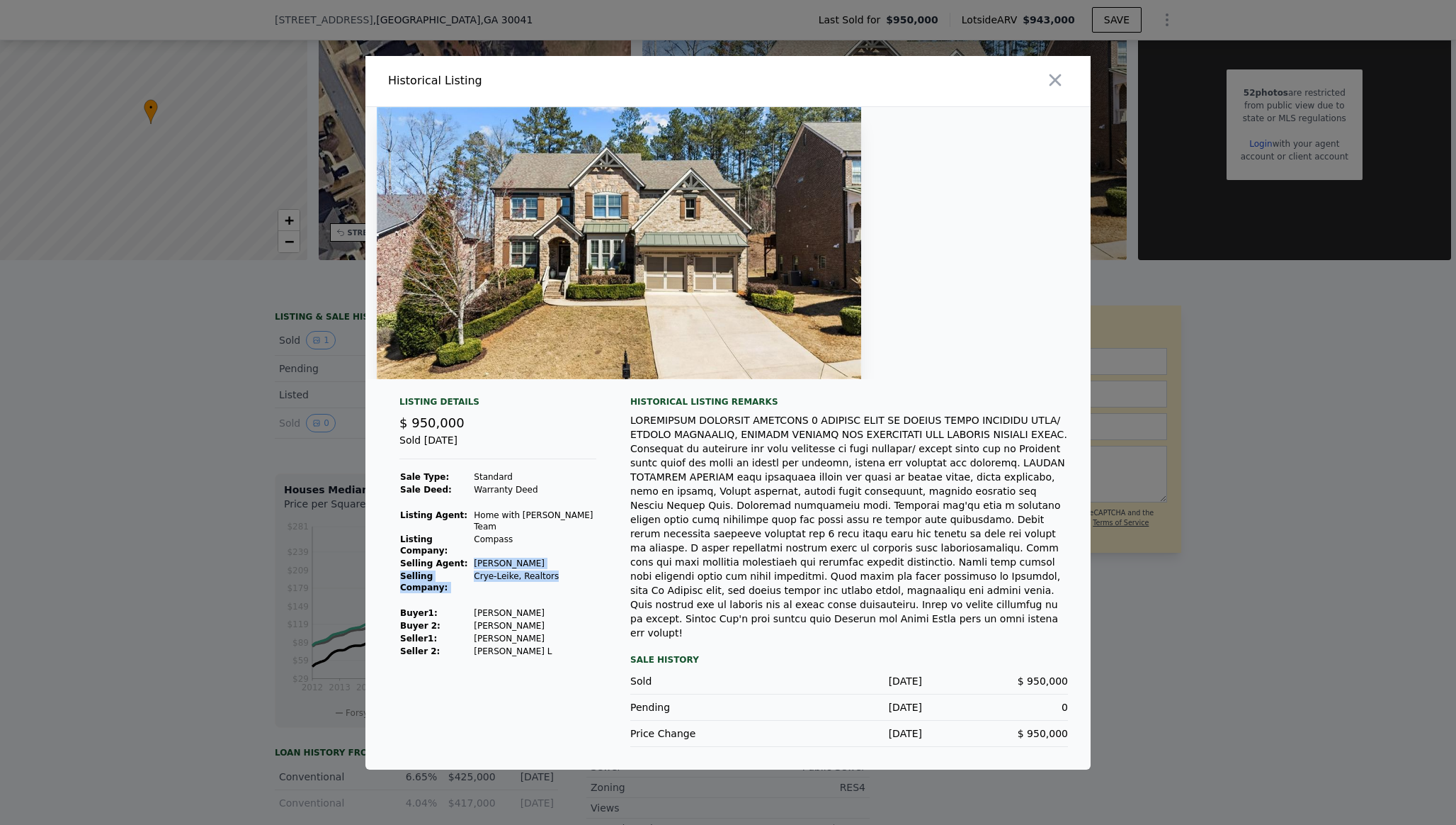
drag, startPoint x: 481, startPoint y: 553, endPoint x: 560, endPoint y: 570, distance: 80.8
click at [560, 570] on tbody "Sale Type: Standard Sale Deed: Warranty Deed Listing Agent: Home with Sherry Te…" at bounding box center [498, 564] width 197 height 187
click at [560, 607] on td "Makineni Chandana" at bounding box center [534, 613] width 123 height 13
drag, startPoint x: 560, startPoint y: 589, endPoint x: 479, endPoint y: 590, distance: 81.0
click at [479, 607] on tr "Buyer 1 : Makineni Chandana" at bounding box center [498, 613] width 197 height 13
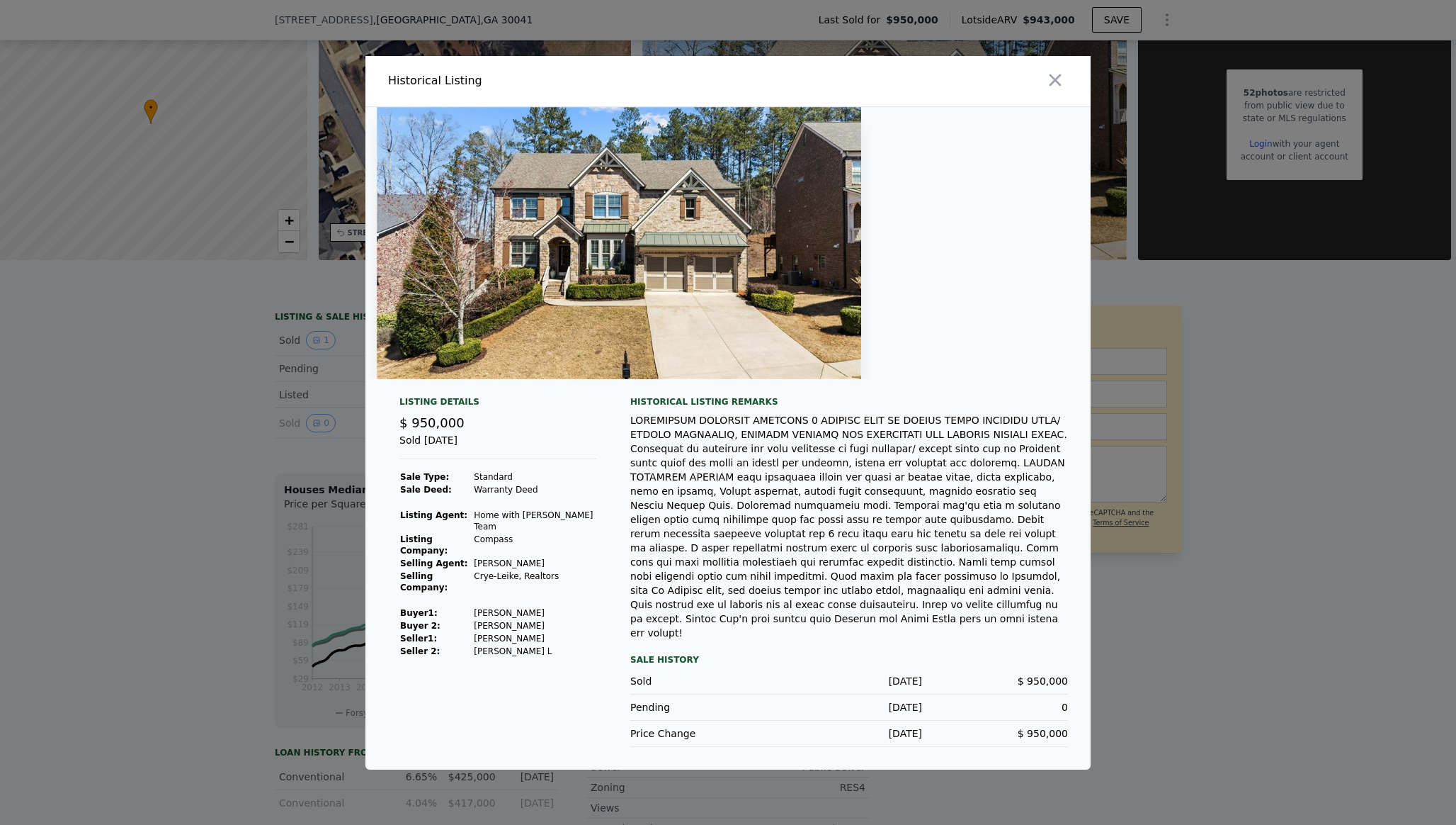
drag, startPoint x: 567, startPoint y: 605, endPoint x: 480, endPoint y: 608, distance: 87.1
click at [480, 619] on td "Nandipati Sivakrishna" at bounding box center [534, 625] width 123 height 13
click at [501, 607] on td "Makineni Chandana" at bounding box center [534, 613] width 123 height 13
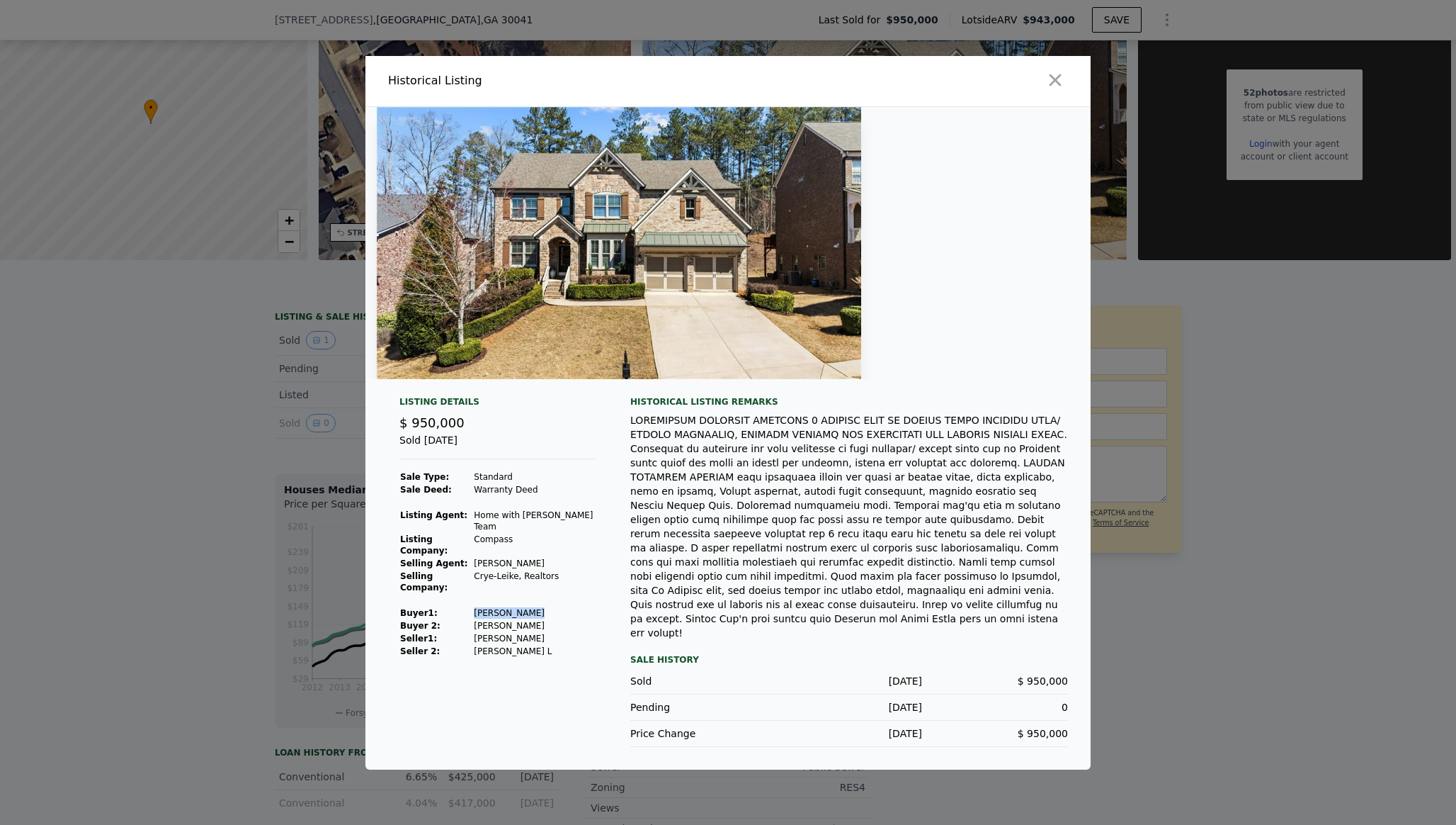
click at [812, 260] on img at bounding box center [619, 243] width 485 height 272
click at [931, 243] on div at bounding box center [728, 243] width 725 height 272
click at [1051, 86] on icon "button" at bounding box center [1056, 80] width 12 height 12
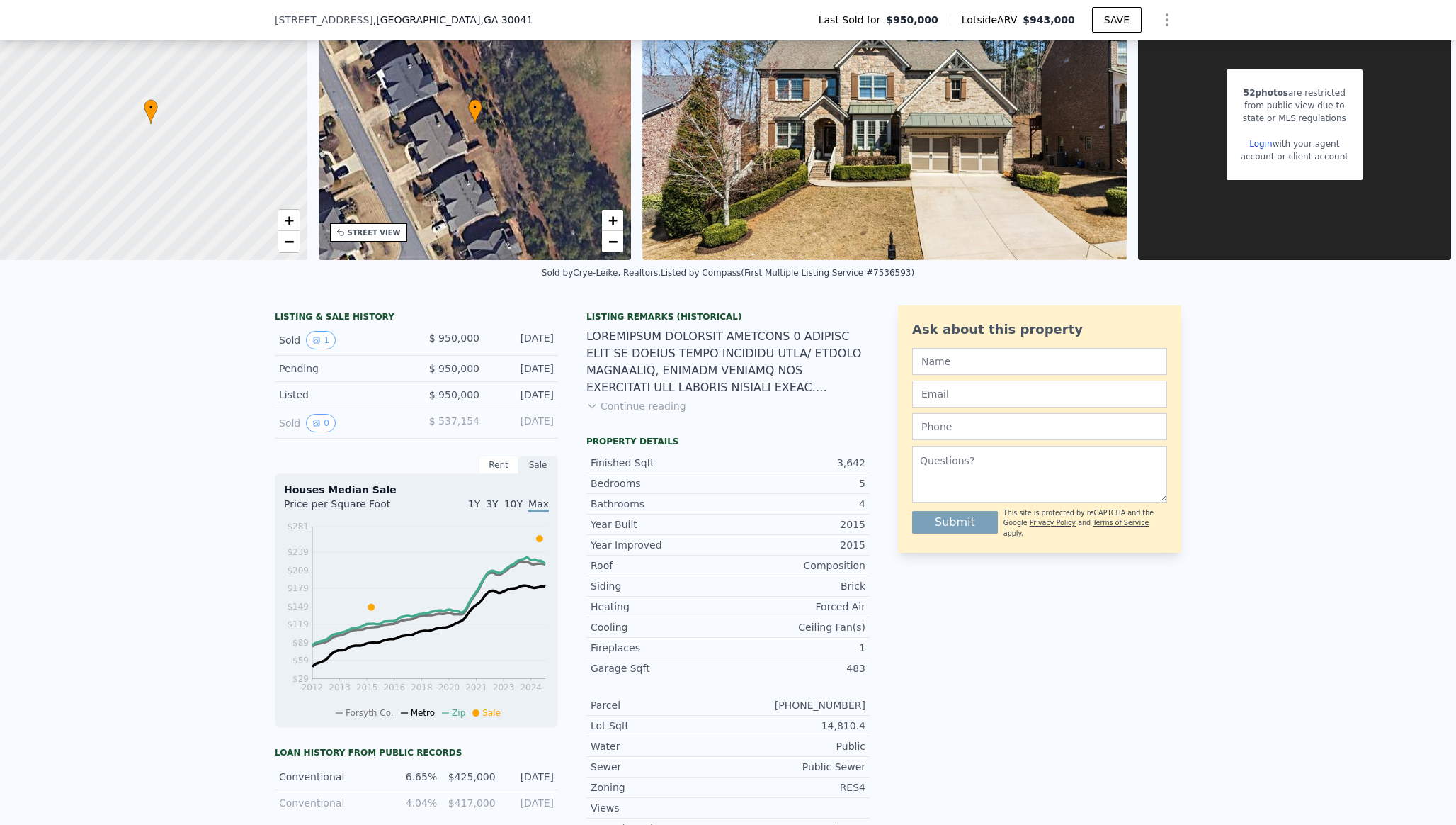
click at [1183, 165] on div "52 photos are restricted from public view due to state or MLS regulations Login…" at bounding box center [1295, 124] width 313 height 272
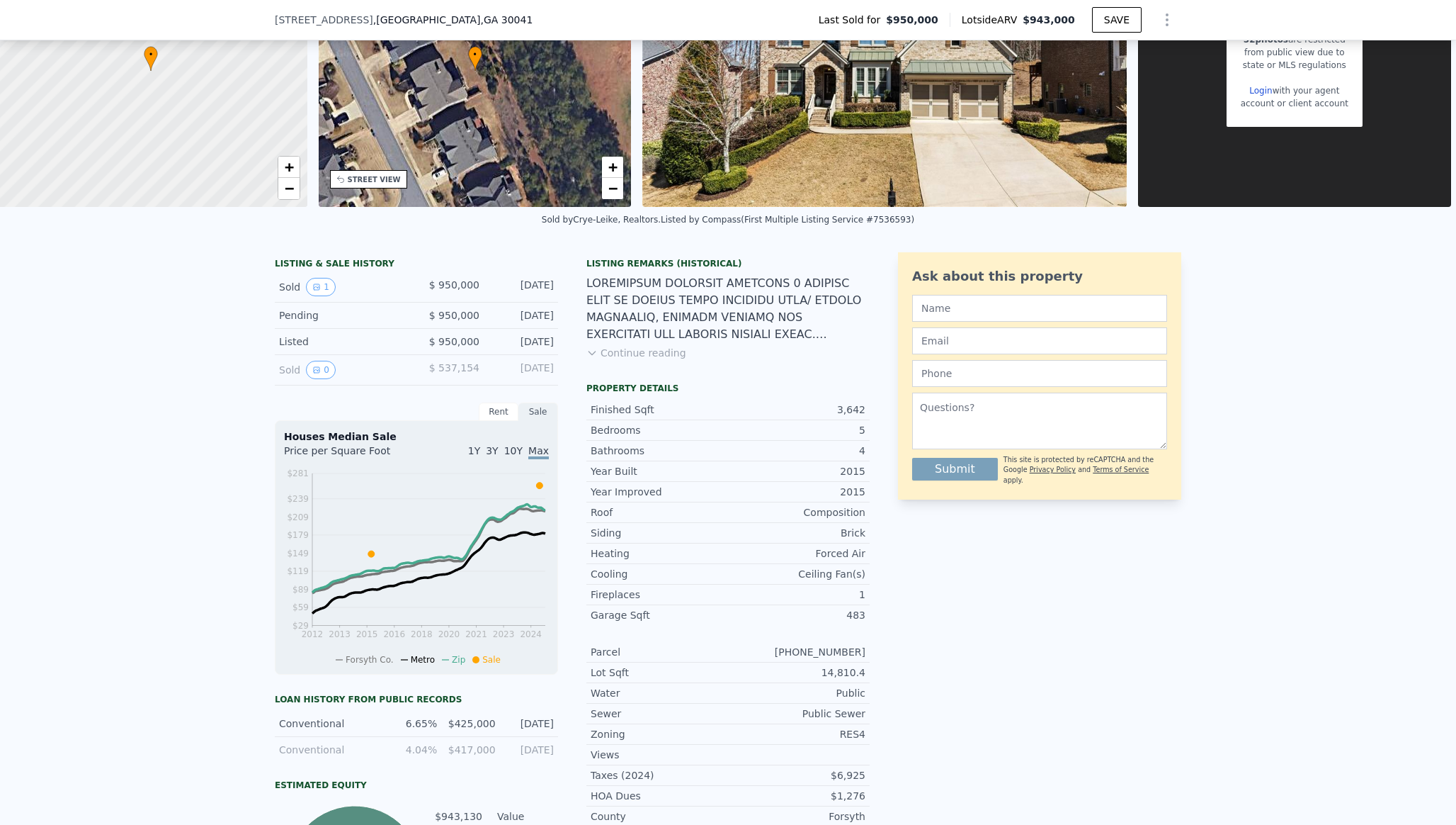
scroll to position [146, 0]
click at [287, 370] on div "Sold 0" at bounding box center [342, 368] width 126 height 19
click at [309, 335] on div "Listed" at bounding box center [342, 340] width 126 height 14
click at [293, 341] on div "Listed" at bounding box center [342, 340] width 126 height 14
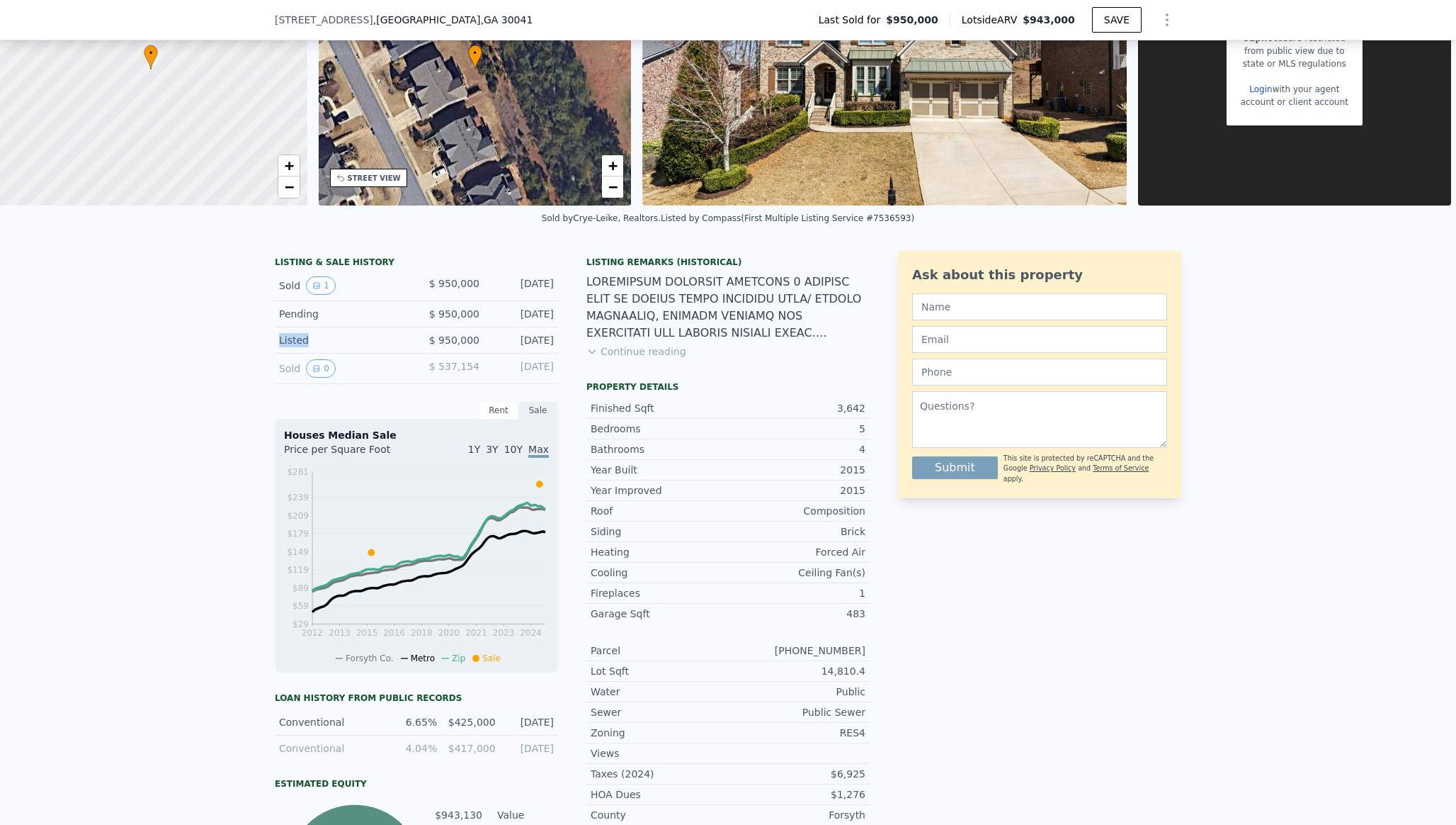
click at [293, 341] on div "Listed" at bounding box center [342, 340] width 126 height 14
click at [444, 330] on div "Listed $ 950,000 Mar 5, 2025" at bounding box center [416, 340] width 283 height 26
click at [664, 351] on button "Continue reading" at bounding box center [636, 351] width 100 height 14
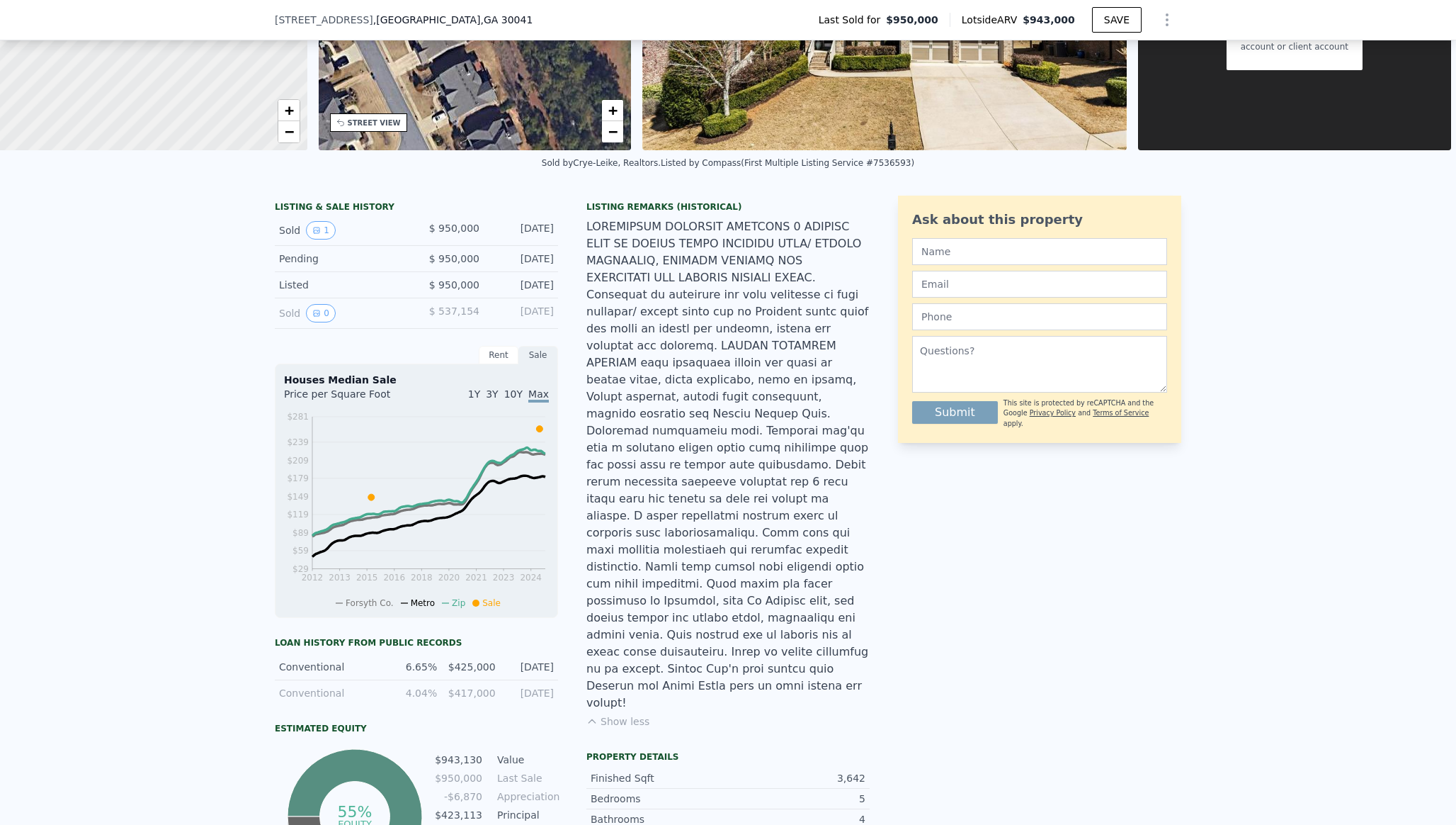
scroll to position [203, 0]
click at [306, 263] on div "Pending" at bounding box center [342, 258] width 126 height 14
click at [326, 232] on button "1" at bounding box center [321, 229] width 30 height 19
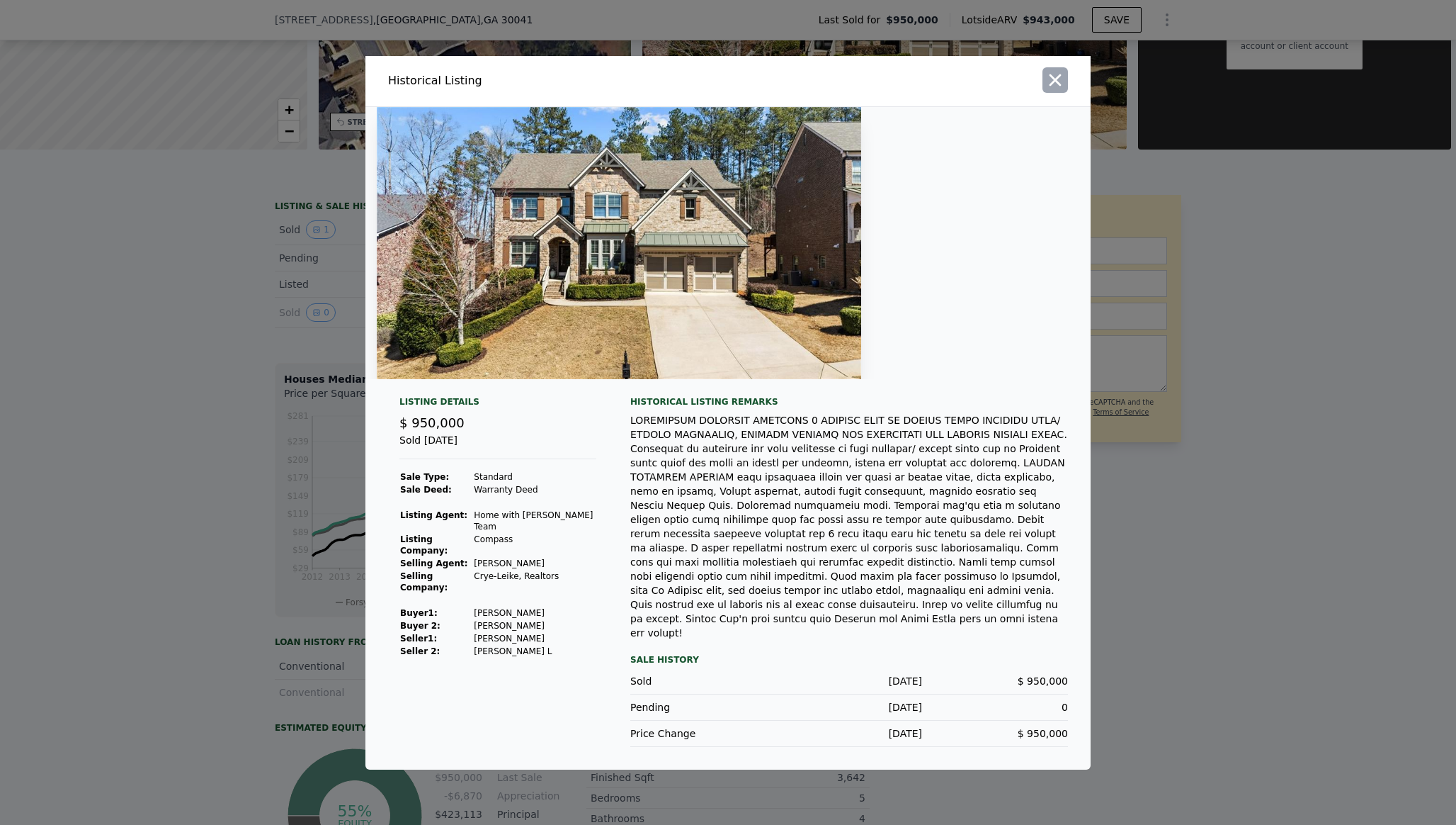
click at [1051, 86] on icon "button" at bounding box center [1056, 80] width 12 height 12
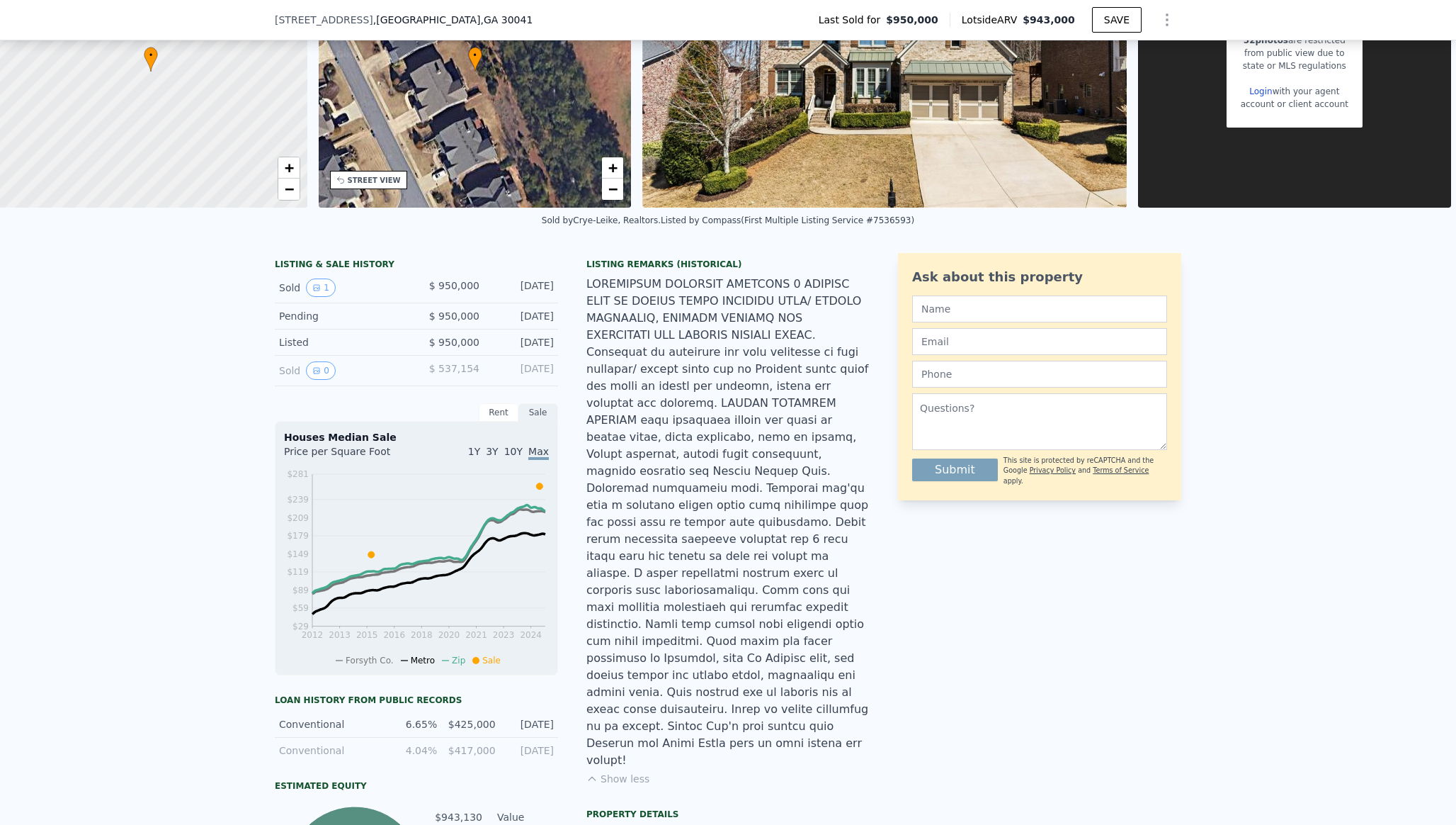
scroll to position [0, 0]
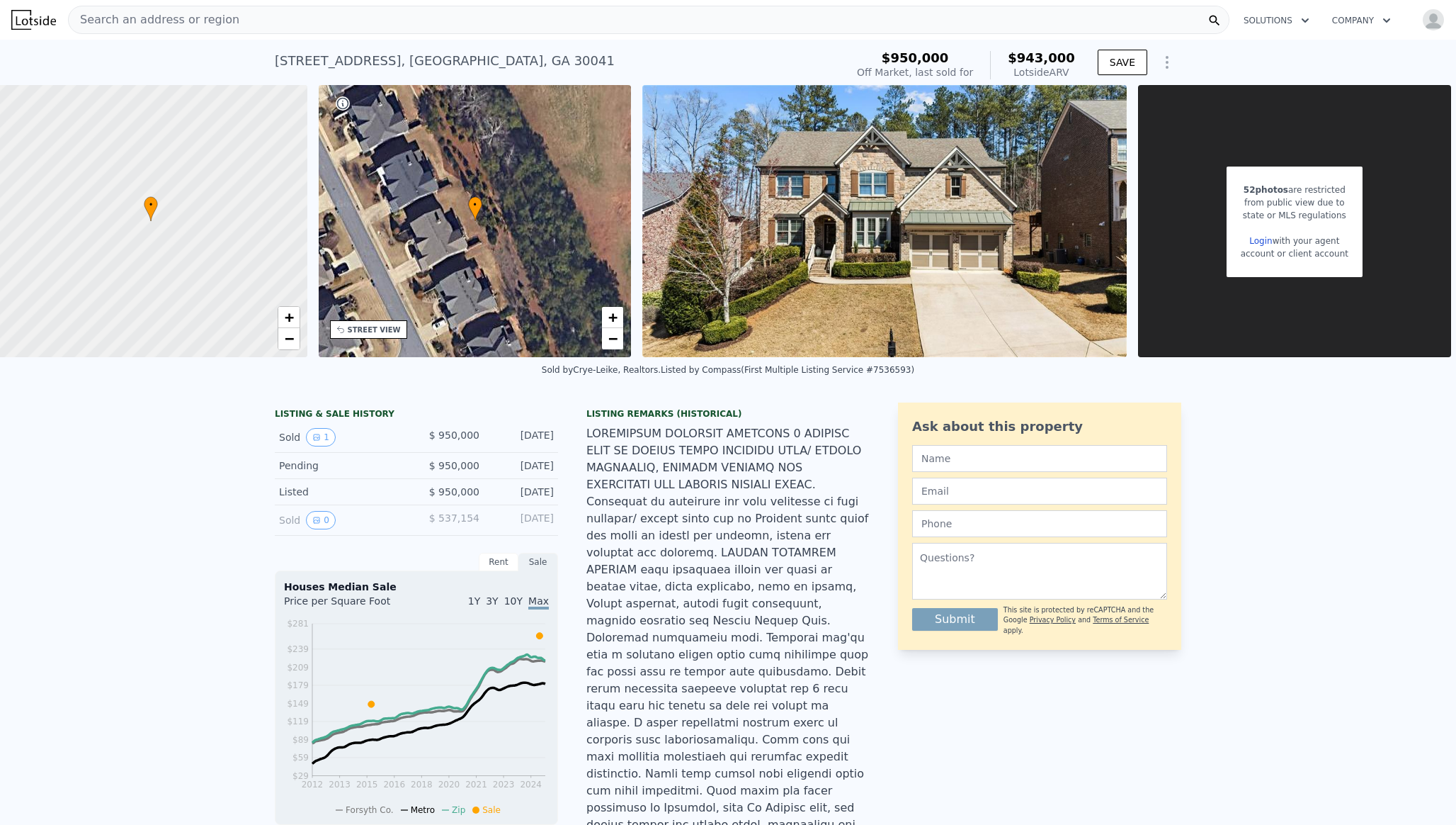
click at [289, 61] on div "2820 Garonne Way , Forsyth County , GA 30041" at bounding box center [444, 61] width 340 height 20
click at [1020, 20] on div "Search an address or region" at bounding box center [648, 20] width 1162 height 28
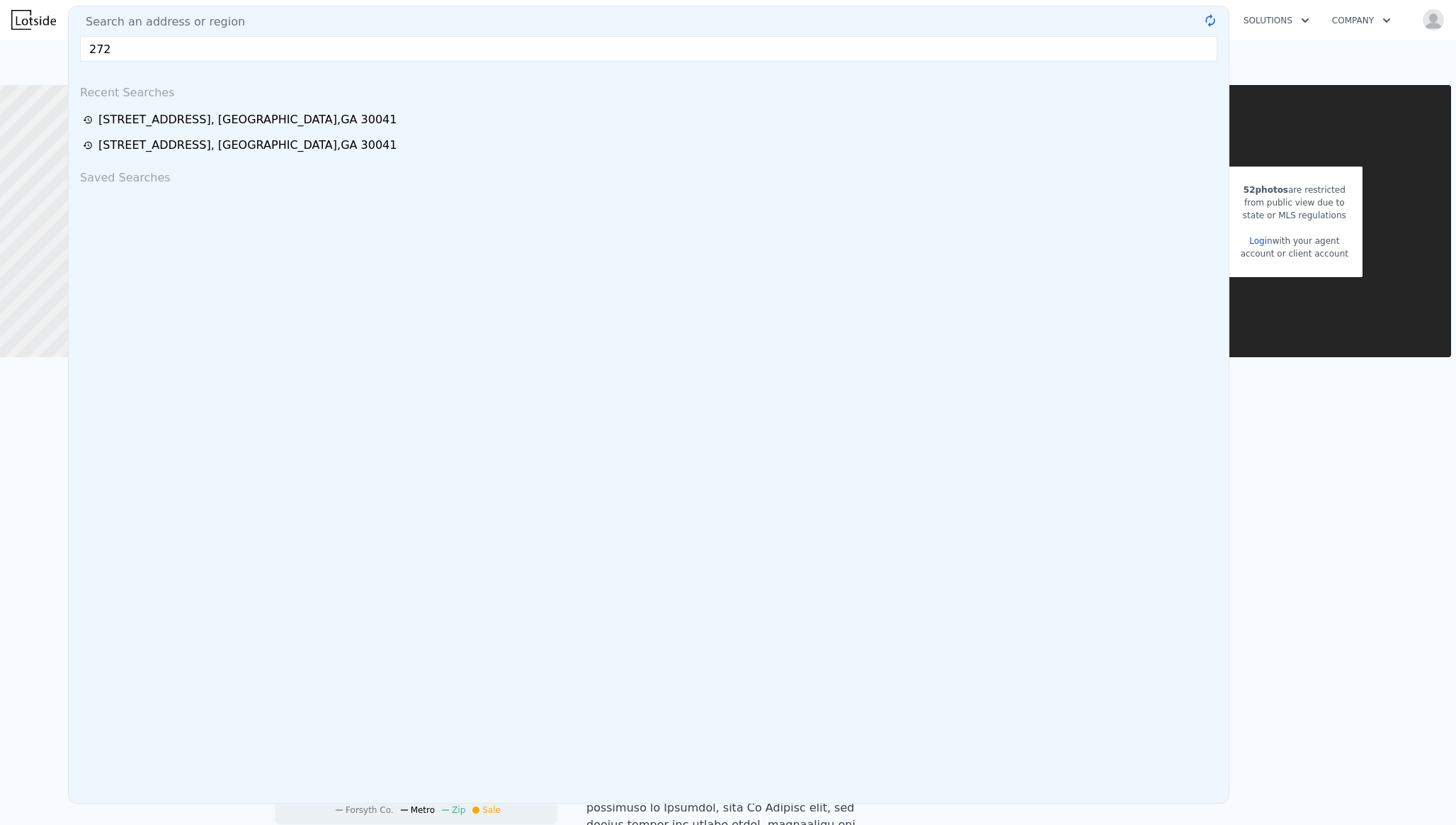
type input "27"
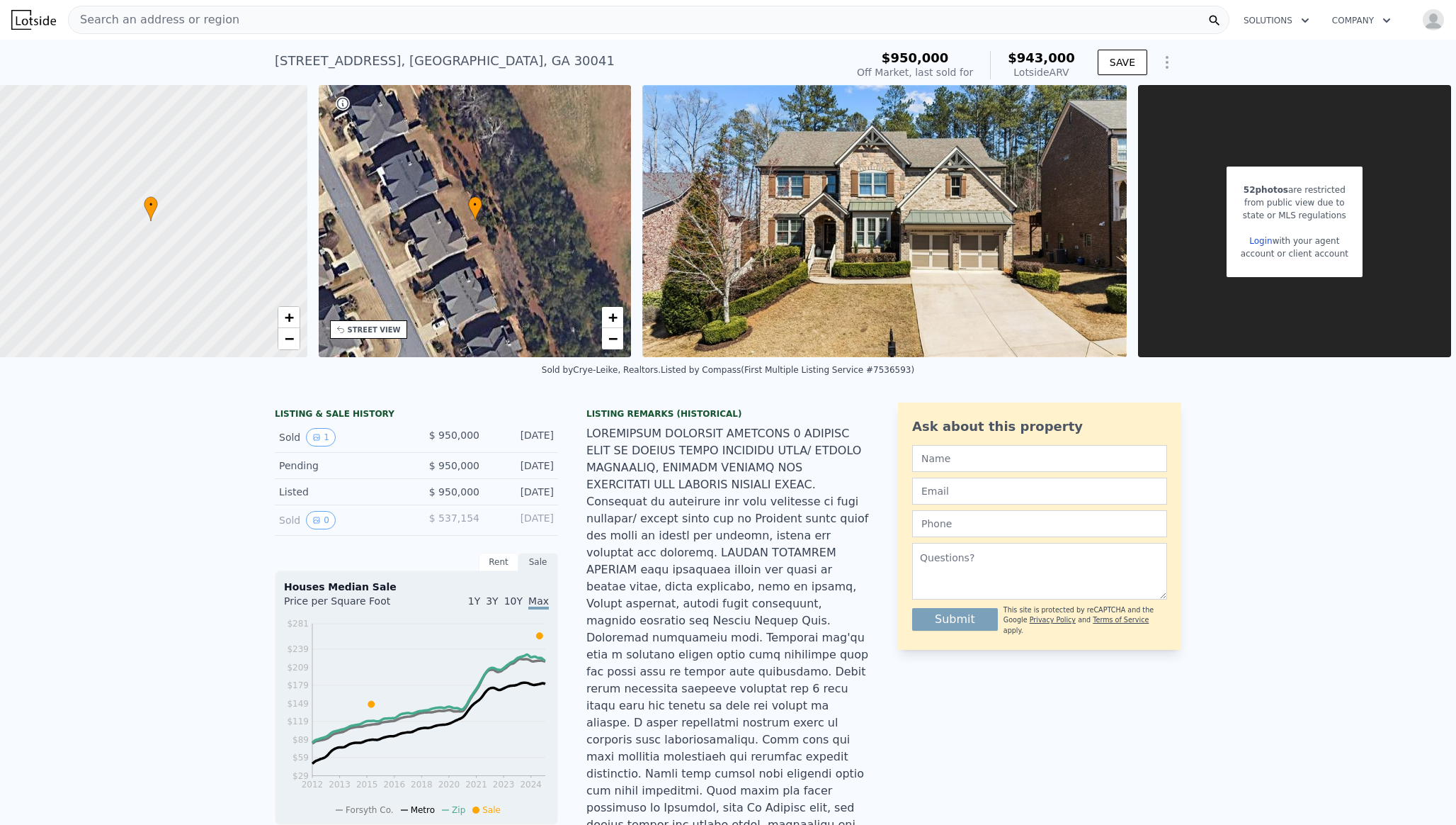
click at [875, 13] on div "Search an address or region" at bounding box center [648, 20] width 1162 height 28
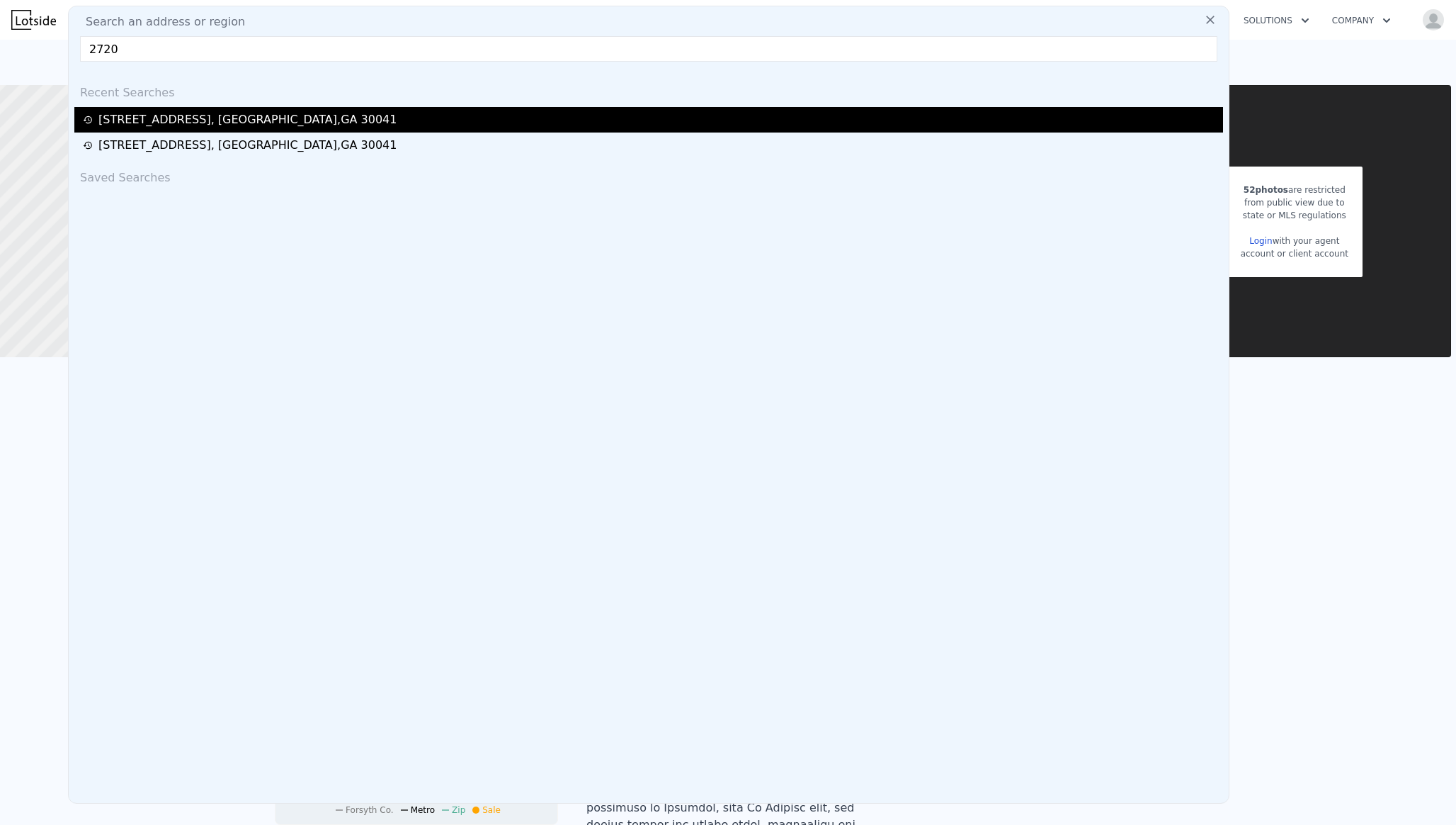
type input "2720"
click at [635, 120] on div "2720 Garonne Way , Forsyth County , GA 30041" at bounding box center [651, 120] width 1136 height 17
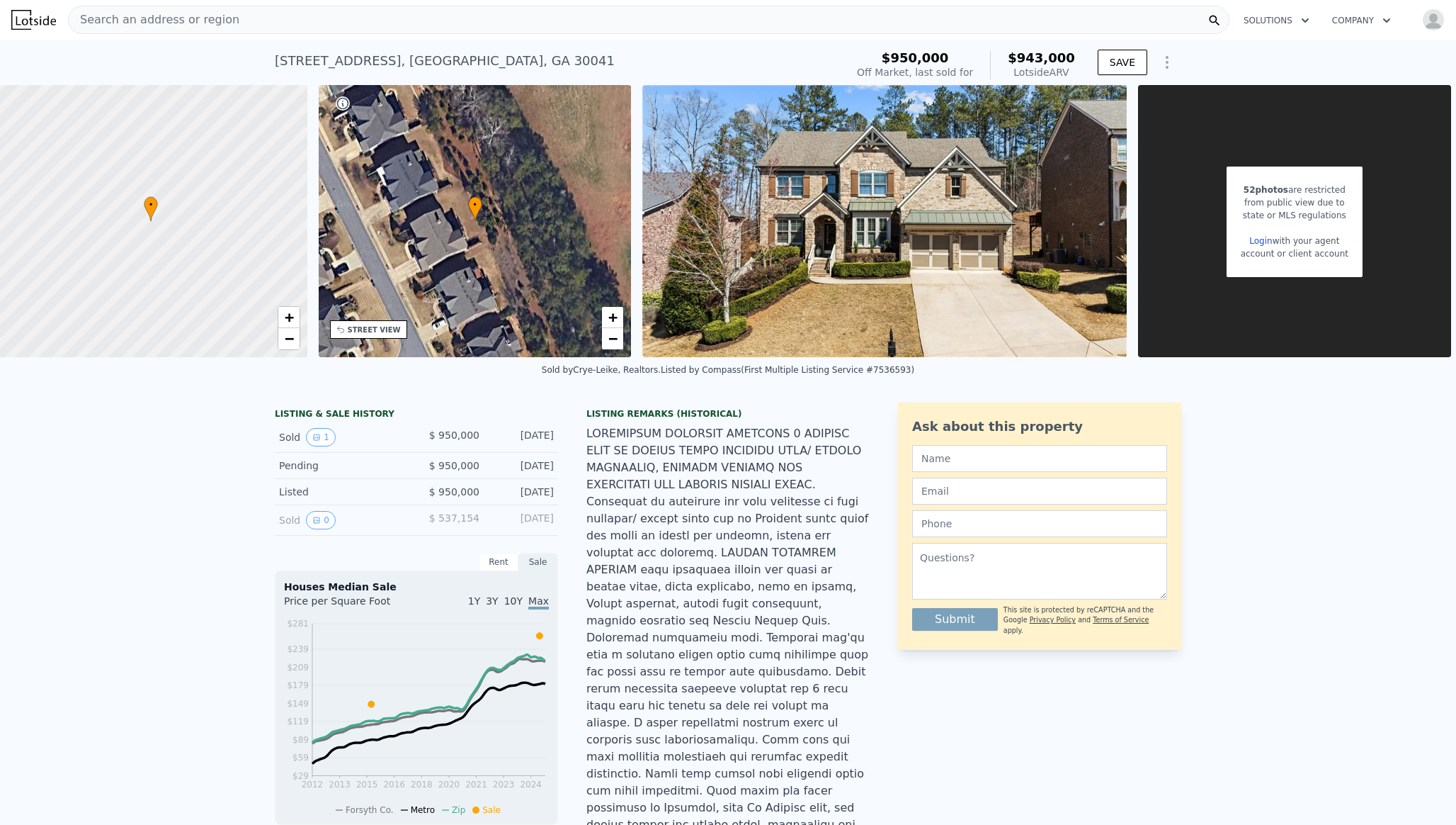
scroll to position [0, 329]
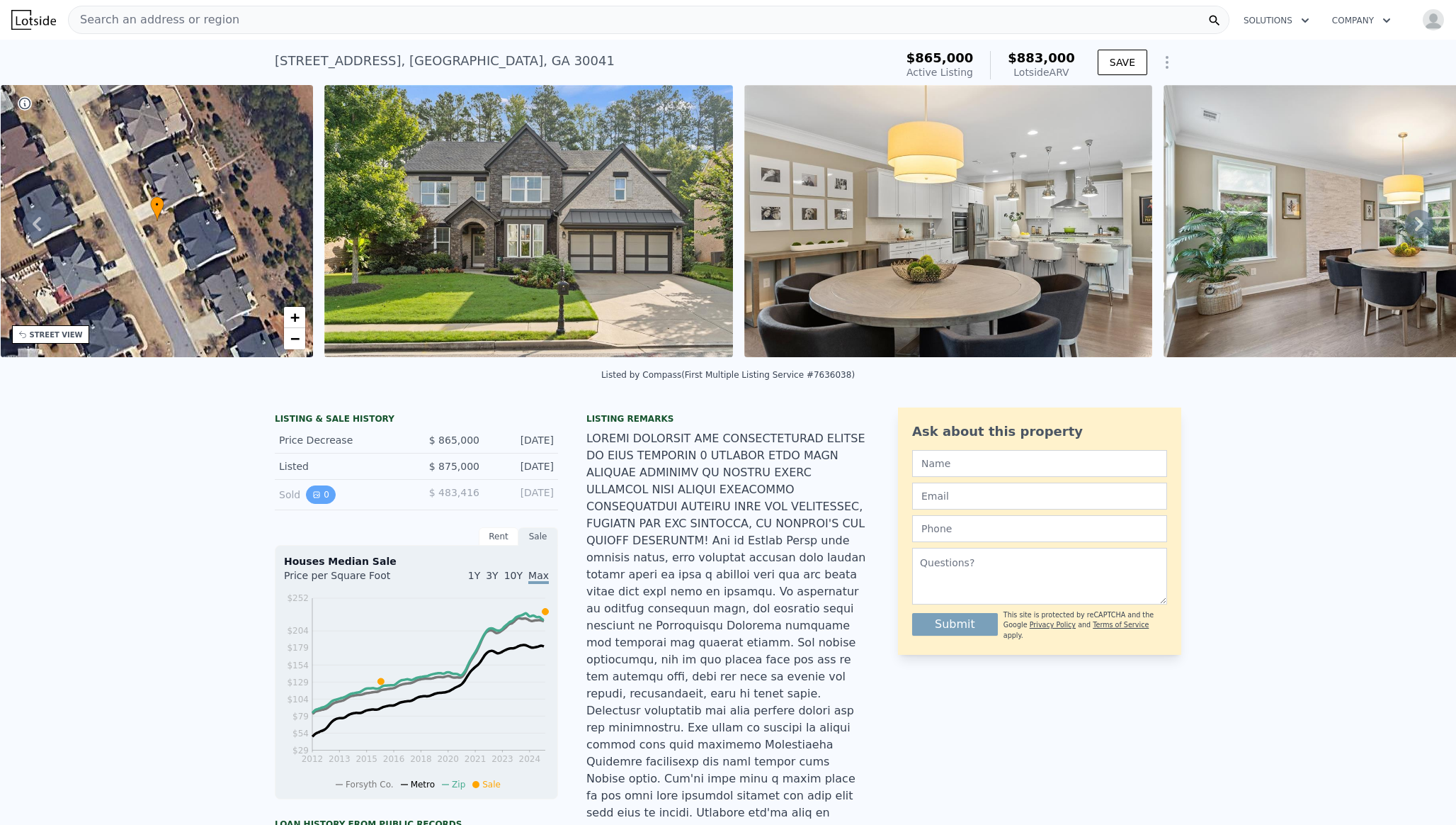
click at [326, 493] on button "0" at bounding box center [321, 494] width 30 height 19
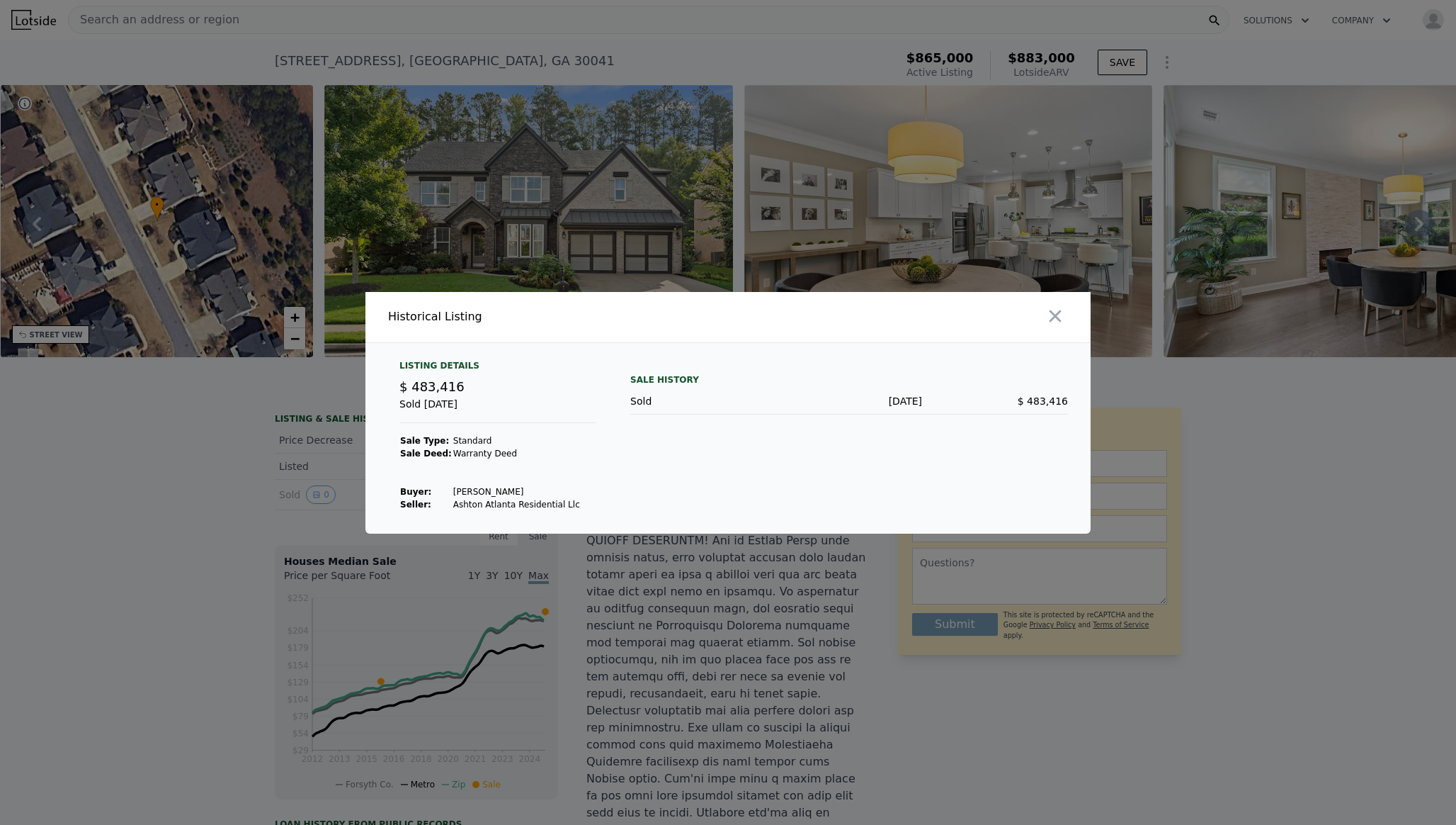
drag, startPoint x: 515, startPoint y: 489, endPoint x: 446, endPoint y: 492, distance: 69.1
click at [453, 492] on td "Melone Allison A" at bounding box center [517, 491] width 128 height 13
click at [1057, 321] on icon "button" at bounding box center [1055, 316] width 20 height 20
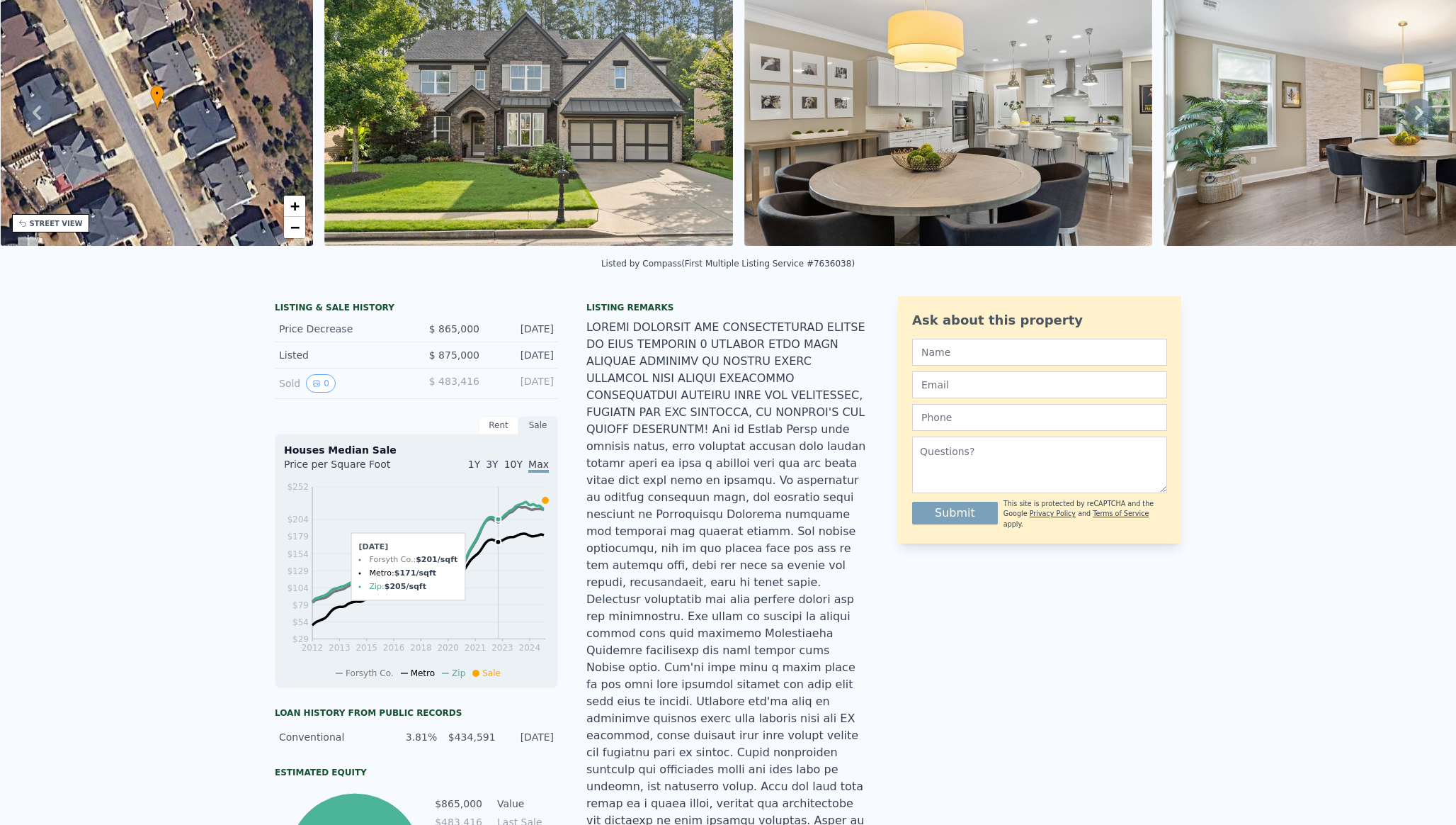
scroll to position [0, 0]
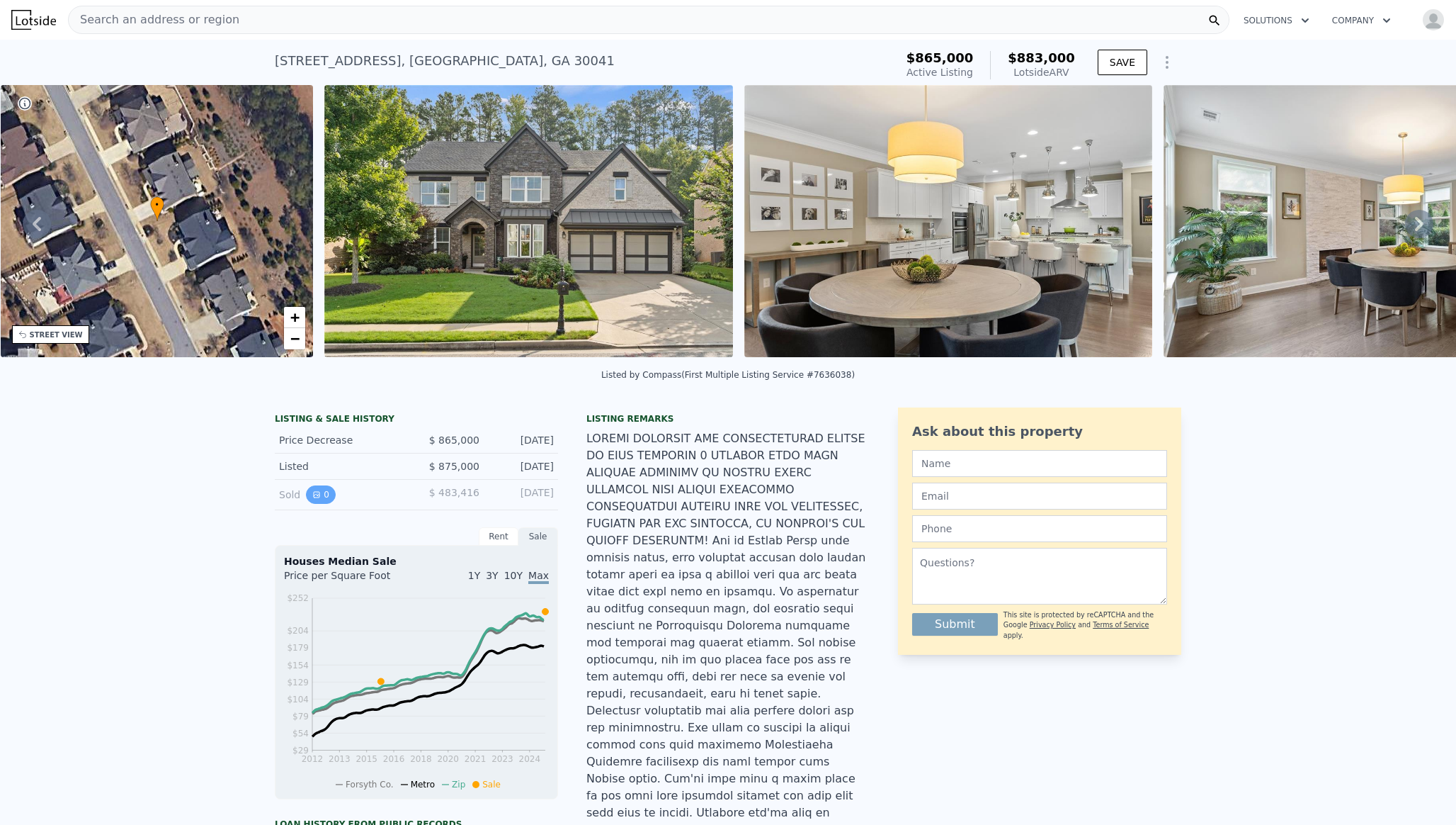
click at [326, 490] on button "0" at bounding box center [321, 494] width 30 height 19
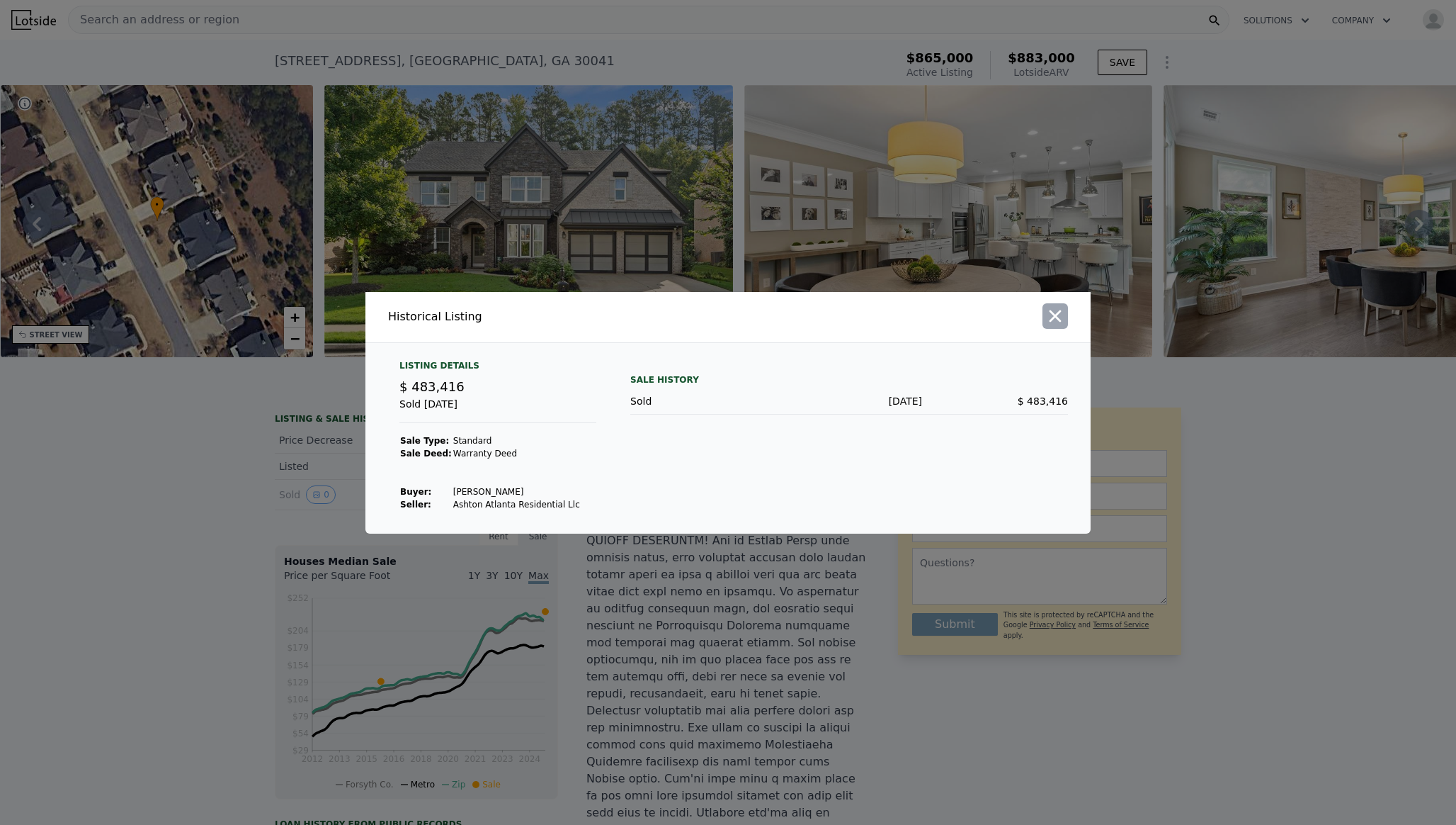
click at [1052, 327] on button "button" at bounding box center [1056, 316] width 25 height 25
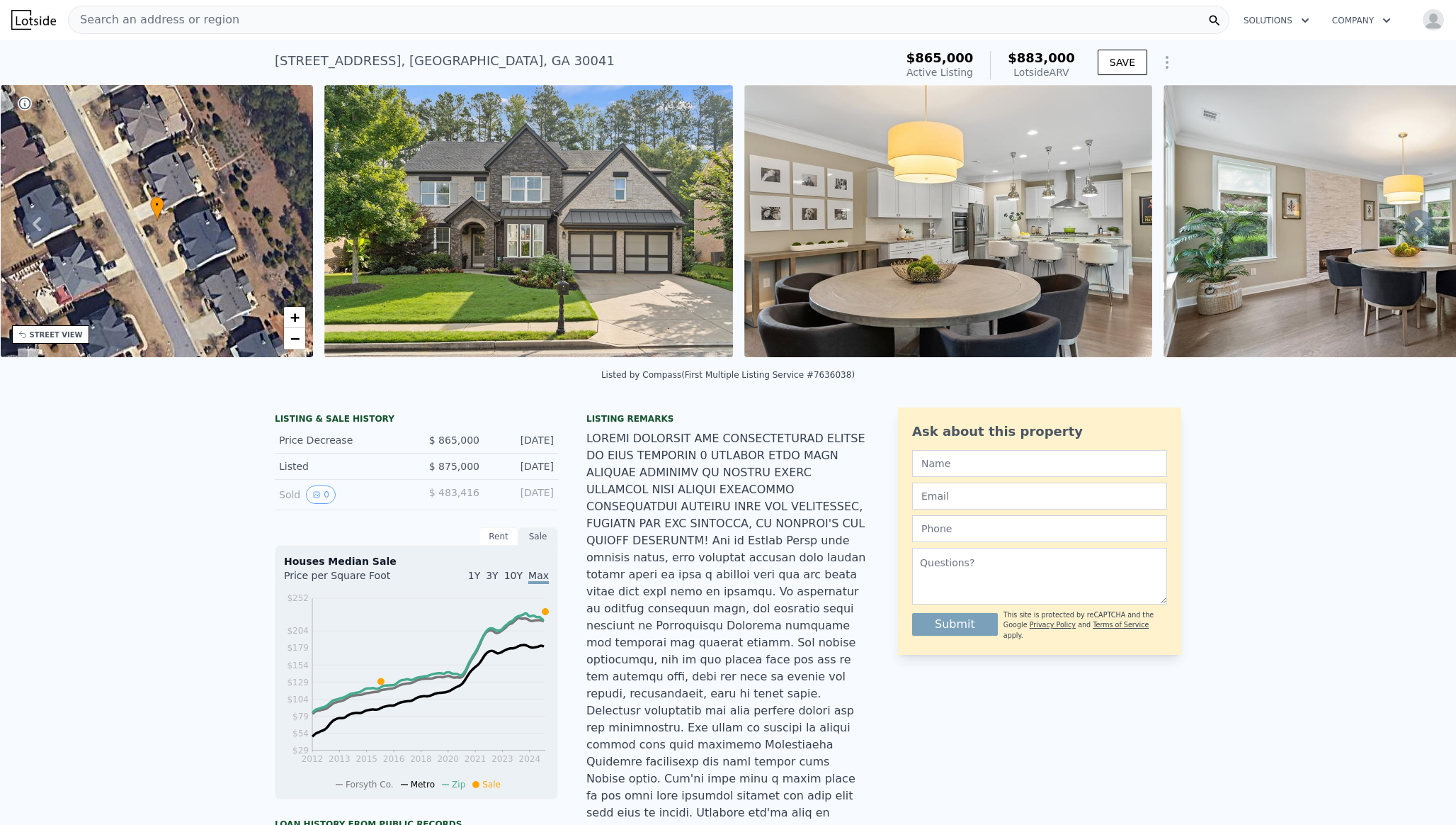
click at [306, 469] on div "Listed" at bounding box center [342, 466] width 126 height 14
click at [315, 437] on div "Price Decrease" at bounding box center [342, 439] width 126 height 14
click at [284, 420] on div "LISTING & SALE HISTORY" at bounding box center [416, 420] width 283 height 14
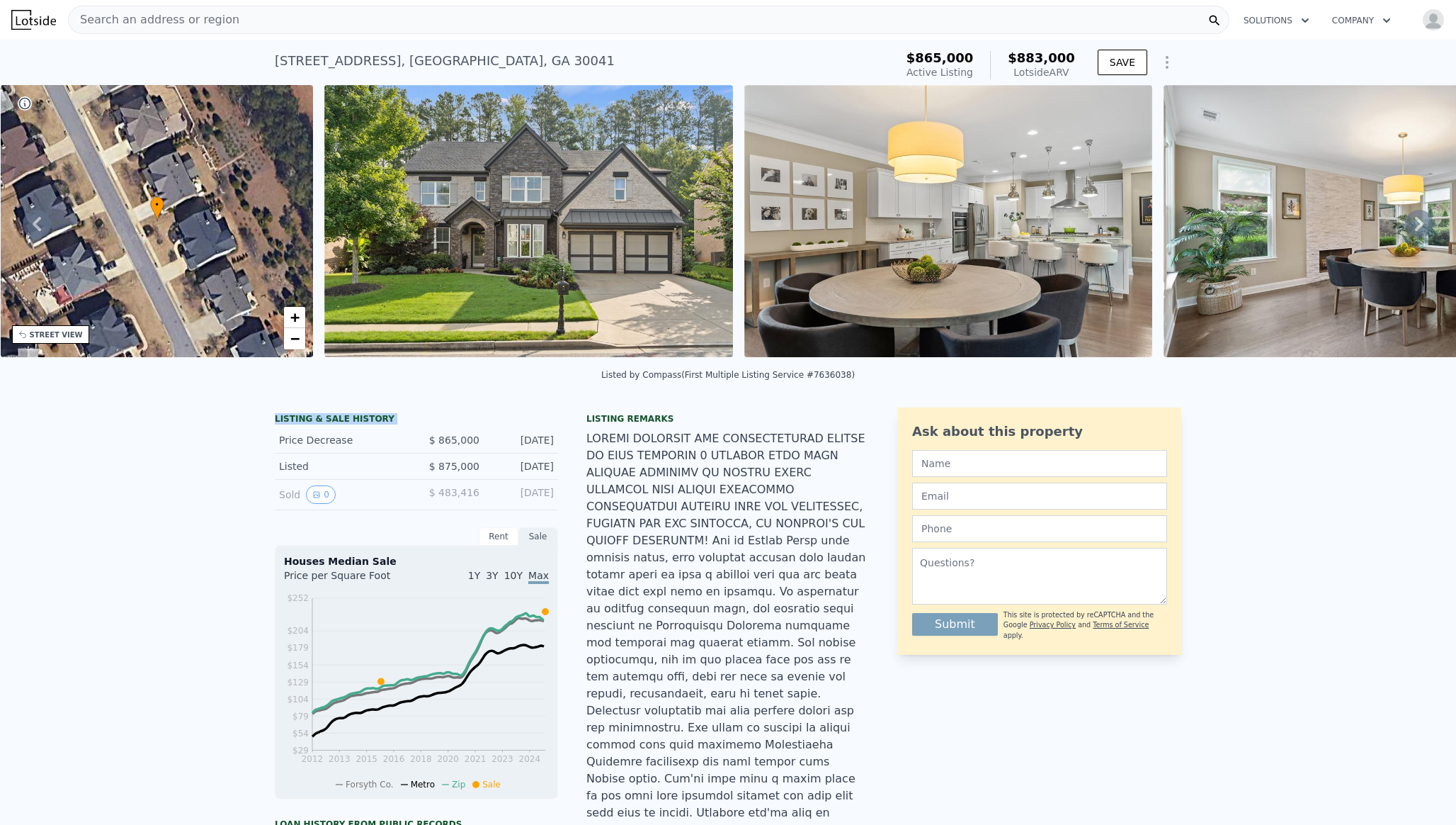
click at [284, 420] on div "LISTING & SALE HISTORY" at bounding box center [416, 420] width 283 height 14
click at [496, 531] on div "Rent" at bounding box center [498, 536] width 40 height 19
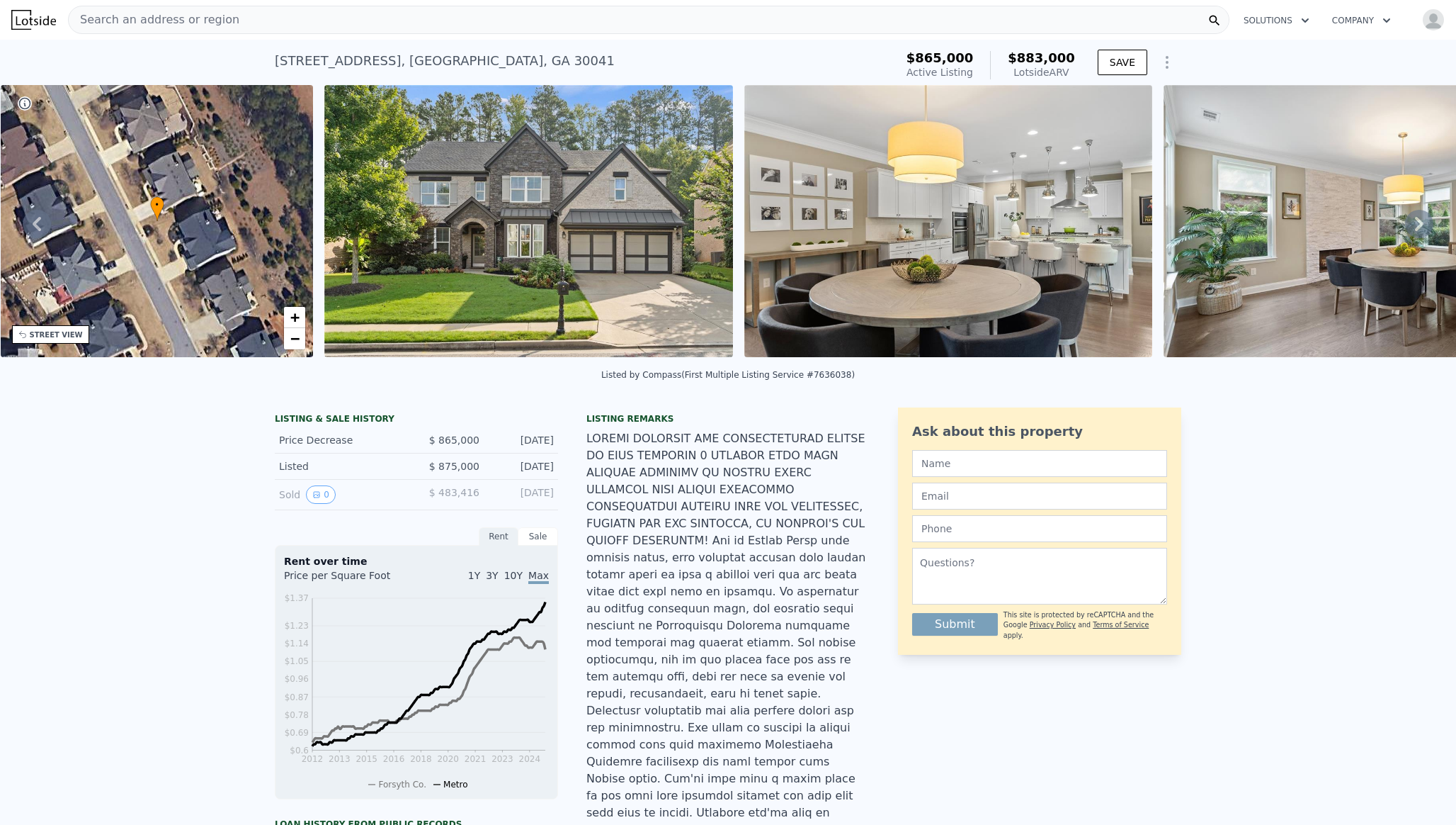
click at [530, 537] on div "Sale" at bounding box center [538, 536] width 40 height 19
click at [311, 493] on button "0" at bounding box center [321, 494] width 30 height 19
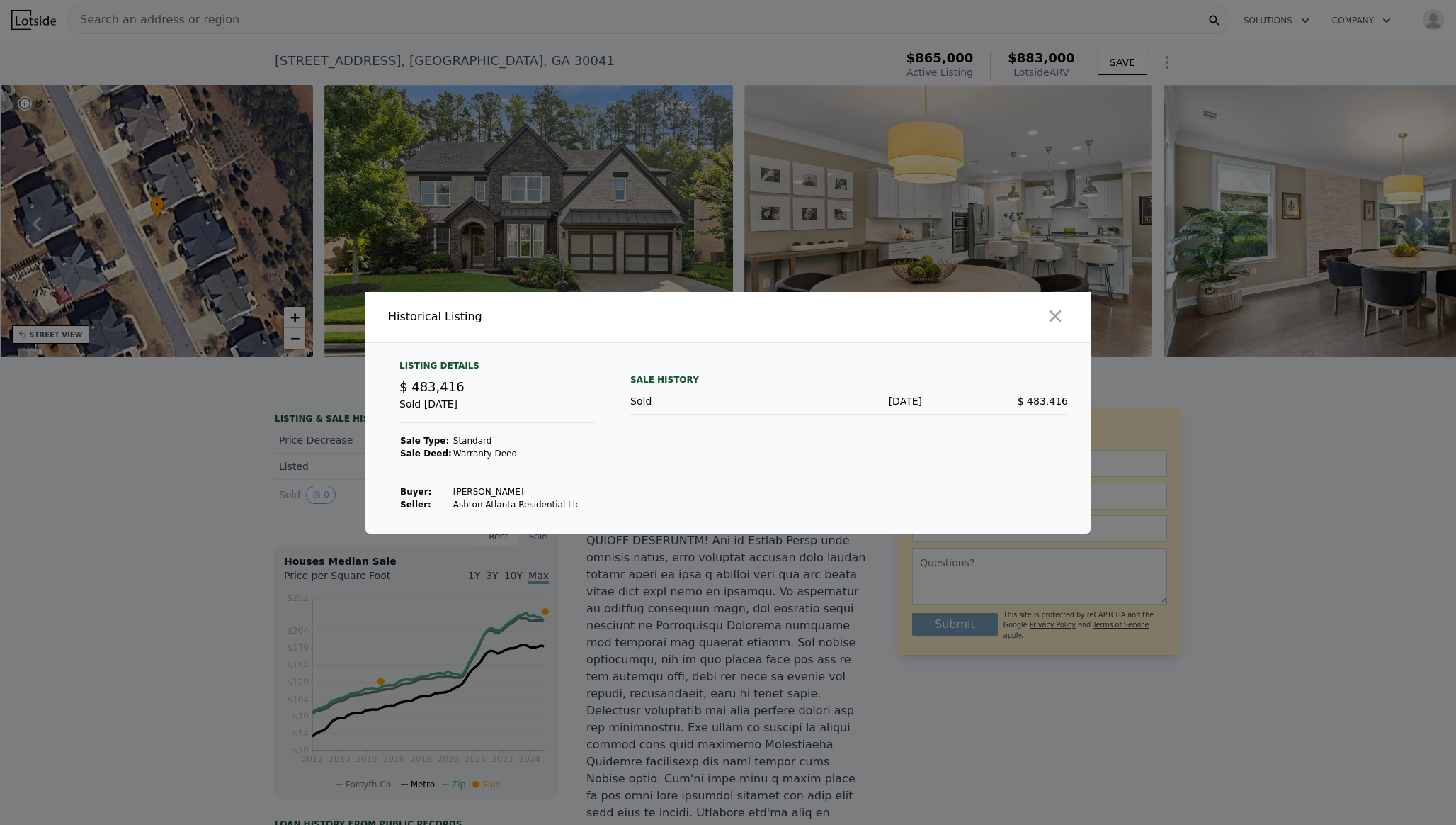
click at [453, 492] on td "Melone Allison A" at bounding box center [517, 491] width 128 height 13
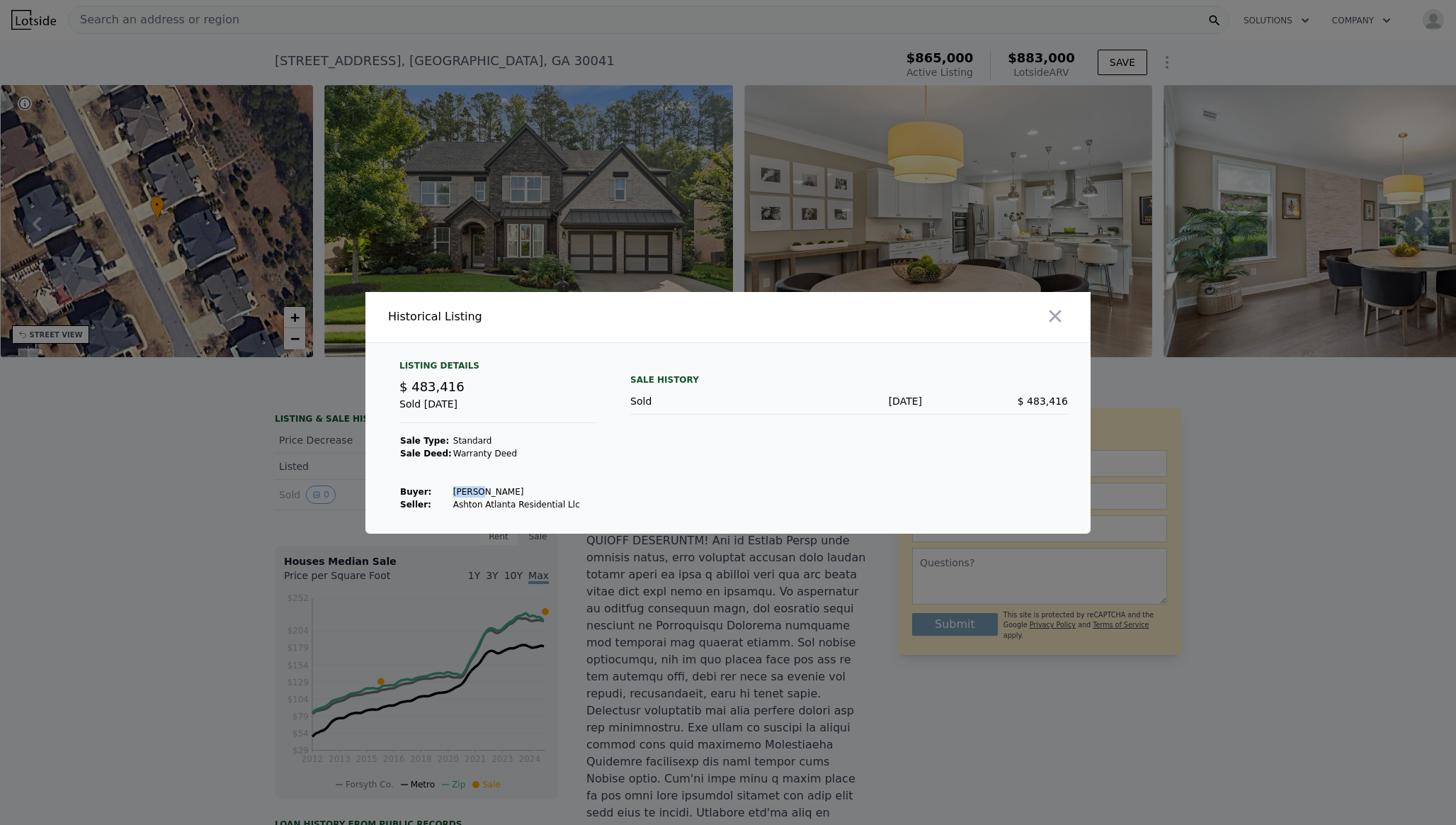
click at [453, 492] on td "Melone Allison A" at bounding box center [517, 491] width 128 height 13
click at [424, 481] on td at bounding box center [426, 478] width 53 height 13
drag, startPoint x: 444, startPoint y: 487, endPoint x: 524, endPoint y: 492, distance: 80.2
click at [524, 492] on tr "Buyer : Melone Allison A" at bounding box center [490, 491] width 182 height 13
click at [524, 492] on td "Melone Allison A" at bounding box center [517, 491] width 128 height 13
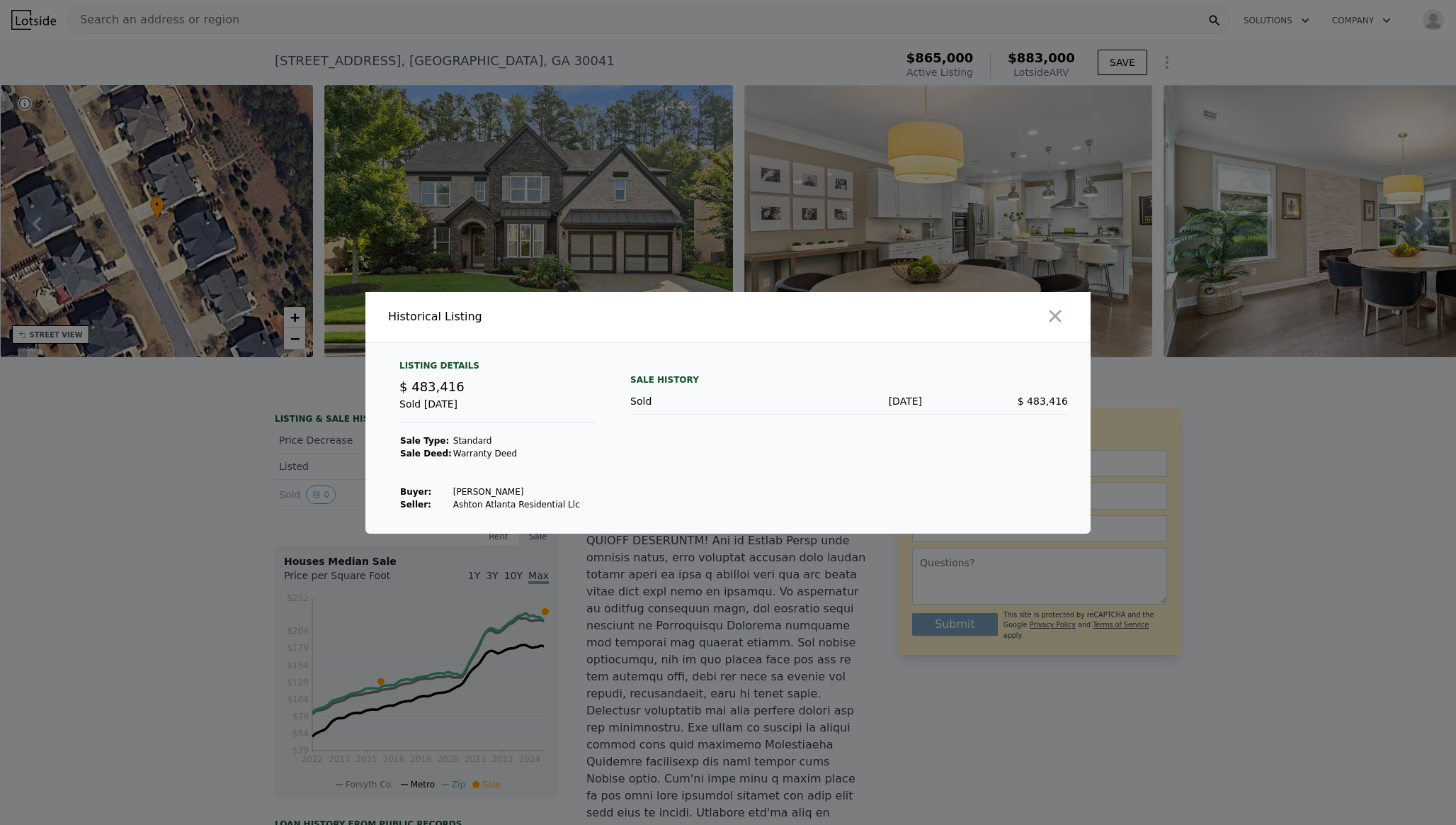
drag, startPoint x: 524, startPoint y: 492, endPoint x: 447, endPoint y: 485, distance: 77.3
click at [453, 485] on td "Melone Allison A" at bounding box center [517, 491] width 128 height 13
click at [1056, 308] on icon "button" at bounding box center [1055, 316] width 20 height 20
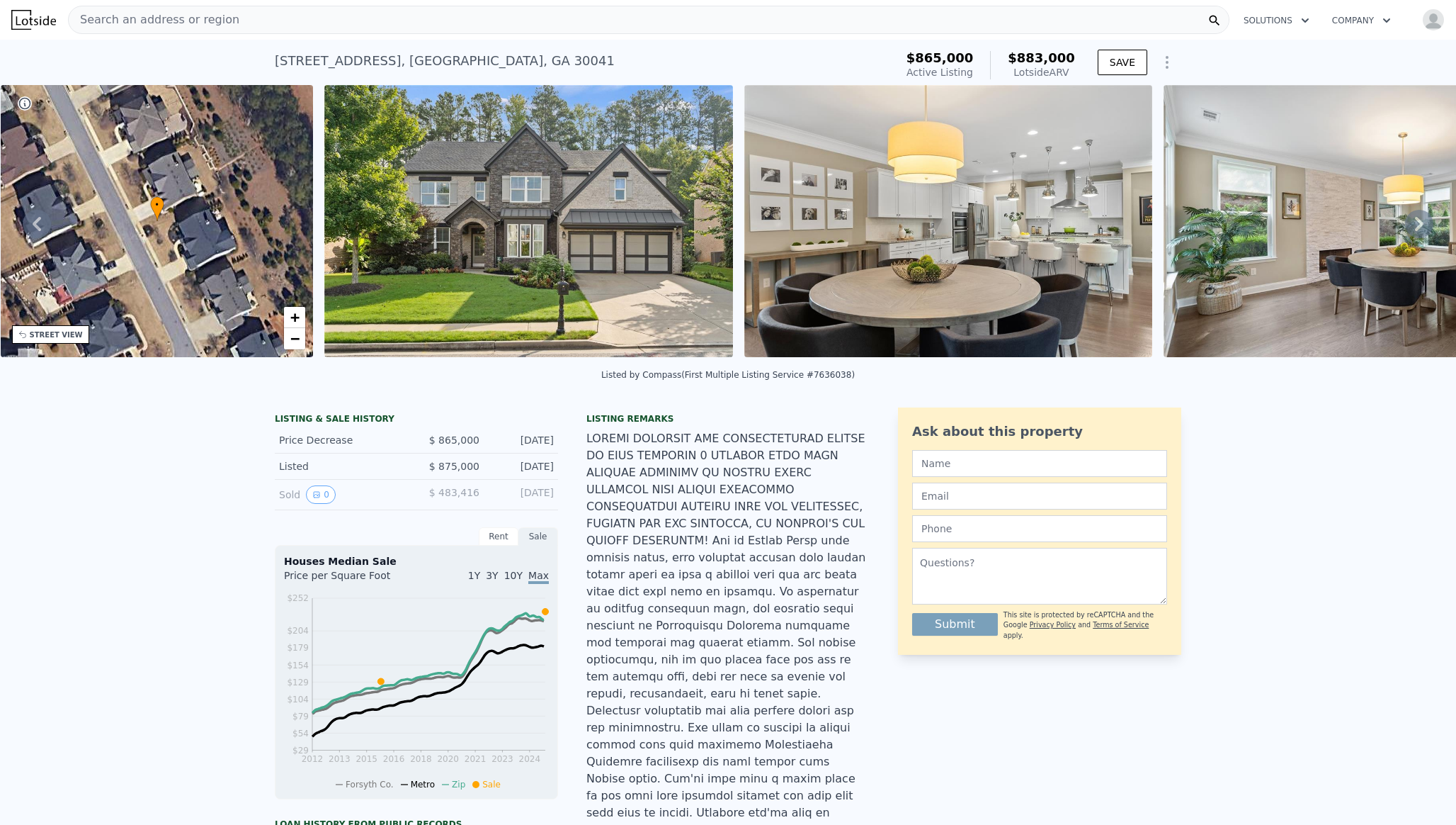
click at [622, 57] on div "2720 Garonne Way , Forsyth County , GA 30041 Active at $865k (~ARV $883k )" at bounding box center [582, 65] width 615 height 40
click at [472, 56] on div "2720 Garonne Way , Forsyth County , GA 30041" at bounding box center [444, 61] width 340 height 20
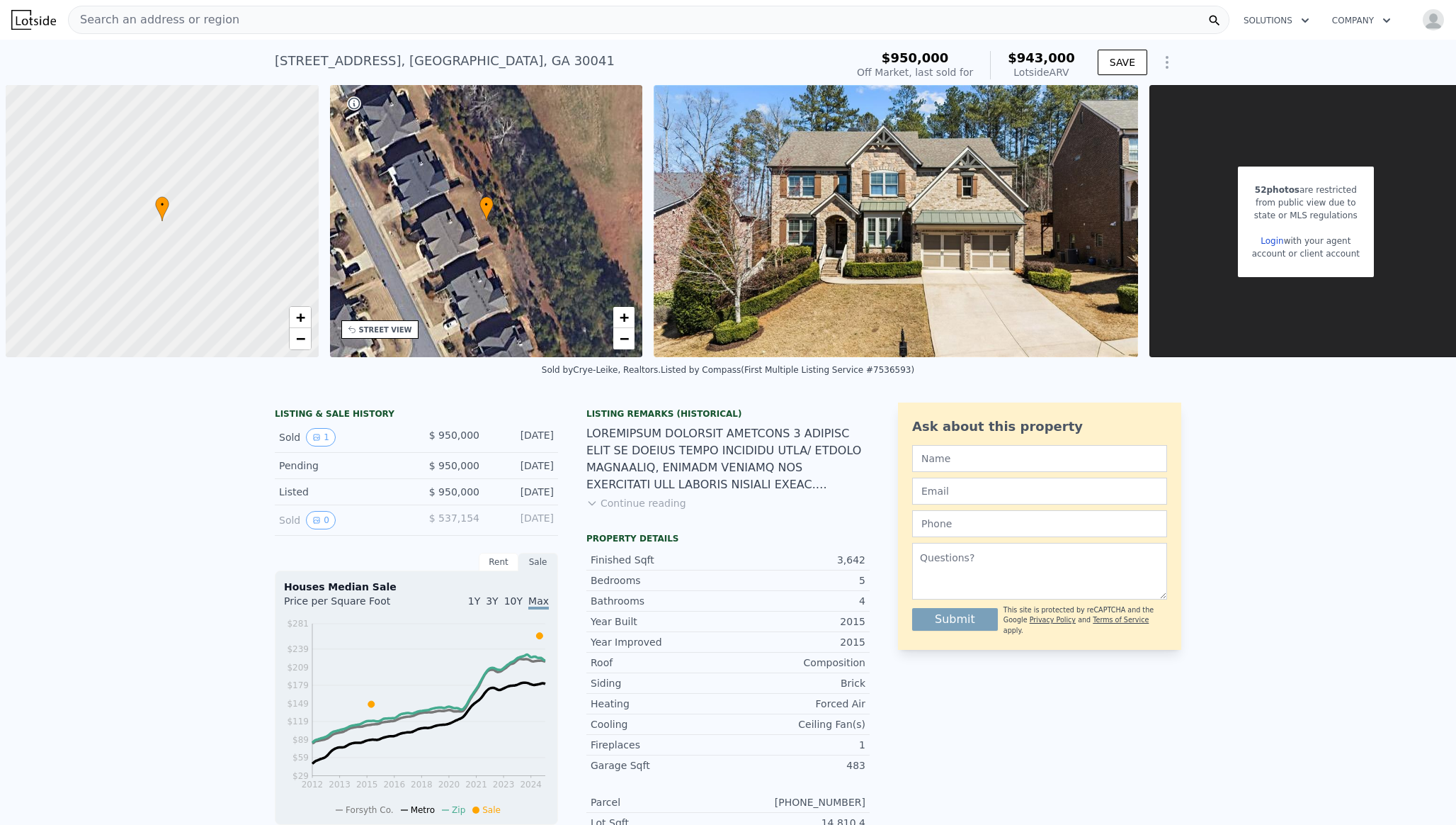
scroll to position [0, 11]
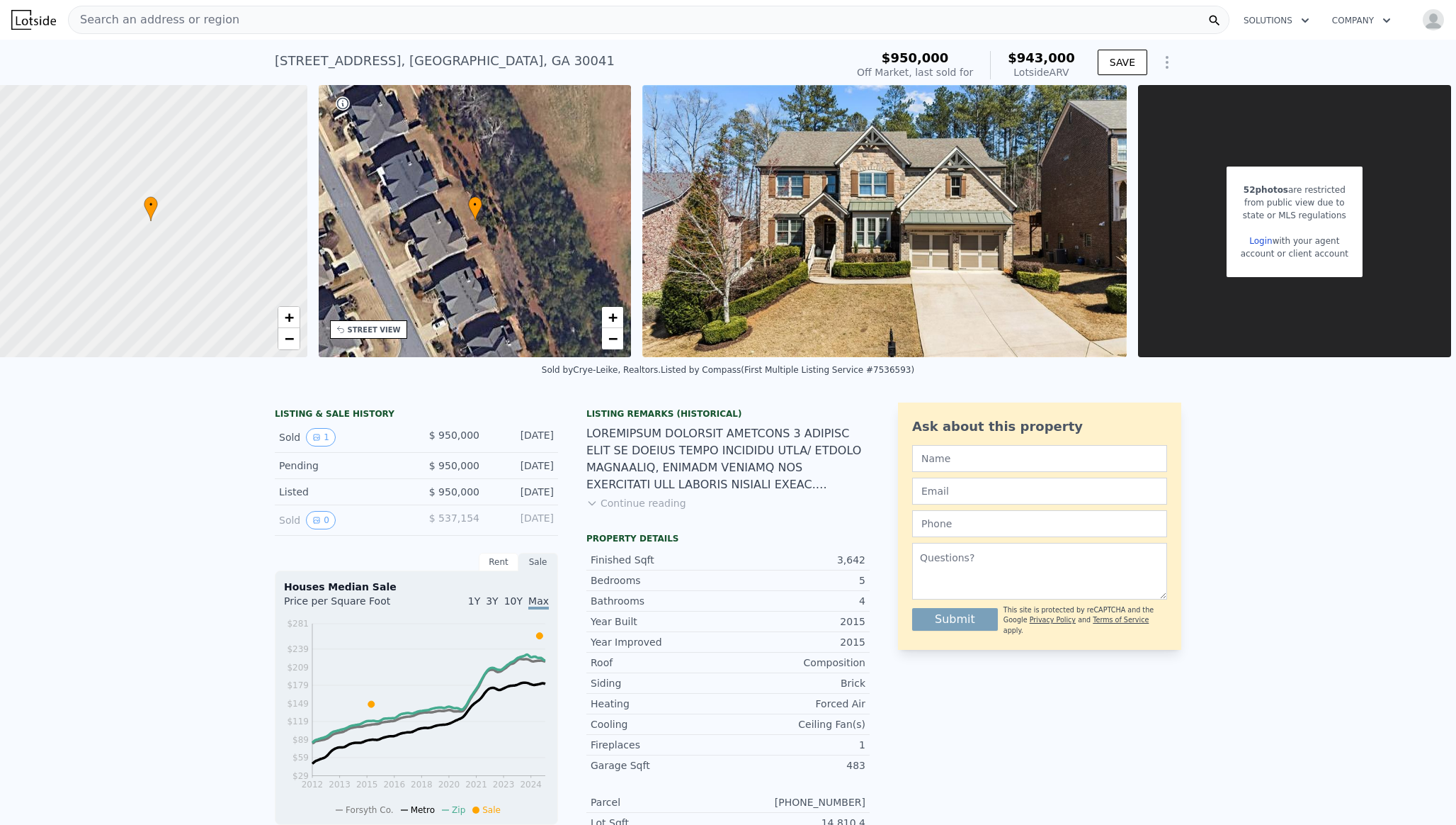
click at [501, 557] on div "Rent" at bounding box center [498, 562] width 40 height 19
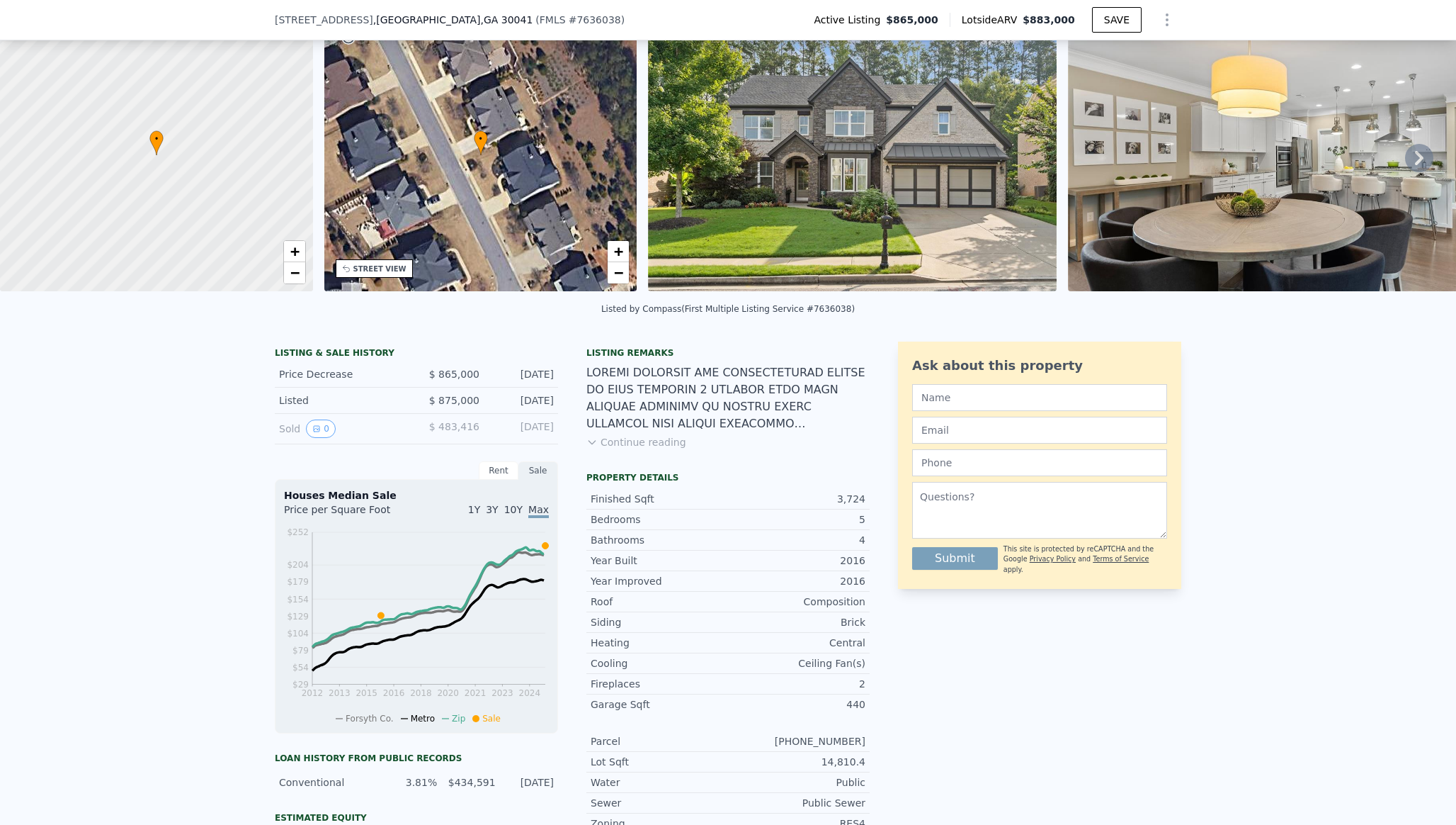
scroll to position [130, 0]
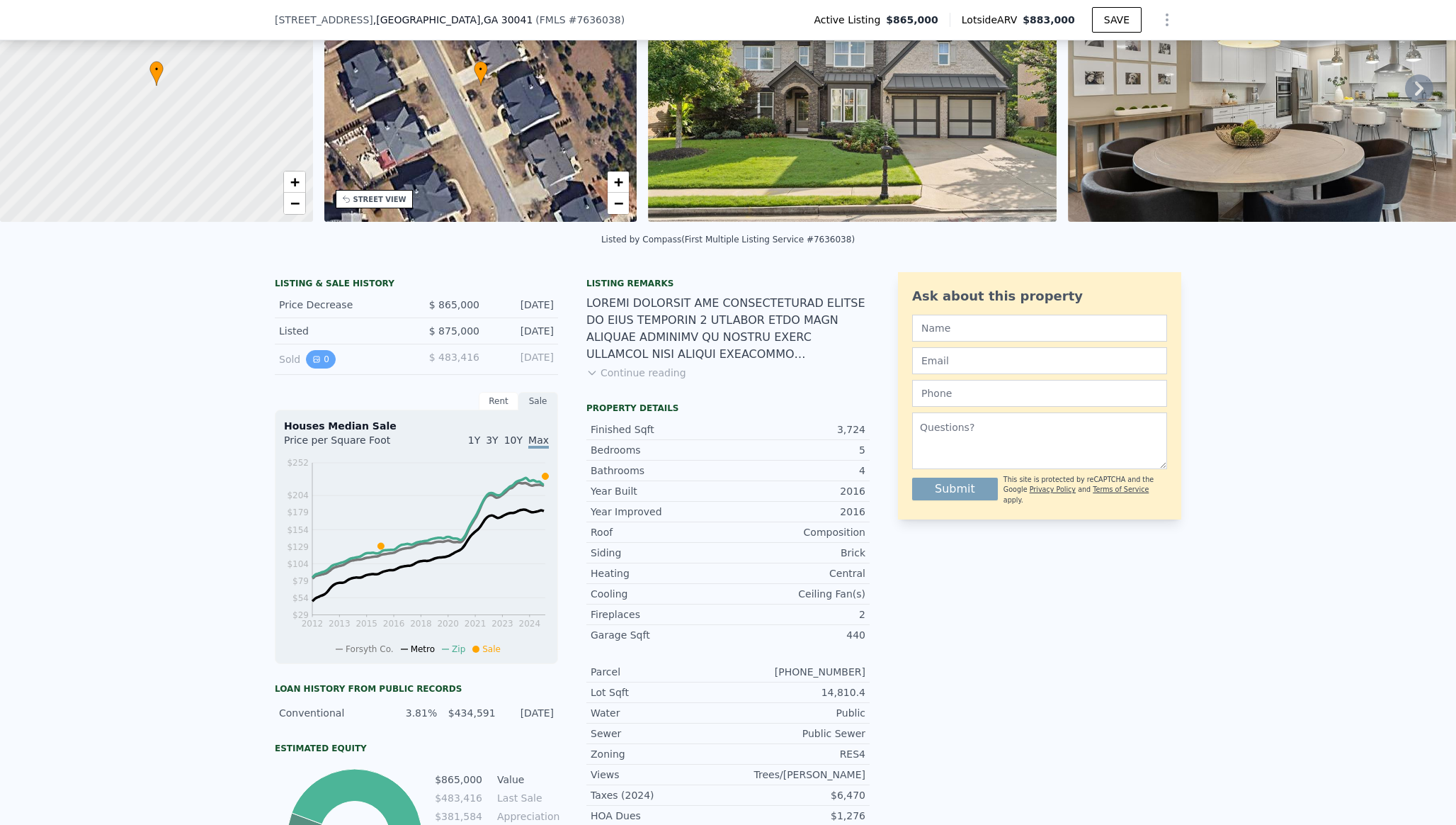
click at [320, 350] on button "0" at bounding box center [321, 359] width 30 height 19
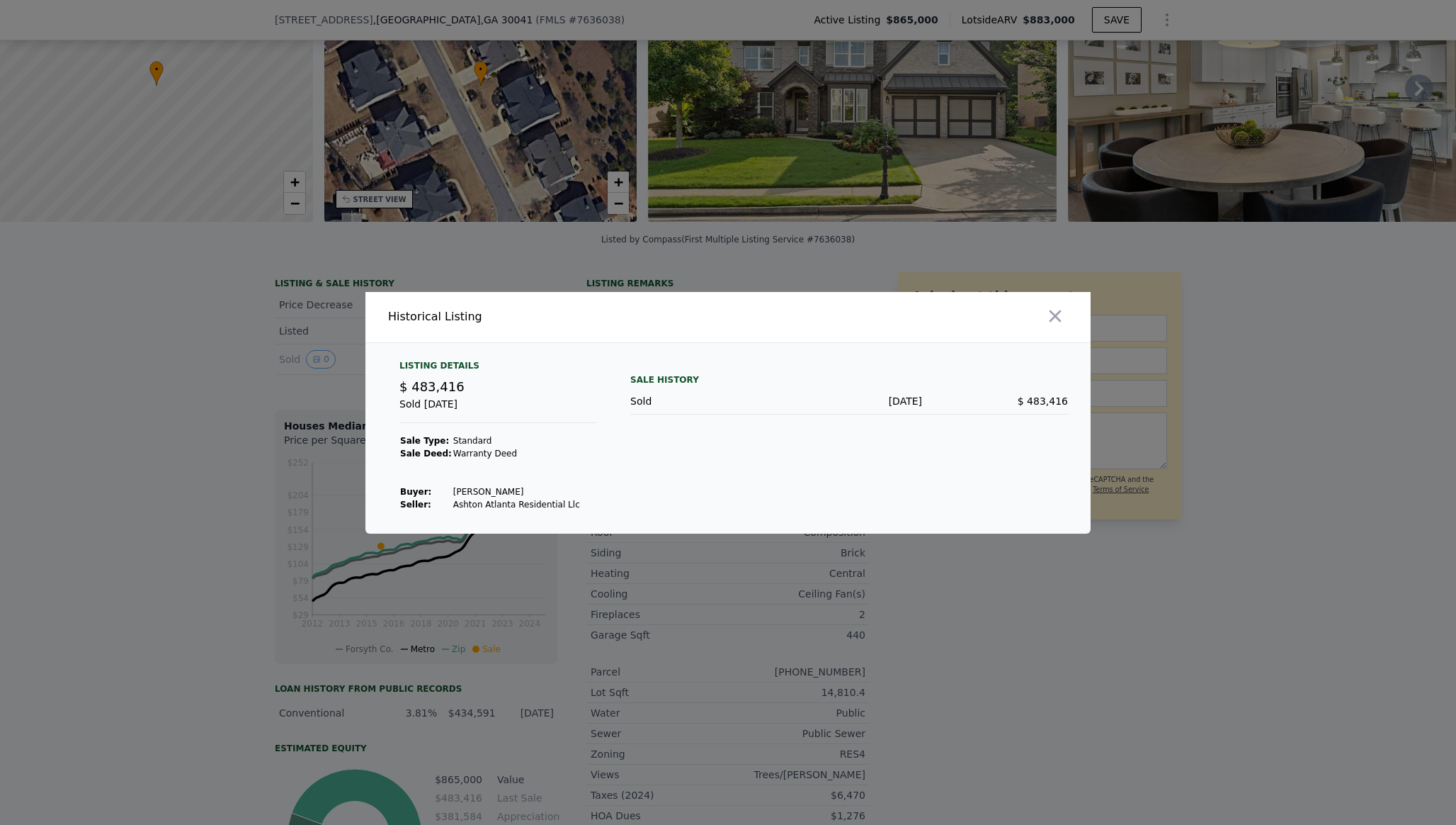
click at [271, 401] on div at bounding box center [728, 412] width 1456 height 825
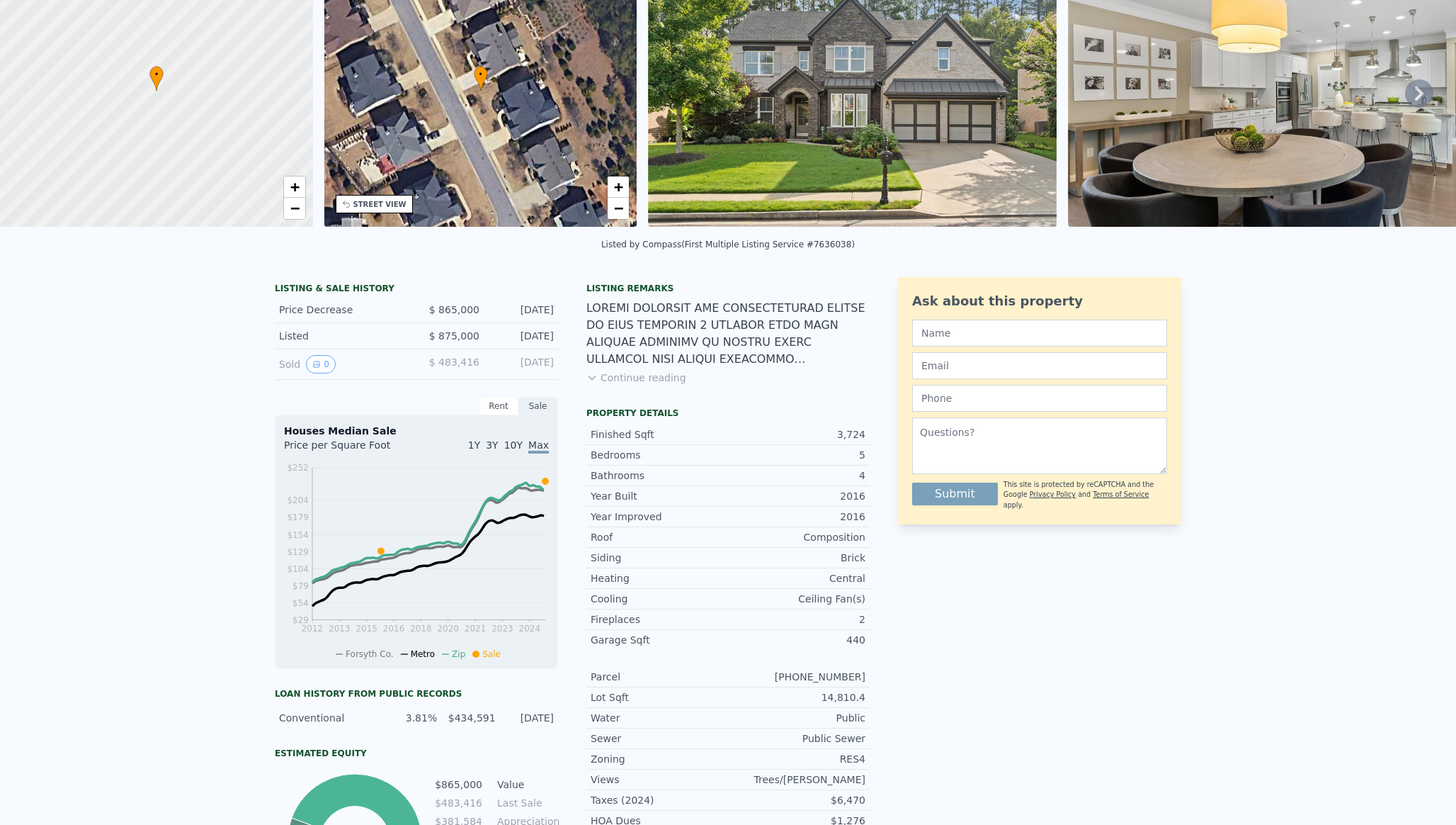
scroll to position [0, 0]
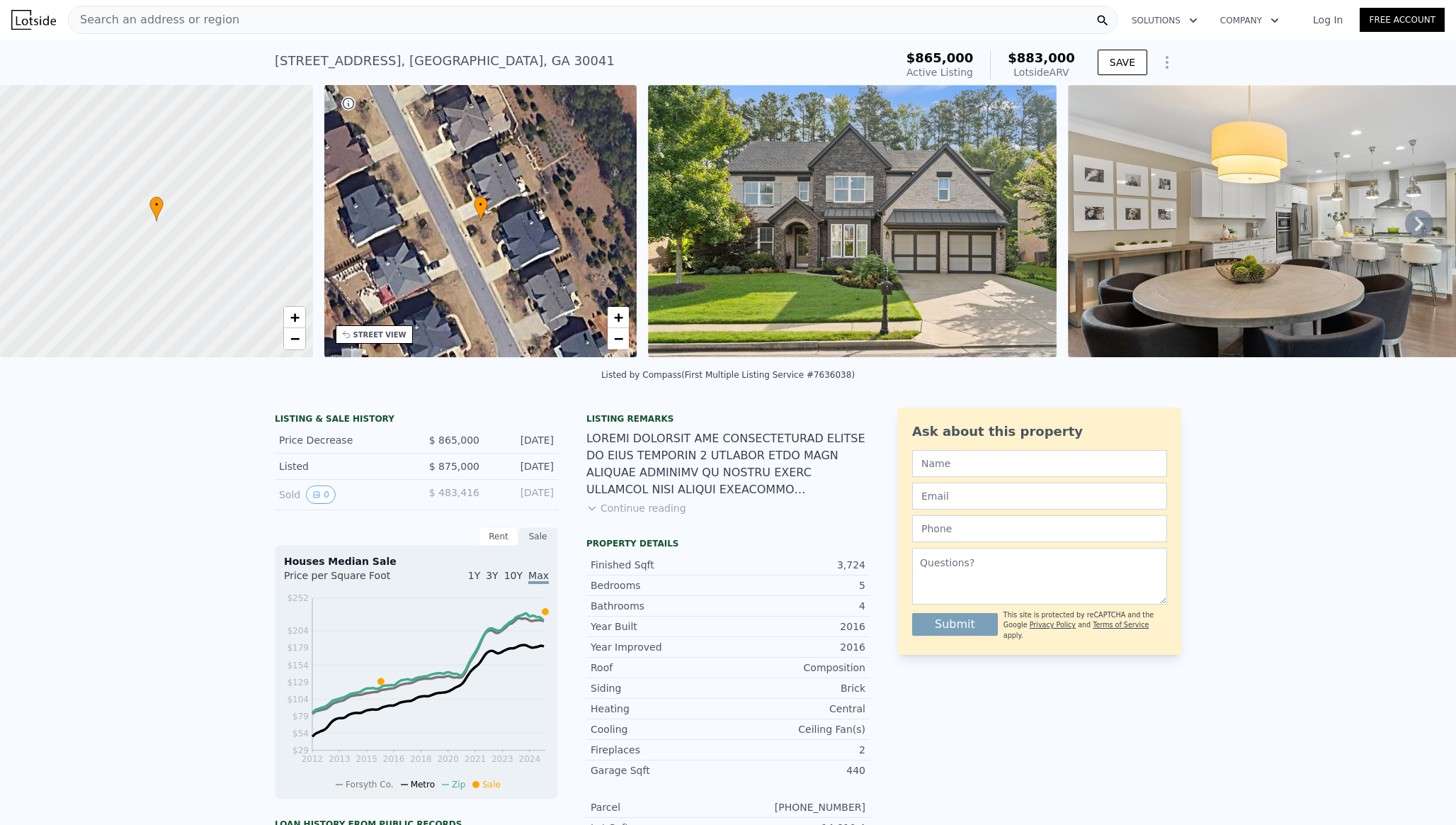
click at [294, 55] on div "[STREET_ADDRESS]" at bounding box center [444, 61] width 340 height 20
click at [299, 58] on div "[STREET_ADDRESS]" at bounding box center [444, 61] width 340 height 20
click at [287, 52] on div "[STREET_ADDRESS]" at bounding box center [444, 61] width 340 height 20
click at [287, 62] on div "[STREET_ADDRESS]" at bounding box center [444, 61] width 340 height 20
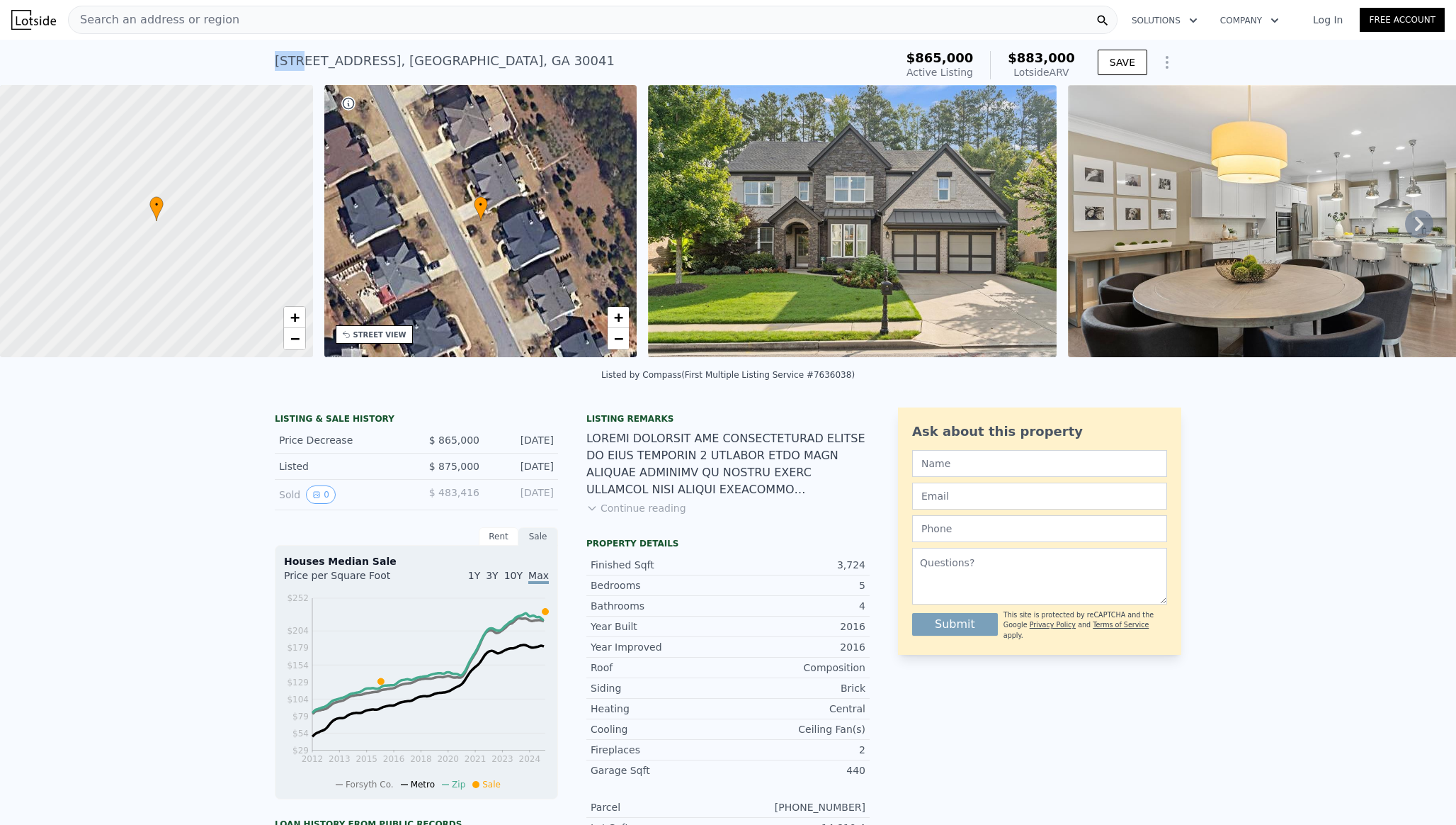
click at [287, 62] on div "[STREET_ADDRESS]" at bounding box center [444, 61] width 340 height 20
click at [258, 19] on div "Search an address or region" at bounding box center [592, 20] width 1050 height 28
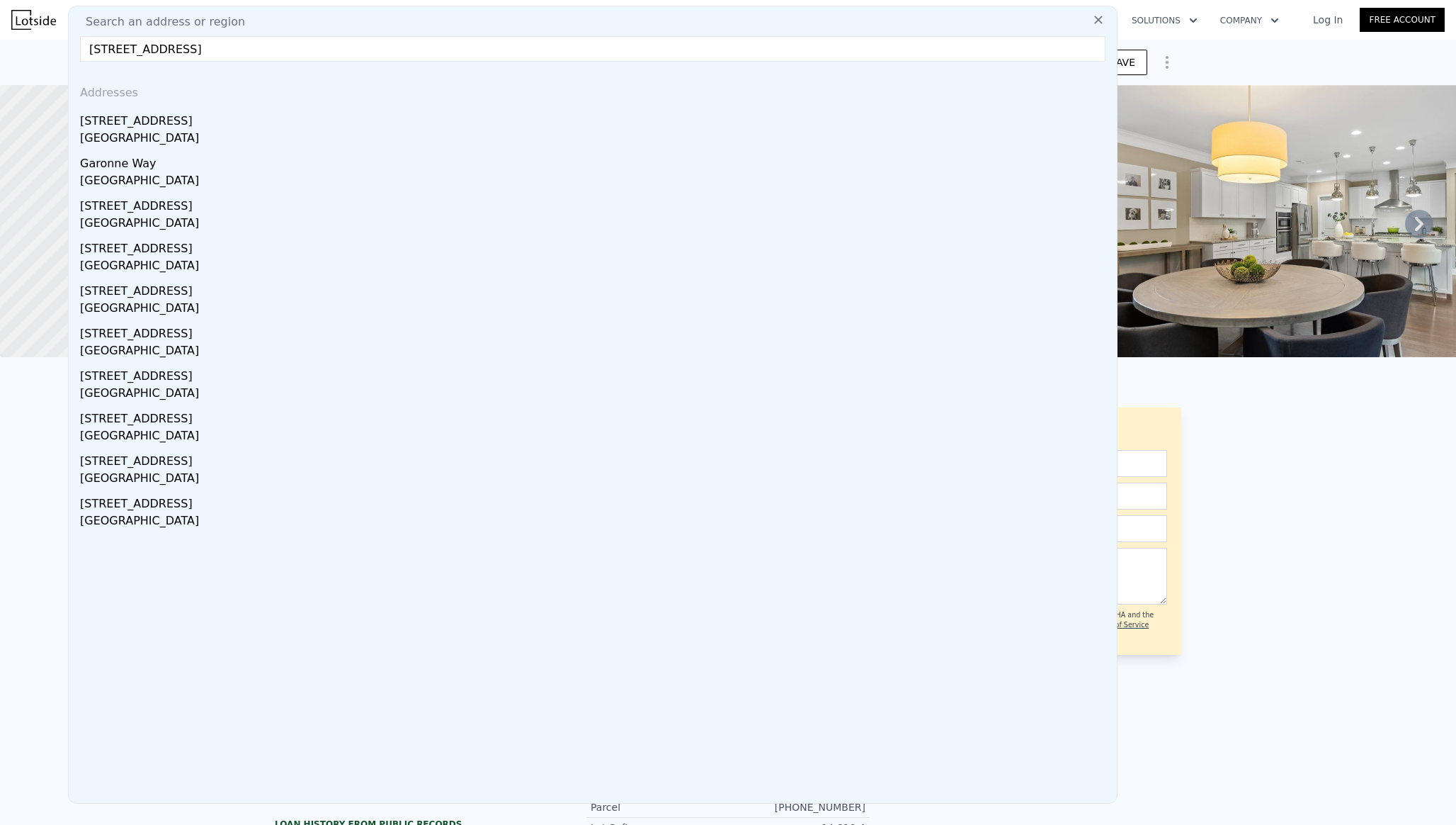
click at [105, 44] on input "[STREET_ADDRESS]" at bounding box center [592, 49] width 1026 height 25
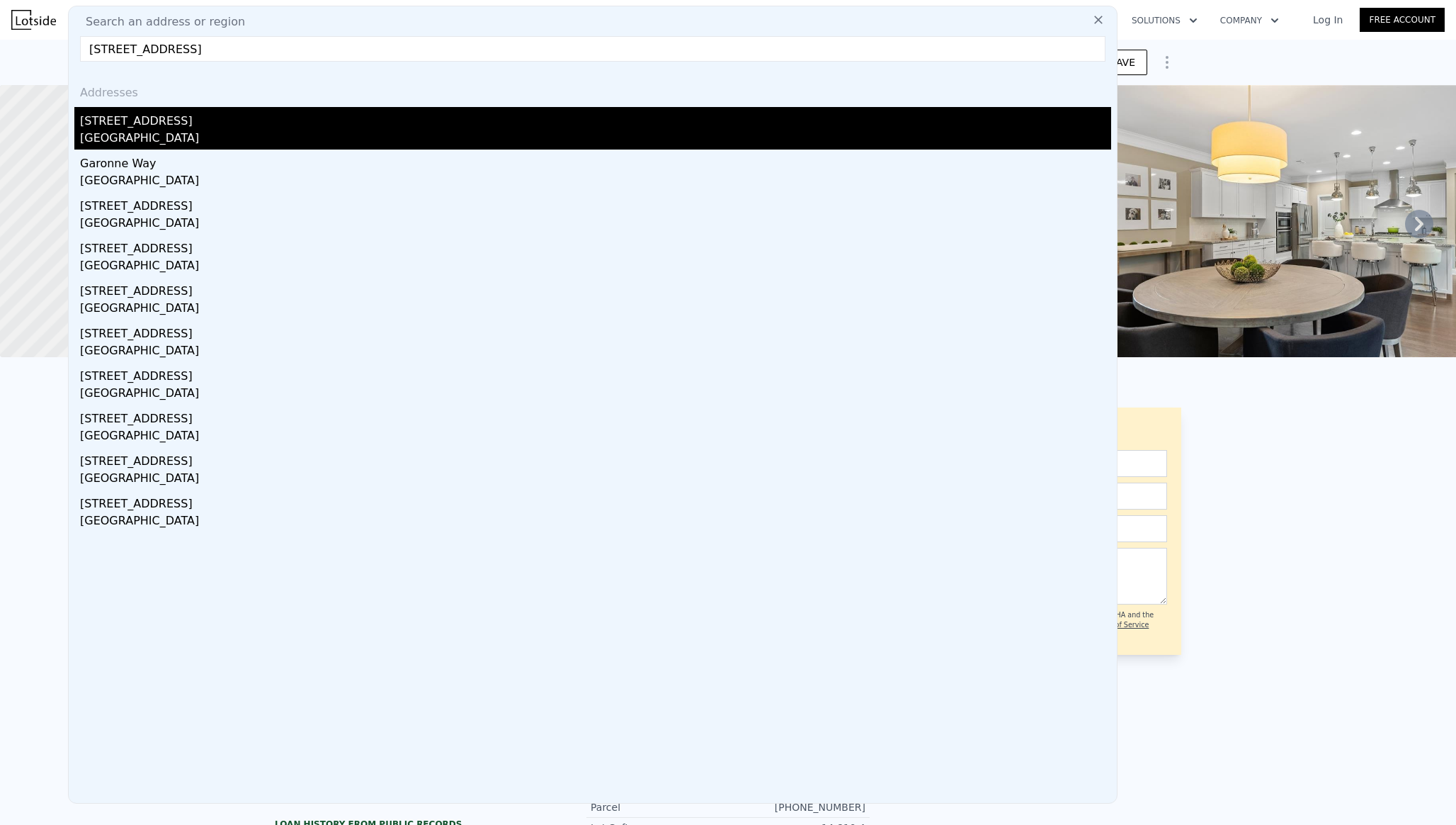
type input "[STREET_ADDRESS]"
click at [459, 120] on div "[STREET_ADDRESS]" at bounding box center [595, 118] width 1031 height 22
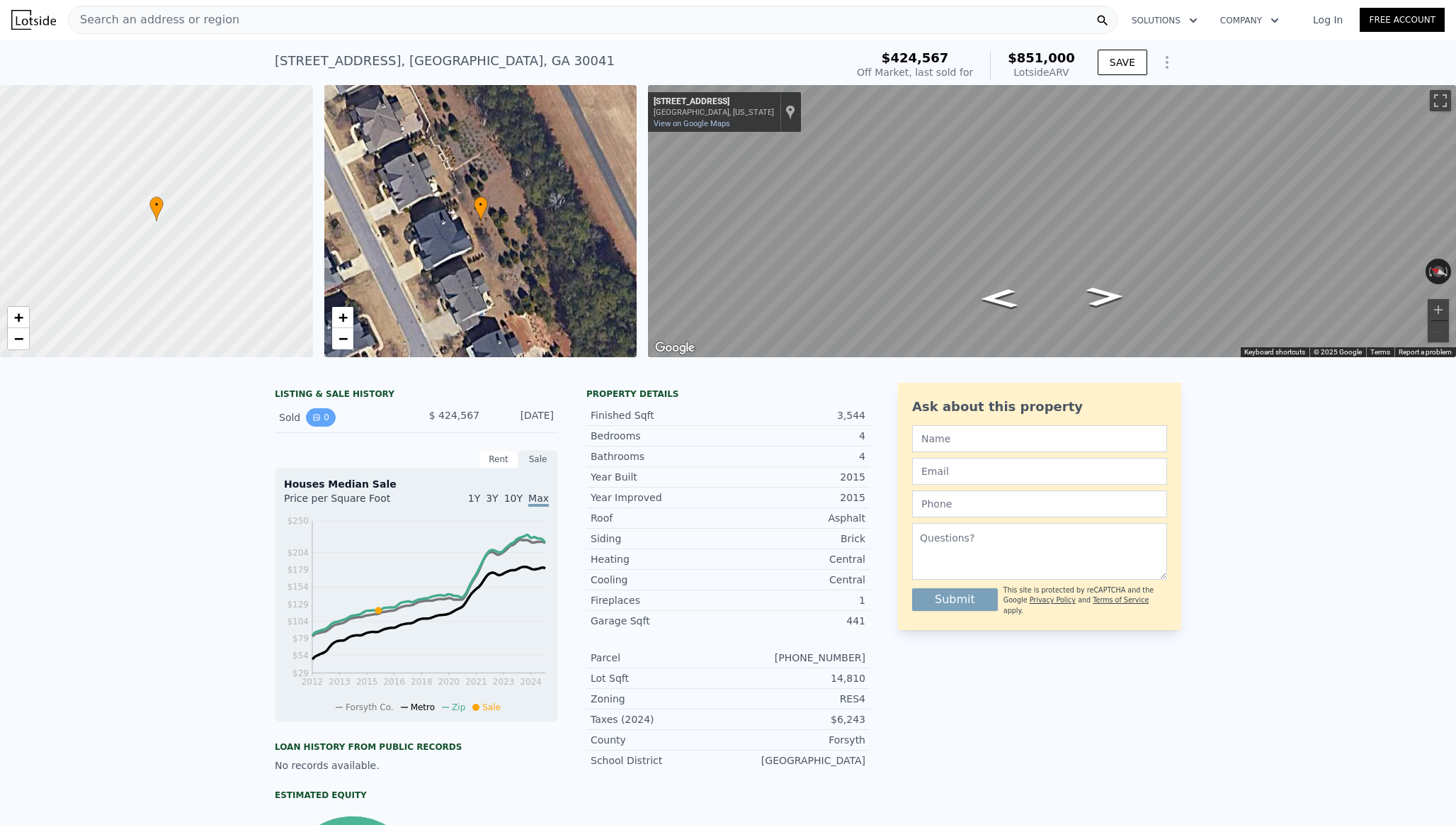
click at [319, 419] on icon "View historical data" at bounding box center [317, 418] width 6 height 6
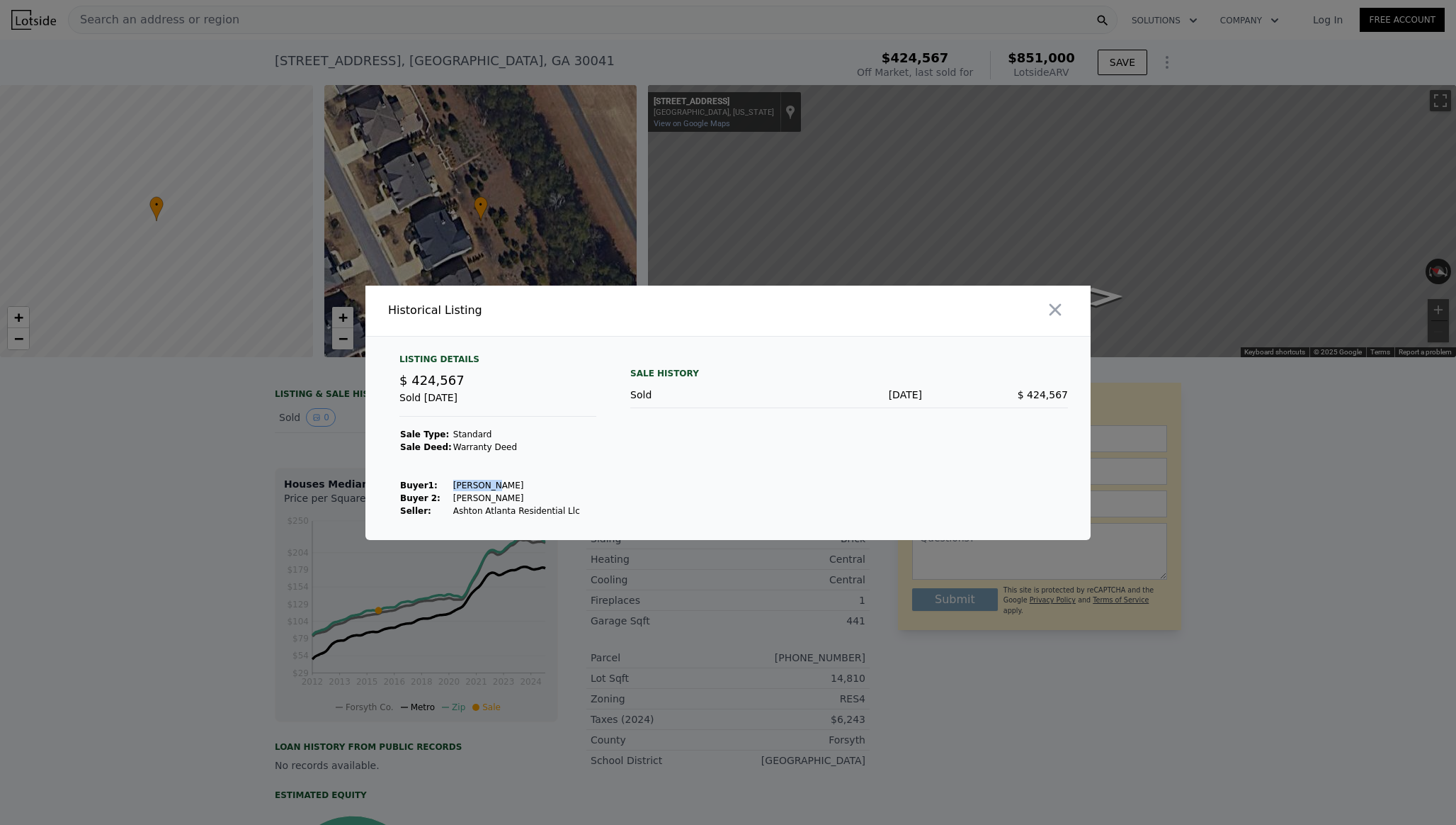
drag, startPoint x: 449, startPoint y: 485, endPoint x: 526, endPoint y: 479, distance: 77.2
click at [526, 479] on td "[PERSON_NAME]" at bounding box center [517, 485] width 128 height 13
copy td "[PERSON_NAME]"
click at [457, 498] on td "[PERSON_NAME]" at bounding box center [517, 498] width 128 height 13
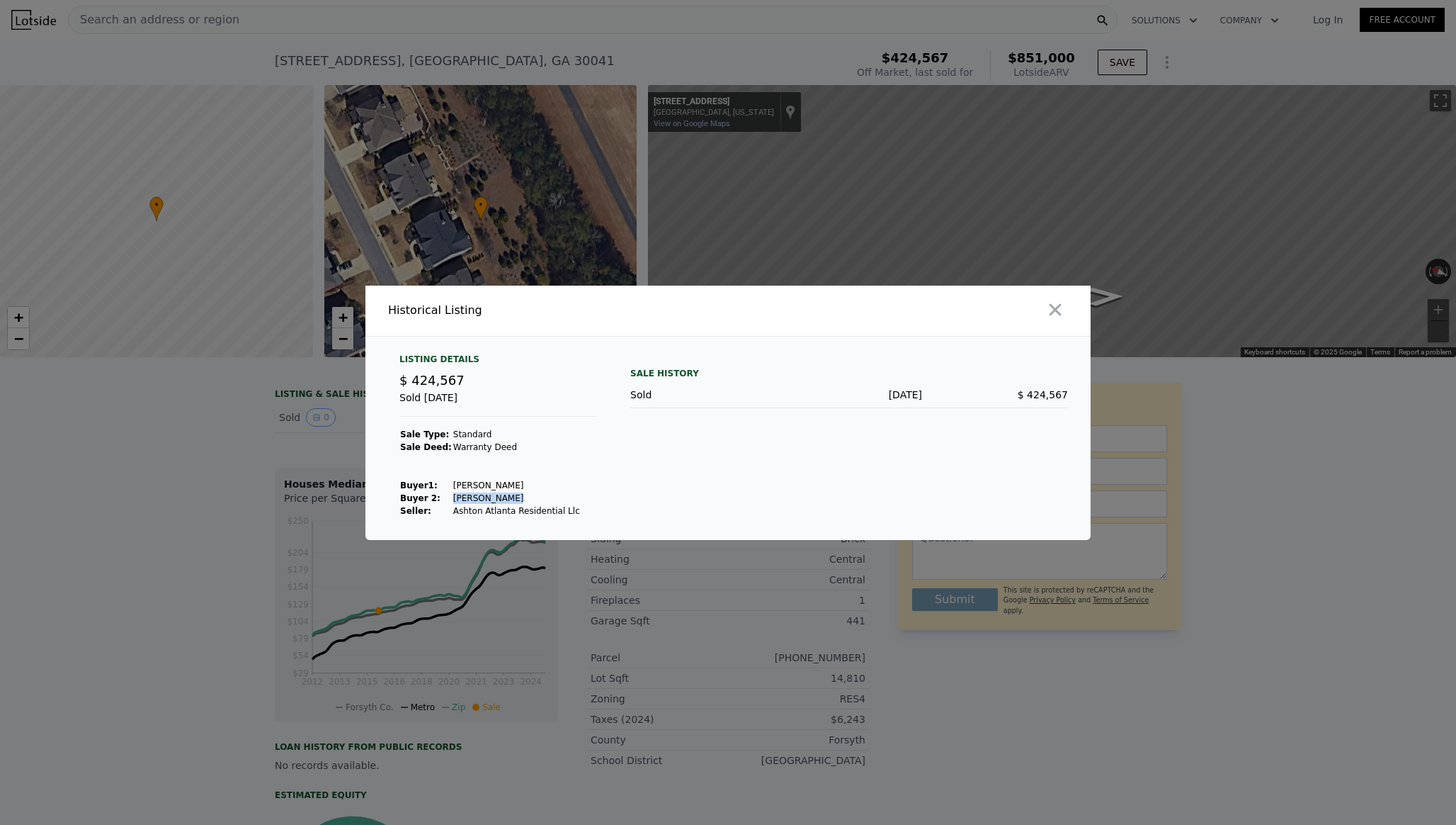
click at [457, 498] on td "[PERSON_NAME]" at bounding box center [517, 498] width 128 height 13
click at [230, 430] on div at bounding box center [728, 412] width 1456 height 825
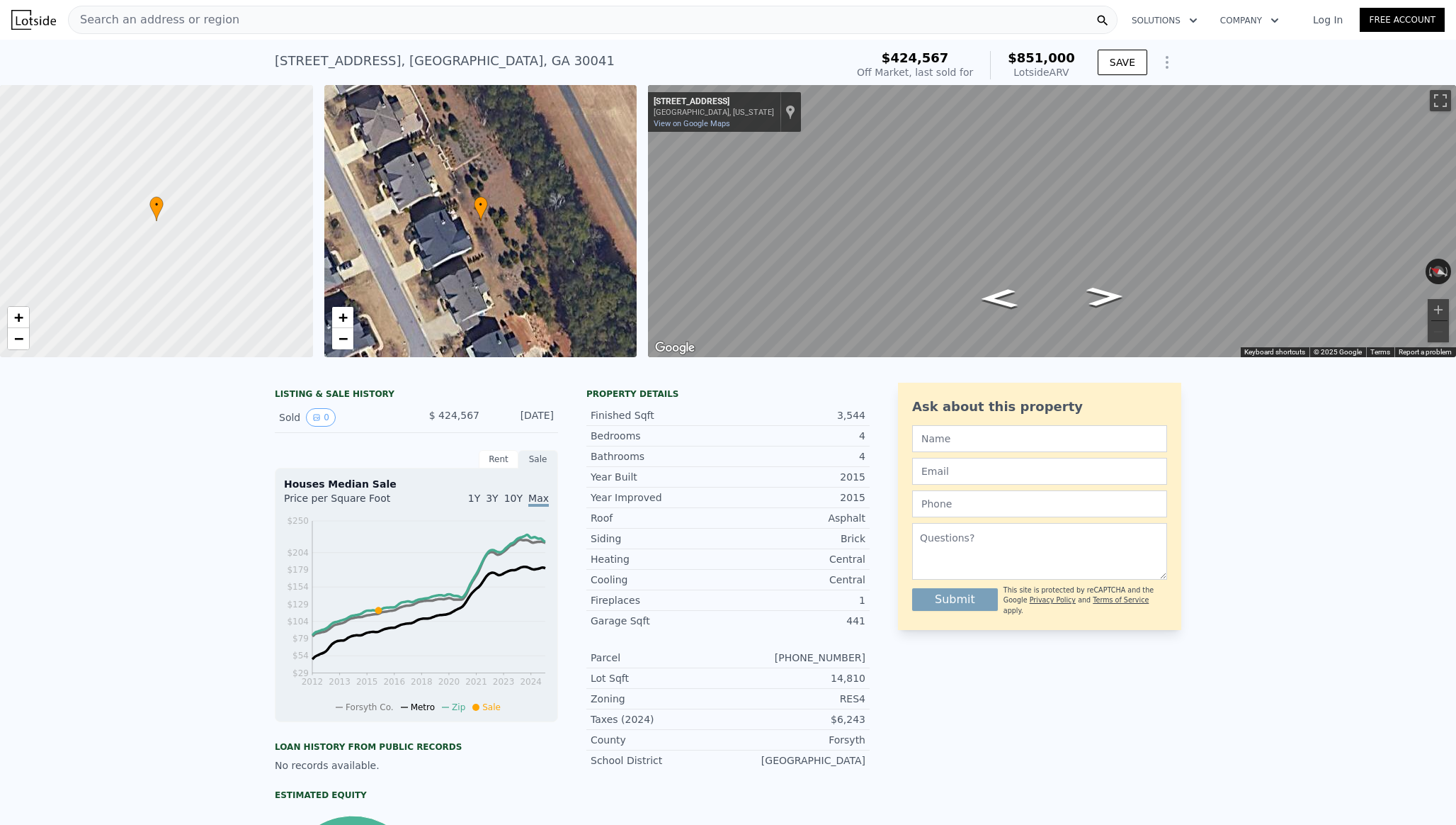
click at [293, 58] on div "[STREET_ADDRESS]" at bounding box center [444, 61] width 340 height 20
copy div "[STREET_ADDRESS] Sold [DATE] for $424,567 (~ARV $851k )"
click at [247, 13] on div "Search an address or region" at bounding box center [592, 20] width 1050 height 28
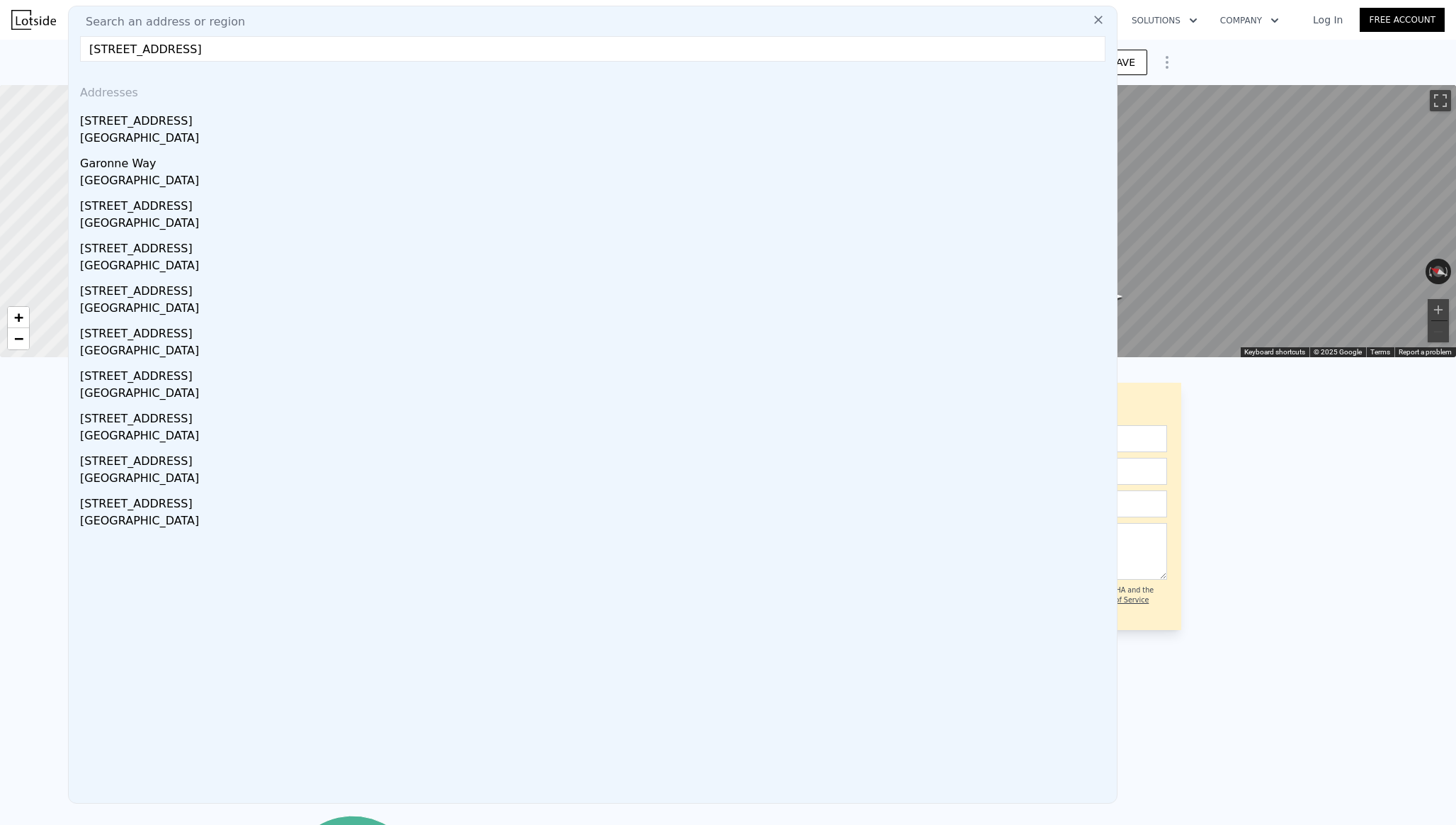
click at [109, 47] on input "[STREET_ADDRESS]" at bounding box center [592, 49] width 1026 height 25
click at [785, 38] on input "[STREET_ADDRESS]" at bounding box center [592, 49] width 1026 height 25
click at [750, 45] on input "[STREET_ADDRESS]" at bounding box center [592, 49] width 1026 height 25
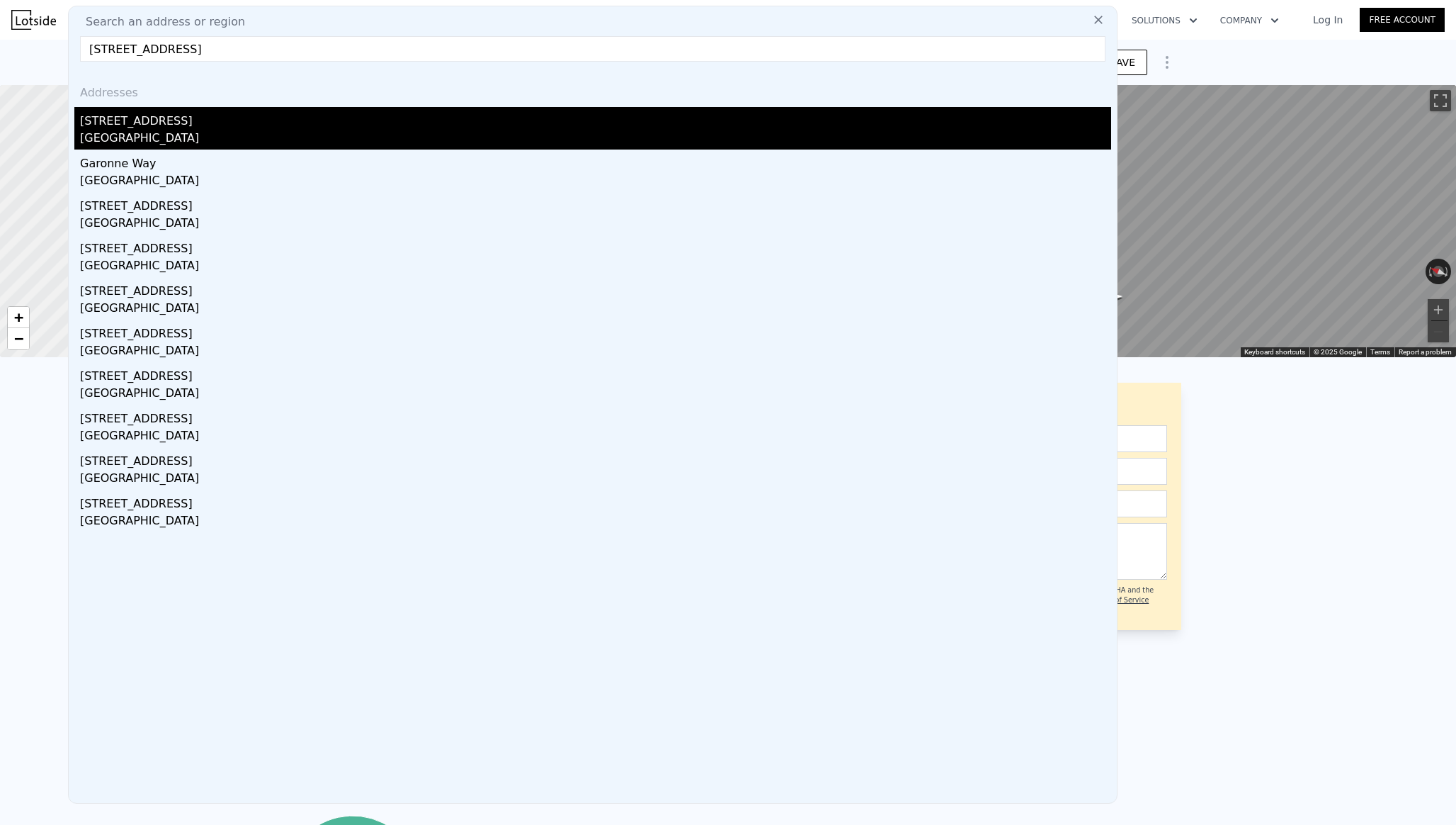
type input "[STREET_ADDRESS]"
click at [571, 146] on div "[GEOGRAPHIC_DATA]" at bounding box center [595, 140] width 1031 height 20
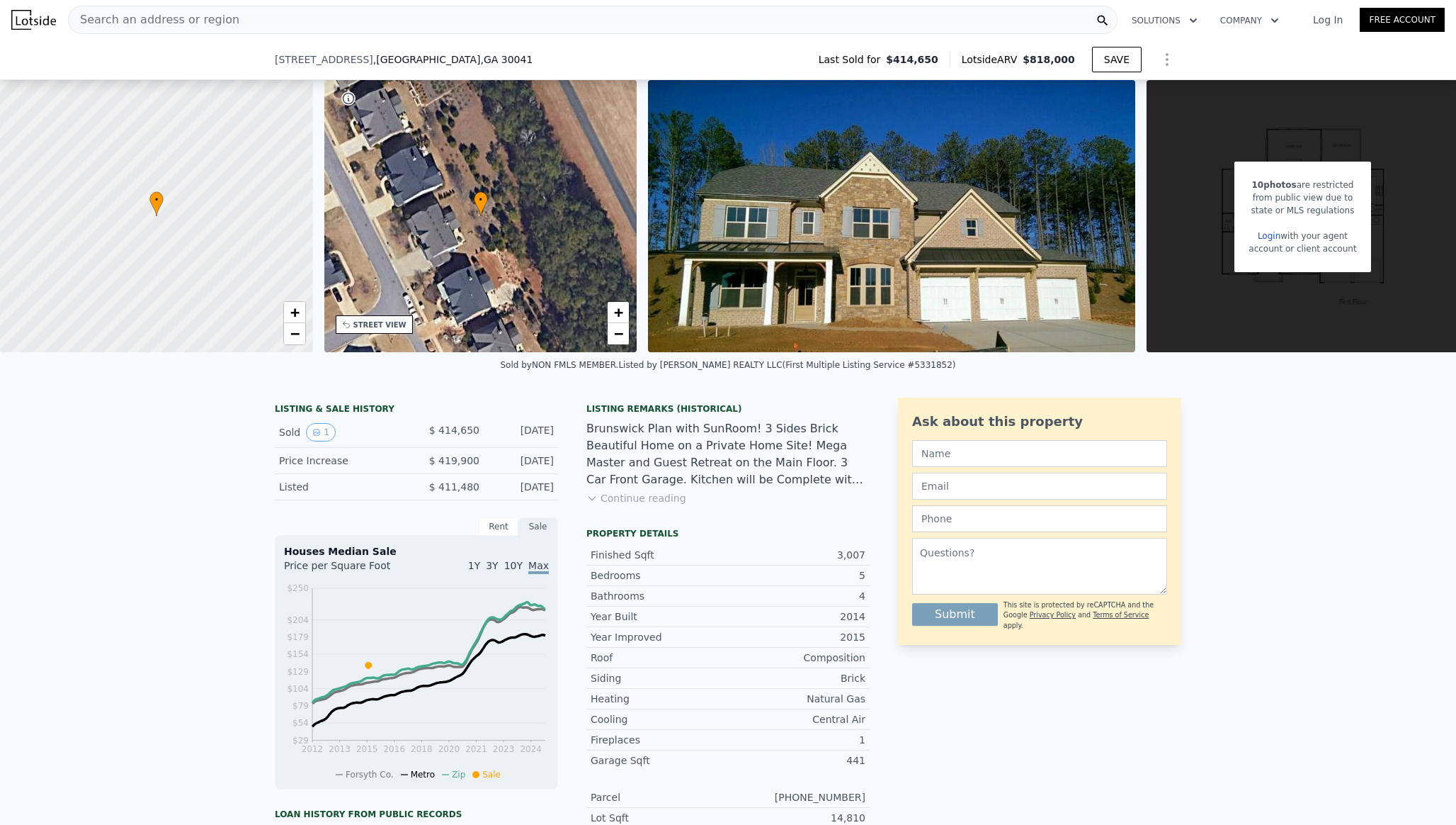
scroll to position [120, 0]
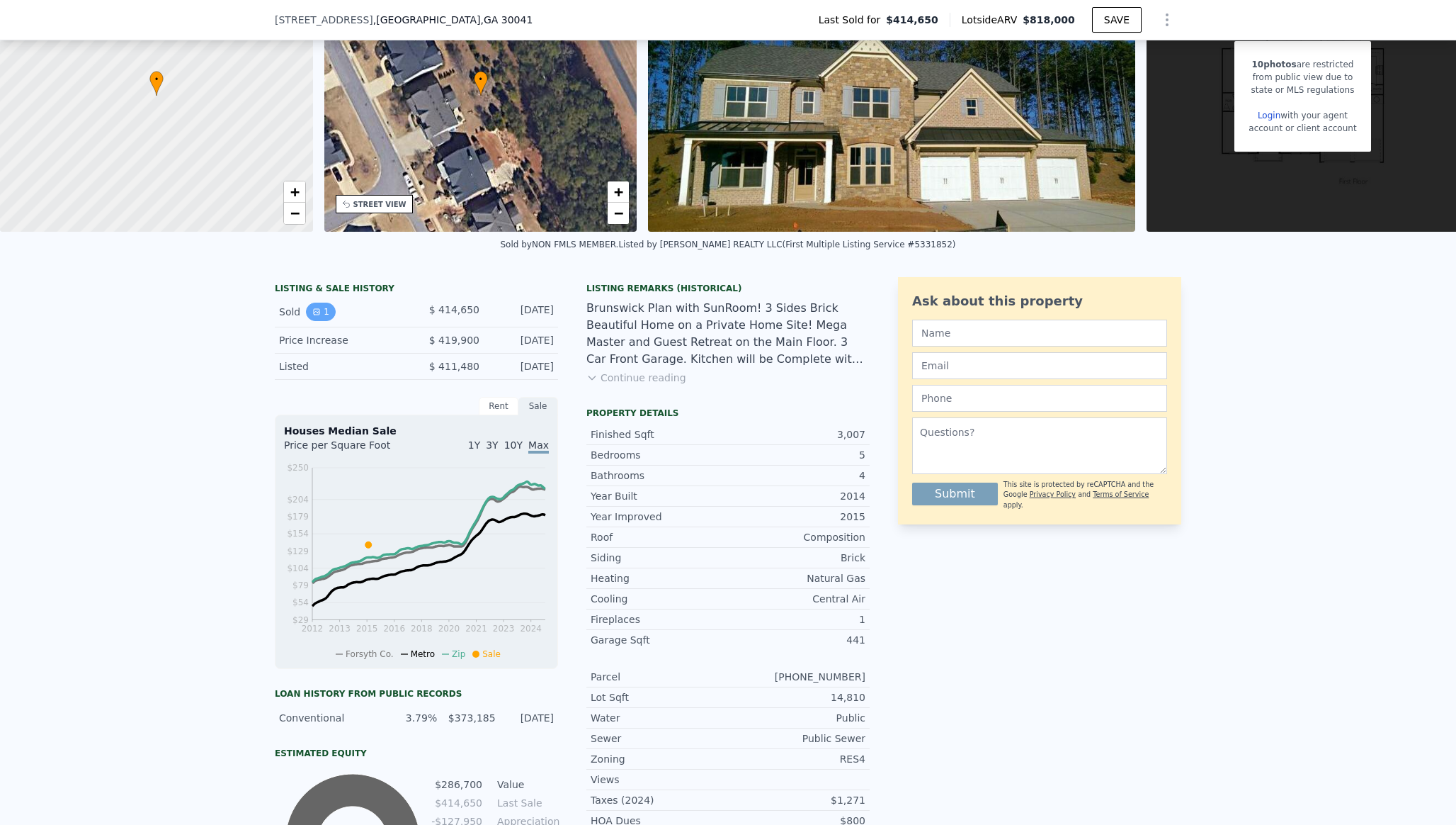
click at [323, 312] on button "1" at bounding box center [321, 312] width 30 height 19
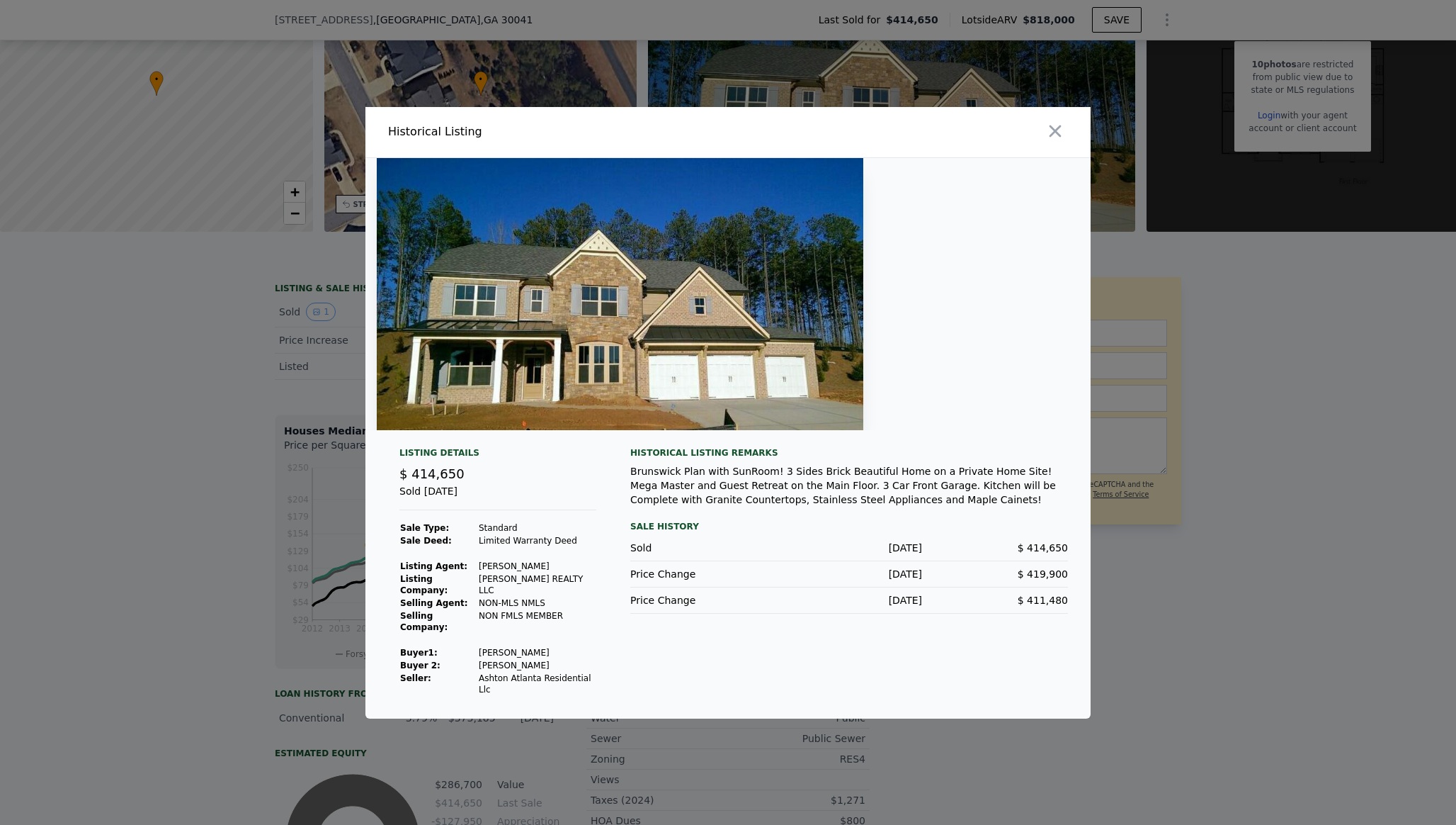
click at [490, 647] on td "Ribbler Donna B" at bounding box center [537, 652] width 118 height 13
copy td "Ribbler Donna B"
click at [515, 662] on td "Ribbler John S" at bounding box center [537, 665] width 118 height 13
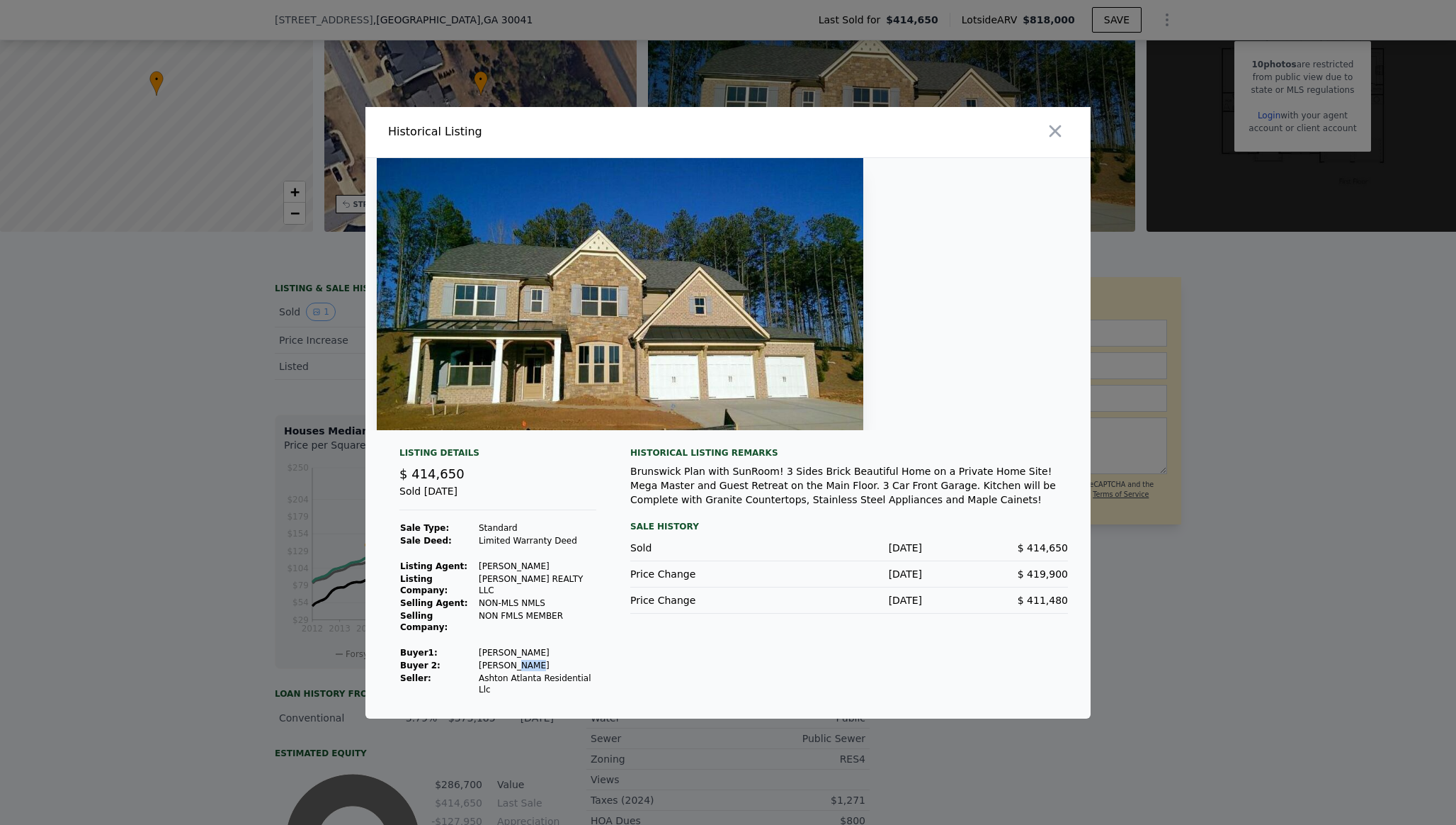
click at [515, 662] on td "Ribbler John S" at bounding box center [537, 665] width 118 height 13
copy td "Ribbler John S"
click at [275, 32] on div at bounding box center [728, 412] width 1456 height 825
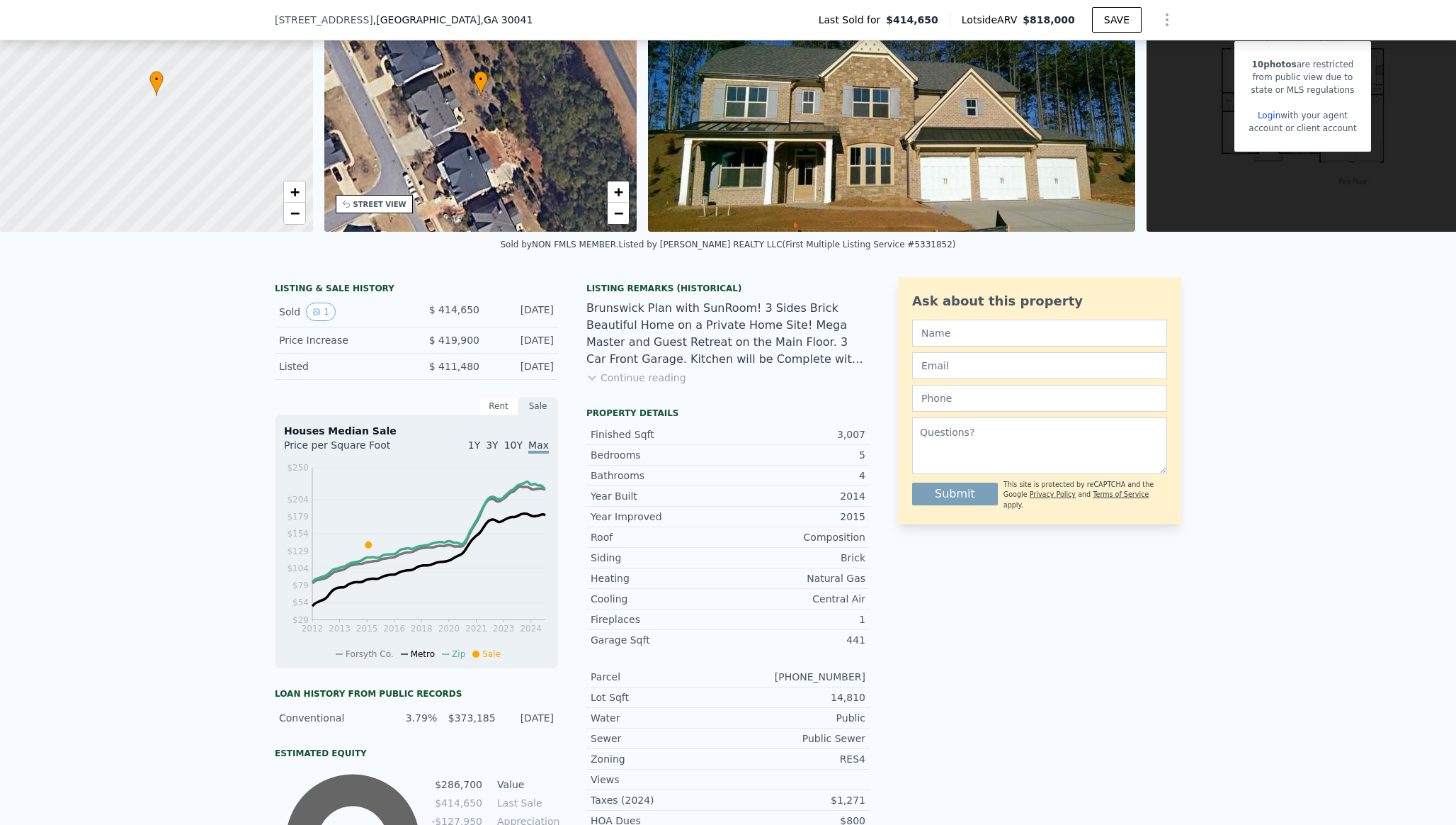
click at [293, 20] on span "2710 Garonne Way" at bounding box center [324, 19] width 99 height 14
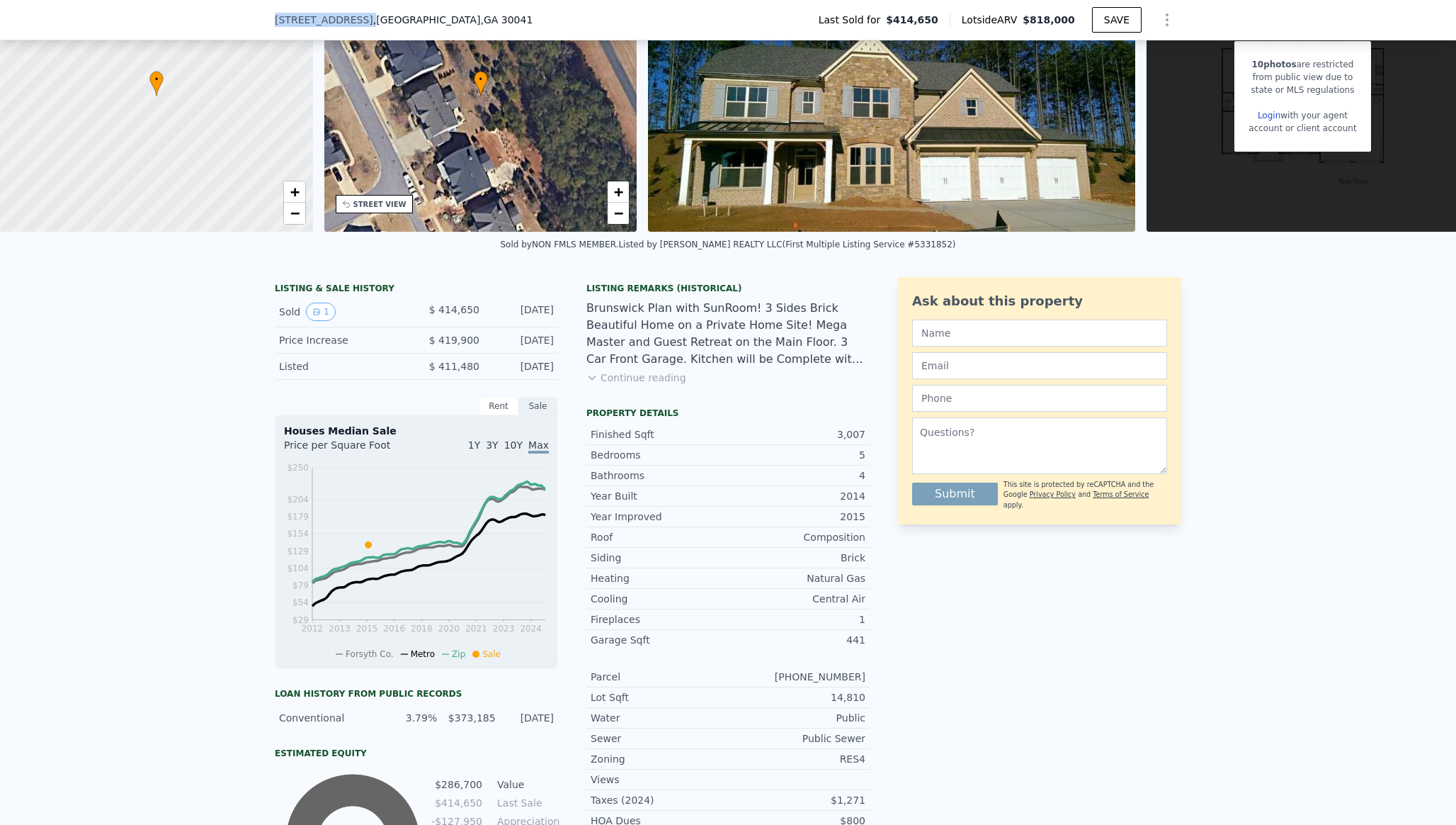
click at [293, 20] on span "2710 Garonne Way" at bounding box center [324, 19] width 99 height 14
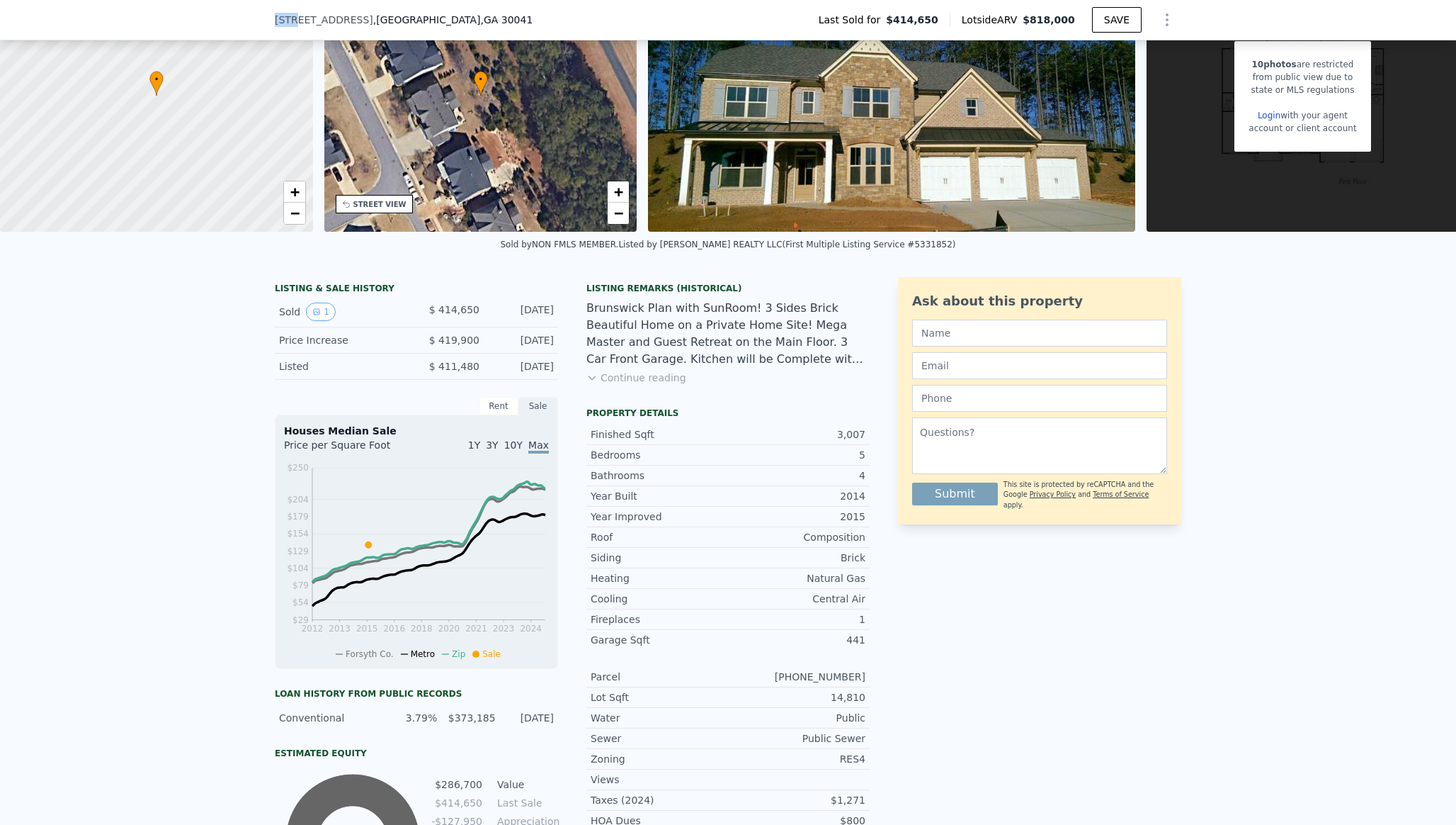
click at [293, 20] on span "2710 Garonne Way" at bounding box center [324, 19] width 99 height 14
copy div "2710 Garonne Way , Forsyth County , GA 30041"
drag, startPoint x: 496, startPoint y: 17, endPoint x: 273, endPoint y: 13, distance: 223.0
click at [273, 13] on div "2710 Garonne Way , Forsyth County , GA 30041 Last Sold for $414,650 Lotside ARV…" at bounding box center [728, 20] width 1456 height 40
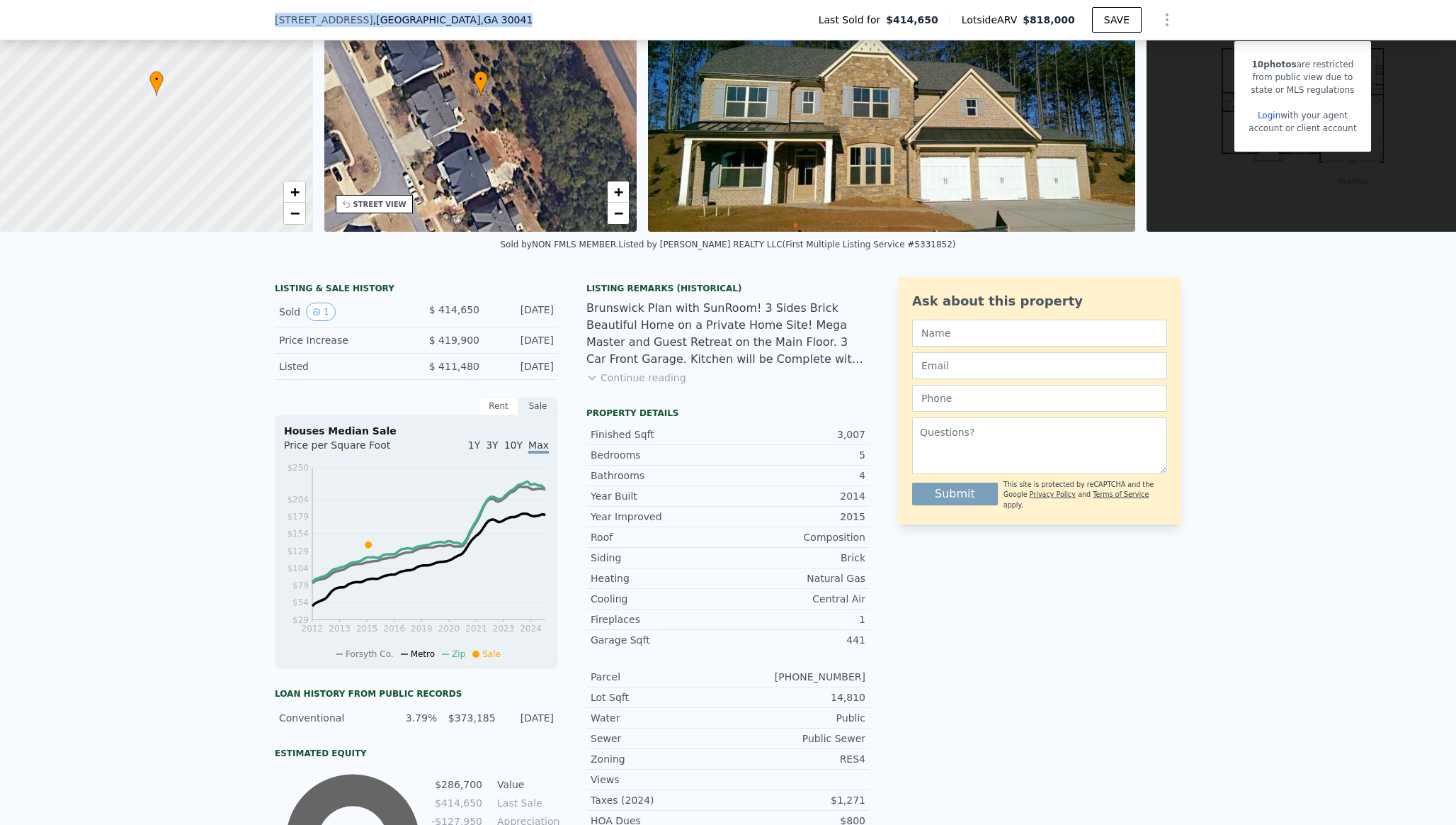
scroll to position [0, 0]
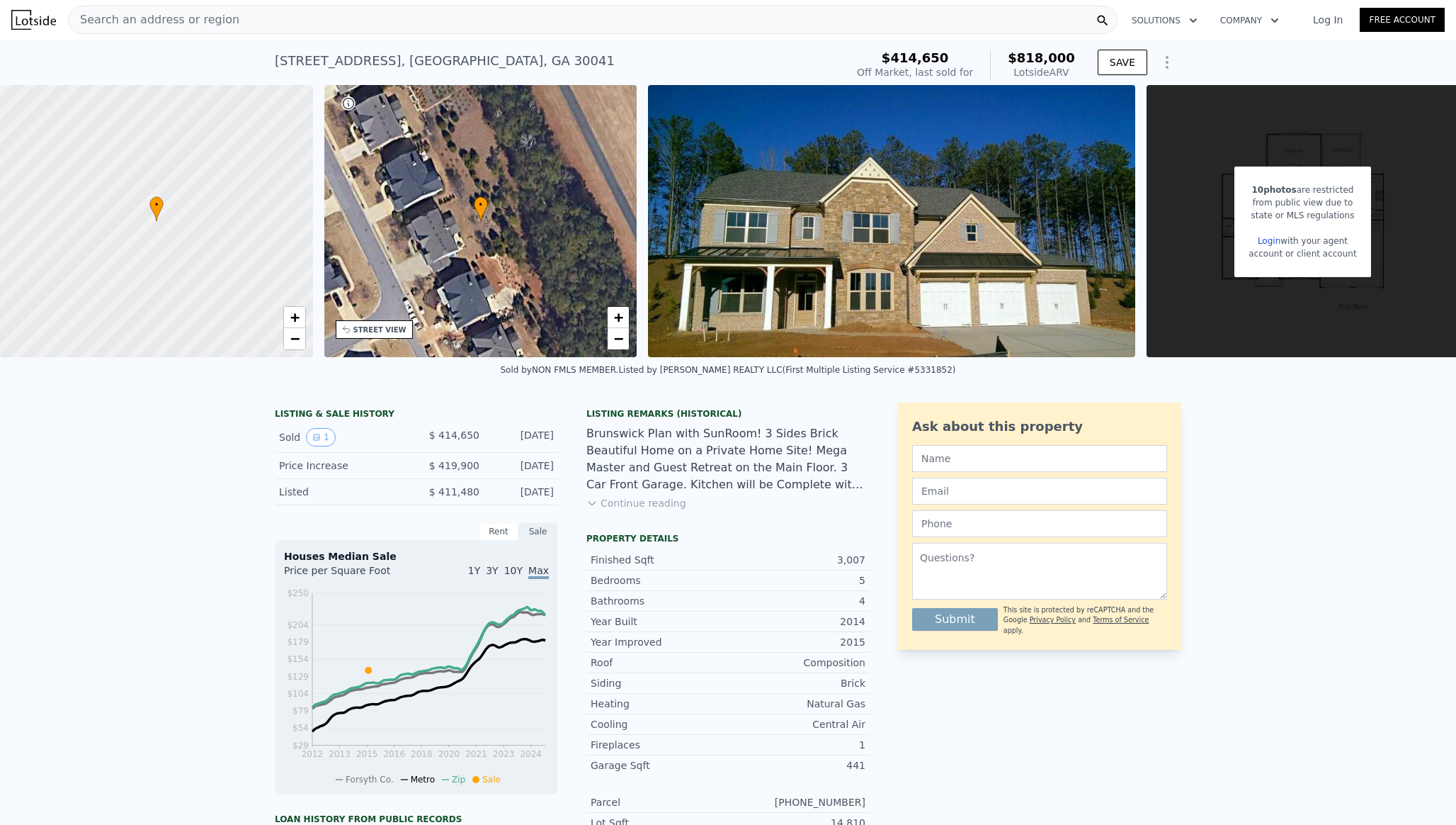
click at [297, 22] on div "Search an address or region" at bounding box center [592, 20] width 1050 height 28
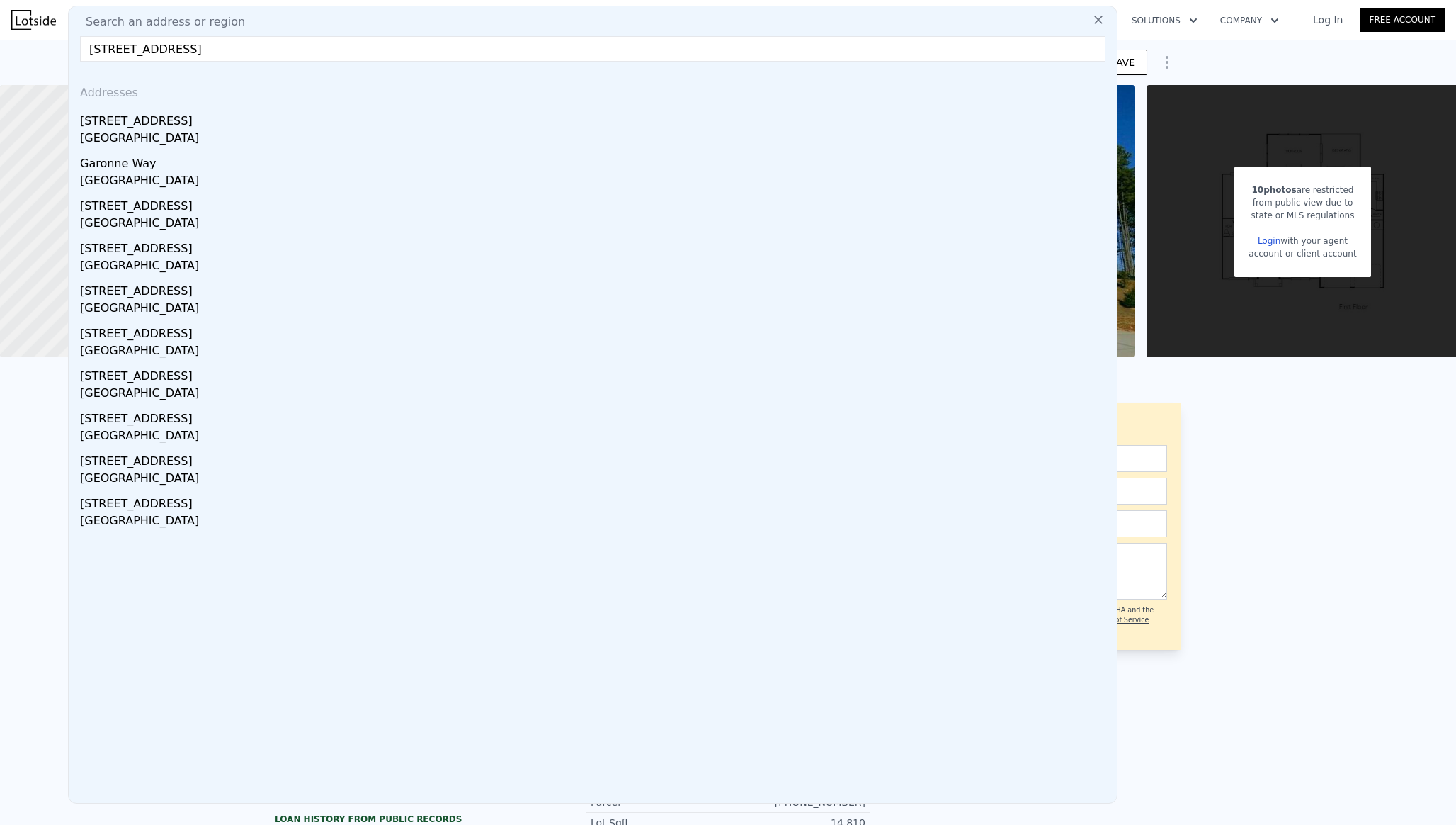
click at [114, 49] on input "2710 Garonne Way , Forsyth County, GA 30041" at bounding box center [592, 49] width 1026 height 25
type input "2725 Garonne Way , Forsyth County, GA 30041"
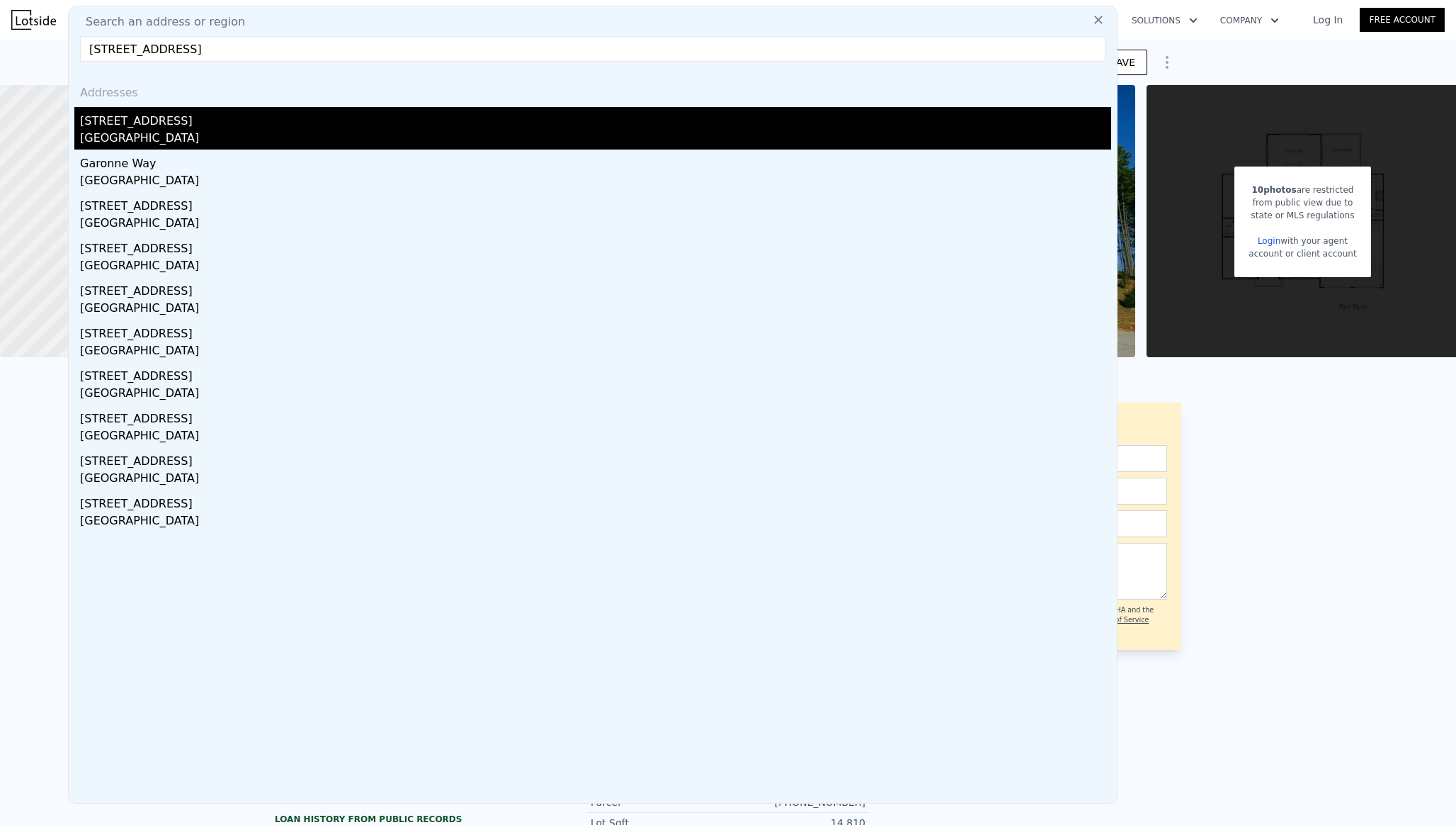
click at [443, 128] on div "2725 Garonne Way" at bounding box center [595, 118] width 1031 height 22
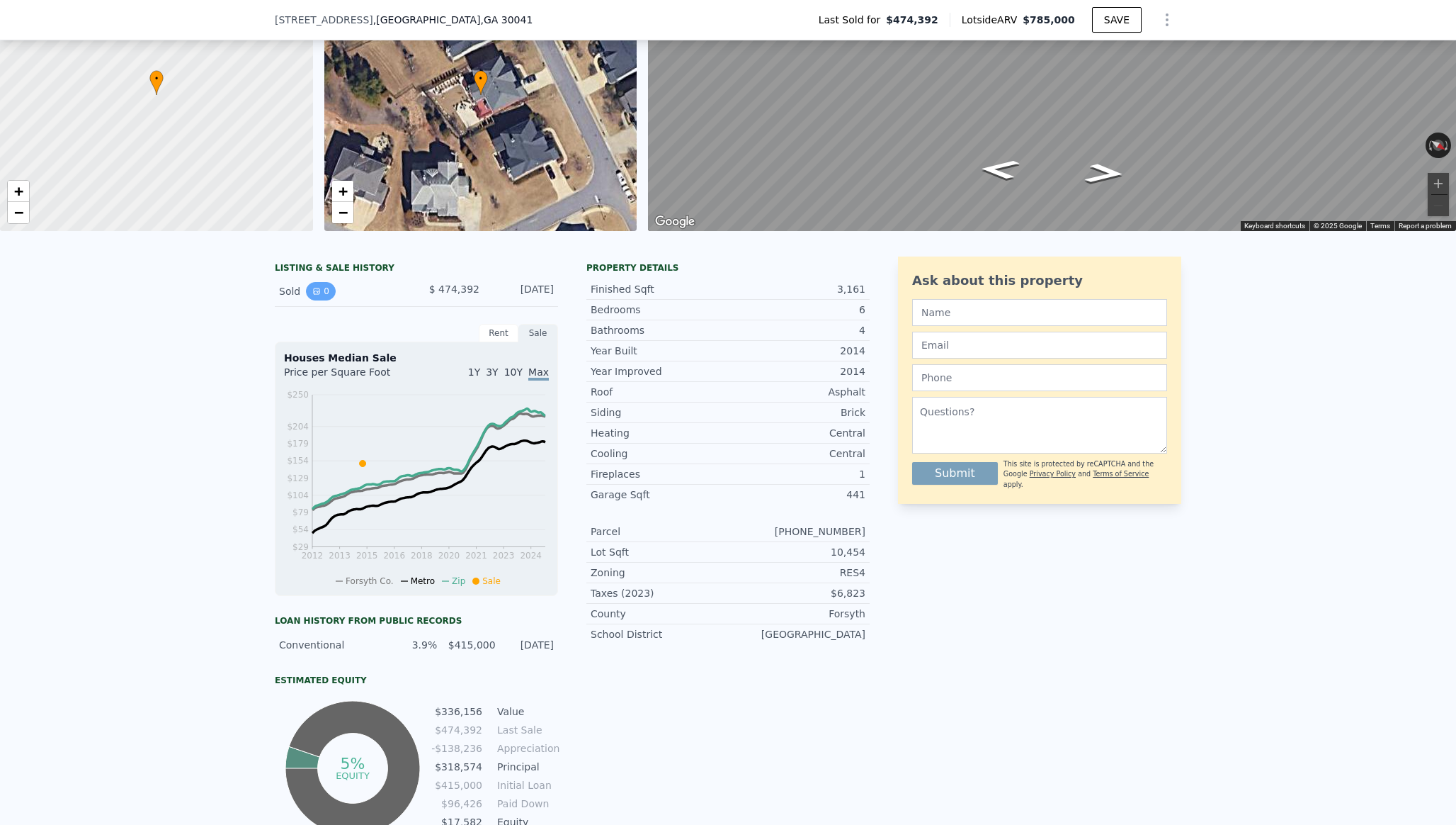
scroll to position [122, 0]
click at [321, 285] on button "0" at bounding box center [321, 290] width 30 height 19
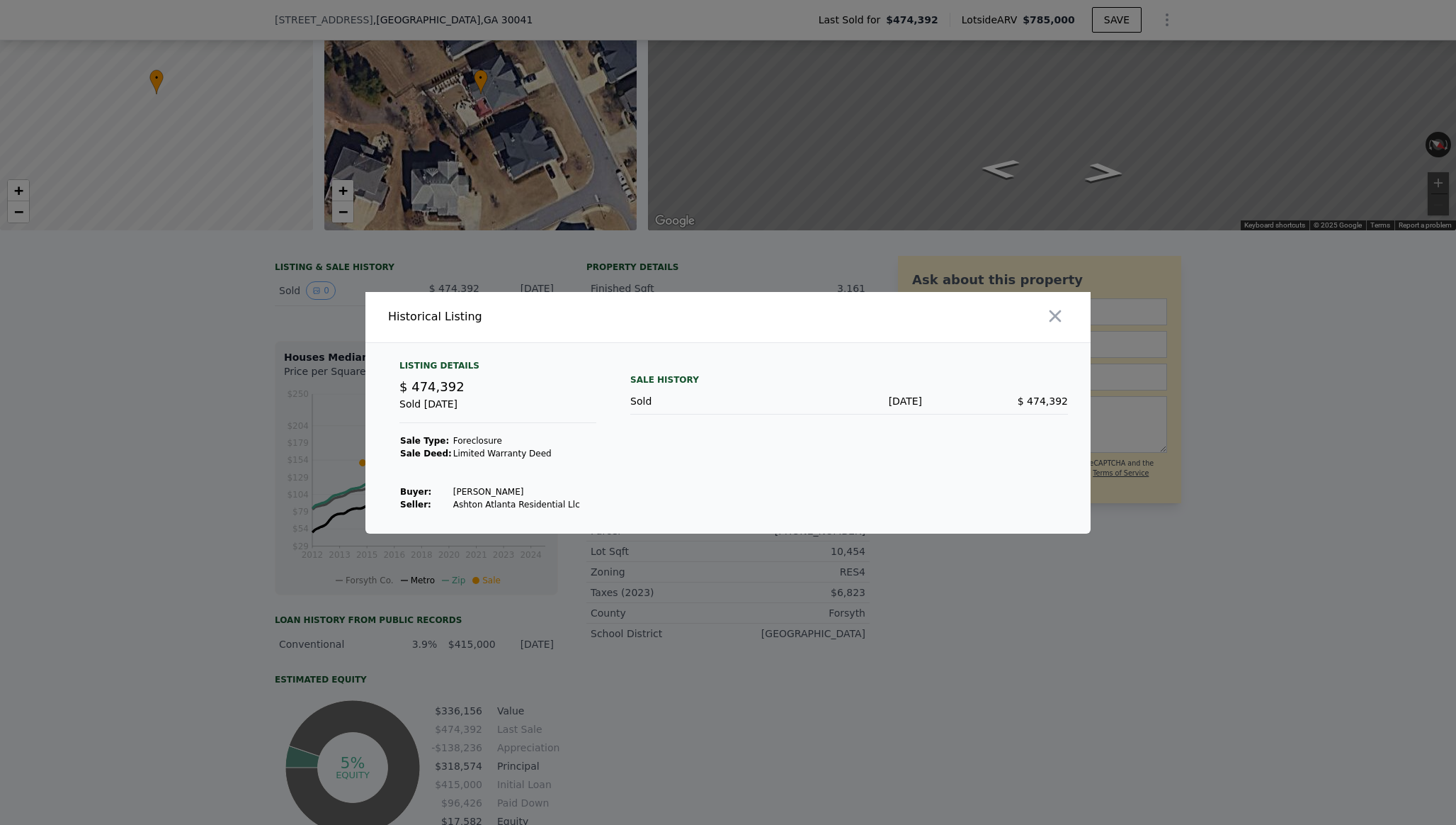
drag, startPoint x: 528, startPoint y: 489, endPoint x: 444, endPoint y: 492, distance: 84.1
click at [444, 492] on tr "Buyer : Balaraman Sirkanth" at bounding box center [490, 491] width 182 height 13
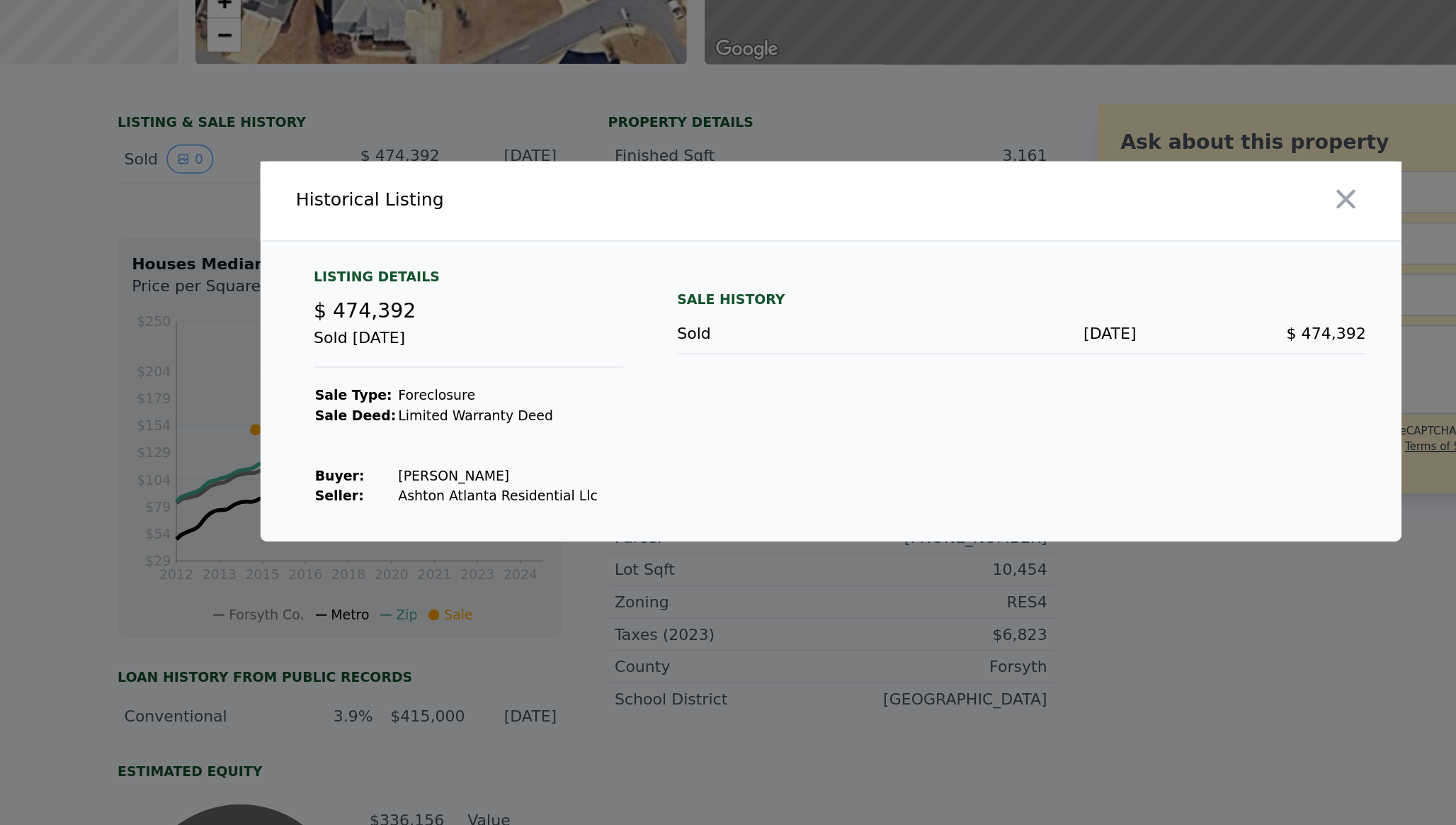
copy tr "Balaraman Sirkanth"
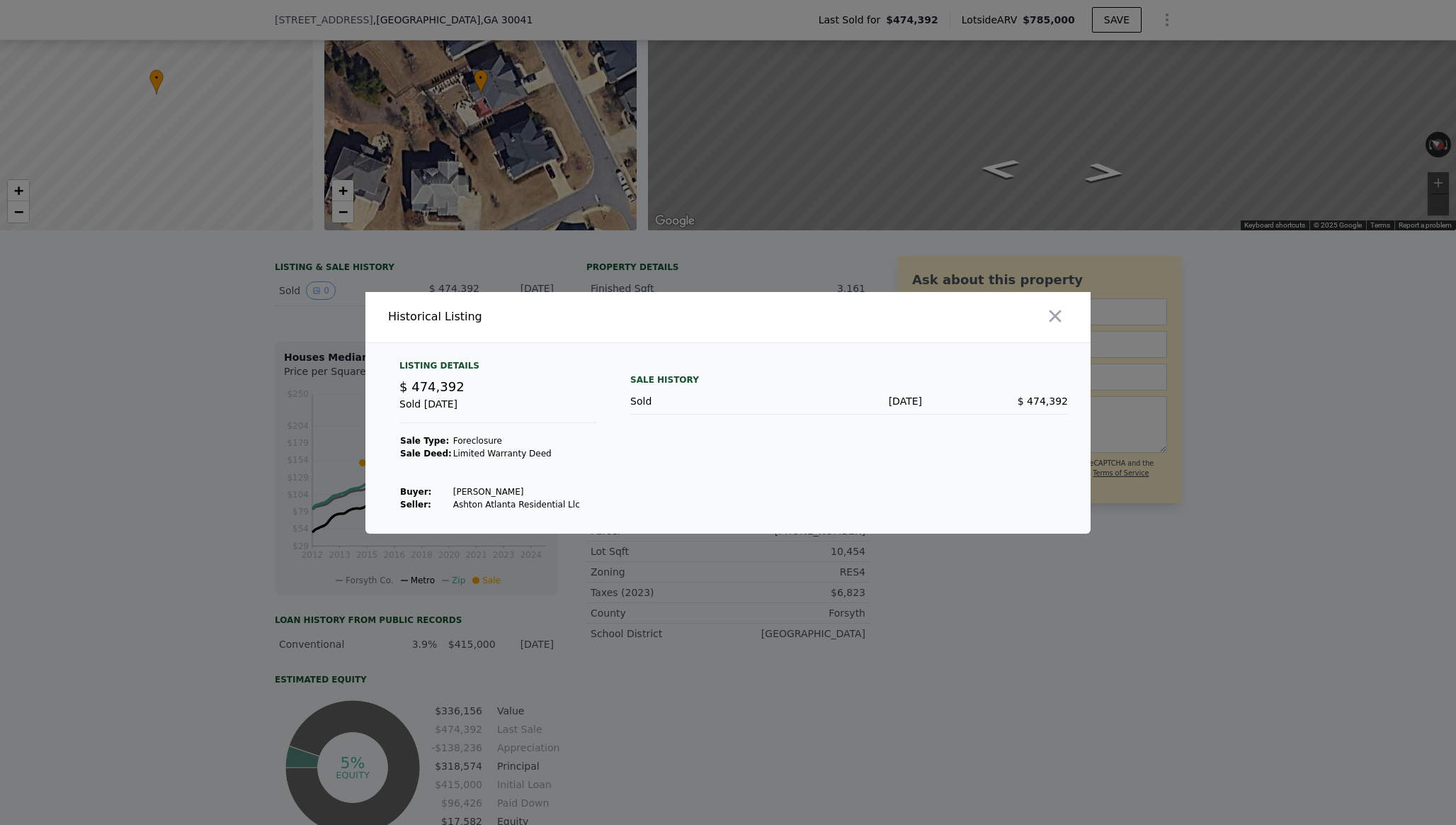
copy tr "Balaraman Sirkanth"
click at [1051, 318] on icon "button" at bounding box center [1056, 315] width 12 height 12
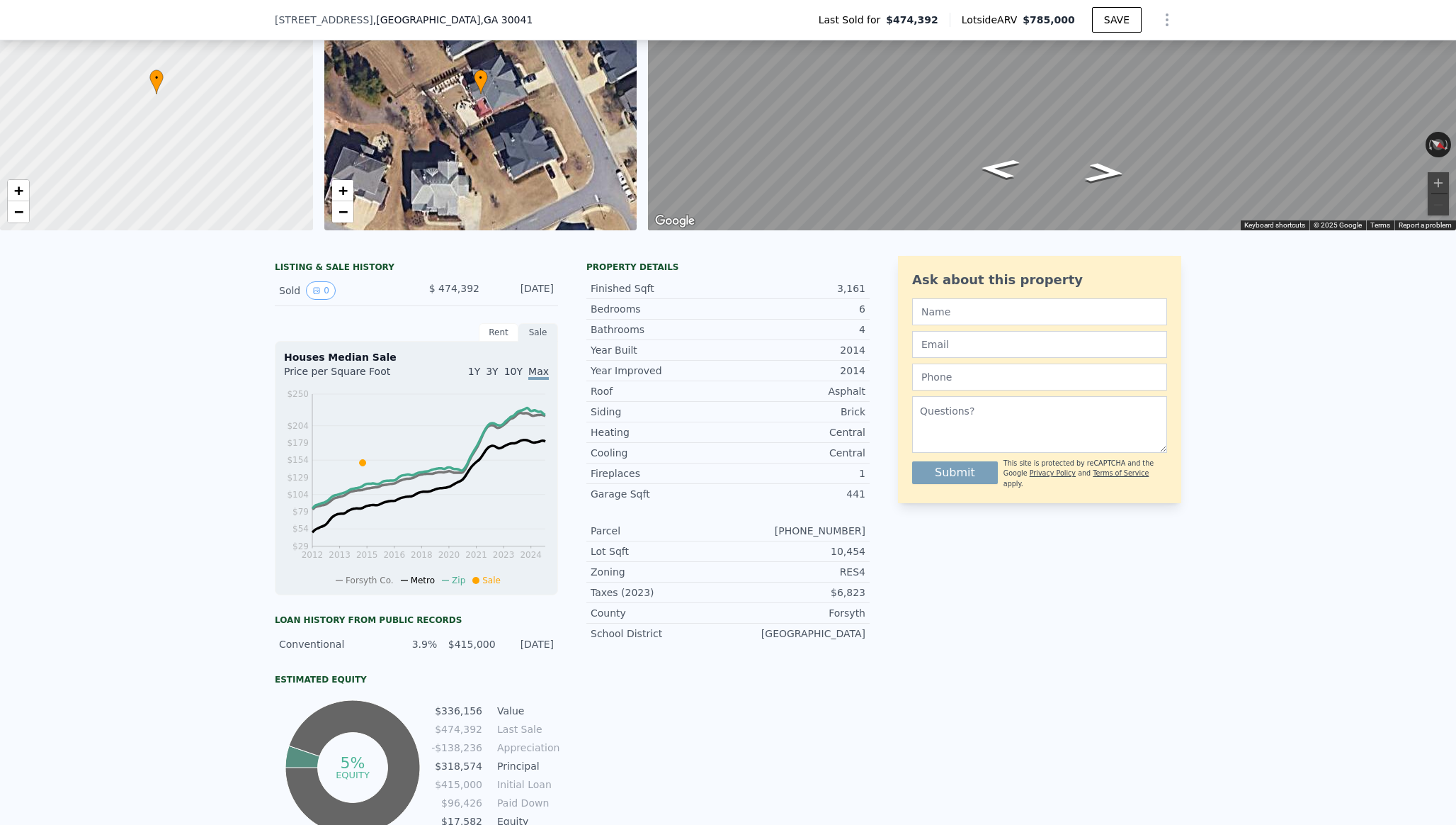
scroll to position [0, 0]
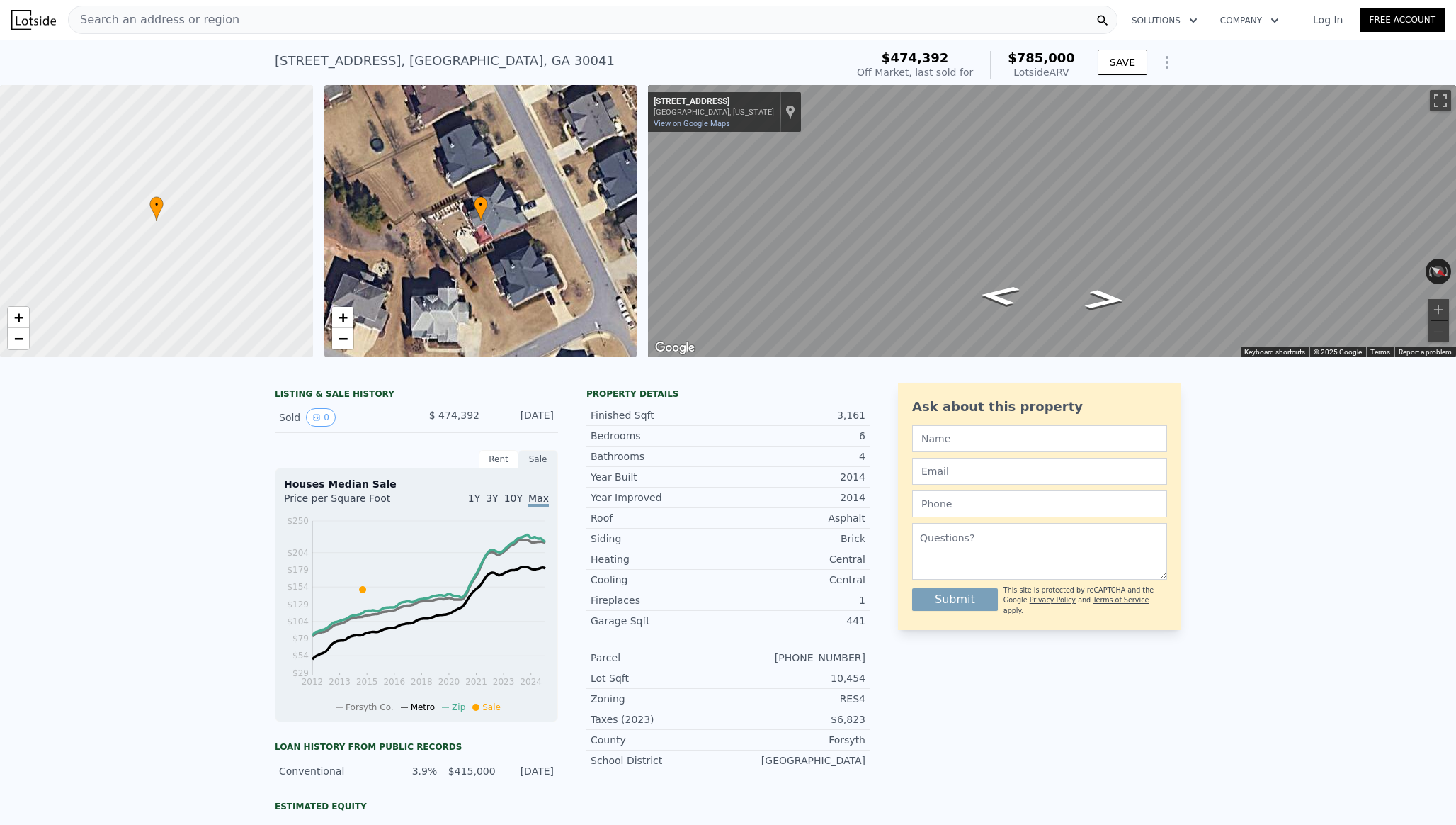
click at [303, 22] on div "Search an address or region" at bounding box center [592, 20] width 1050 height 28
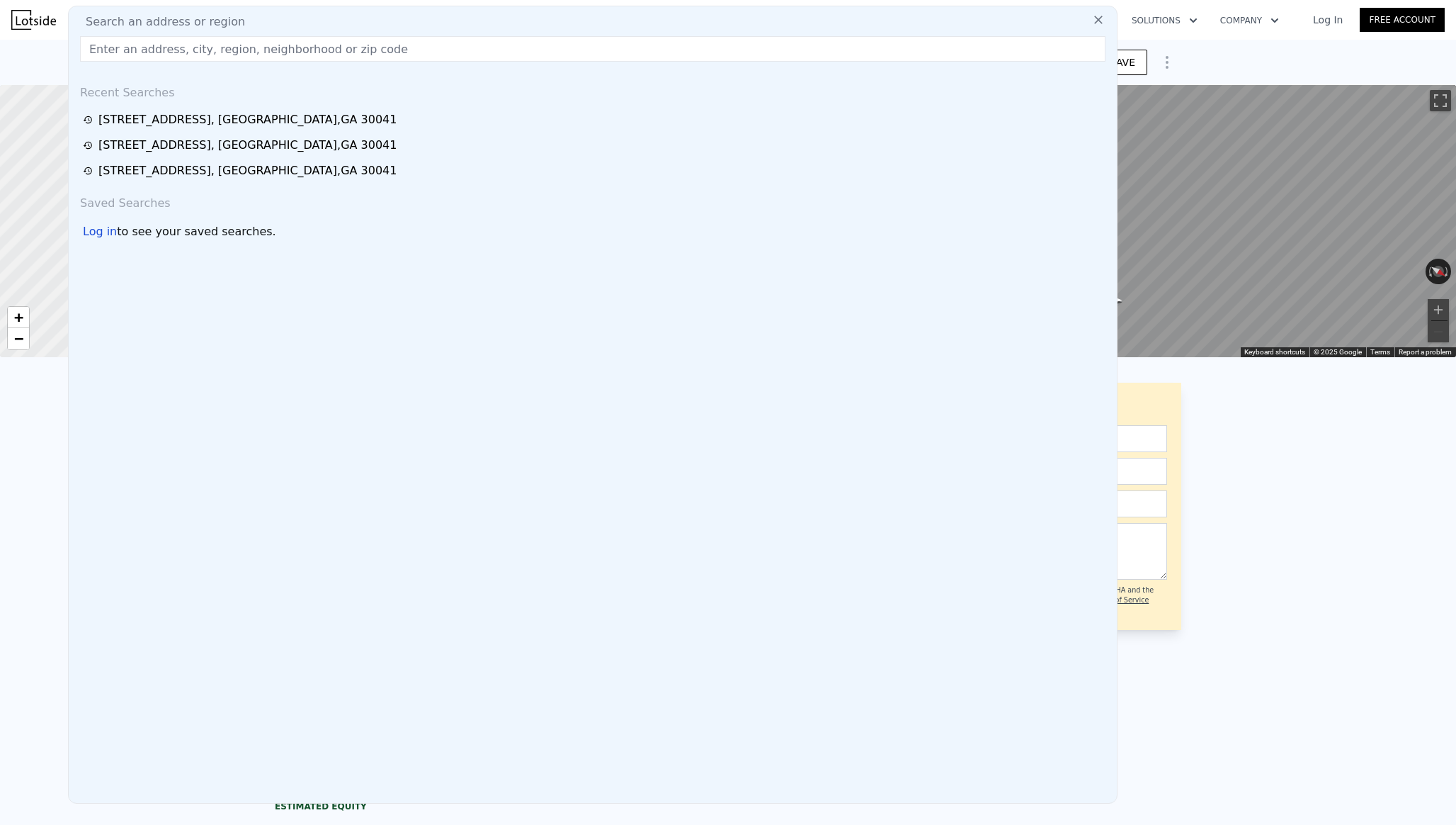
type input "3"
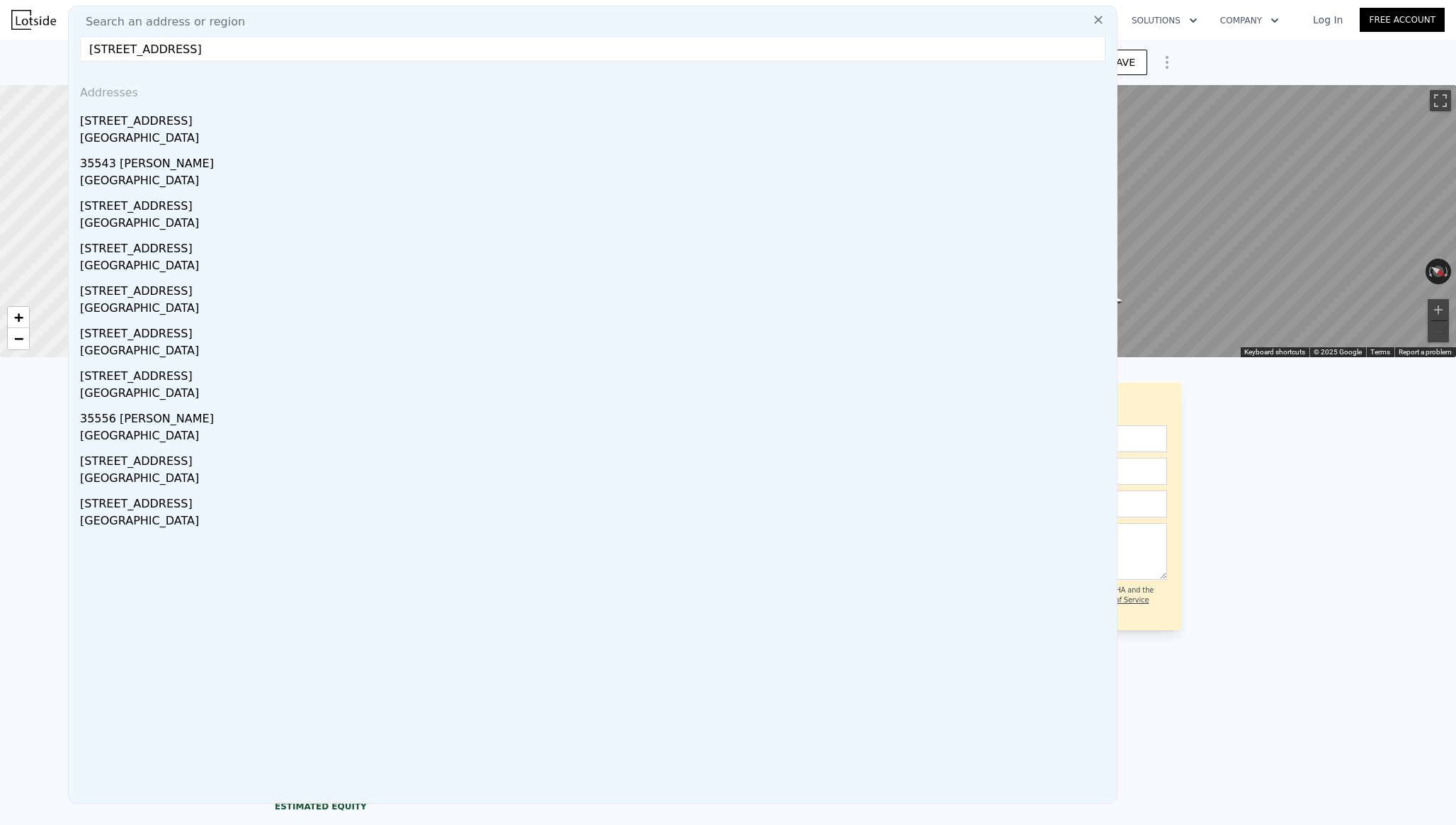
click at [196, 48] on input "2735 garrone way" at bounding box center [592, 49] width 1026 height 25
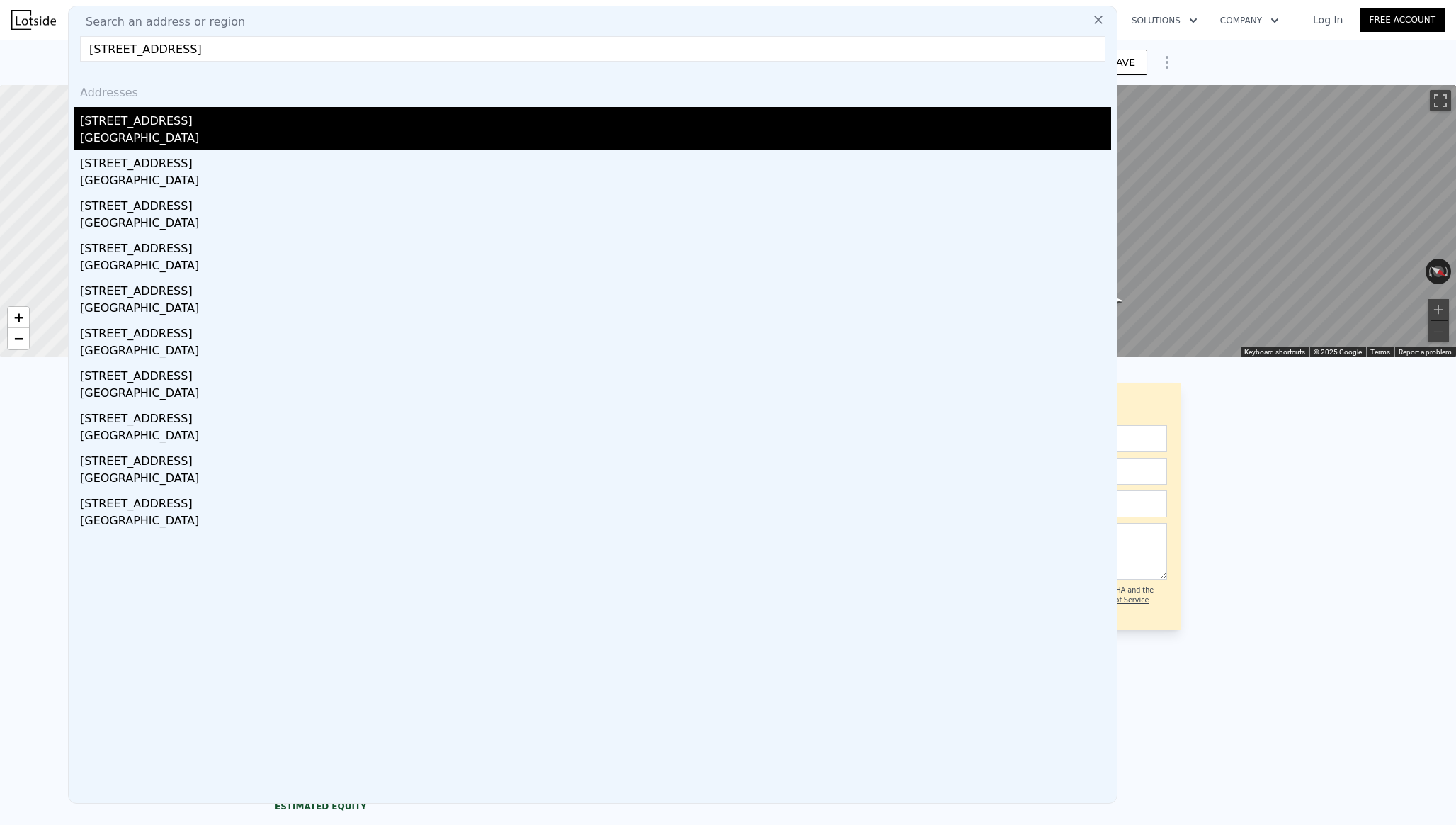
type input "2735 garonne way"
click at [143, 123] on div "2735 Garonne Way" at bounding box center [595, 118] width 1031 height 22
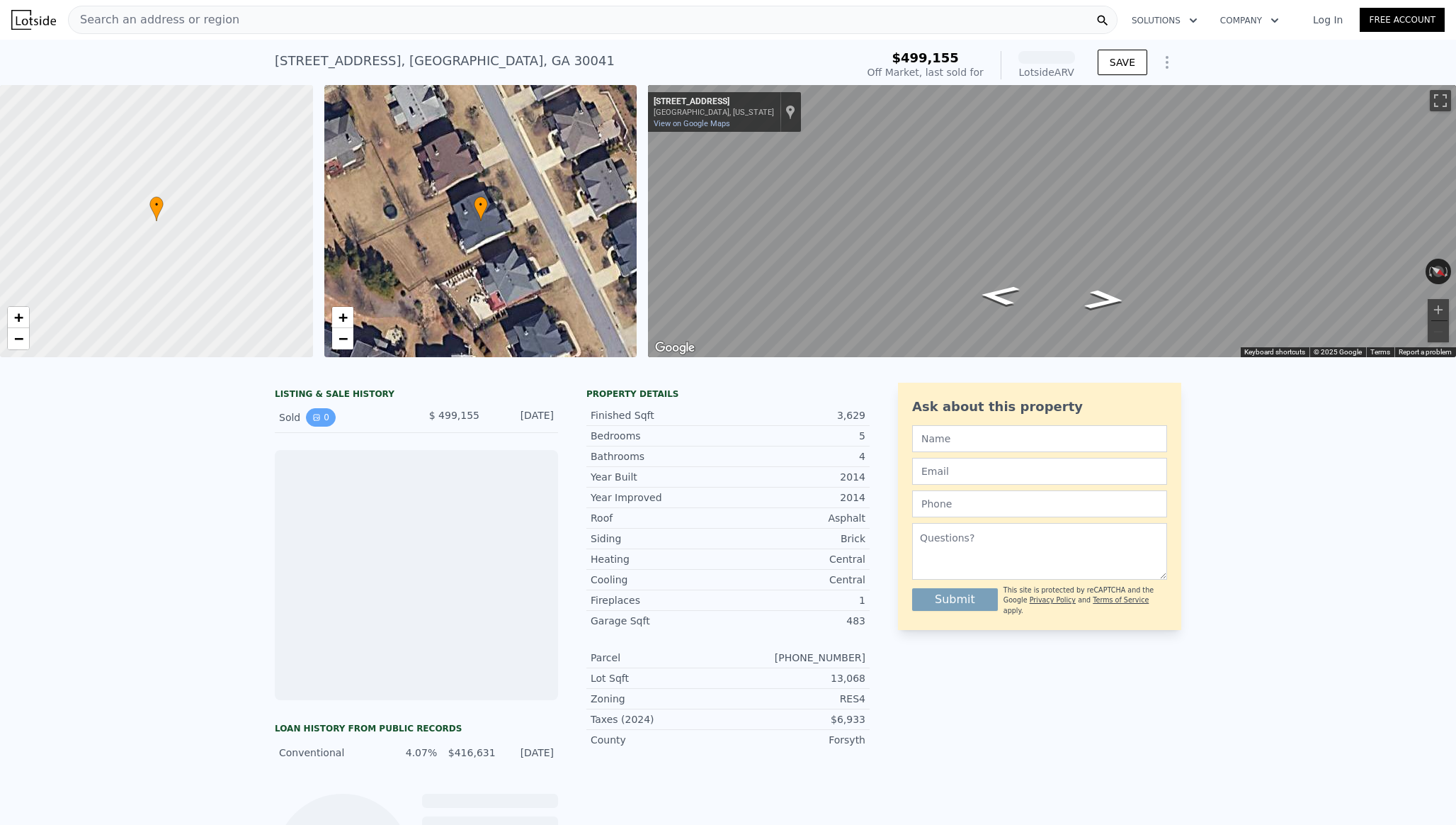
click at [317, 418] on icon "View historical data" at bounding box center [316, 417] width 8 height 8
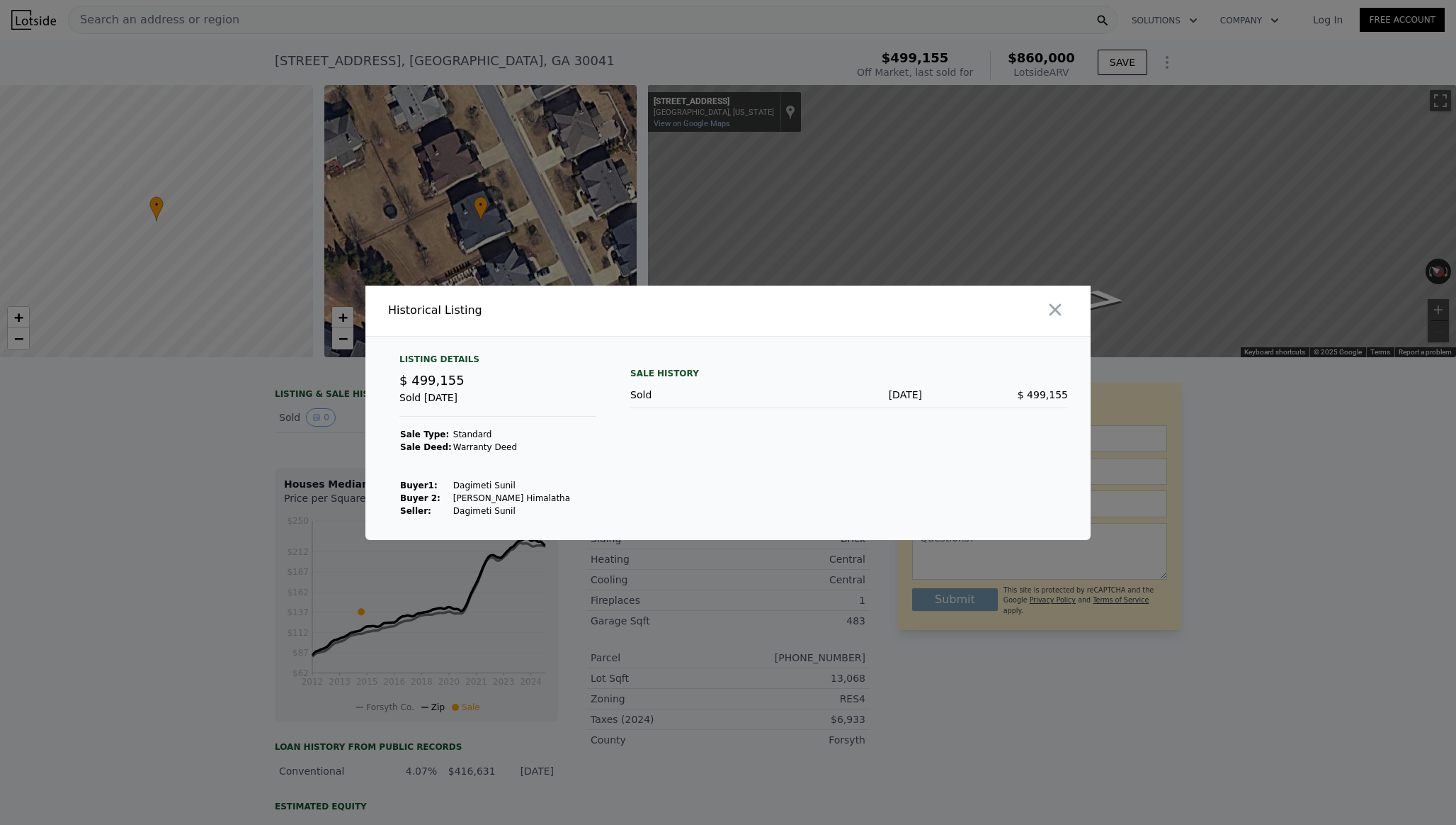
click at [460, 493] on td "Bachu Himalatha" at bounding box center [512, 498] width 118 height 13
copy td "Bachu Himalatha"
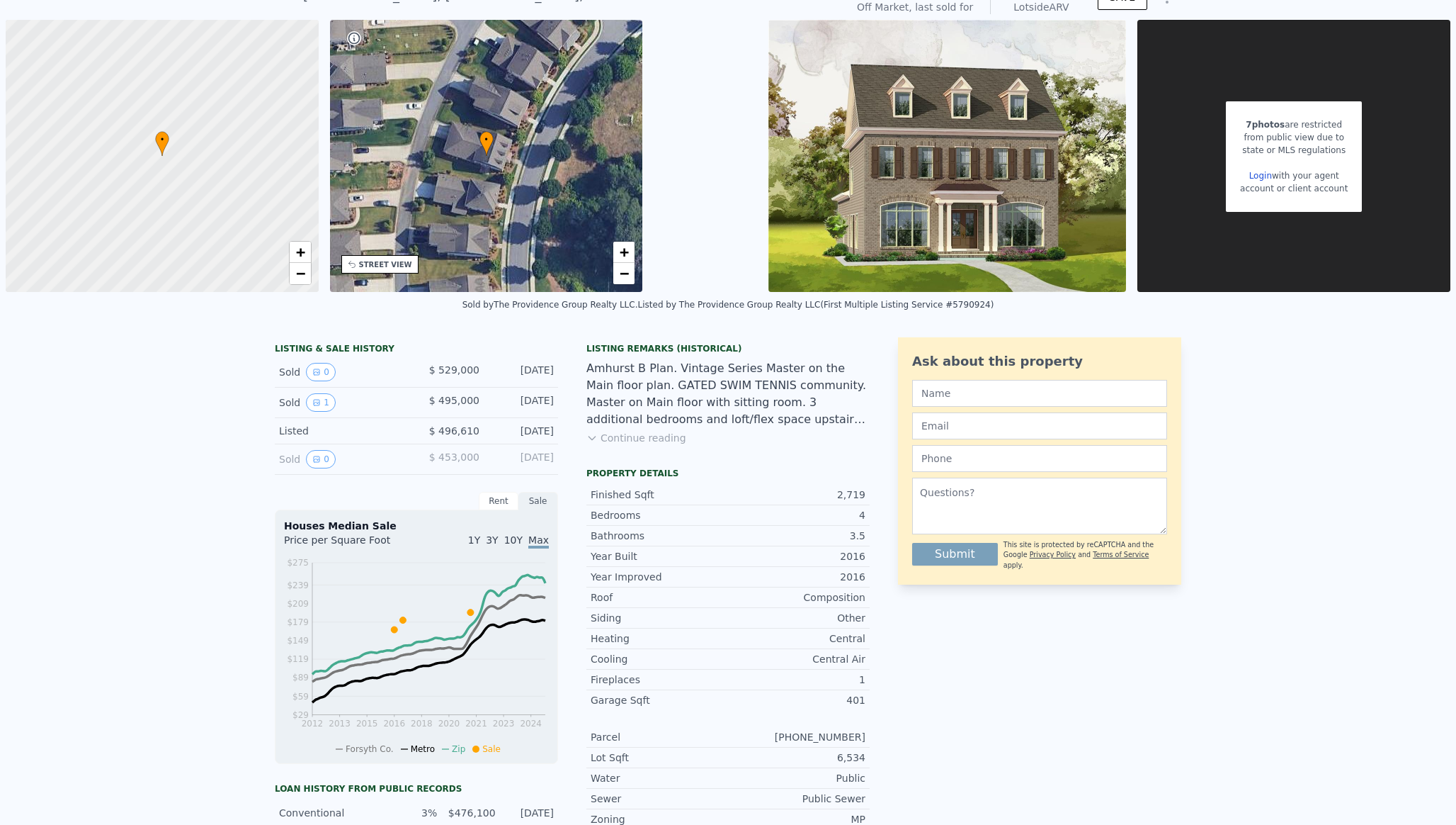
scroll to position [37, 0]
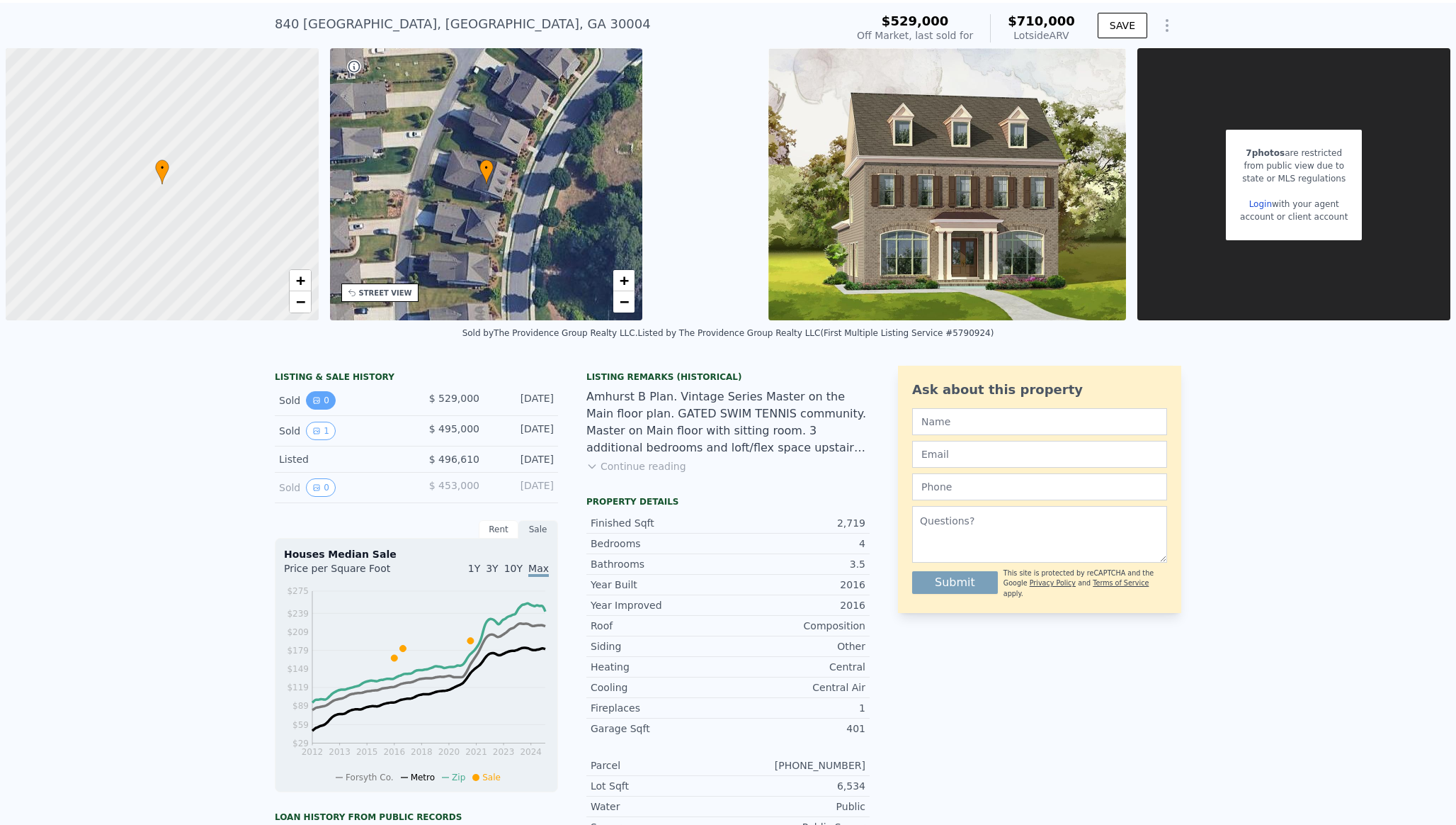
click at [320, 407] on button "0" at bounding box center [321, 400] width 30 height 19
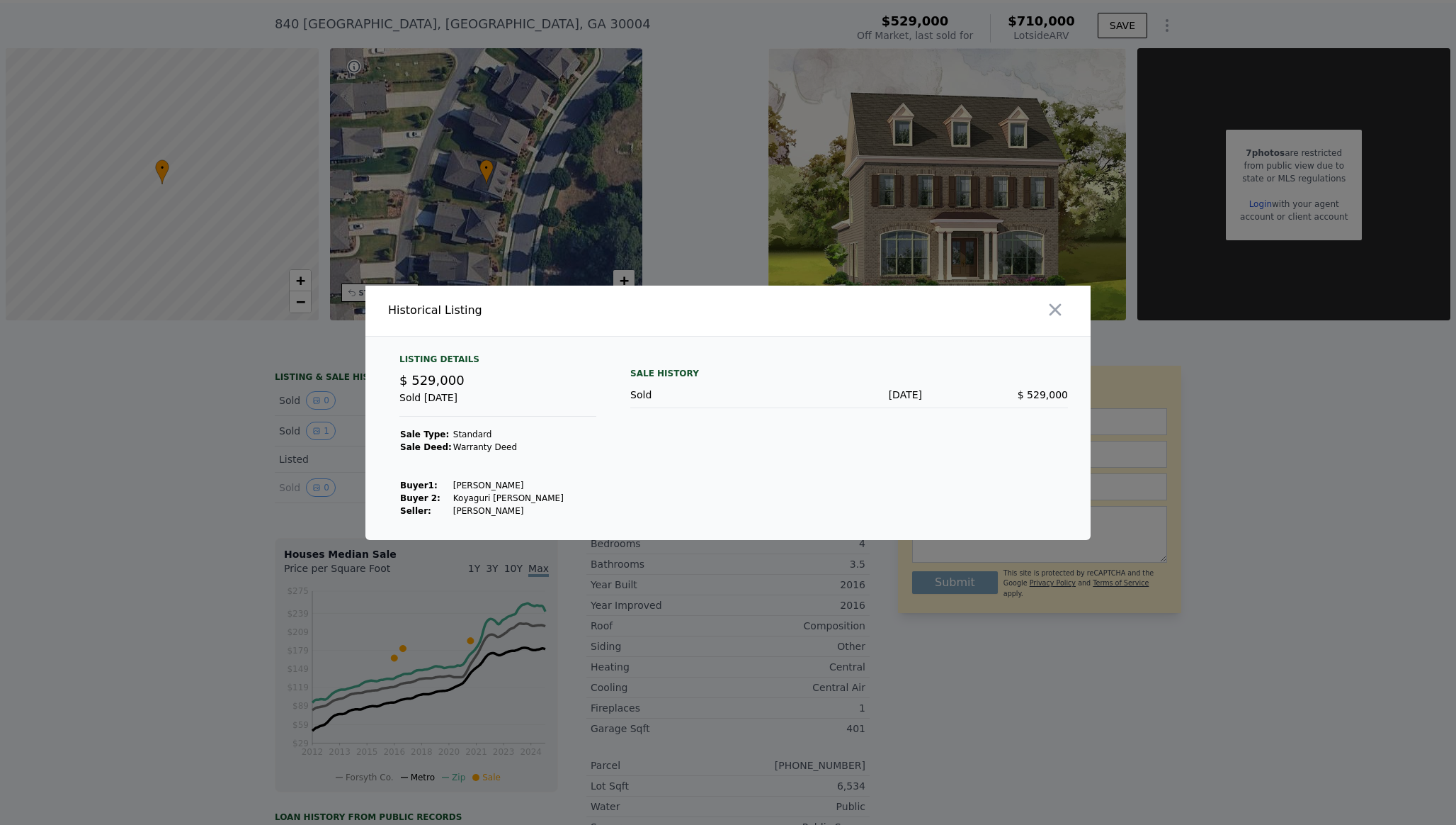
click at [453, 483] on td "[PERSON_NAME]" at bounding box center [509, 485] width 112 height 13
copy td "[PERSON_NAME]"
click at [498, 492] on td "Koyaguri [PERSON_NAME]" at bounding box center [509, 498] width 112 height 13
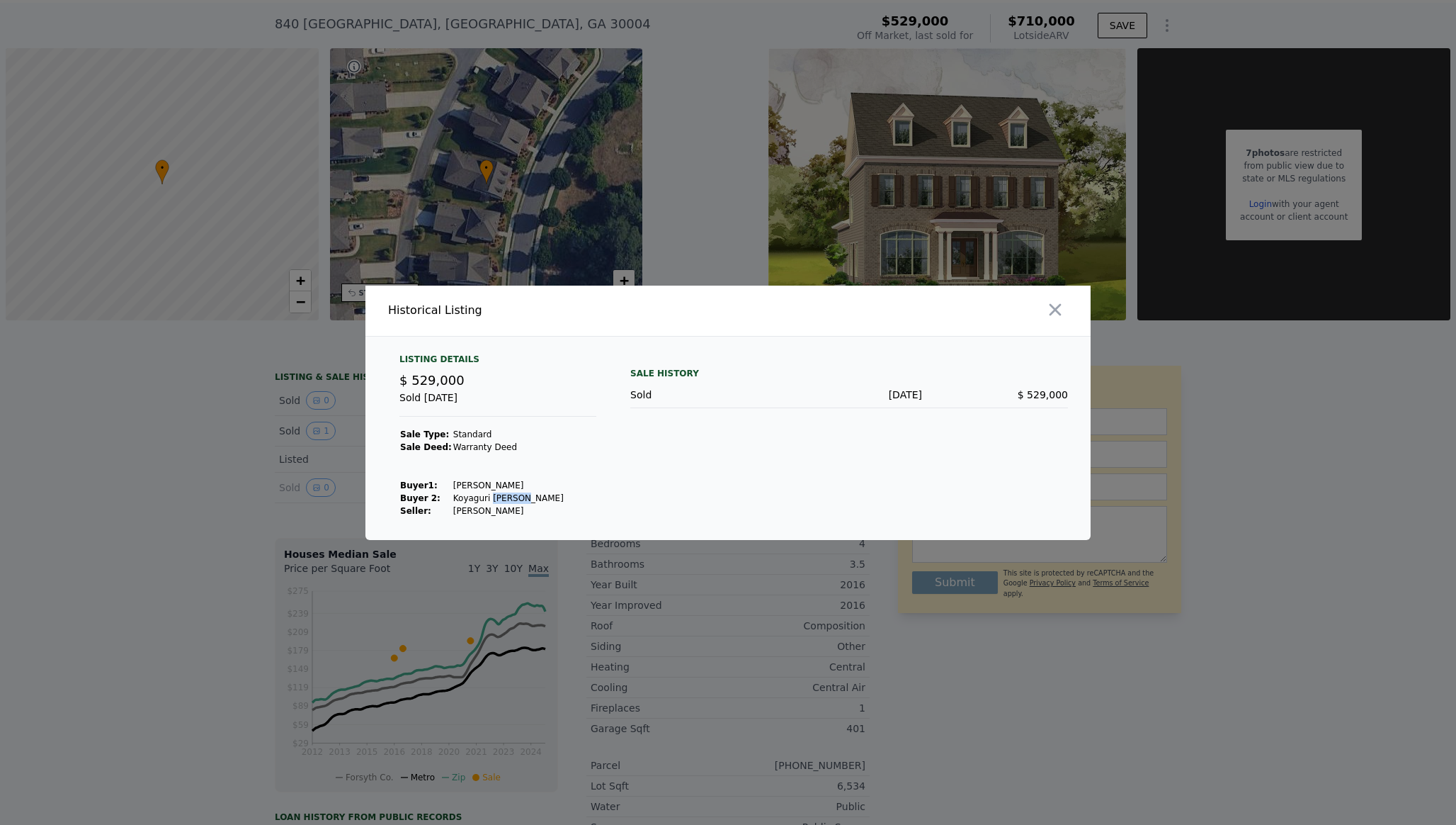
click at [498, 492] on td "Koyaguri [PERSON_NAME]" at bounding box center [509, 498] width 112 height 13
copy td "Koyaguri [PERSON_NAME]"
